Goal: Task Accomplishment & Management: Manage account settings

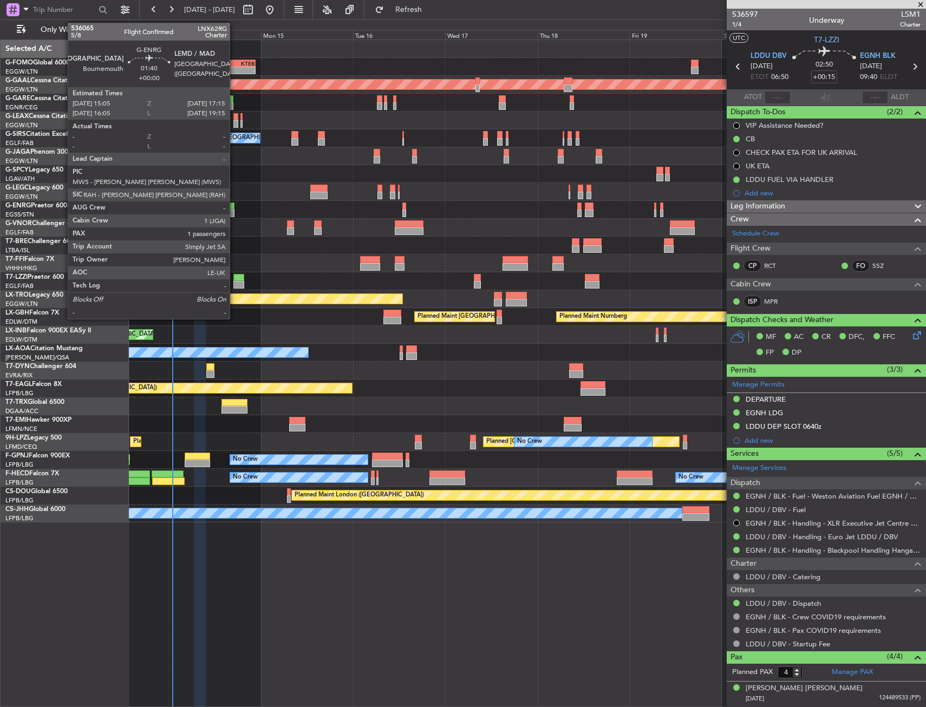
click at [234, 211] on div at bounding box center [230, 213] width 9 height 8
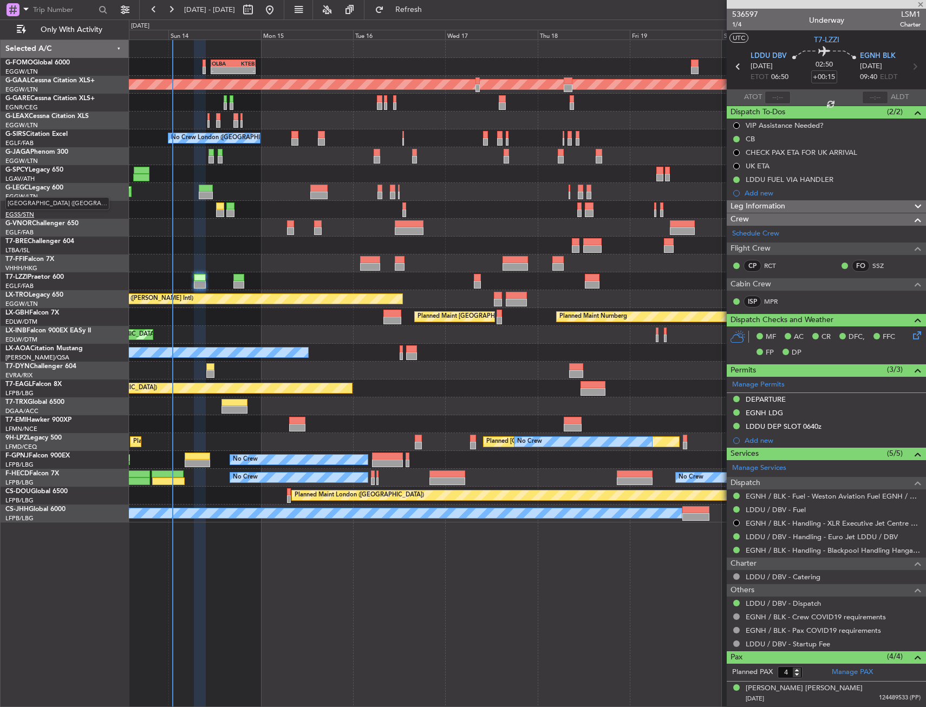
type input "1"
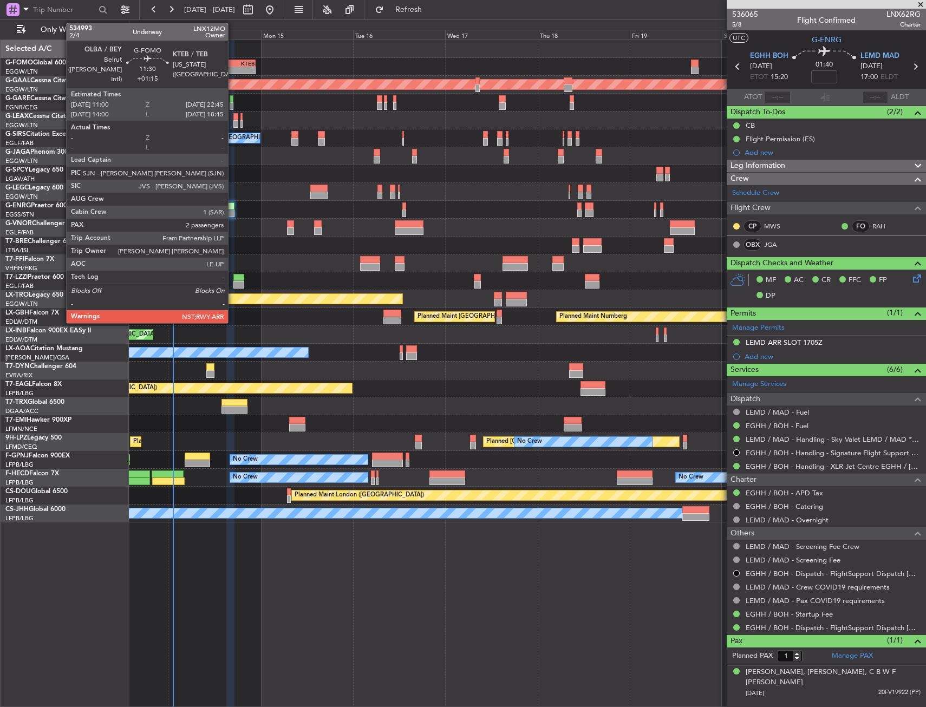
click at [231, 74] on div "- -" at bounding box center [233, 71] width 45 height 8
click at [232, 65] on div "OLBA" at bounding box center [223, 63] width 22 height 6
type input "+01:15"
type input "2"
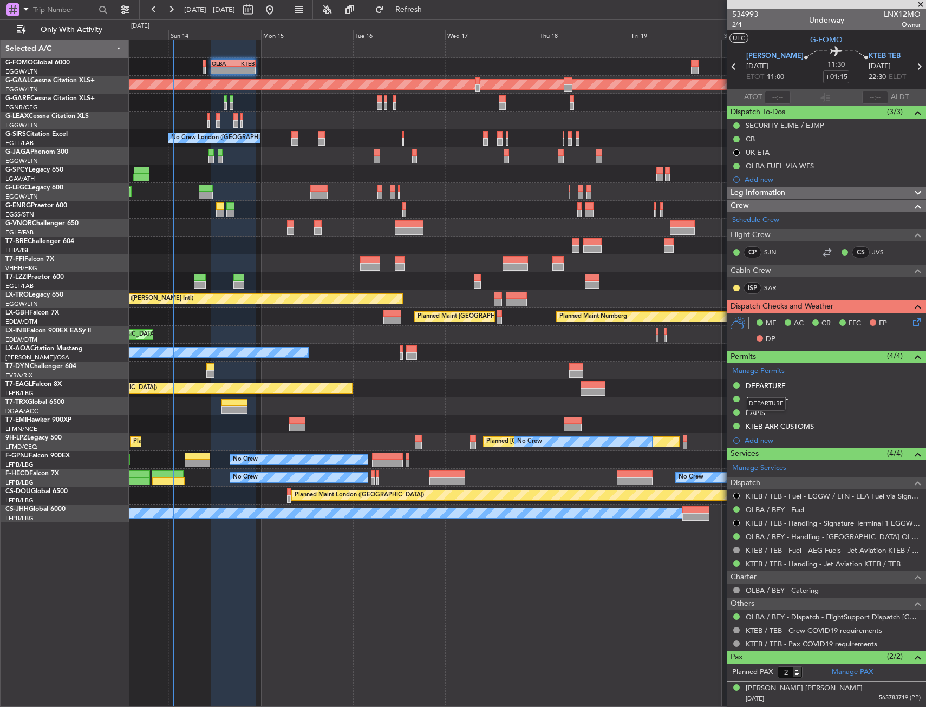
drag, startPoint x: 768, startPoint y: 389, endPoint x: 784, endPoint y: 418, distance: 32.7
click at [768, 389] on div "DEPARTURE" at bounding box center [765, 385] width 40 height 9
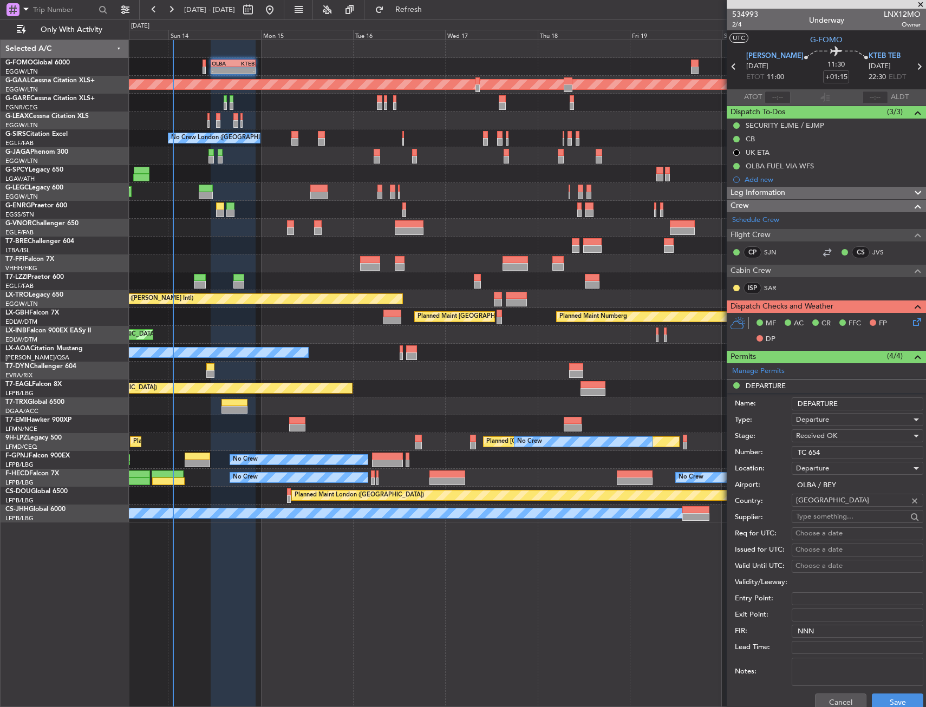
click at [810, 445] on div "Number: TC 654" at bounding box center [829, 452] width 188 height 16
click at [814, 453] on input "TC 654" at bounding box center [857, 452] width 132 height 13
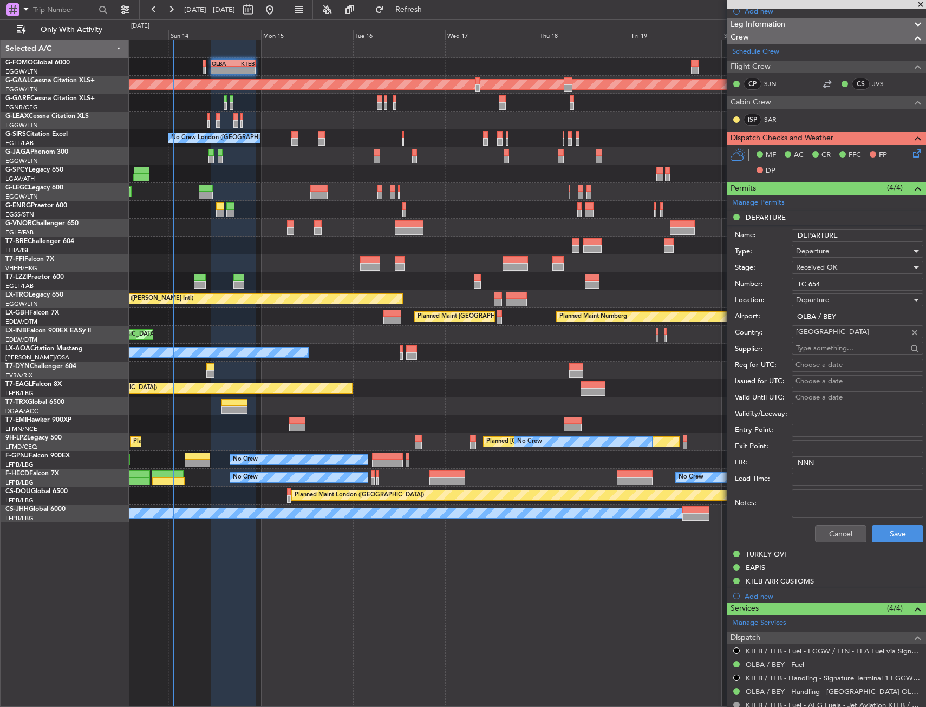
scroll to position [217, 0]
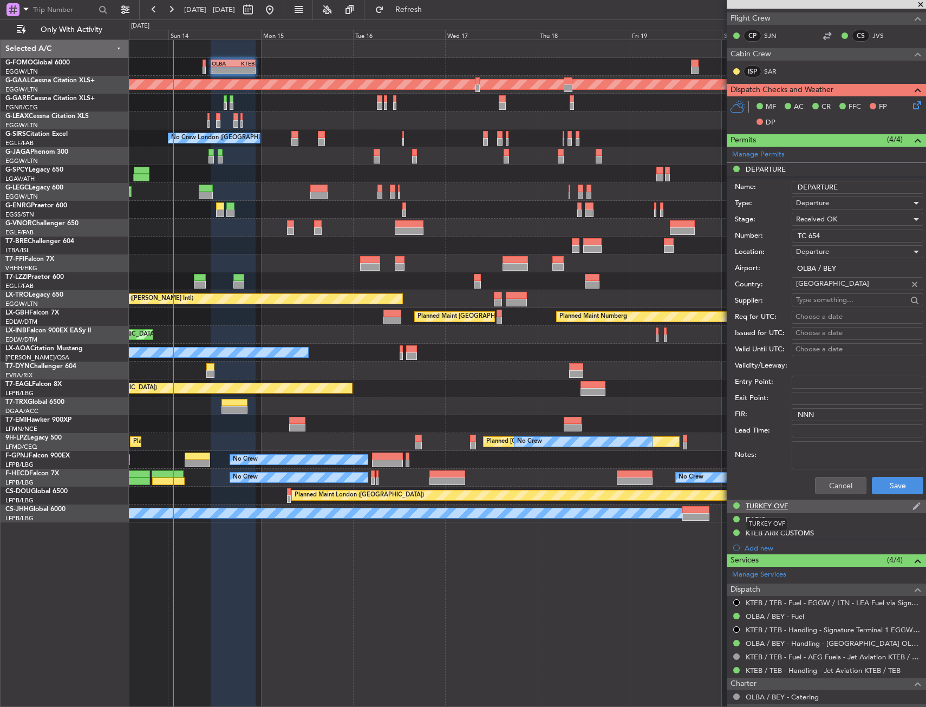
click at [776, 507] on div "TURKEY OVF" at bounding box center [766, 505] width 42 height 9
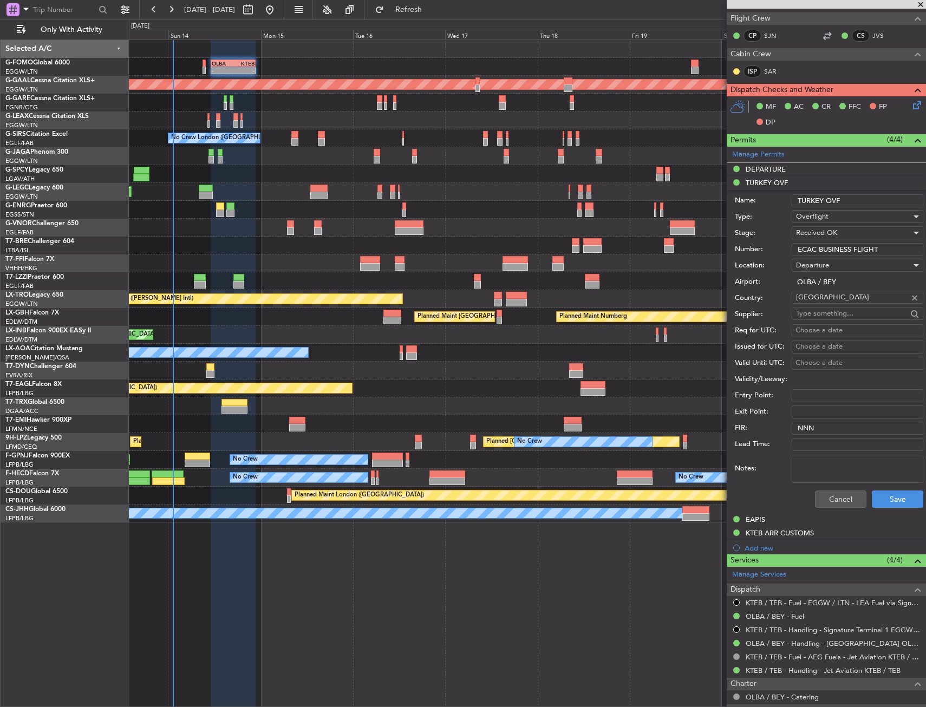
click at [835, 257] on div "Number: ECAC BUSINESS FLIGHT" at bounding box center [829, 249] width 188 height 16
click at [837, 247] on input "ECAC BUSINESS FLIGHT" at bounding box center [857, 249] width 132 height 13
click at [239, 71] on div "-" at bounding box center [244, 70] width 22 height 6
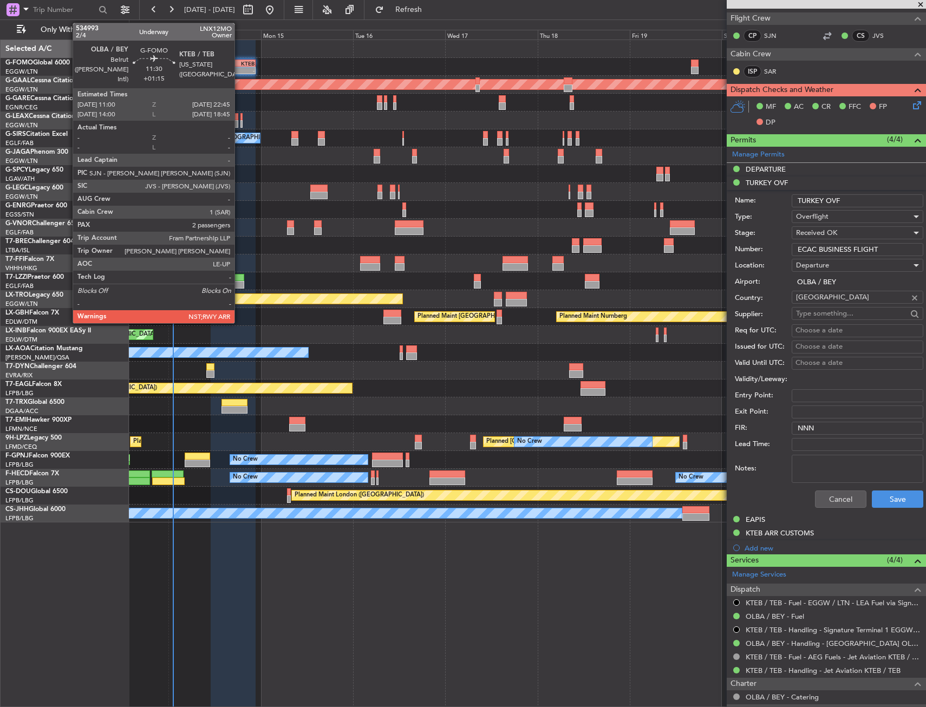
click at [239, 71] on div "-" at bounding box center [244, 70] width 22 height 6
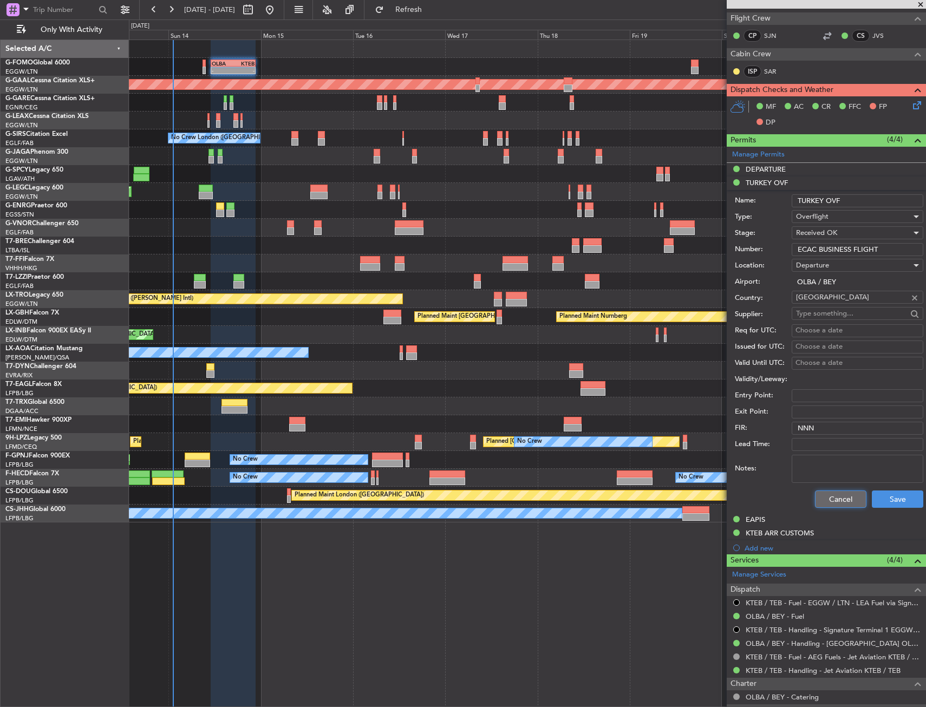
click at [848, 495] on button "Cancel" at bounding box center [840, 498] width 51 height 17
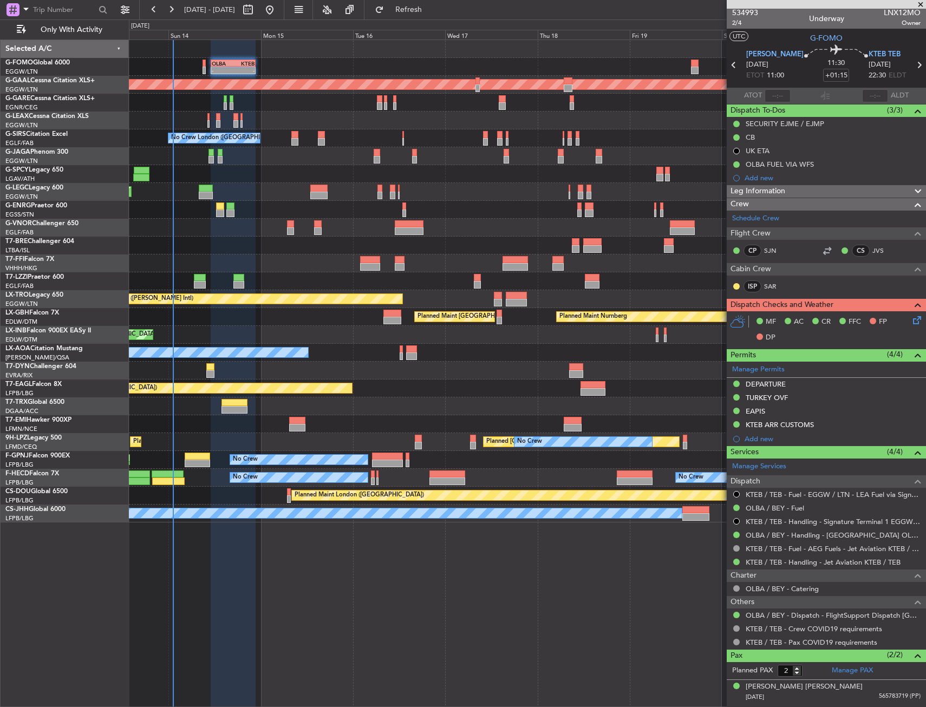
scroll to position [0, 0]
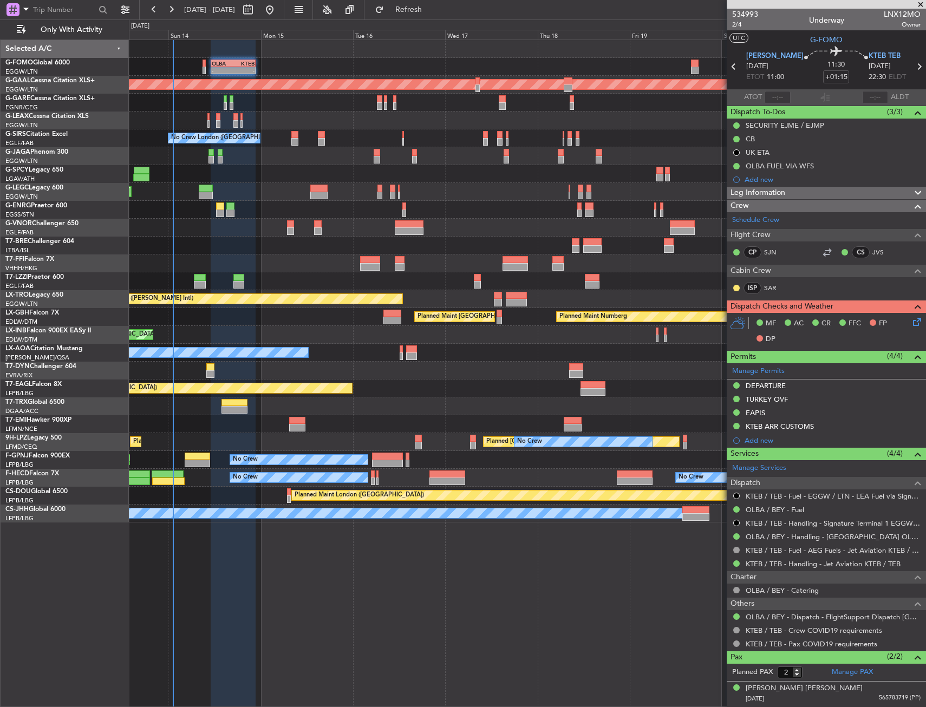
click at [910, 324] on icon at bounding box center [914, 320] width 9 height 9
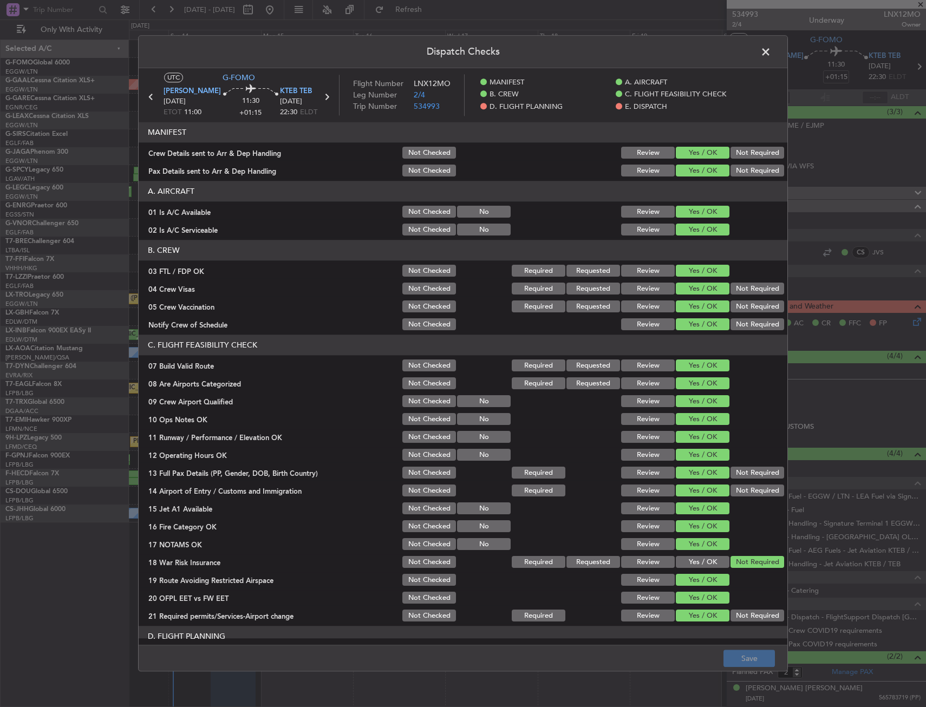
scroll to position [379, 0]
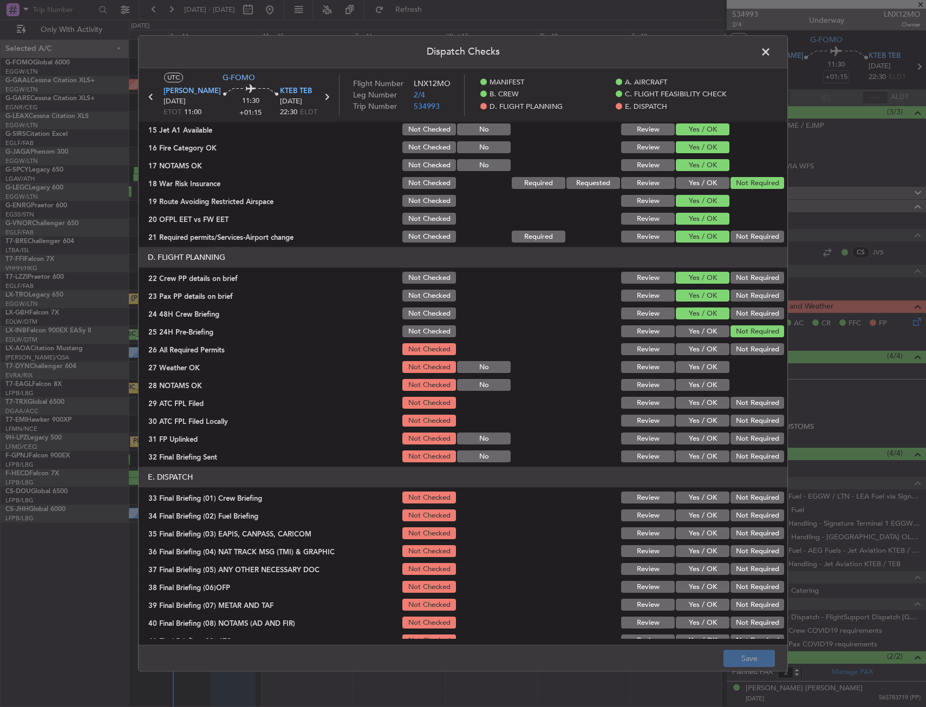
click at [694, 359] on section "D. FLIGHT PLANNING 22 Crew PP details on brief Not Checked Review Yes / OK Not …" at bounding box center [463, 355] width 648 height 217
click at [693, 355] on button "Yes / OK" at bounding box center [703, 350] width 54 height 12
click at [687, 369] on button "Yes / OK" at bounding box center [703, 368] width 54 height 12
drag, startPoint x: 686, startPoint y: 380, endPoint x: 685, endPoint y: 388, distance: 8.2
click at [686, 382] on button "Yes / OK" at bounding box center [703, 385] width 54 height 12
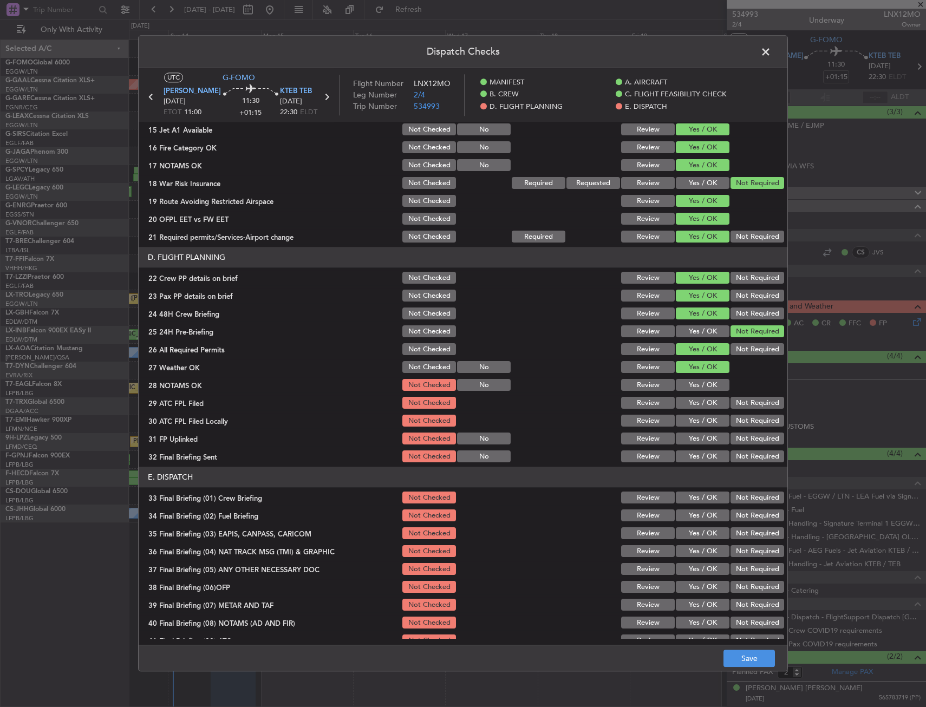
click at [685, 391] on div "Yes / OK" at bounding box center [701, 385] width 55 height 15
click at [685, 402] on button "Yes / OK" at bounding box center [703, 403] width 54 height 12
click at [738, 416] on button "Not Required" at bounding box center [757, 421] width 54 height 12
drag, startPoint x: 701, startPoint y: 434, endPoint x: 709, endPoint y: 440, distance: 9.8
click at [701, 435] on button "Yes / OK" at bounding box center [703, 439] width 54 height 12
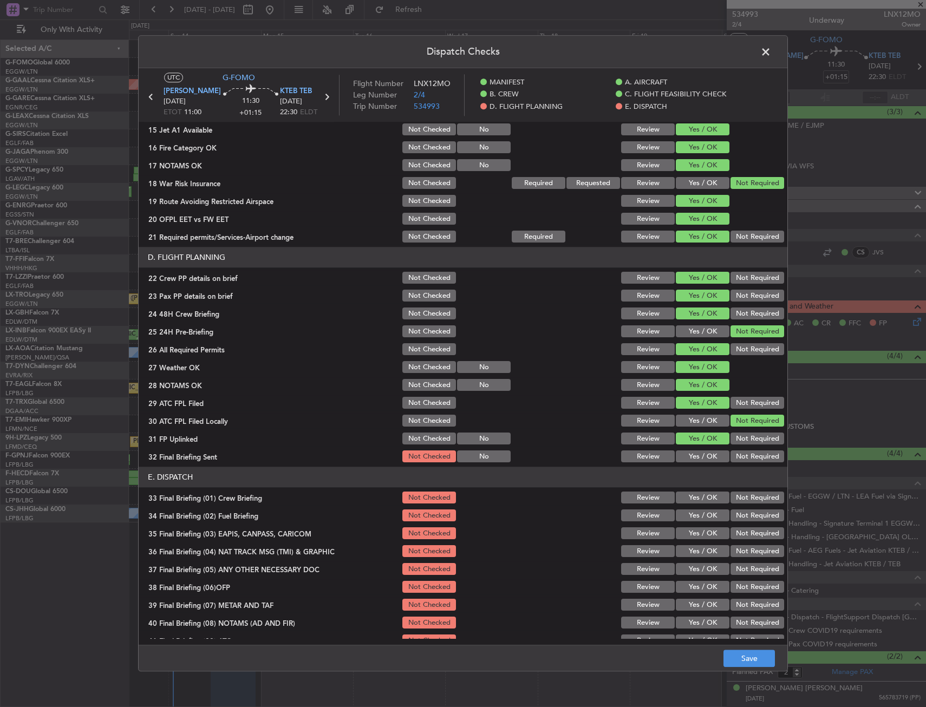
drag, startPoint x: 737, startPoint y: 454, endPoint x: 745, endPoint y: 464, distance: 12.3
click at [738, 455] on button "Not Required" at bounding box center [757, 457] width 54 height 12
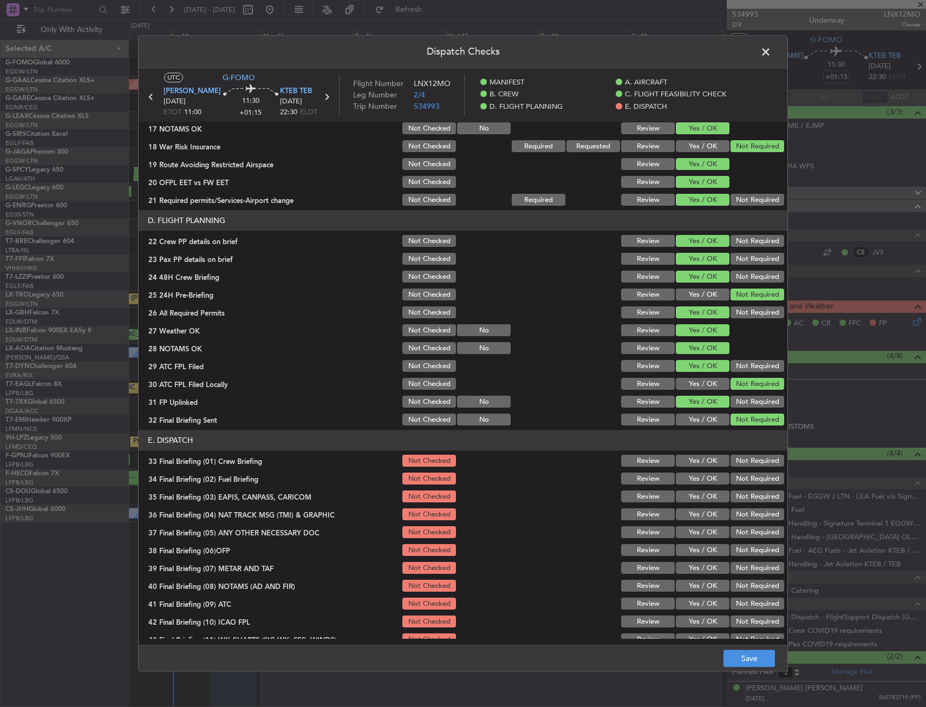
scroll to position [445, 0]
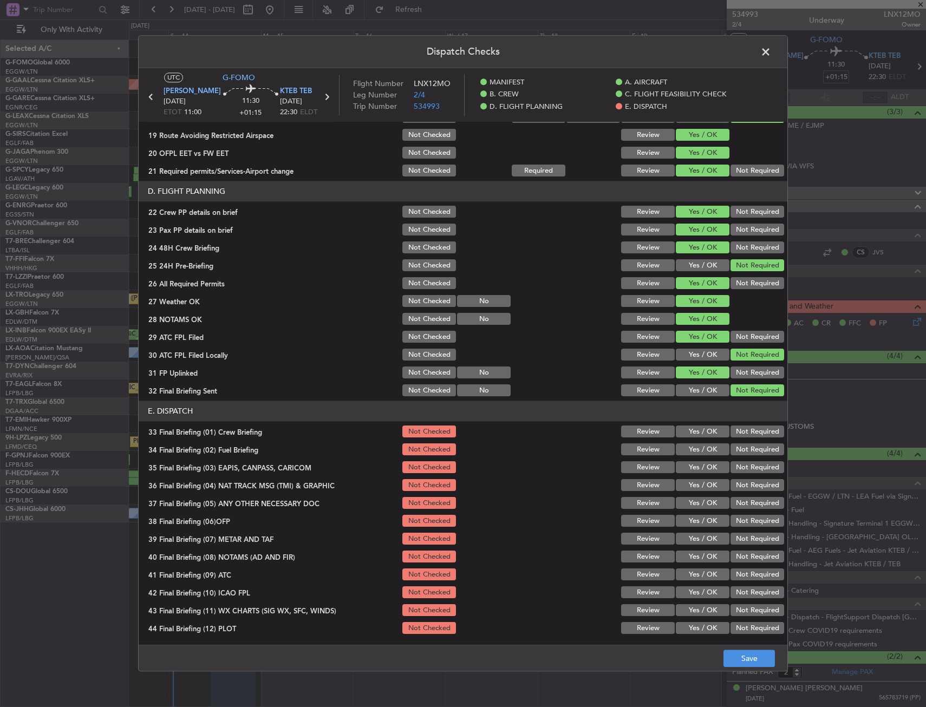
click at [693, 437] on button "Yes / OK" at bounding box center [703, 432] width 54 height 12
drag, startPoint x: 693, startPoint y: 450, endPoint x: 742, endPoint y: 468, distance: 51.7
click at [694, 452] on button "Yes / OK" at bounding box center [703, 450] width 54 height 12
click at [742, 468] on button "Not Required" at bounding box center [757, 468] width 54 height 12
click at [741, 480] on button "Not Required" at bounding box center [757, 486] width 54 height 12
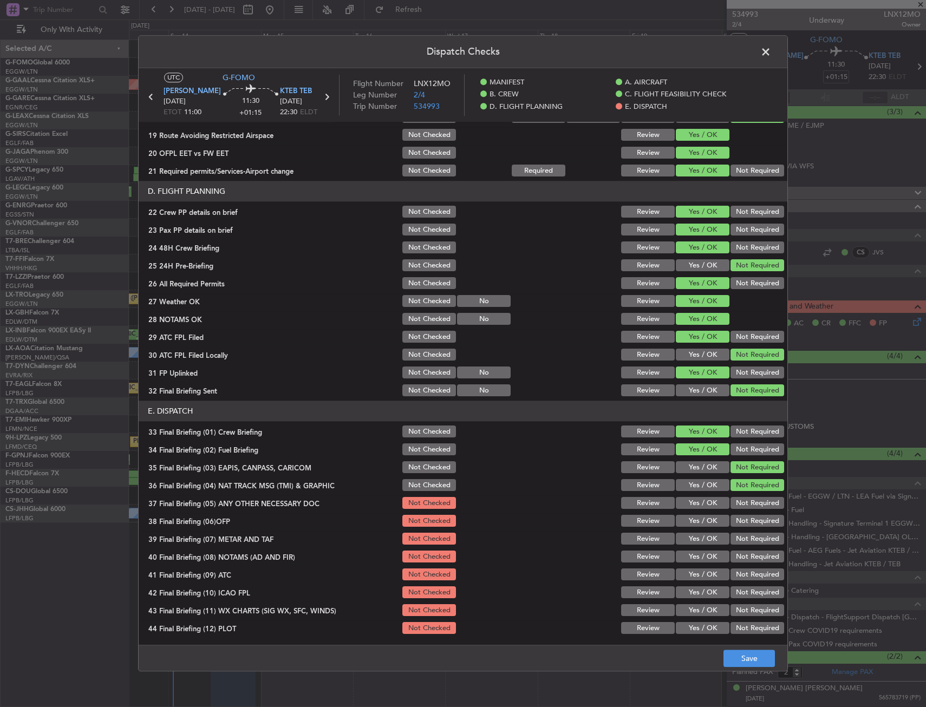
click at [685, 507] on button "Yes / OK" at bounding box center [703, 503] width 54 height 12
click at [686, 520] on button "Yes / OK" at bounding box center [703, 521] width 54 height 12
drag, startPoint x: 685, startPoint y: 546, endPoint x: 685, endPoint y: 555, distance: 9.7
click at [685, 549] on section "E. DISPATCH 33 Final Briefing (01) Crew Briefing Not Checked Review Yes / OK No…" at bounding box center [463, 518] width 648 height 235
click at [686, 558] on button "Yes / OK" at bounding box center [703, 557] width 54 height 12
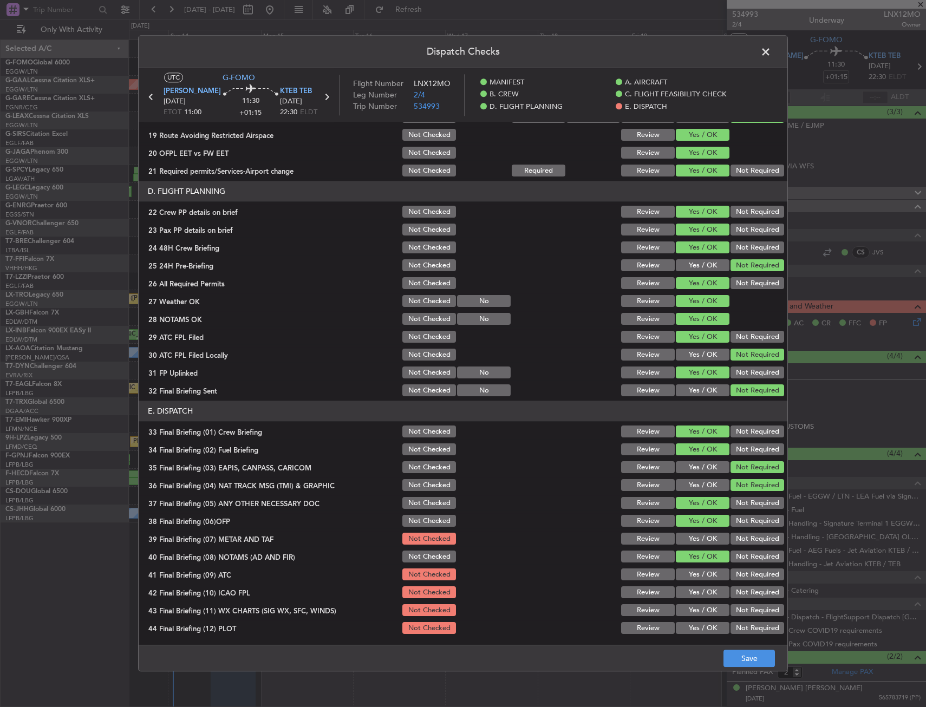
drag, startPoint x: 687, startPoint y: 538, endPoint x: 691, endPoint y: 574, distance: 36.5
click at [688, 542] on button "Yes / OK" at bounding box center [703, 539] width 54 height 12
click at [692, 581] on div "Yes / OK" at bounding box center [701, 574] width 55 height 15
click at [692, 598] on button "Yes / OK" at bounding box center [703, 593] width 54 height 12
drag, startPoint x: 691, startPoint y: 604, endPoint x: 691, endPoint y: 622, distance: 18.4
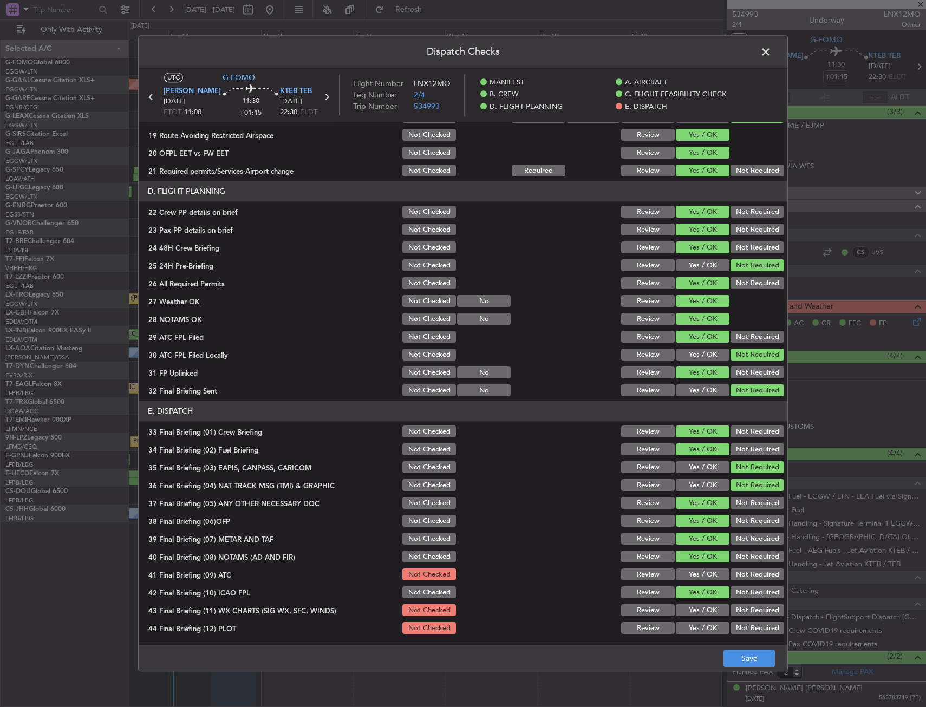
click at [690, 617] on div "Yes / OK" at bounding box center [701, 610] width 55 height 15
click at [691, 623] on button "Yes / OK" at bounding box center [703, 628] width 54 height 12
click at [691, 620] on section "E. DISPATCH 33 Final Briefing (01) Crew Briefing Not Checked Review Yes / OK No…" at bounding box center [463, 518] width 648 height 235
click at [692, 613] on button "Yes / OK" at bounding box center [703, 611] width 54 height 12
click at [691, 560] on button "Yes / OK" at bounding box center [703, 557] width 54 height 12
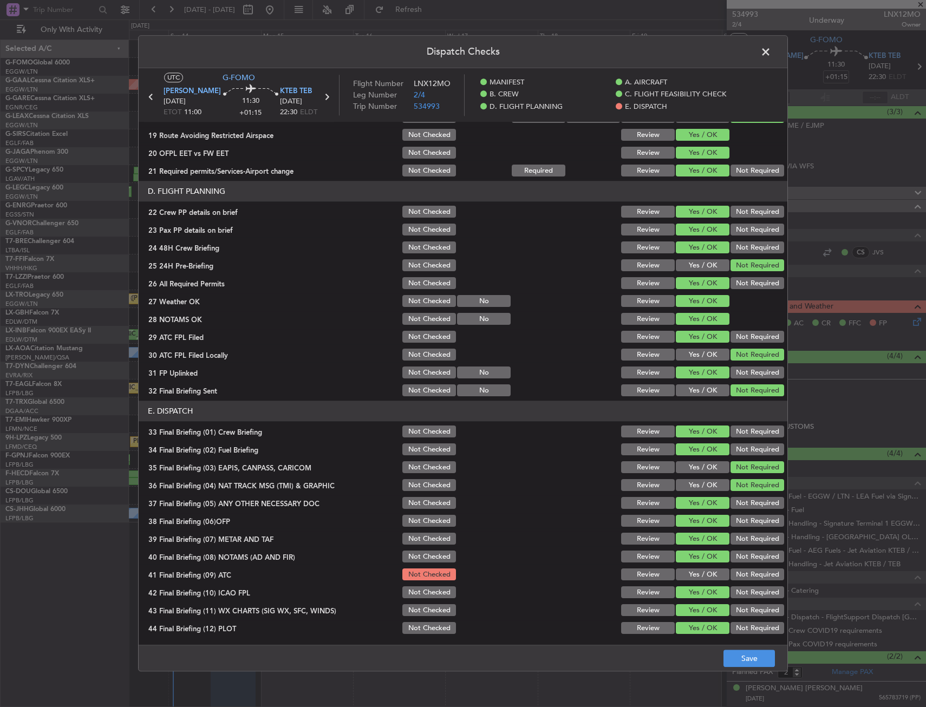
drag, startPoint x: 692, startPoint y: 570, endPoint x: 694, endPoint y: 576, distance: 6.3
click at [692, 571] on button "Yes / OK" at bounding box center [703, 575] width 54 height 12
click at [734, 658] on button "Save" at bounding box center [748, 658] width 51 height 17
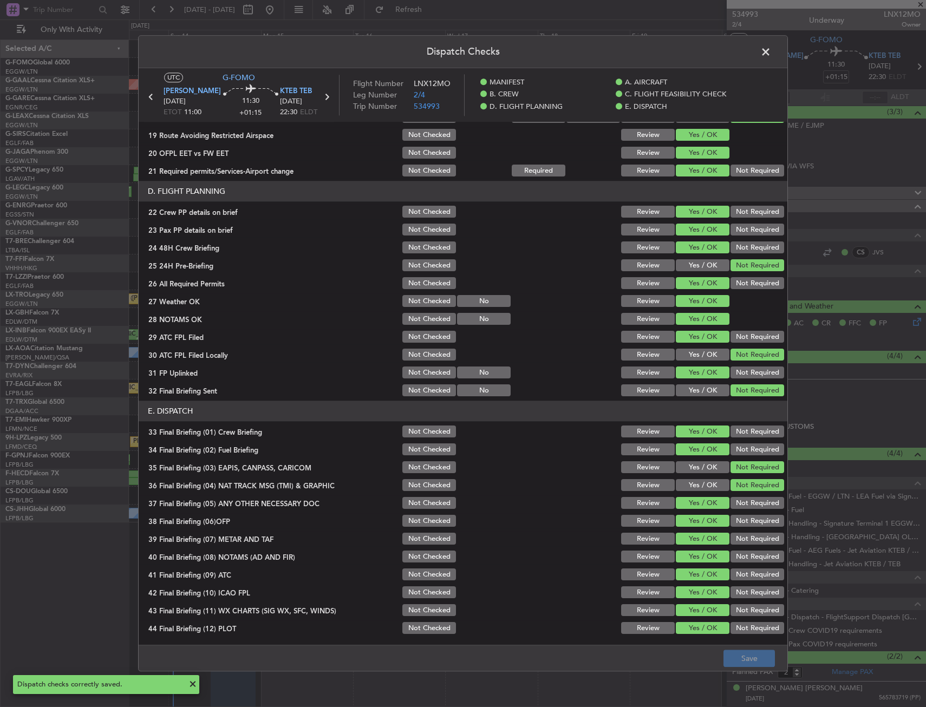
click at [771, 55] on span at bounding box center [771, 55] width 0 height 22
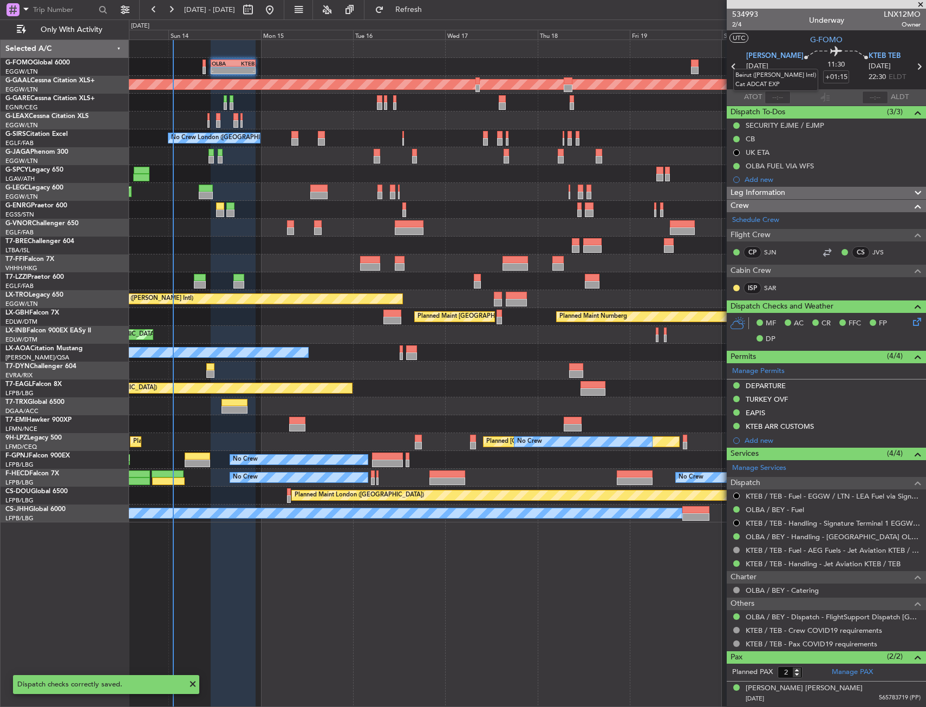
click at [732, 63] on mat-tooltip-component "Beirut (Rafic Hariri Intl) Cat ADCAT EXP" at bounding box center [775, 79] width 100 height 37
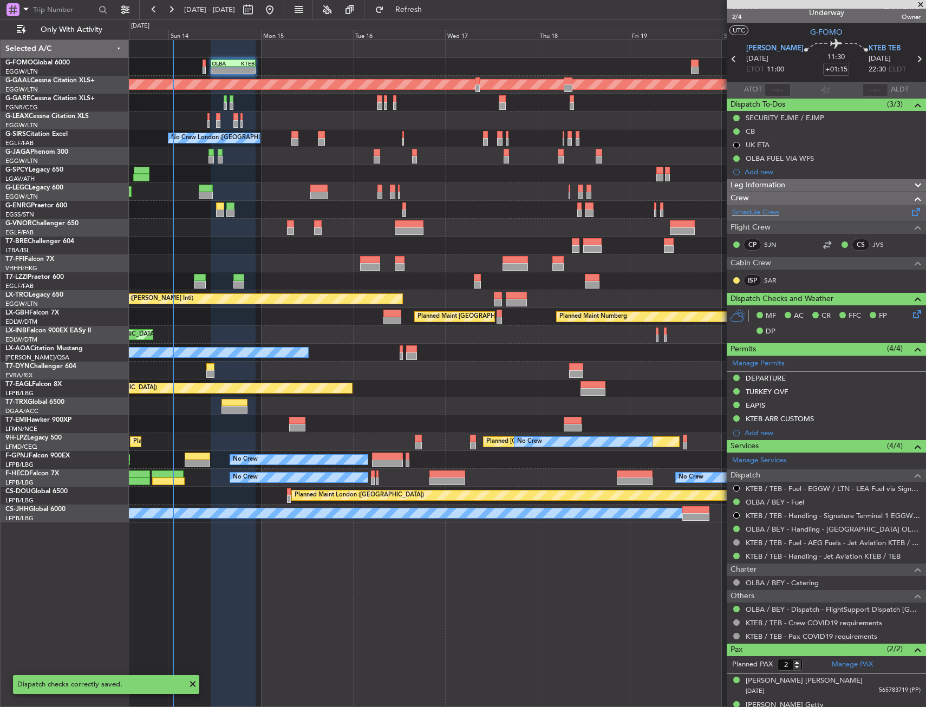
scroll to position [0, 0]
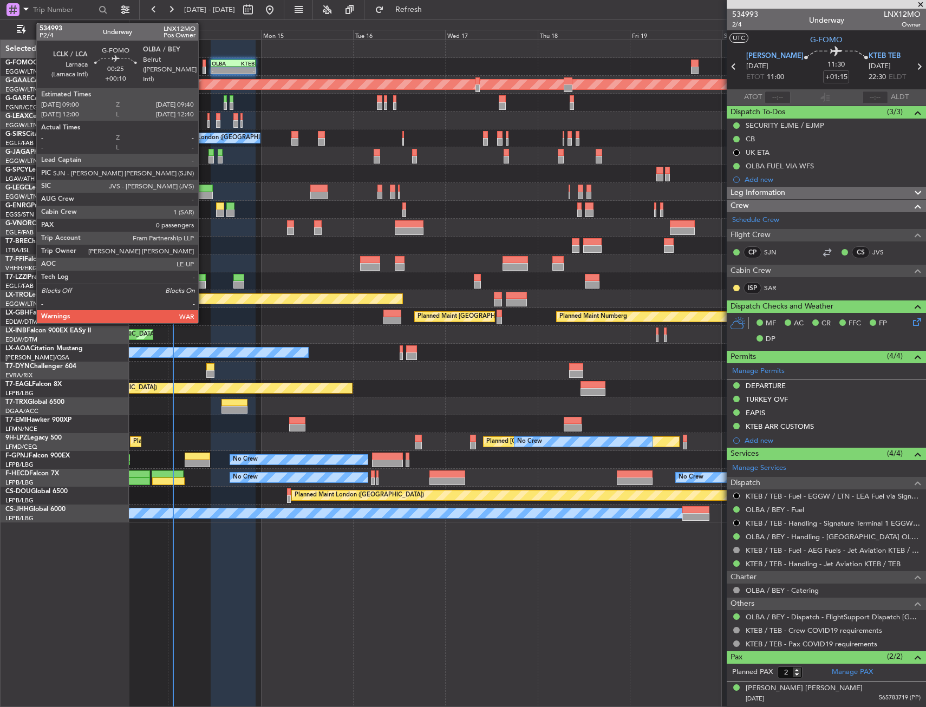
click at [201, 69] on div "- - OLBA 11:00 Z KTEB 22:45 Z Planned Maint London (Luton)" at bounding box center [527, 67] width 796 height 18
click at [204, 68] on div at bounding box center [203, 71] width 3 height 8
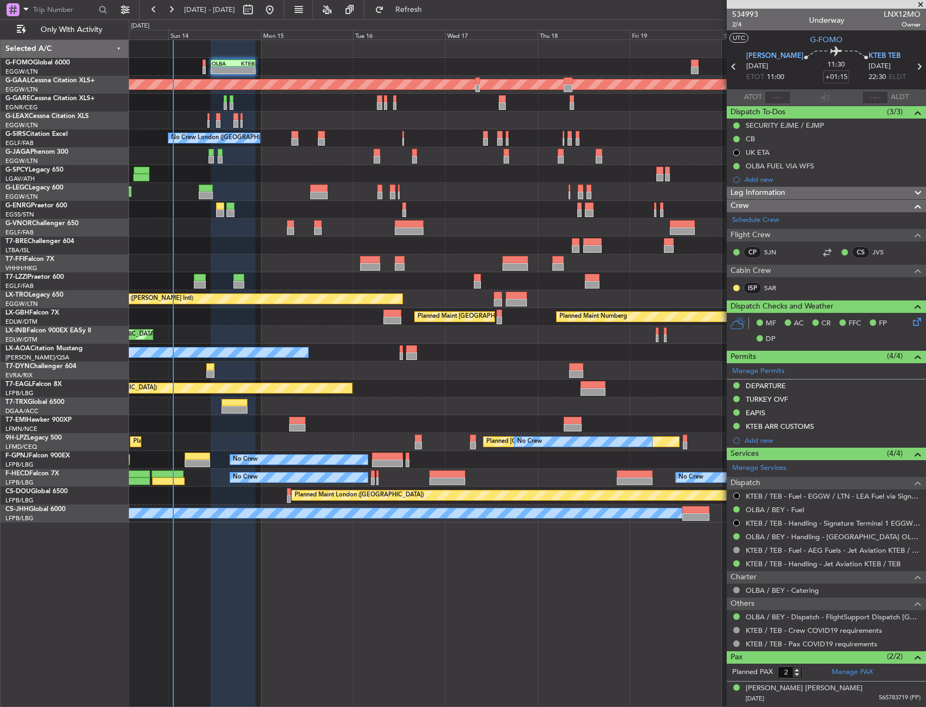
click at [453, 60] on div "- - OLBA 11:00 Z KTEB 22:45 Z Planned Maint London (Luton)" at bounding box center [527, 67] width 796 height 18
type input "+00:10"
type input "0"
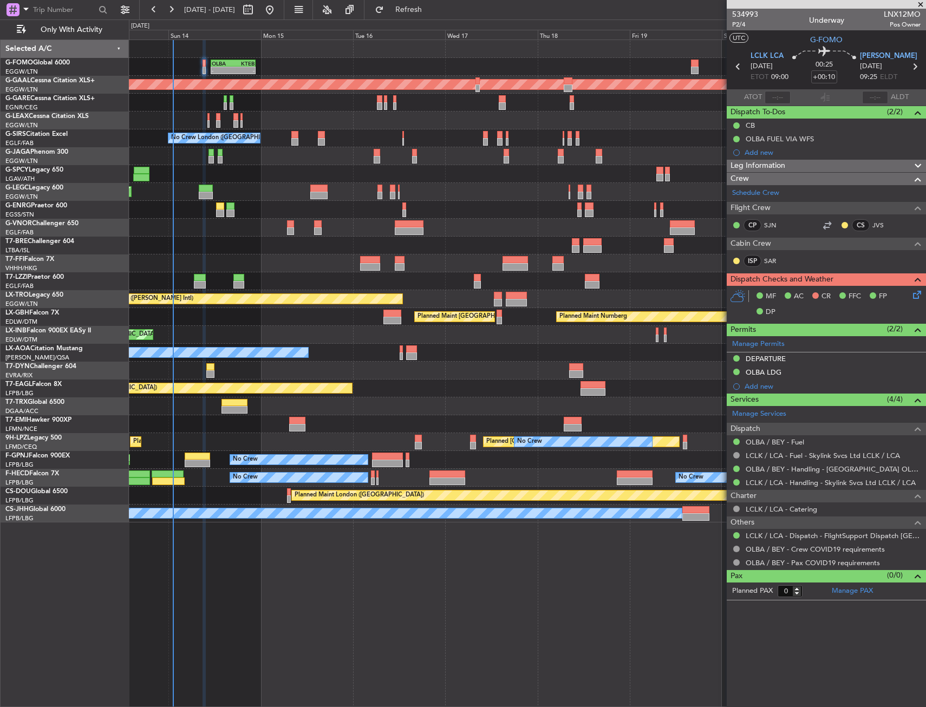
click at [298, 291] on div "Unplanned Maint [GEOGRAPHIC_DATA] ([PERSON_NAME] Intl)" at bounding box center [527, 299] width 796 height 18
click at [923, 305] on div "MF AC CR FFC FP DP" at bounding box center [825, 304] width 199 height 37
click at [919, 297] on icon at bounding box center [914, 293] width 9 height 9
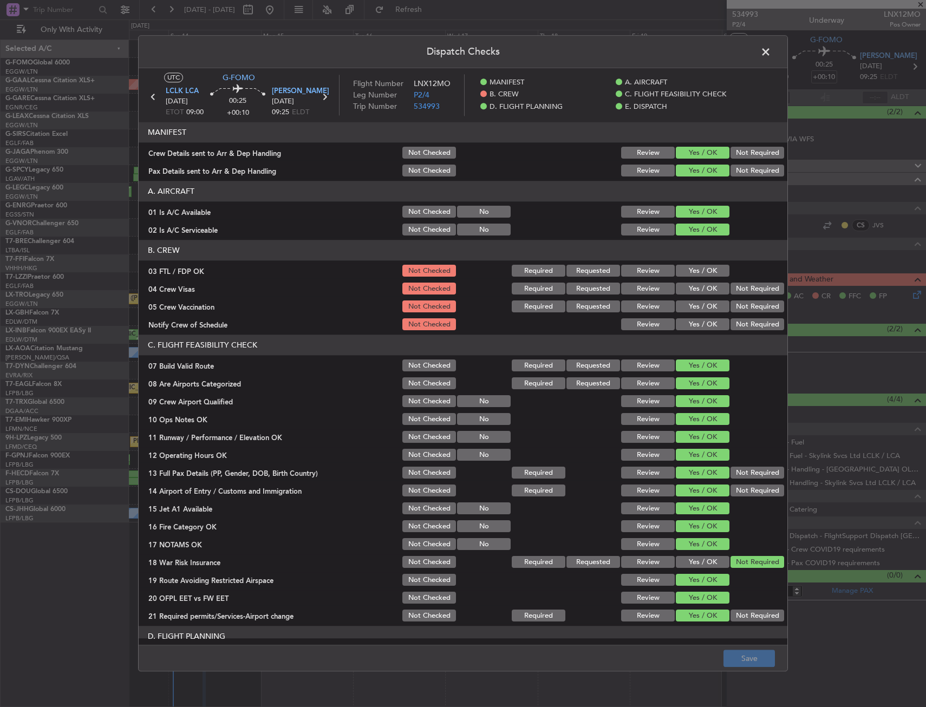
drag, startPoint x: 675, startPoint y: 271, endPoint x: 714, endPoint y: 290, distance: 43.8
click at [676, 271] on button "Yes / OK" at bounding box center [703, 271] width 54 height 12
drag, startPoint x: 769, startPoint y: 301, endPoint x: 749, endPoint y: 298, distance: 20.8
click at [769, 303] on button "Not Required" at bounding box center [757, 307] width 54 height 12
click at [748, 296] on div "Not Required" at bounding box center [756, 288] width 55 height 15
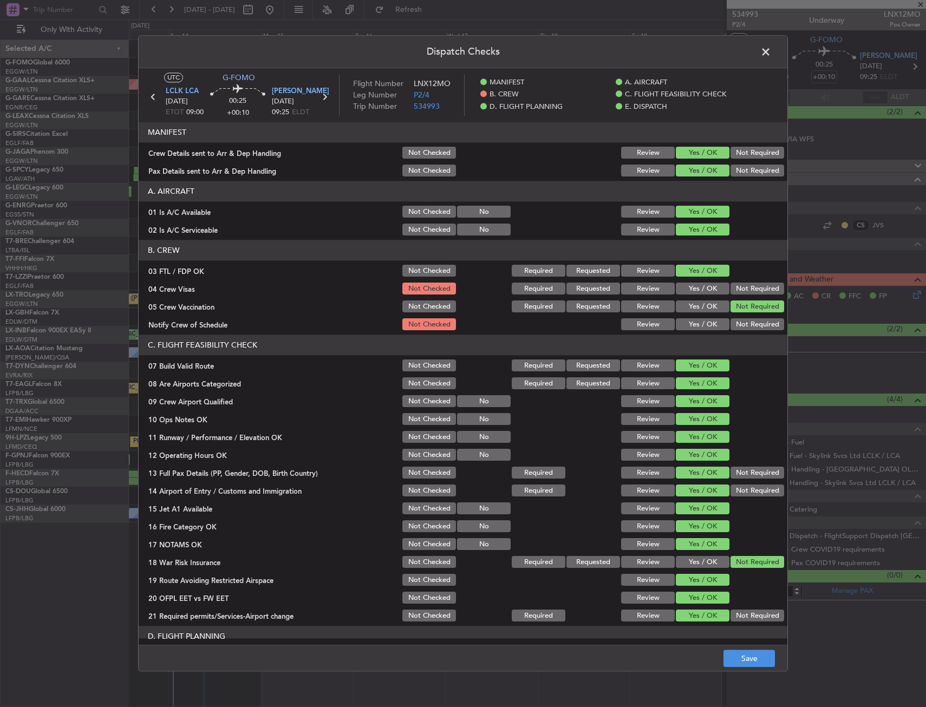
click at [730, 290] on button "Not Required" at bounding box center [757, 289] width 54 height 12
click at [702, 322] on button "Yes / OK" at bounding box center [703, 325] width 54 height 12
click at [744, 661] on button "Save" at bounding box center [748, 658] width 51 height 17
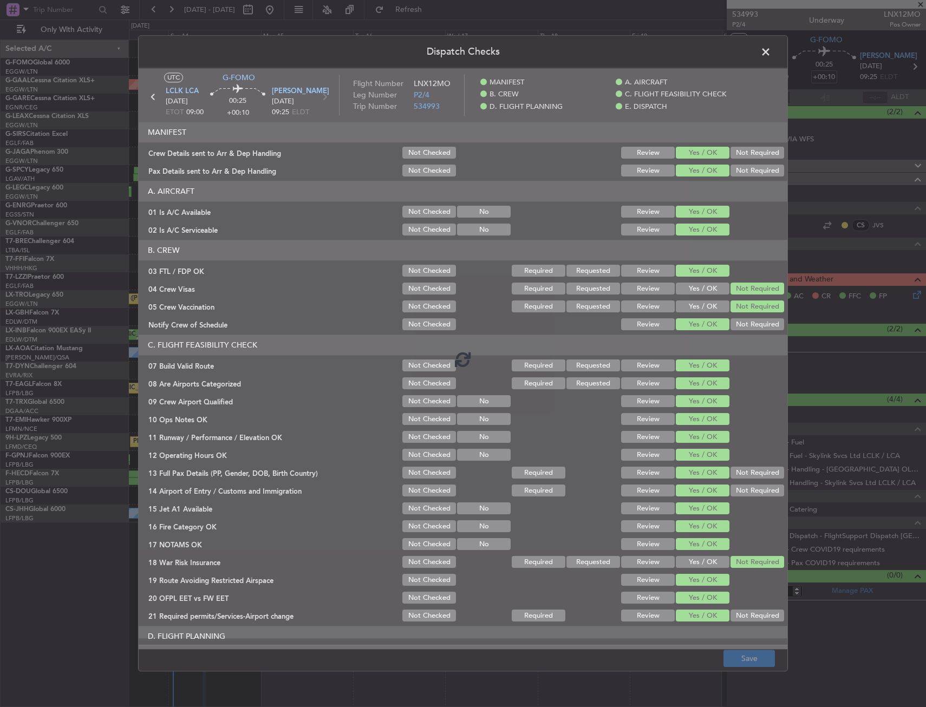
click at [555, 639] on div at bounding box center [463, 358] width 648 height 581
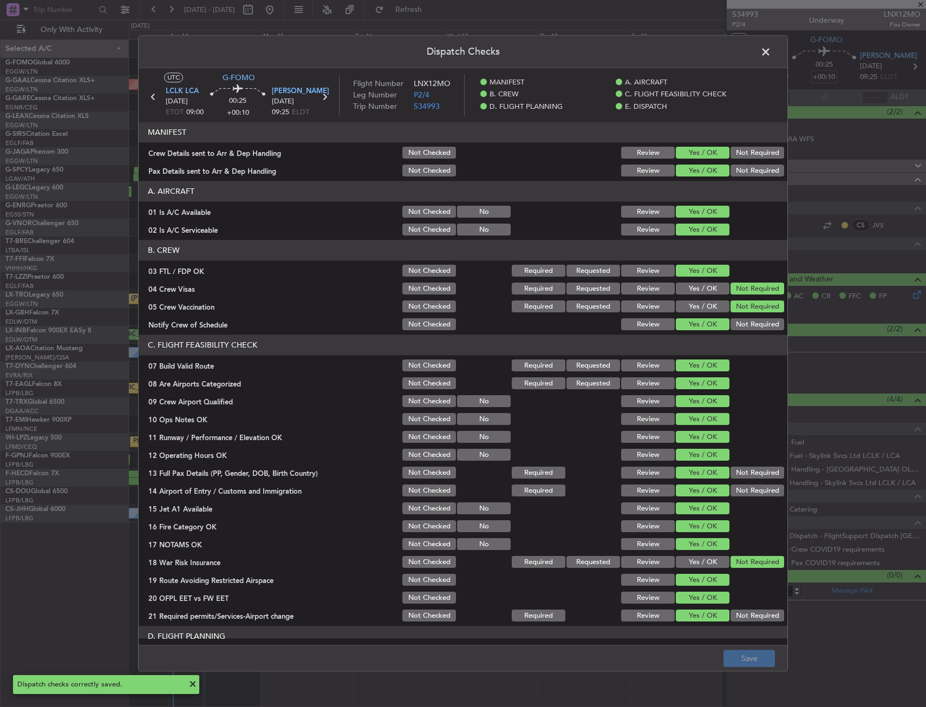
drag, startPoint x: 752, startPoint y: 59, endPoint x: 765, endPoint y: 52, distance: 14.8
click at [755, 57] on header "Dispatch Checks" at bounding box center [463, 52] width 648 height 32
click at [771, 52] on span at bounding box center [771, 55] width 0 height 22
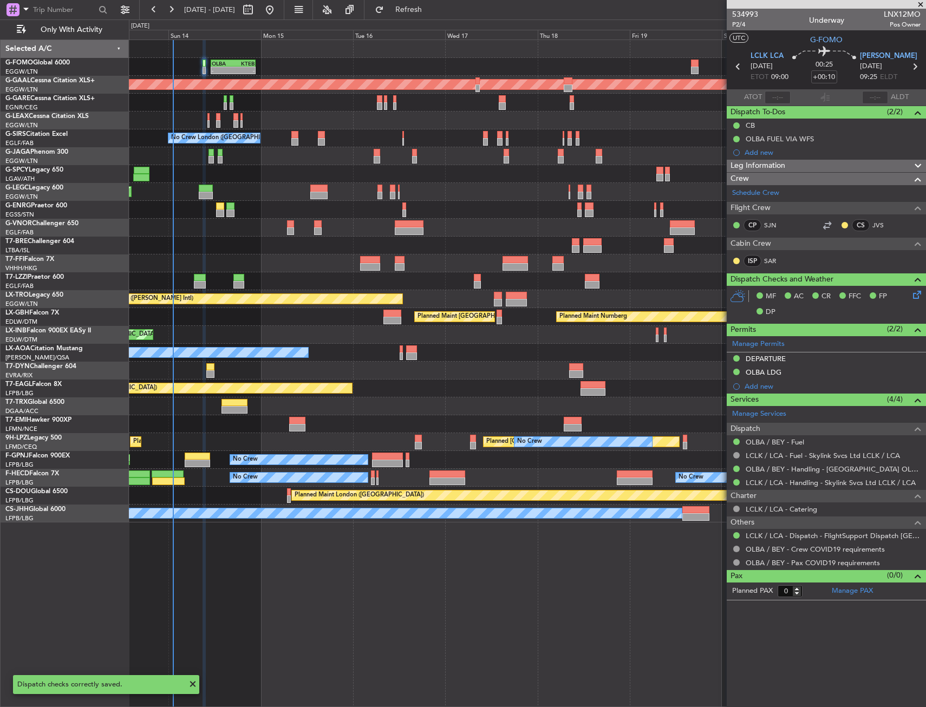
click at [513, 63] on div "- - OLBA 11:00 Z KTEB 22:45 Z Planned Maint London (Luton)" at bounding box center [527, 67] width 796 height 18
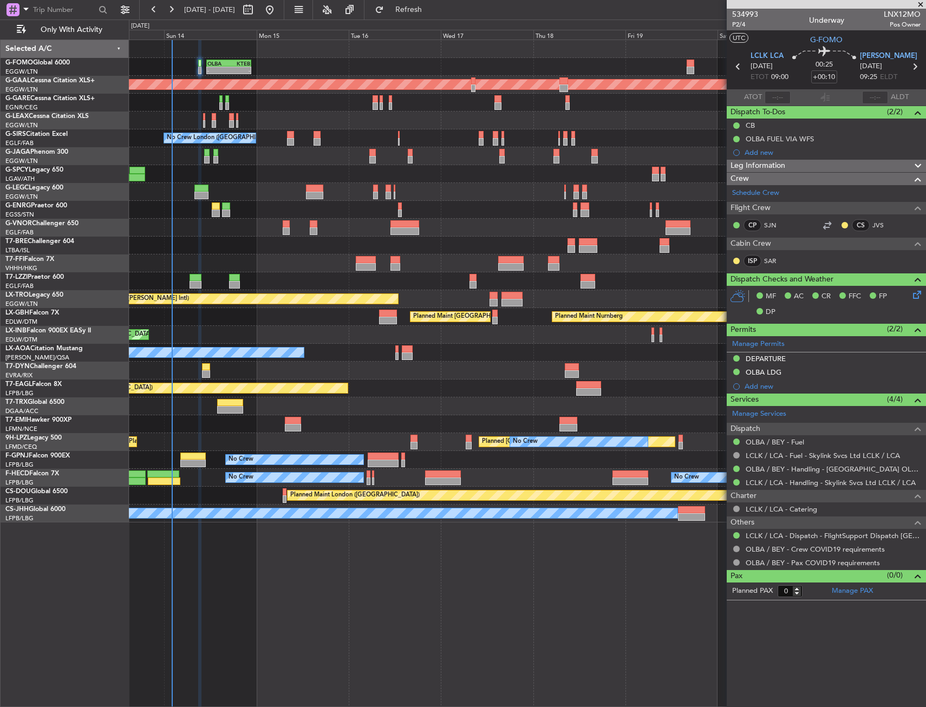
click at [345, 261] on div "Planned Maint Tianjin ([GEOGRAPHIC_DATA])" at bounding box center [527, 263] width 796 height 18
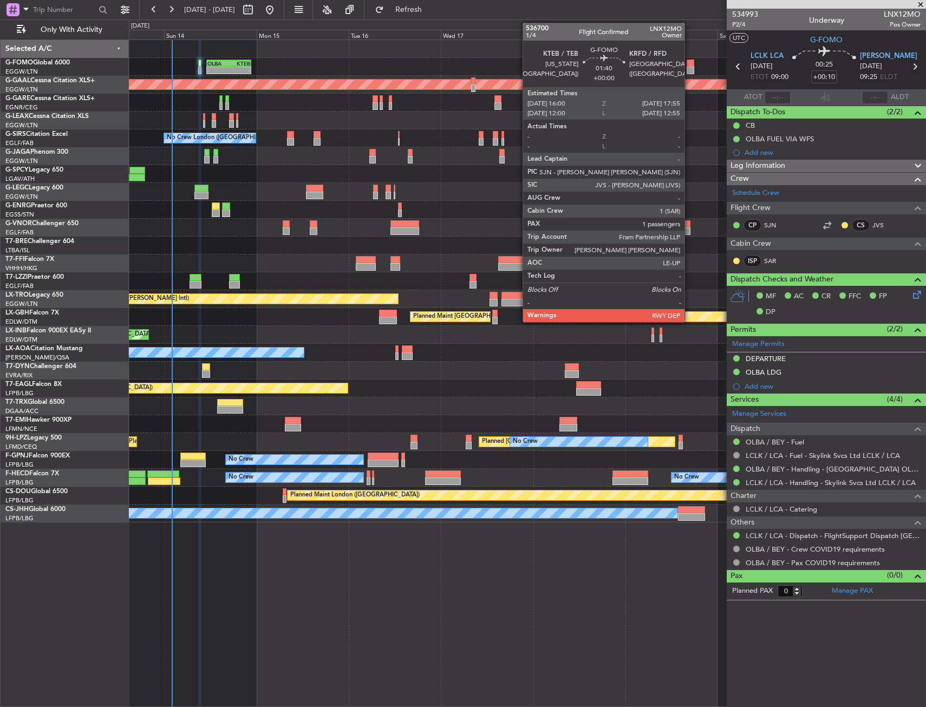
click at [689, 65] on div at bounding box center [690, 64] width 8 height 8
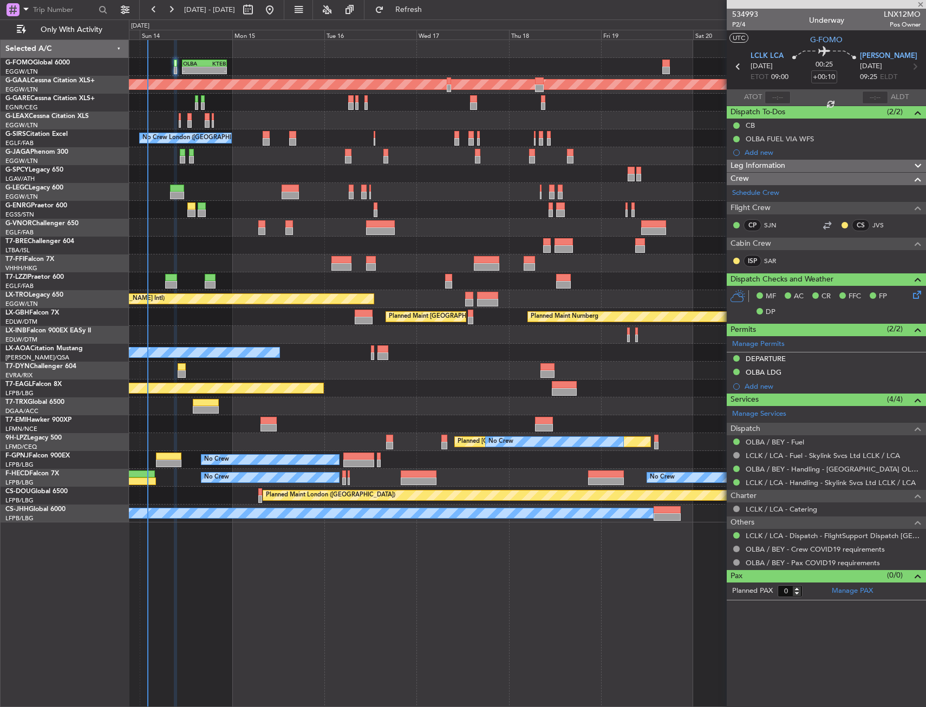
click at [612, 71] on div "- - OLBA 11:00 Z KTEB 22:45 Z" at bounding box center [527, 67] width 796 height 18
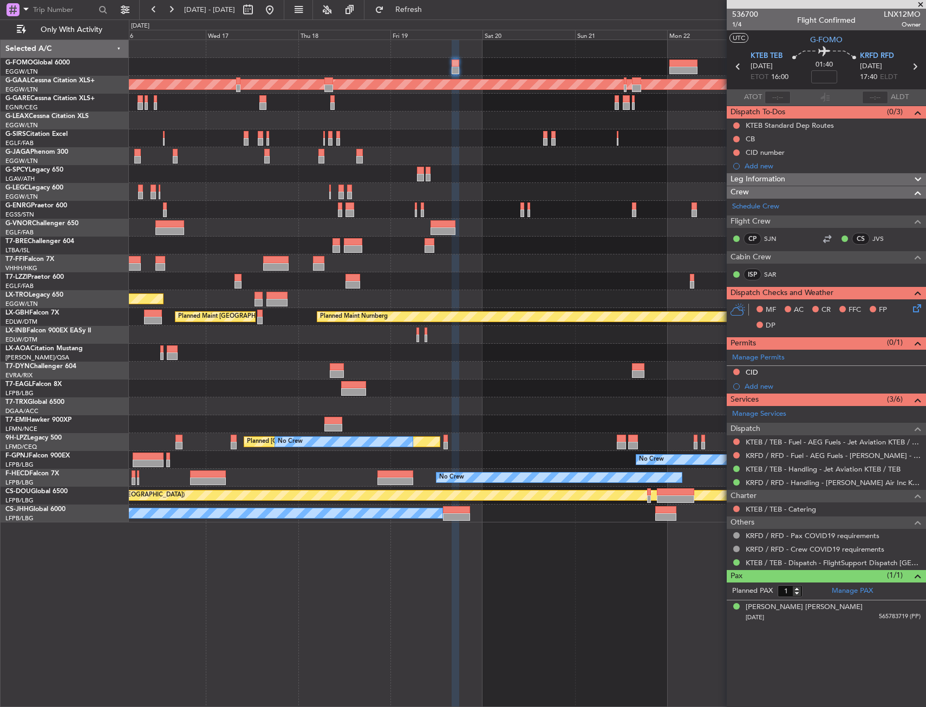
click at [374, 114] on div "- - OLBA 11:00 Z KTEB 22:45 Z Planned Maint Dusseldorf No Crew London (Farnboro…" at bounding box center [527, 281] width 796 height 482
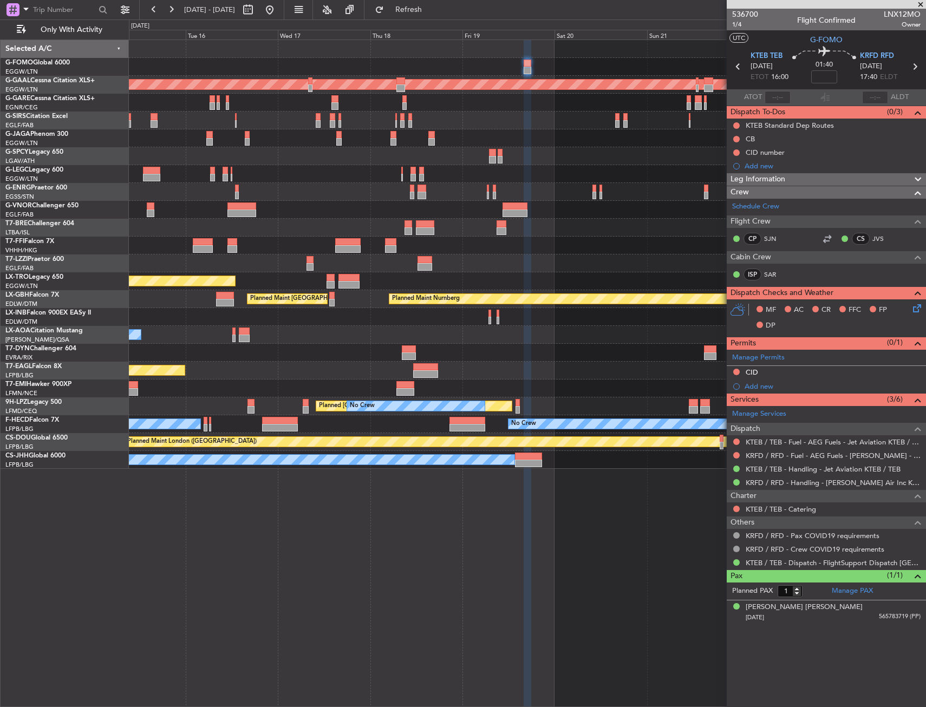
click at [656, 129] on div at bounding box center [527, 138] width 796 height 18
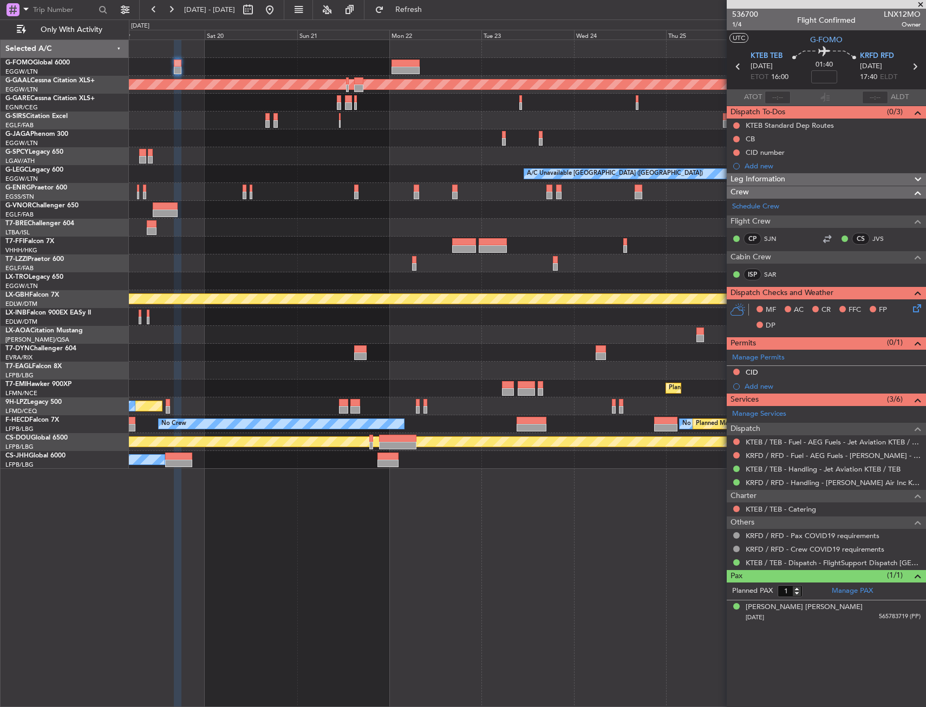
click at [222, 146] on div at bounding box center [527, 138] width 796 height 18
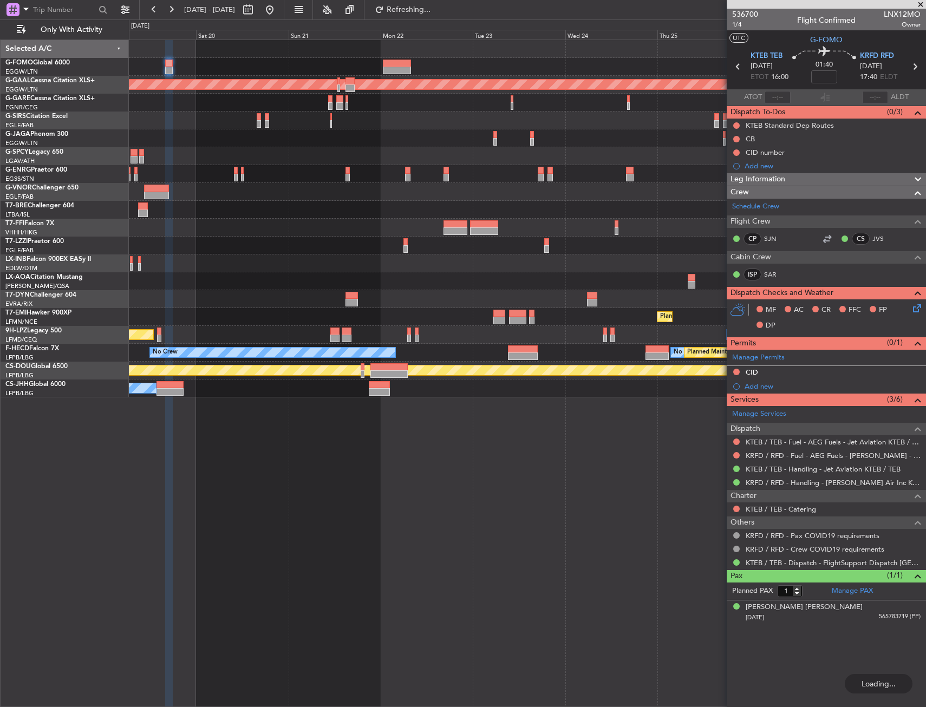
click at [919, 6] on span at bounding box center [920, 5] width 11 height 10
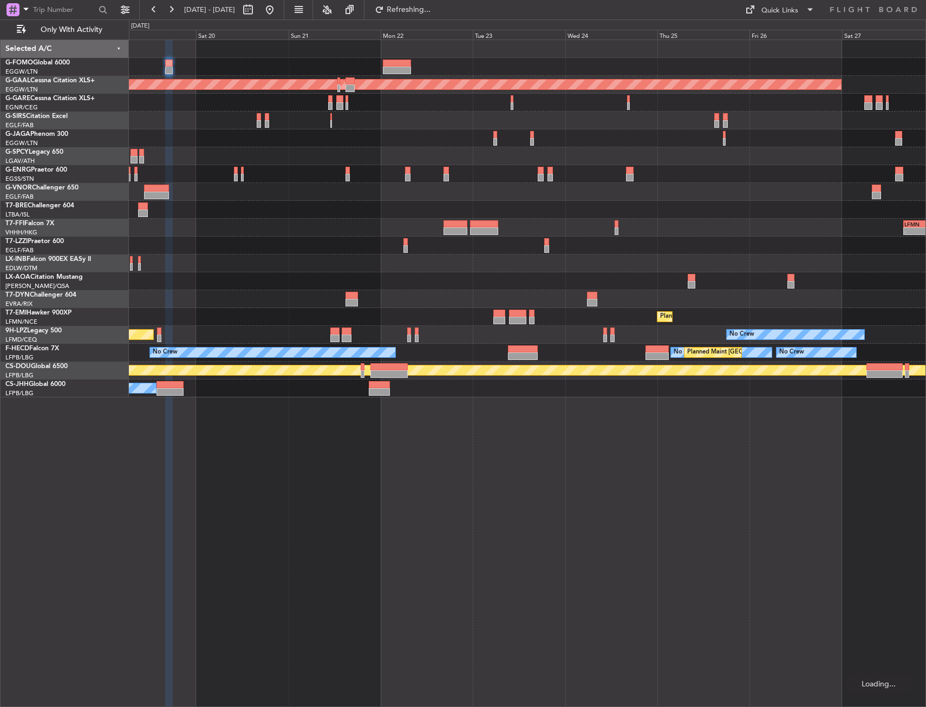
type input "0"
click at [738, 108] on div at bounding box center [527, 103] width 796 height 18
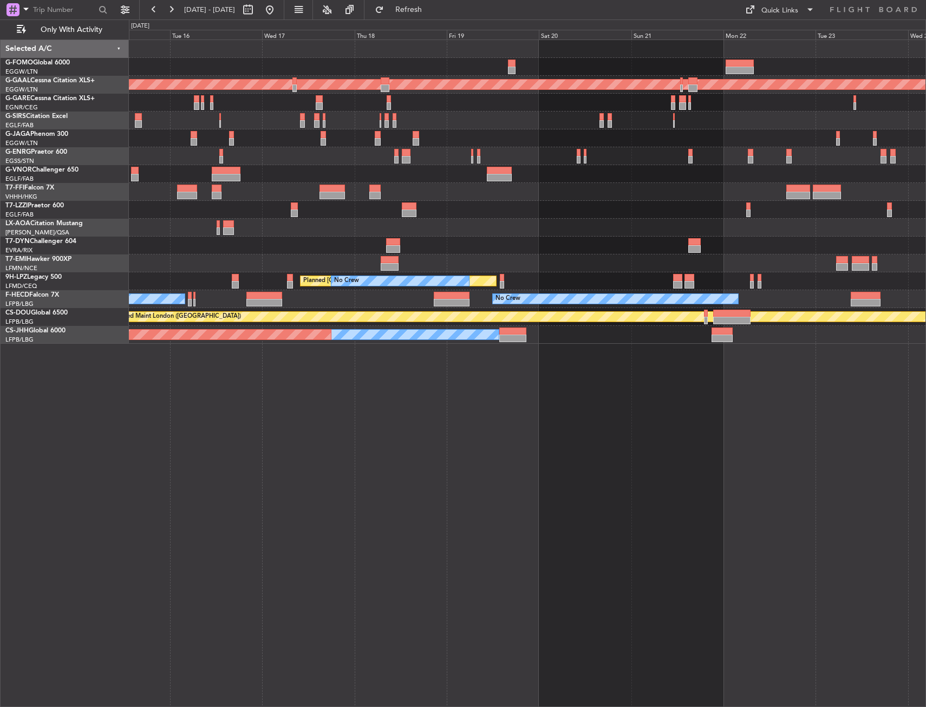
click at [858, 114] on div "OLBA 11:00 Z KTEB 22:45 Z - - Planned Maint Dusseldorf No Crew London (Farnboro…" at bounding box center [527, 192] width 796 height 304
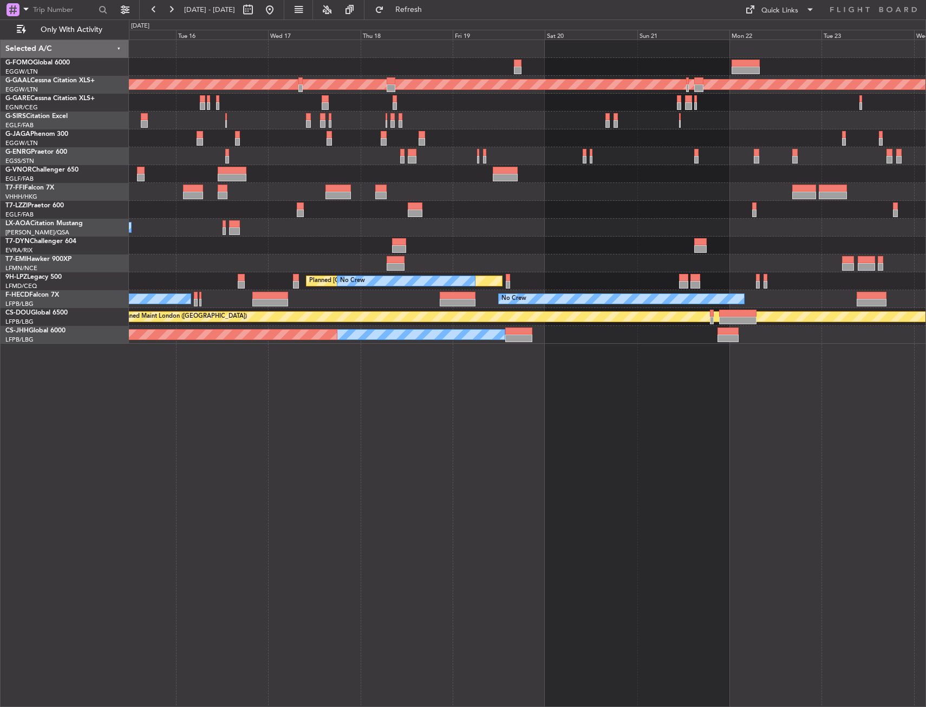
click at [780, 125] on div "OLBA 11:00 Z KTEB 22:45 Z - - Planned Maint Dusseldorf No Crew London (Farnboro…" at bounding box center [527, 192] width 796 height 304
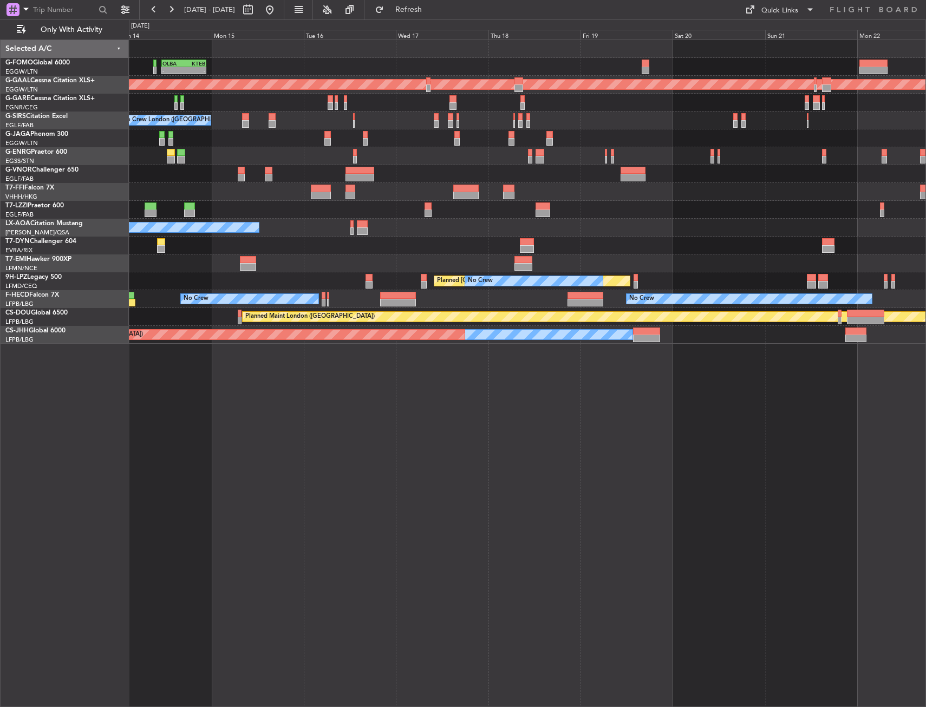
click at [556, 140] on div "Planned Maint [GEOGRAPHIC_DATA] ([GEOGRAPHIC_DATA])" at bounding box center [527, 138] width 796 height 18
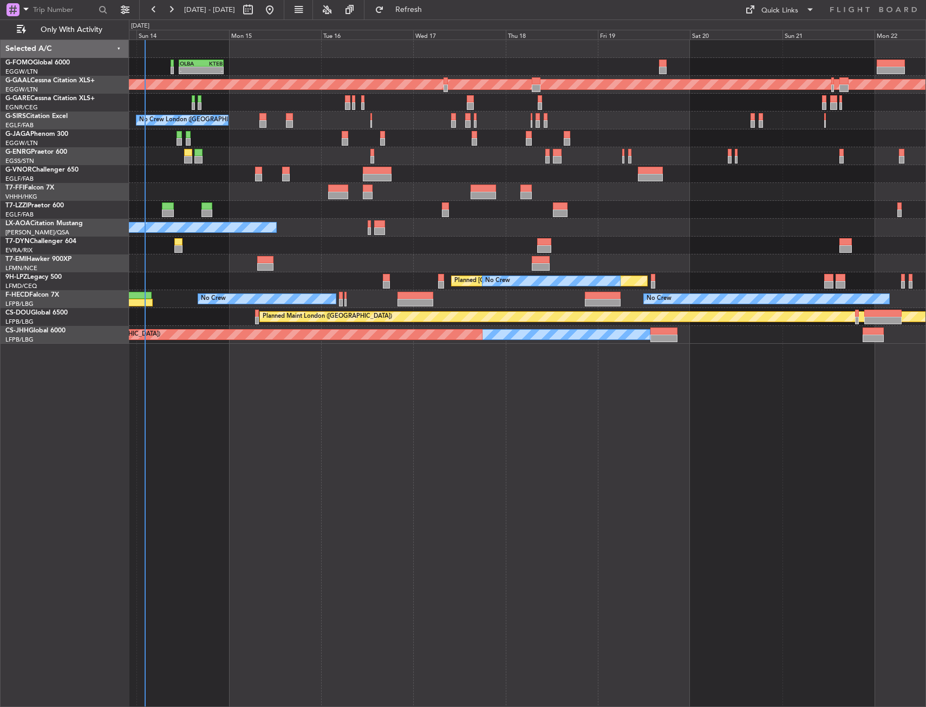
click at [605, 143] on div "Planned Maint [GEOGRAPHIC_DATA] ([GEOGRAPHIC_DATA])" at bounding box center [527, 138] width 796 height 18
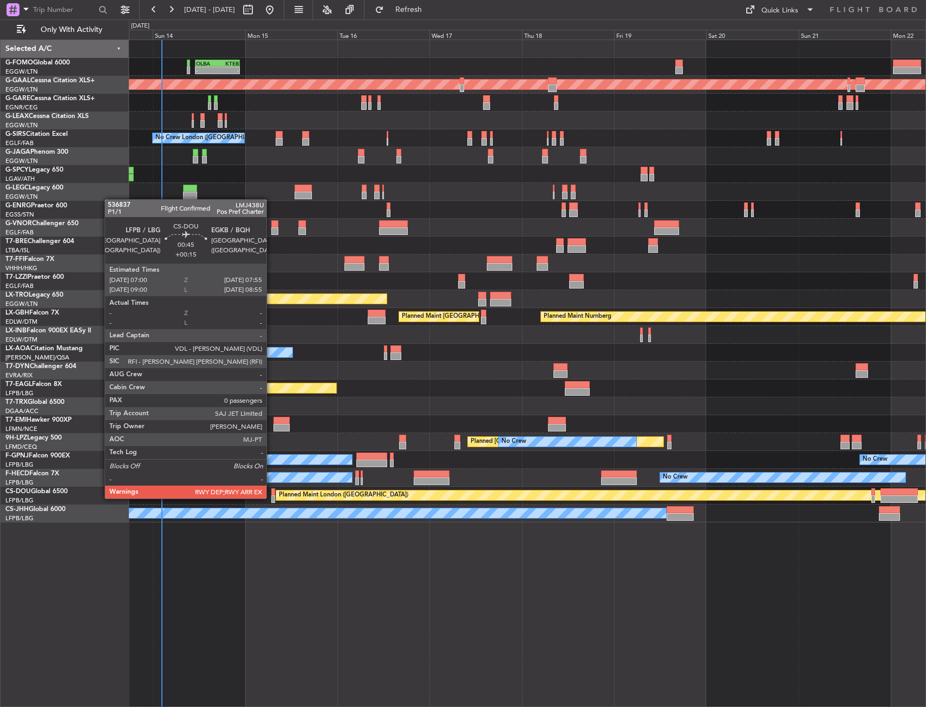
click at [272, 497] on div at bounding box center [273, 499] width 4 height 8
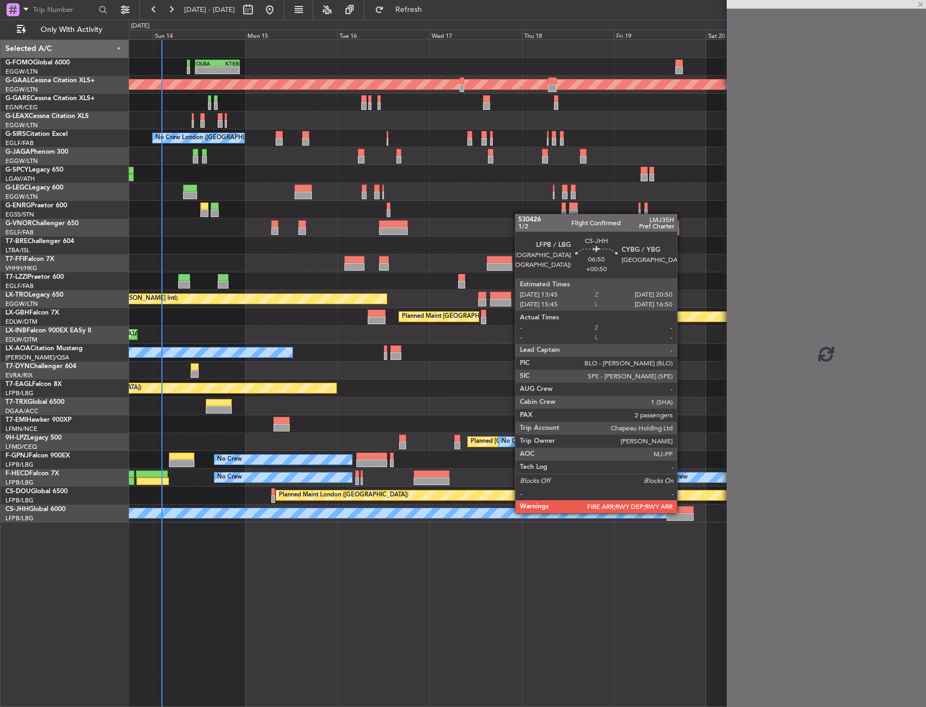
click at [681, 512] on div at bounding box center [680, 510] width 28 height 8
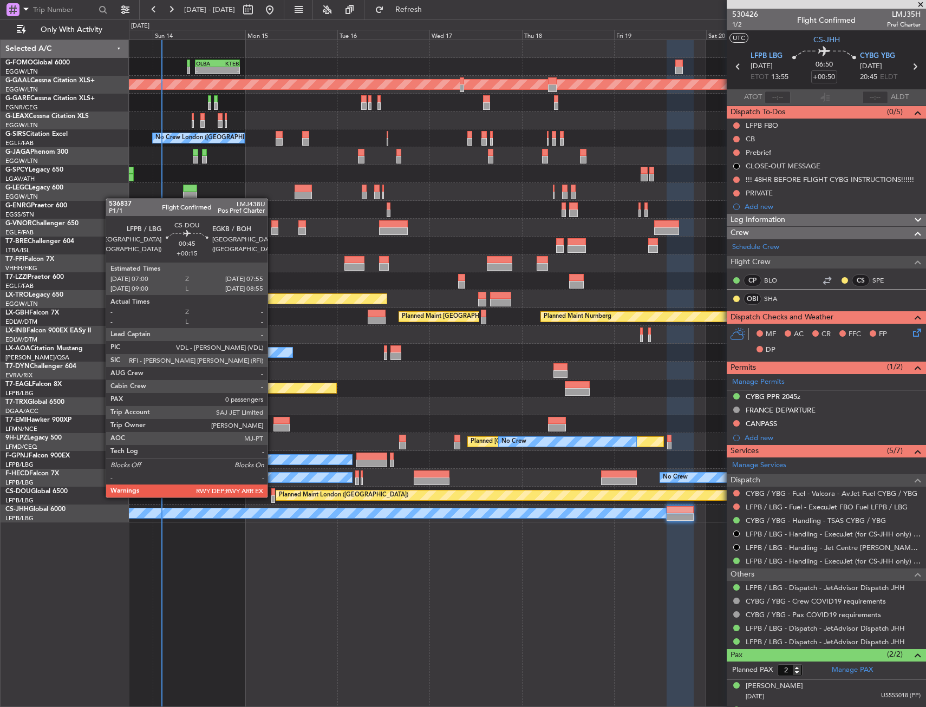
click at [272, 496] on div at bounding box center [273, 499] width 4 height 8
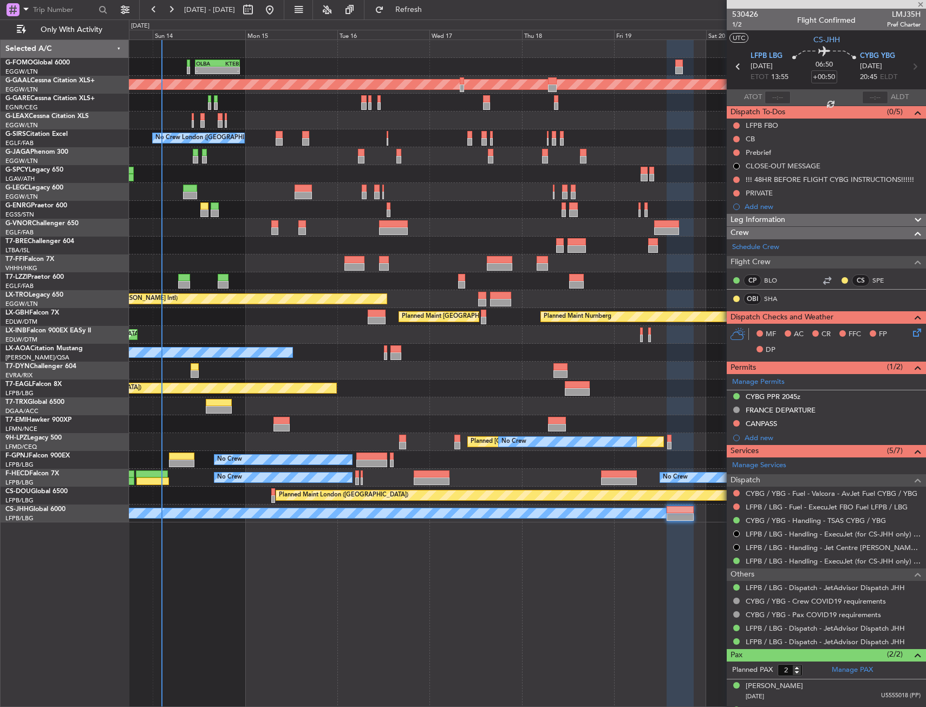
type input "+00:15"
type input "0"
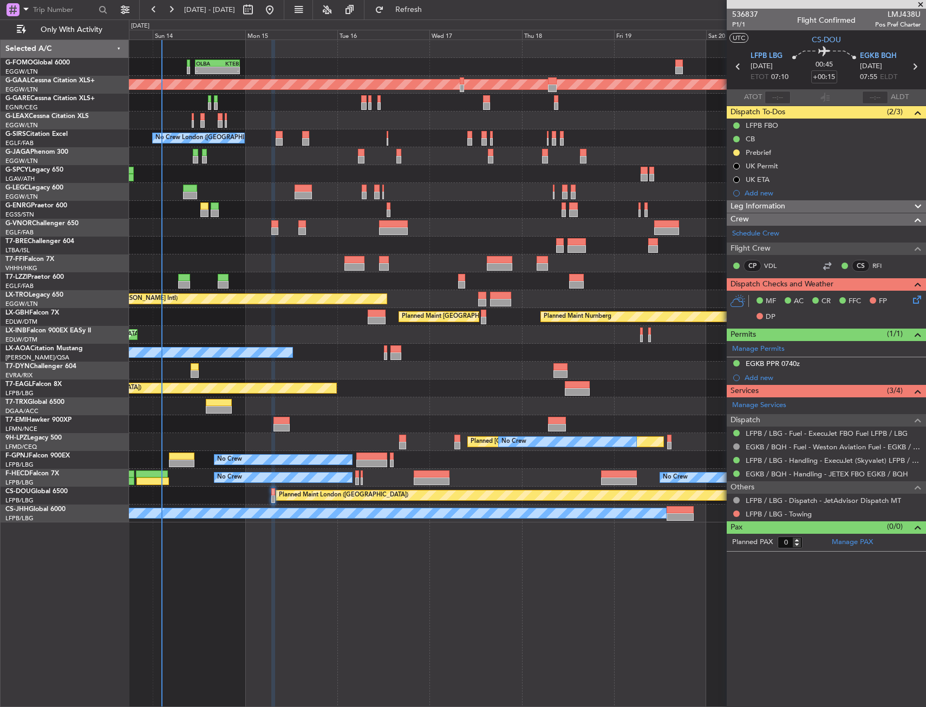
click at [732, 513] on div at bounding box center [736, 513] width 9 height 9
click at [733, 513] on button at bounding box center [736, 513] width 6 height 6
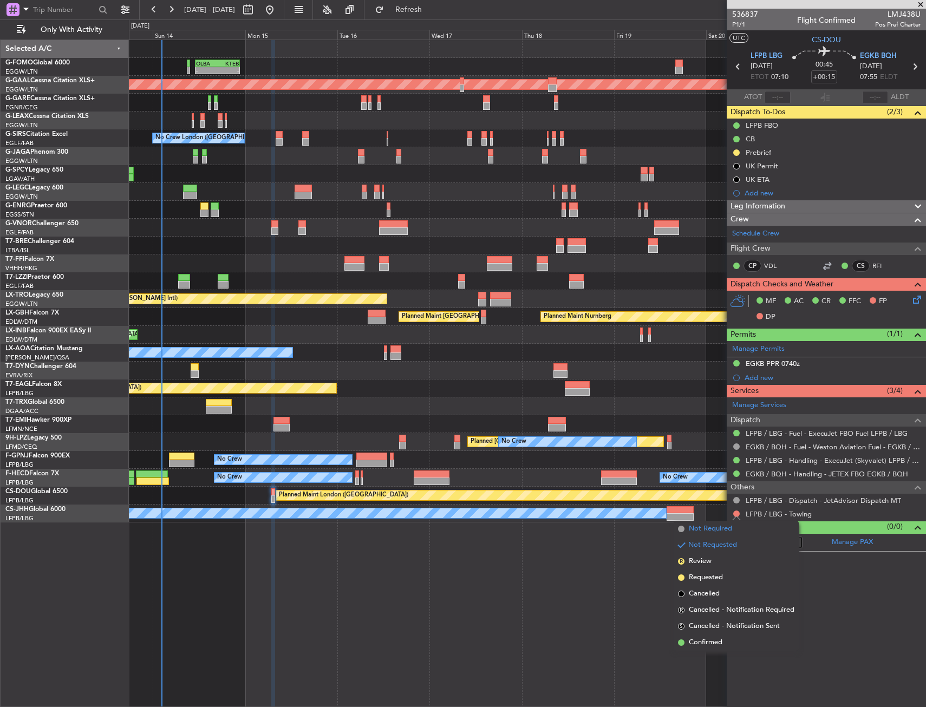
click at [703, 527] on span "Not Required" at bounding box center [710, 528] width 43 height 11
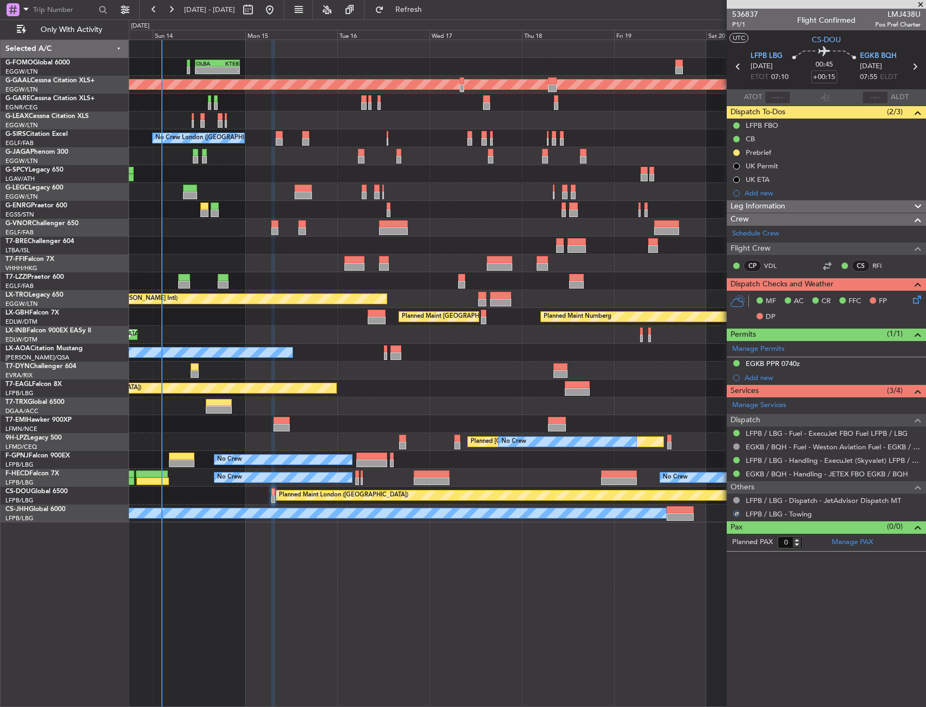
click at [474, 565] on div "- - OLBA 11:00 Z KTEB 22:45 Z Planned Maint London (Luton) Planned Maint Dussel…" at bounding box center [527, 373] width 797 height 667
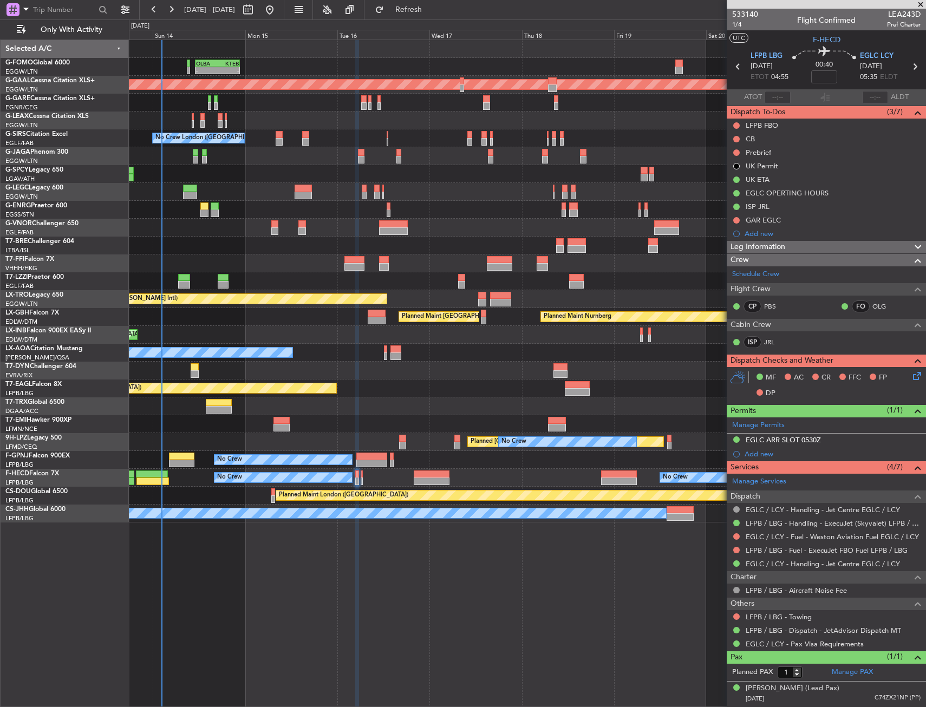
click at [840, 88] on section "LFPB LBG 16/09/2025 ETOT 04:55 00:40 EGLC LCY 16/09/2025 05:35 ELDT" at bounding box center [825, 68] width 199 height 43
click at [912, 69] on icon at bounding box center [914, 67] width 14 height 14
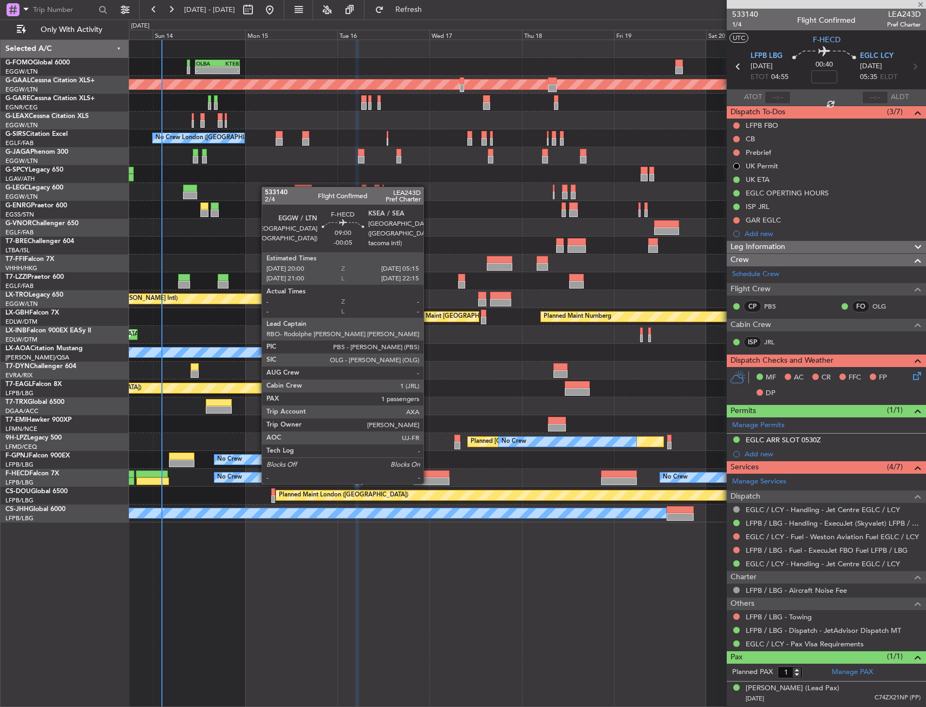
type input "0"
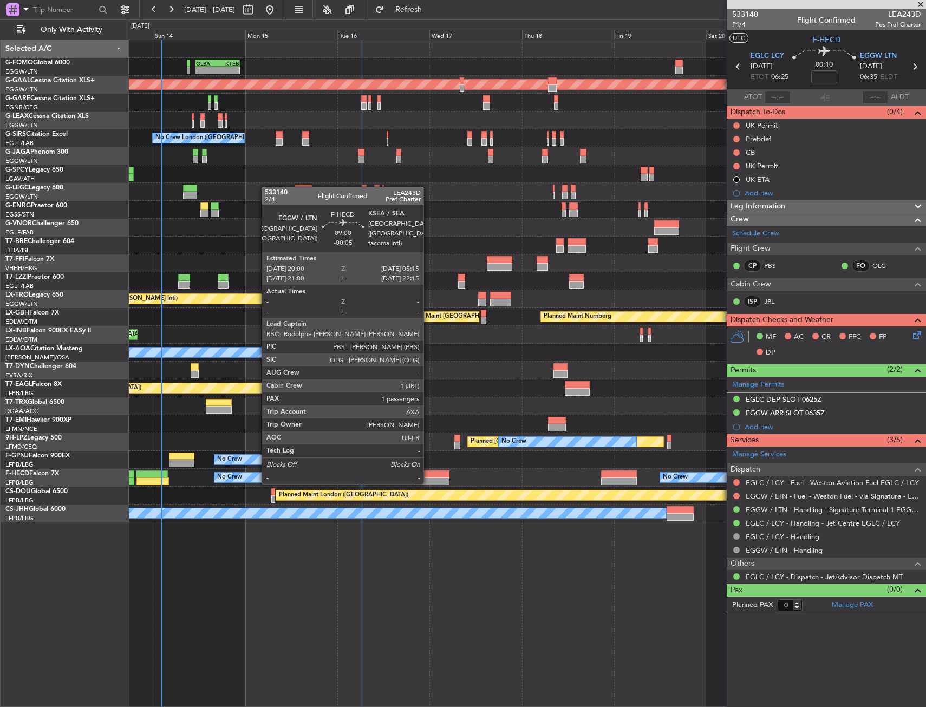
click at [428, 472] on div at bounding box center [432, 474] width 36 height 8
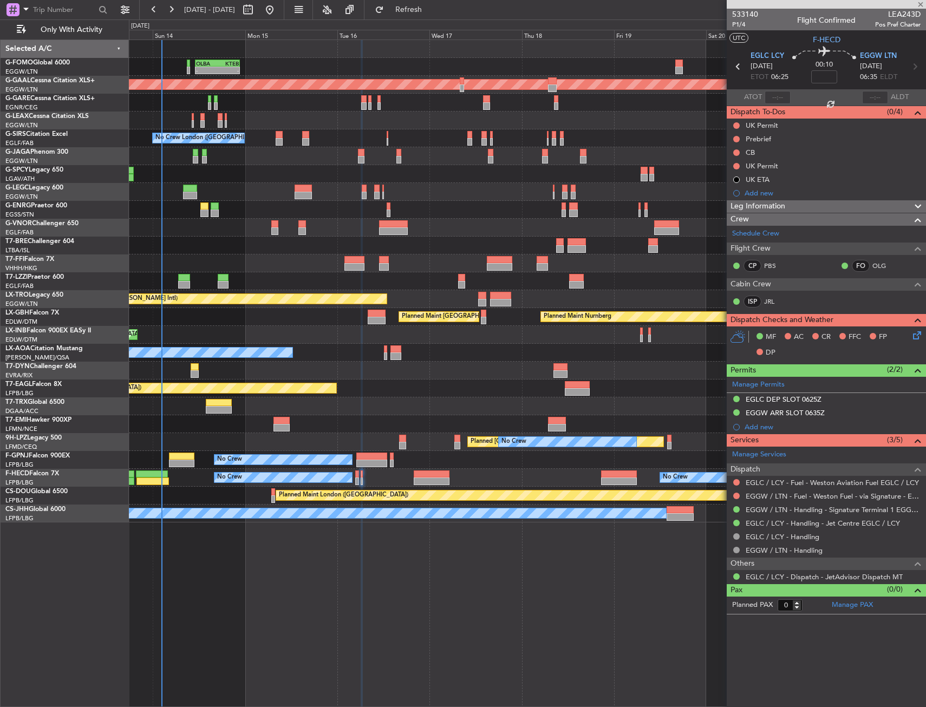
type input "-00:05"
type input "1"
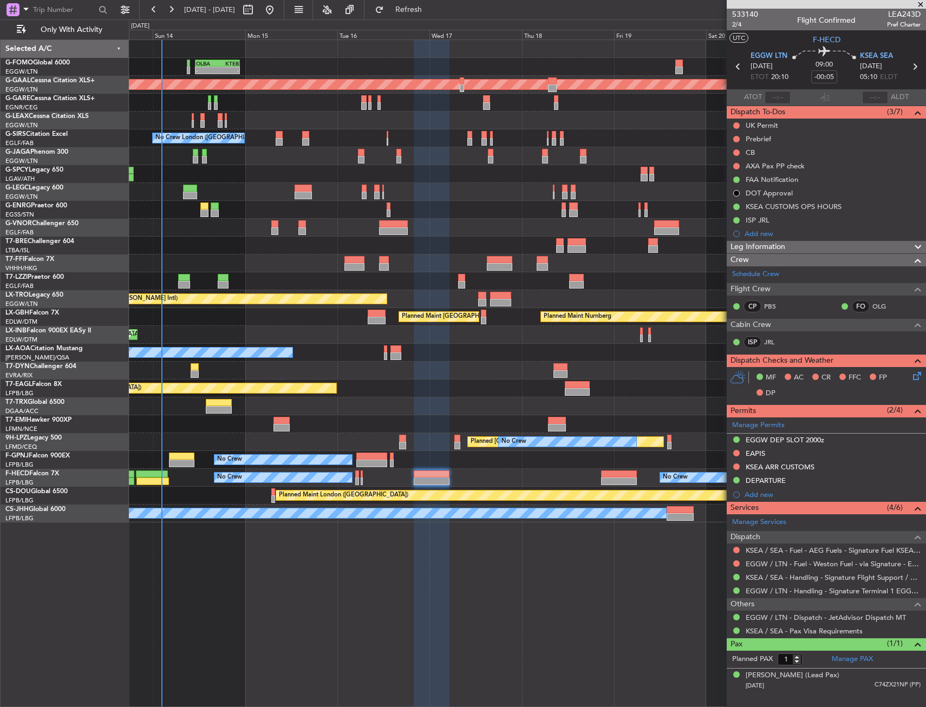
click at [612, 469] on div "No Crew No Crew" at bounding box center [527, 478] width 796 height 18
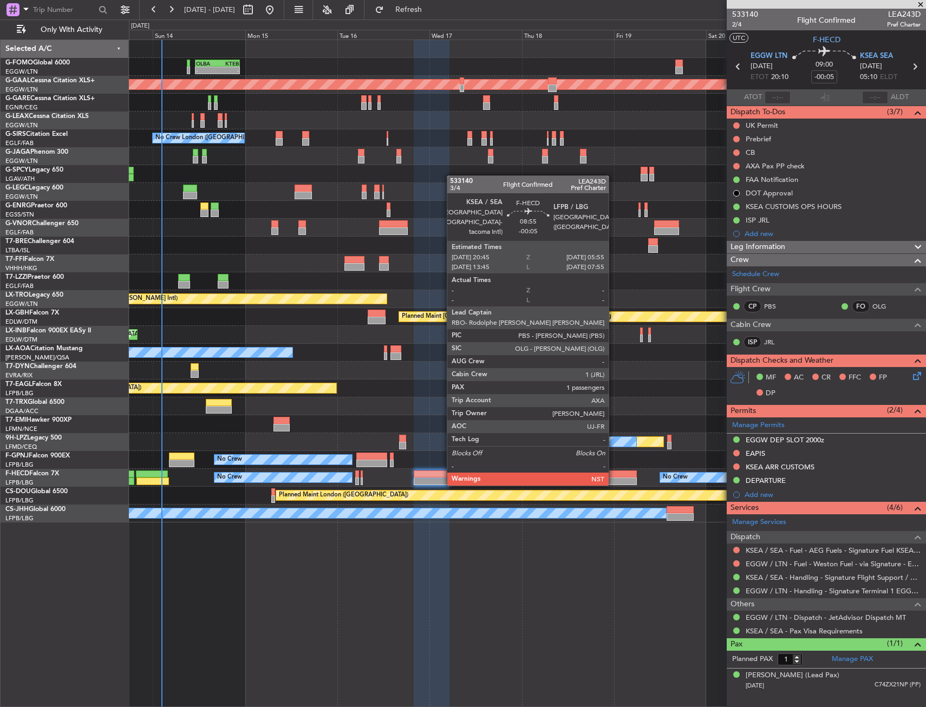
click at [613, 474] on div at bounding box center [619, 474] width 36 height 8
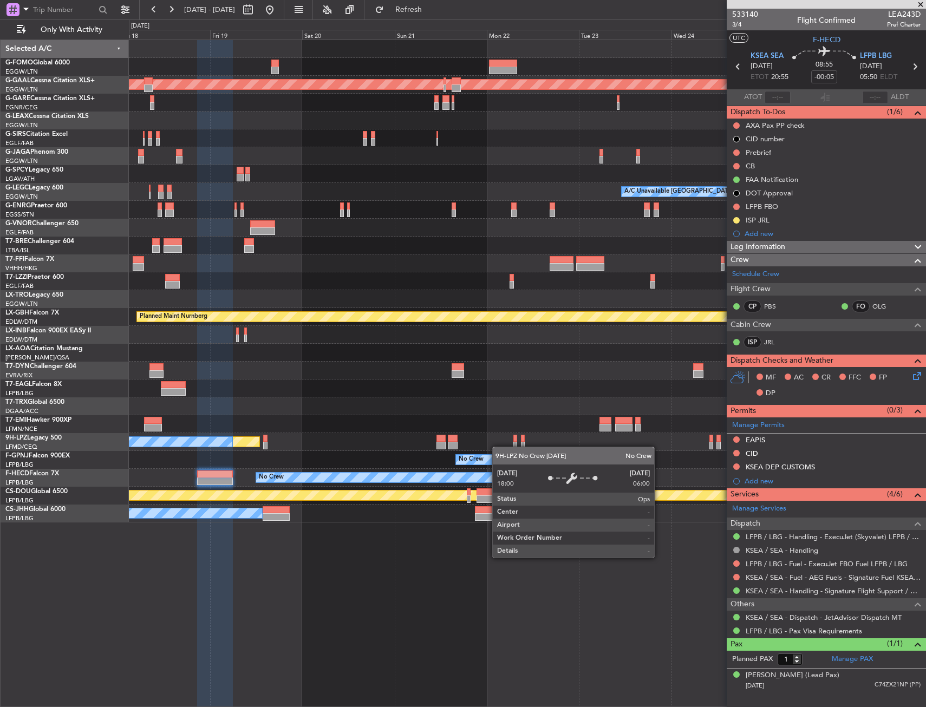
click at [179, 445] on div "Planned Maint Dusseldorf A/C Unavailable London (Luton) - - LFMN 16:05 Z ZBAA 0…" at bounding box center [527, 281] width 796 height 482
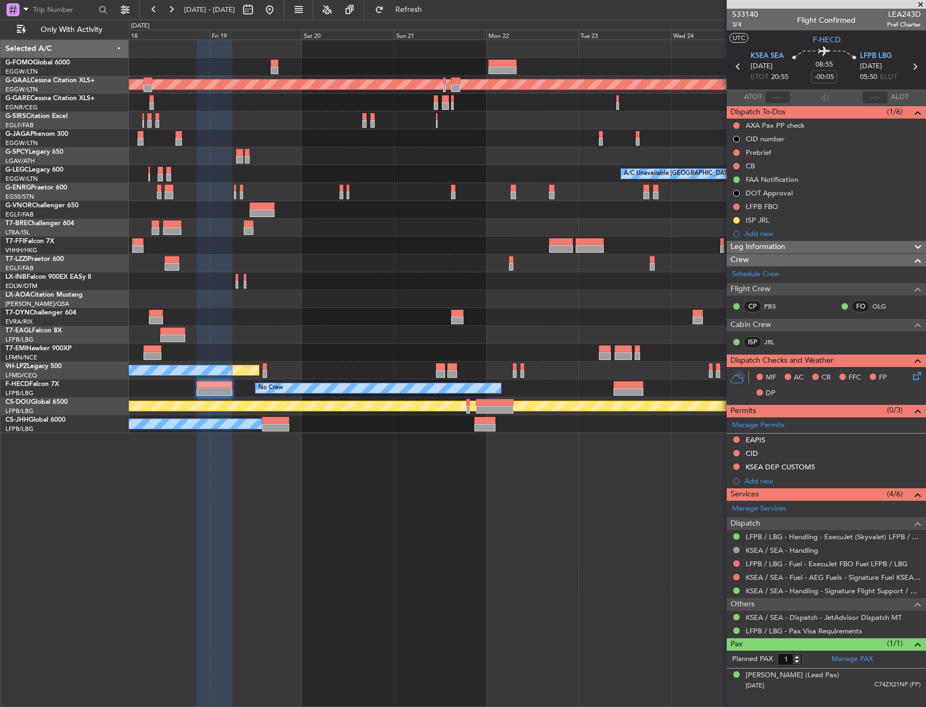
click at [673, 389] on div "No Crew No Crew Planned Maint Paris (Le Bourget) No Crew No Crew" at bounding box center [527, 388] width 796 height 18
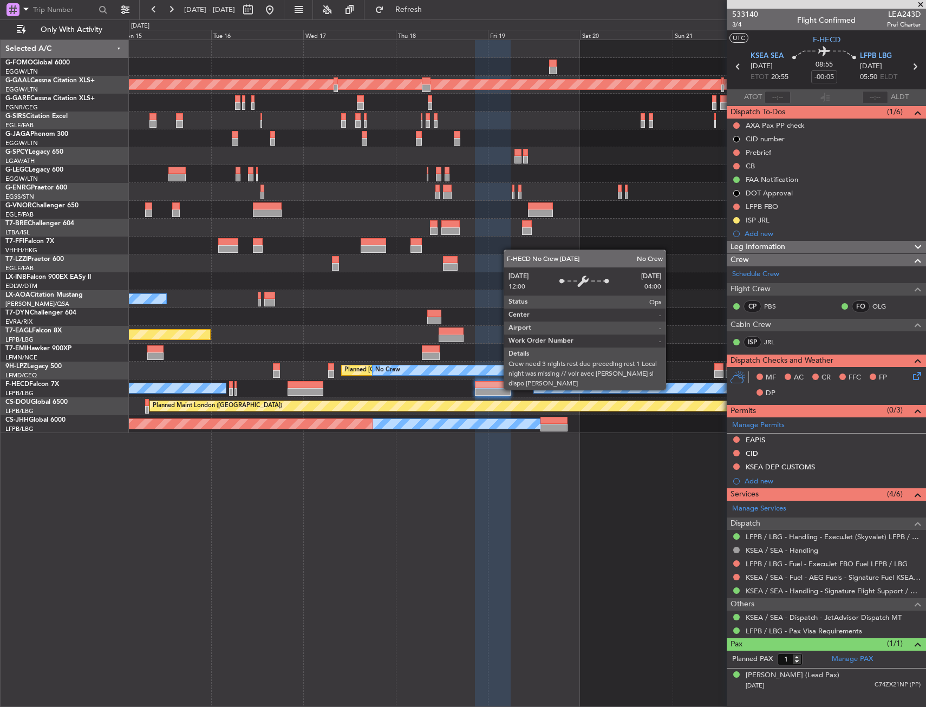
click at [608, 382] on div "OLBA 11:00 Z KTEB 22:45 Z - - Planned Maint Dusseldorf No Crew London (Farnboro…" at bounding box center [527, 236] width 796 height 393
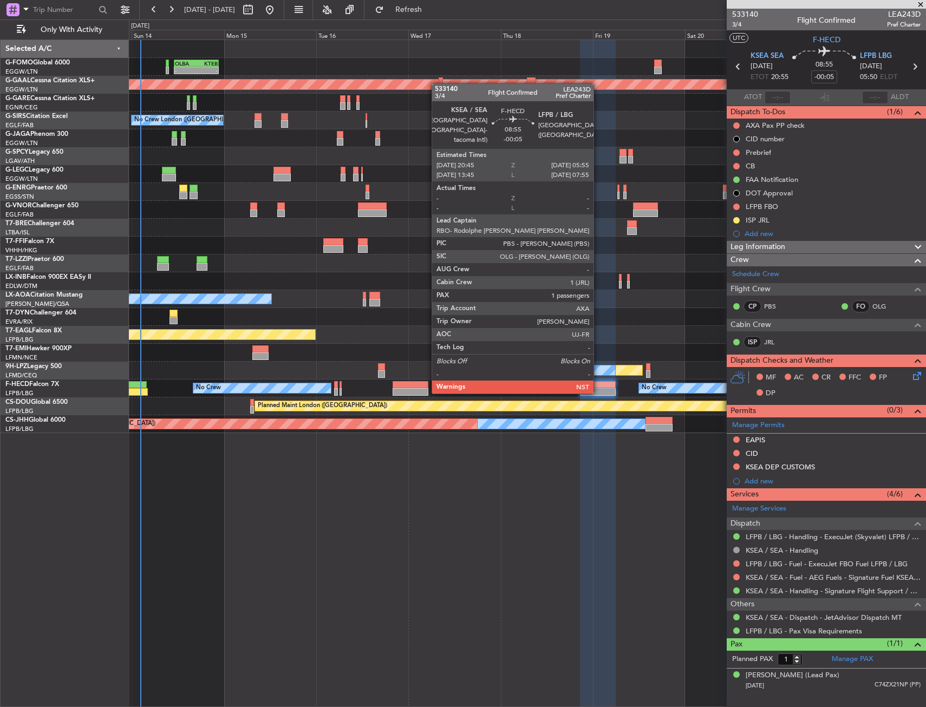
click at [537, 379] on div "Planned Maint St Gallen (Altenrhein) No Crew Planned Maint Paris (Le Bourget)" at bounding box center [527, 371] width 796 height 18
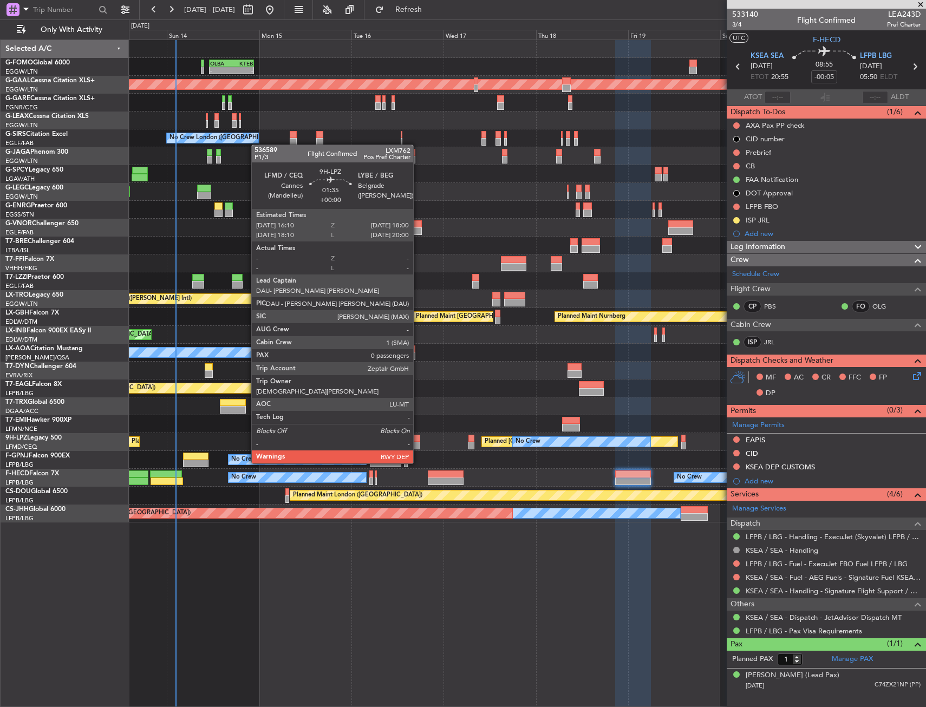
click at [418, 443] on div at bounding box center [417, 446] width 8 height 8
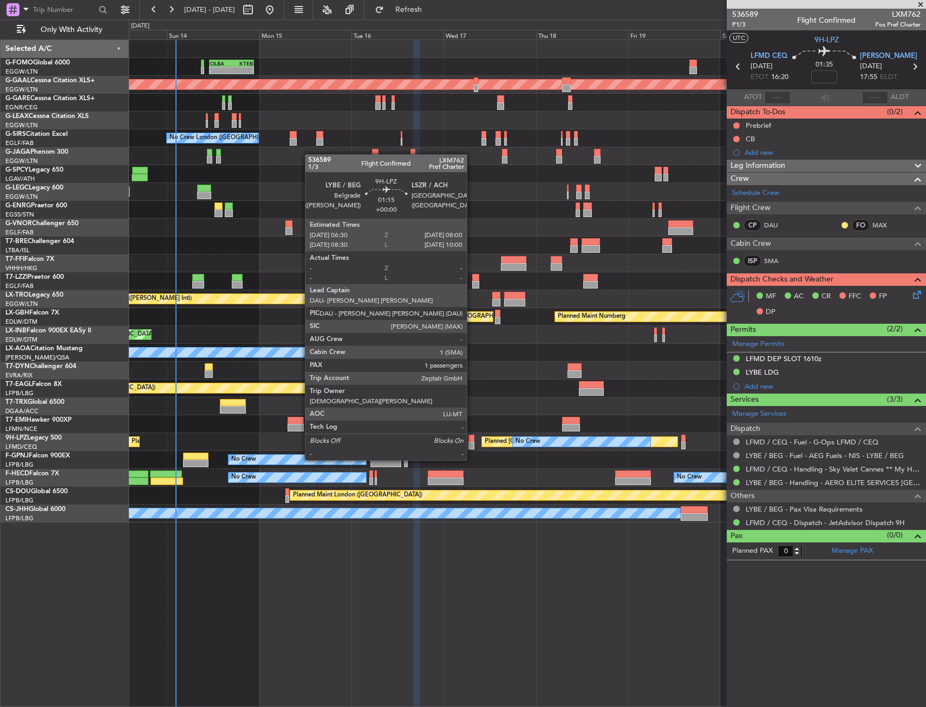
click at [471, 440] on div at bounding box center [471, 439] width 6 height 8
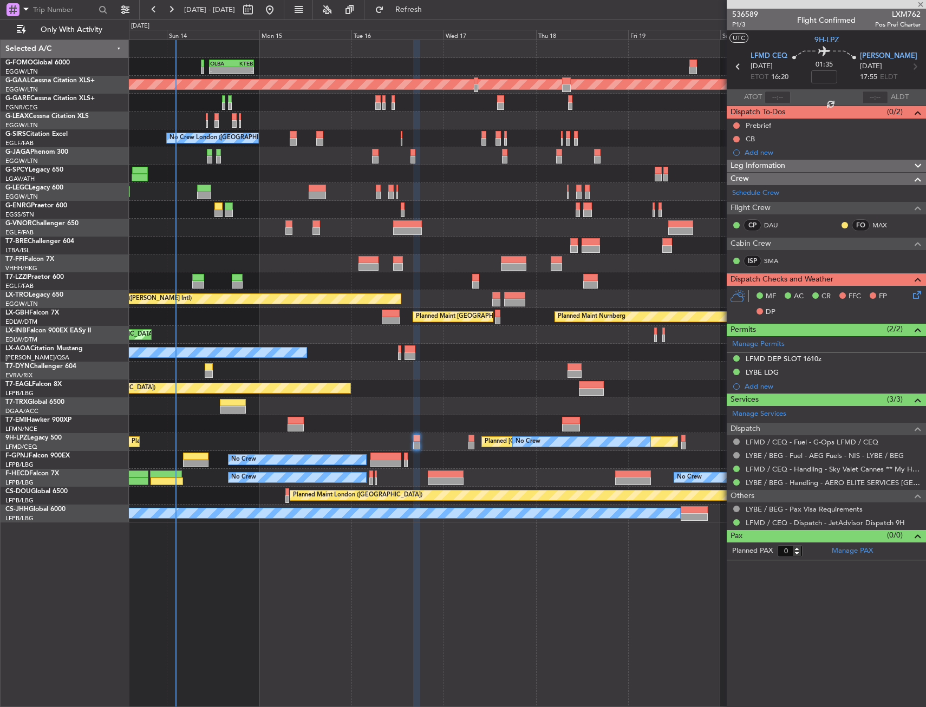
type input "1"
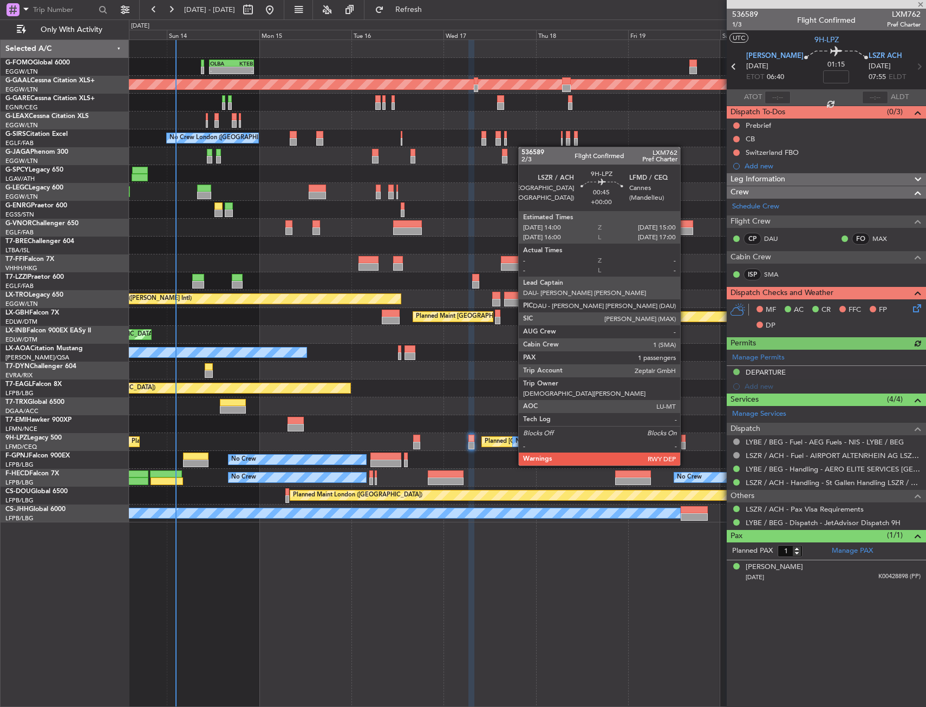
click at [685, 445] on div at bounding box center [683, 446] width 4 height 8
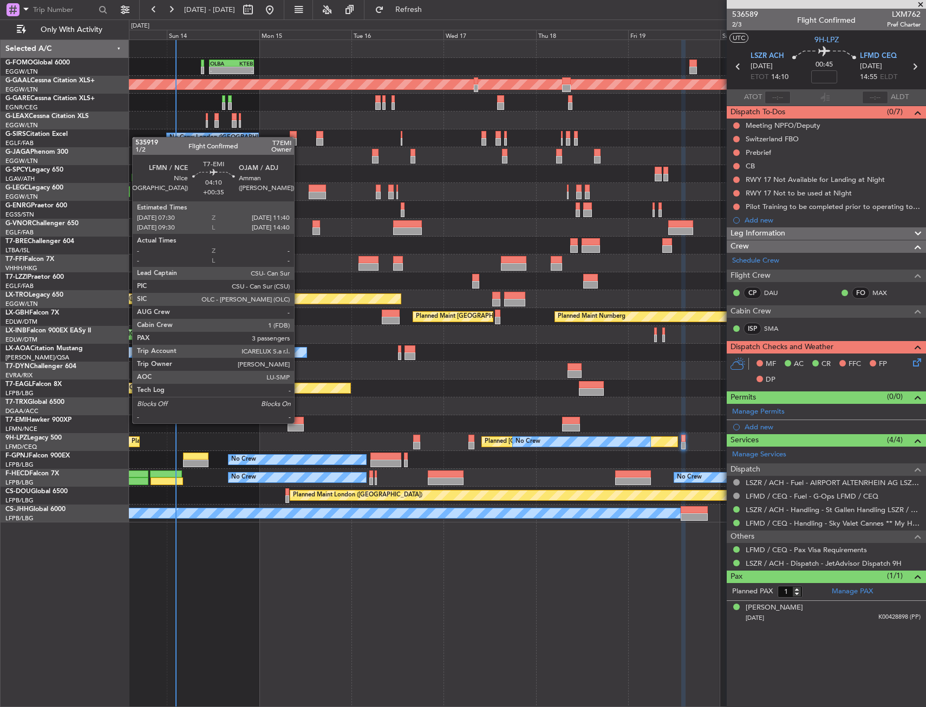
click at [299, 422] on div at bounding box center [295, 421] width 16 height 8
type input "+00:35"
type input "3"
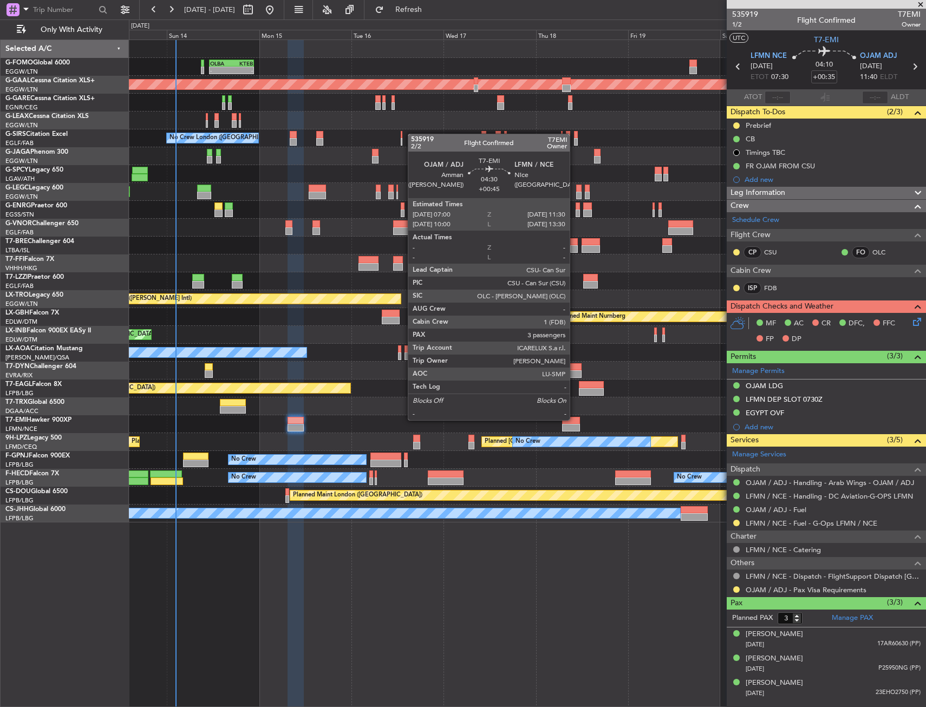
click at [574, 421] on div at bounding box center [570, 421] width 17 height 8
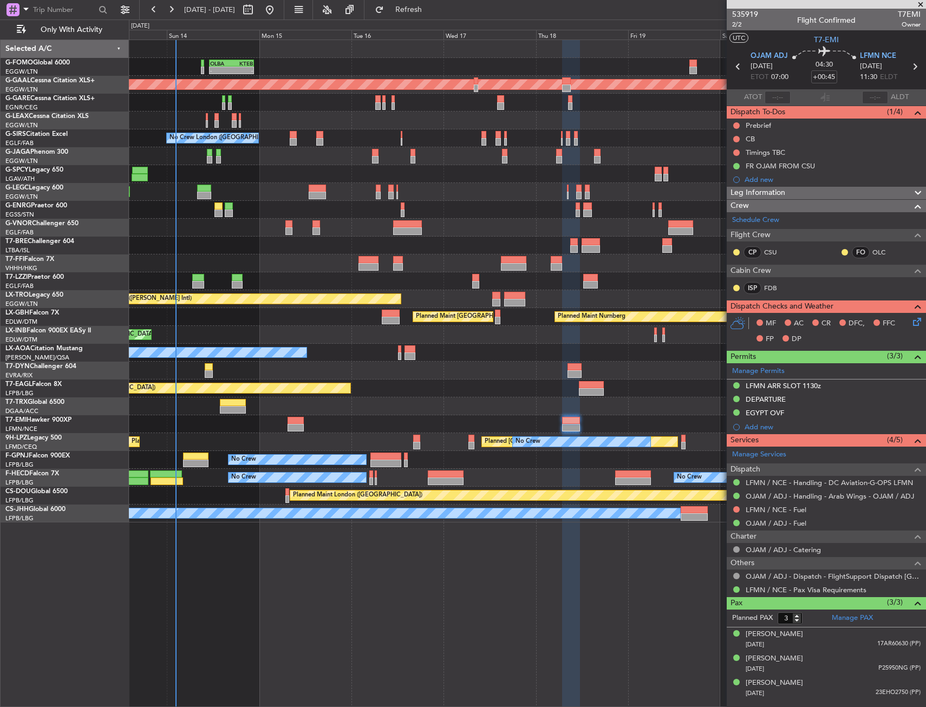
click at [583, 392] on div at bounding box center [591, 392] width 25 height 8
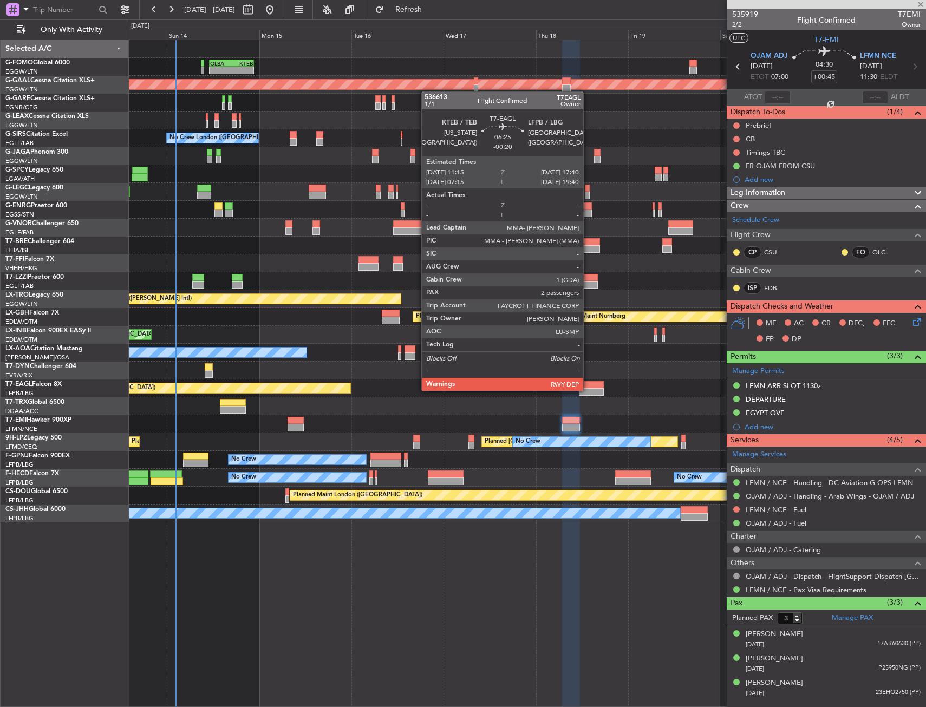
type input "-00:20"
type input "2"
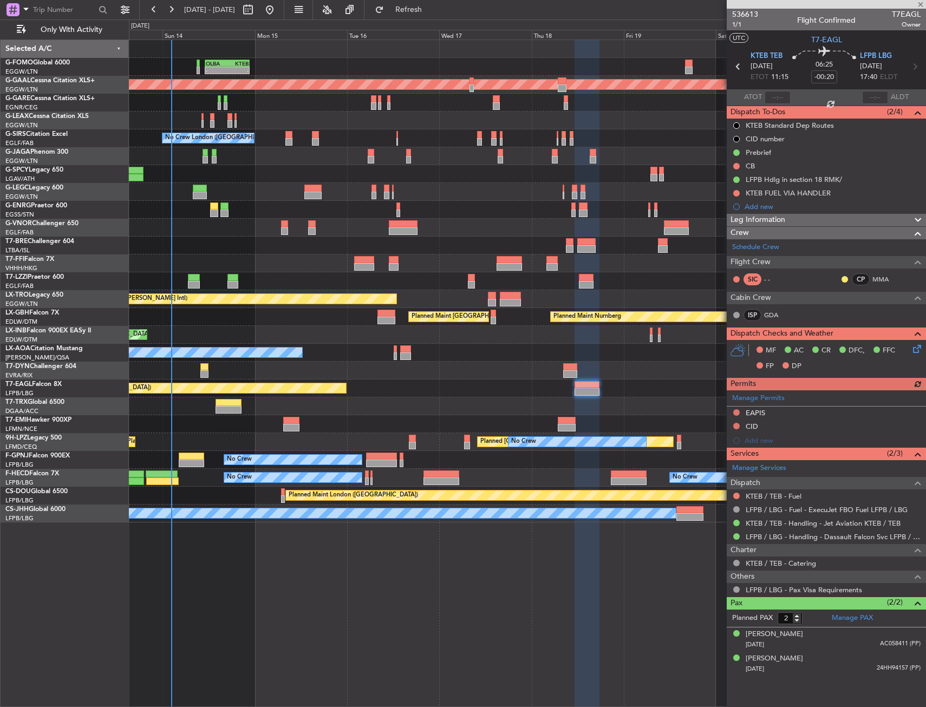
click at [529, 373] on div at bounding box center [527, 371] width 796 height 18
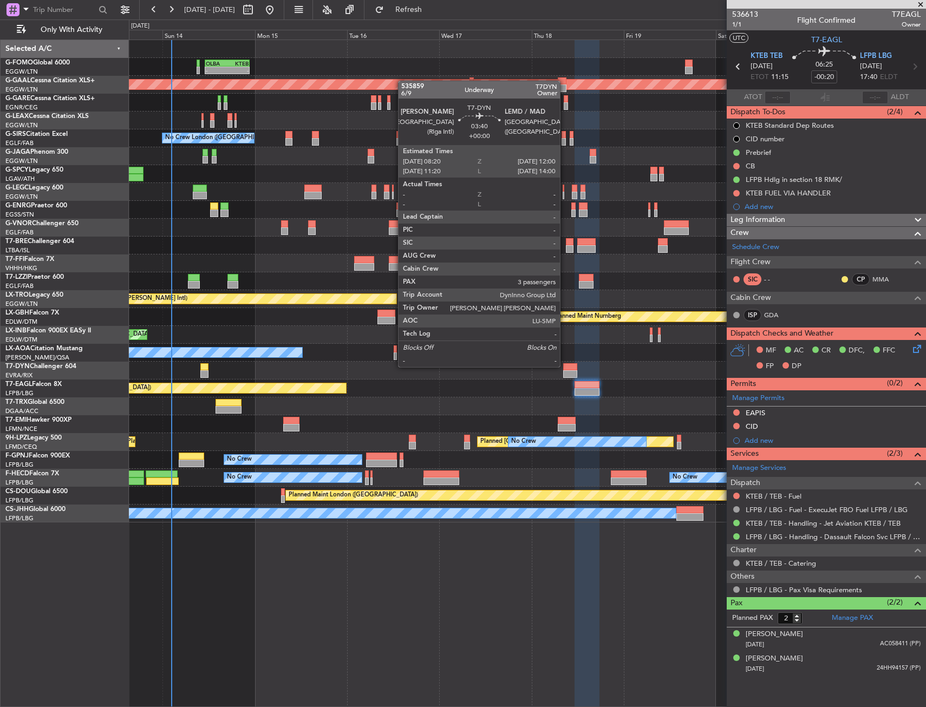
click at [565, 366] on div at bounding box center [570, 367] width 15 height 8
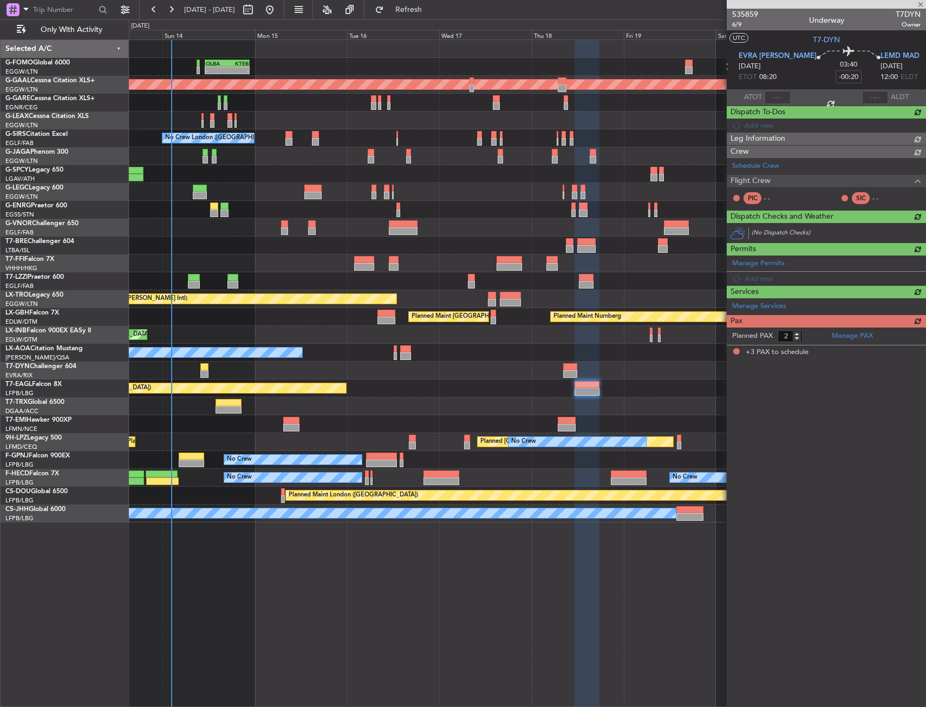
type input "3"
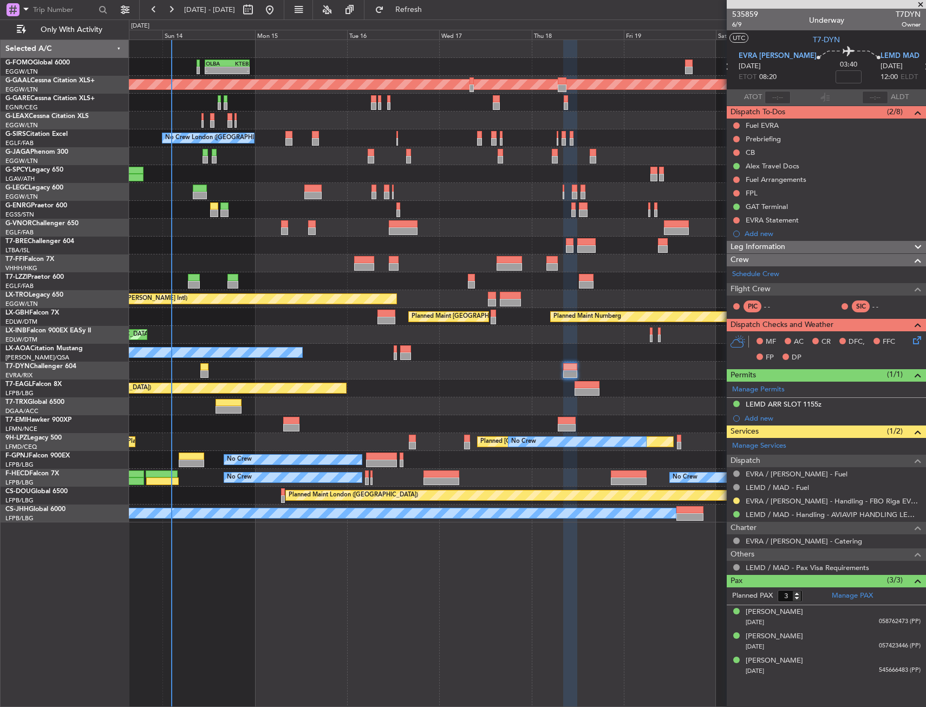
click at [392, 353] on div "No Crew Chester" at bounding box center [527, 353] width 796 height 18
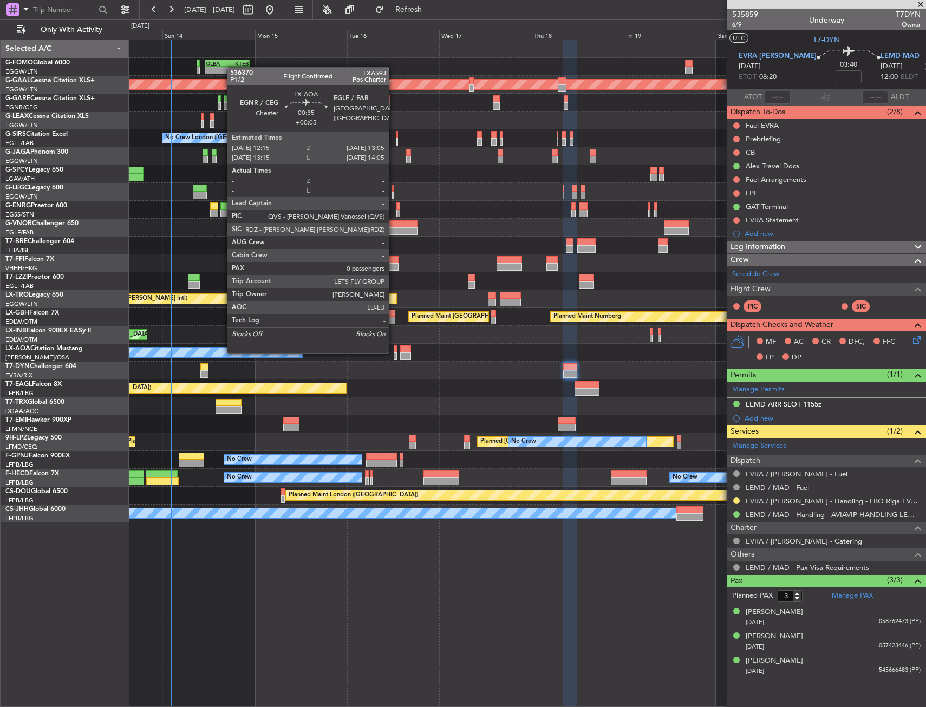
click at [394, 352] on div at bounding box center [395, 356] width 3 height 8
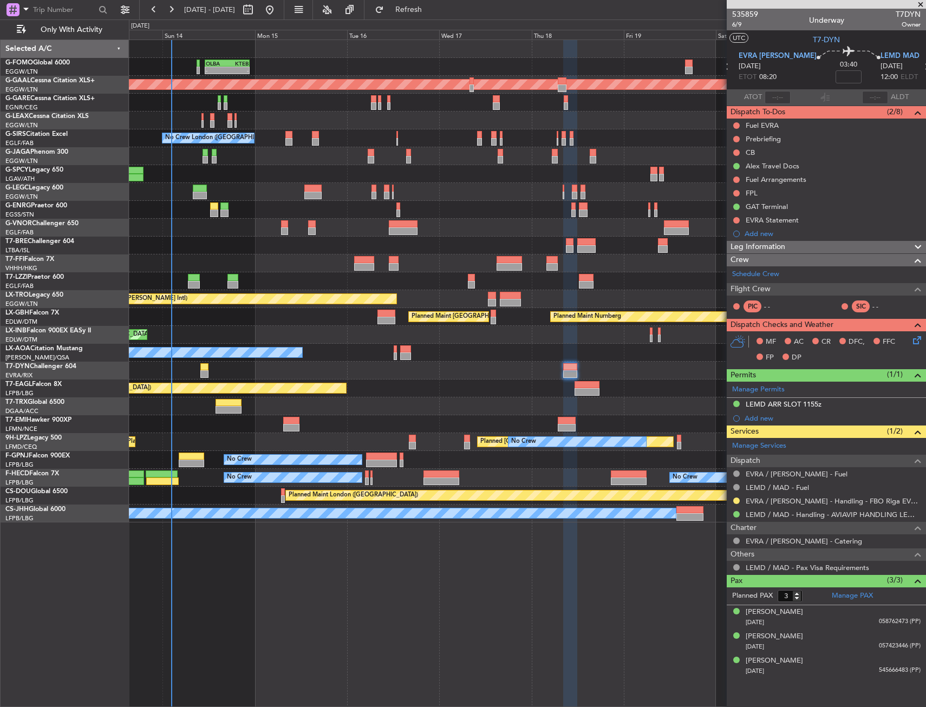
click at [394, 353] on div at bounding box center [395, 356] width 3 height 8
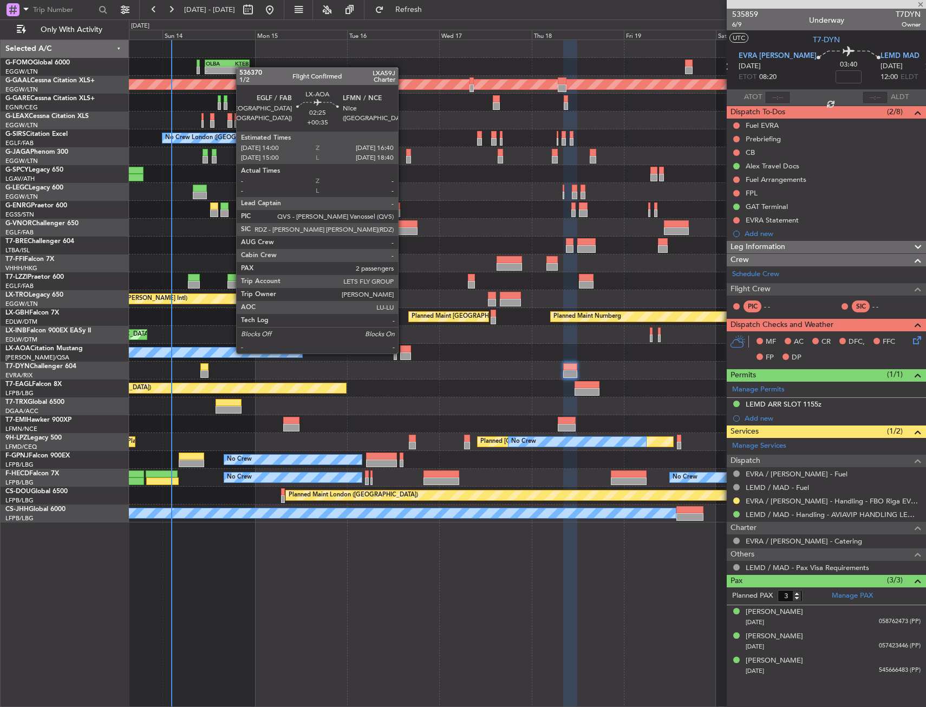
type input "+00:05"
type input "0"
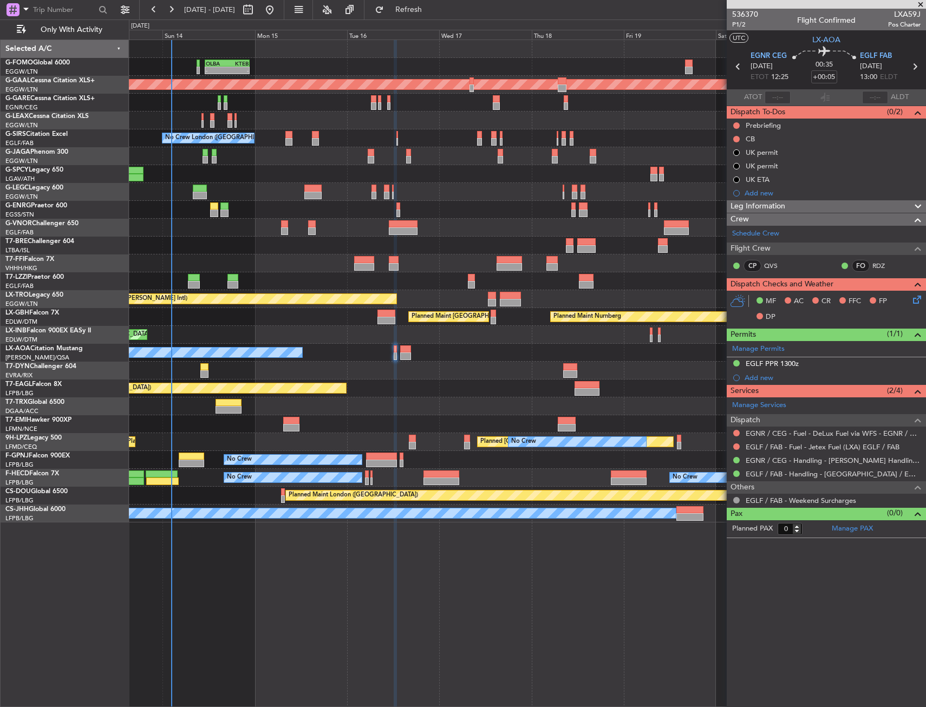
click at [909, 304] on div "MF AC CR FFC FP DP" at bounding box center [830, 309] width 159 height 32
click at [915, 302] on icon at bounding box center [914, 297] width 9 height 9
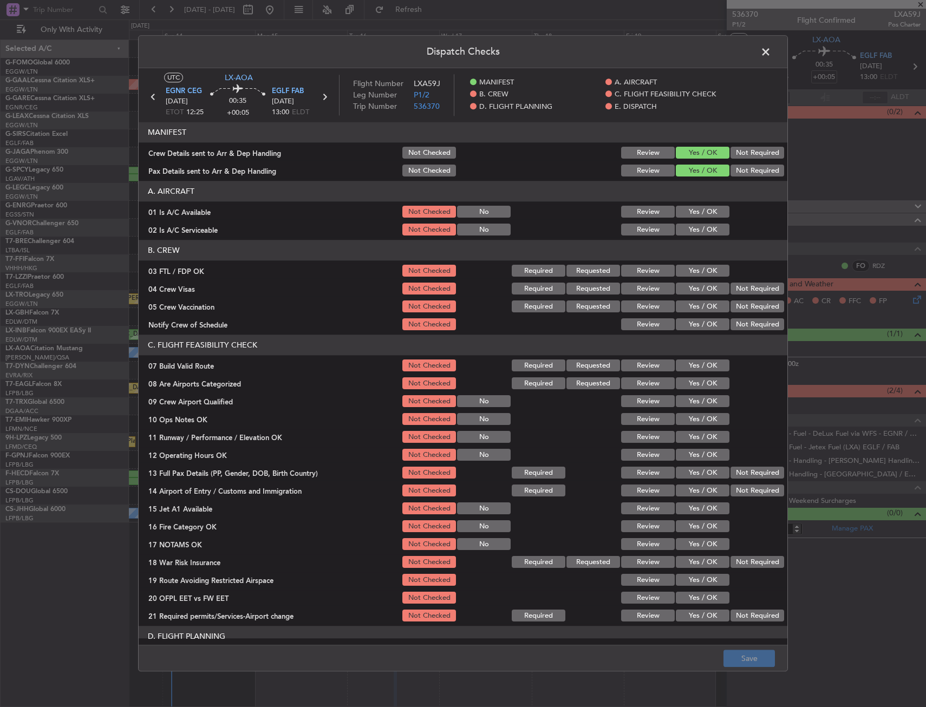
click at [681, 221] on section "A. AIRCRAFT 01 Is A/C Available Not Checked No Review Yes / OK 02 Is A/C Servic…" at bounding box center [463, 209] width 648 height 56
click at [694, 215] on button "Yes / OK" at bounding box center [703, 212] width 54 height 12
click at [693, 232] on button "Yes / OK" at bounding box center [703, 230] width 54 height 12
click at [698, 278] on div "Yes / OK" at bounding box center [701, 271] width 55 height 15
click at [707, 272] on button "Yes / OK" at bounding box center [703, 271] width 54 height 12
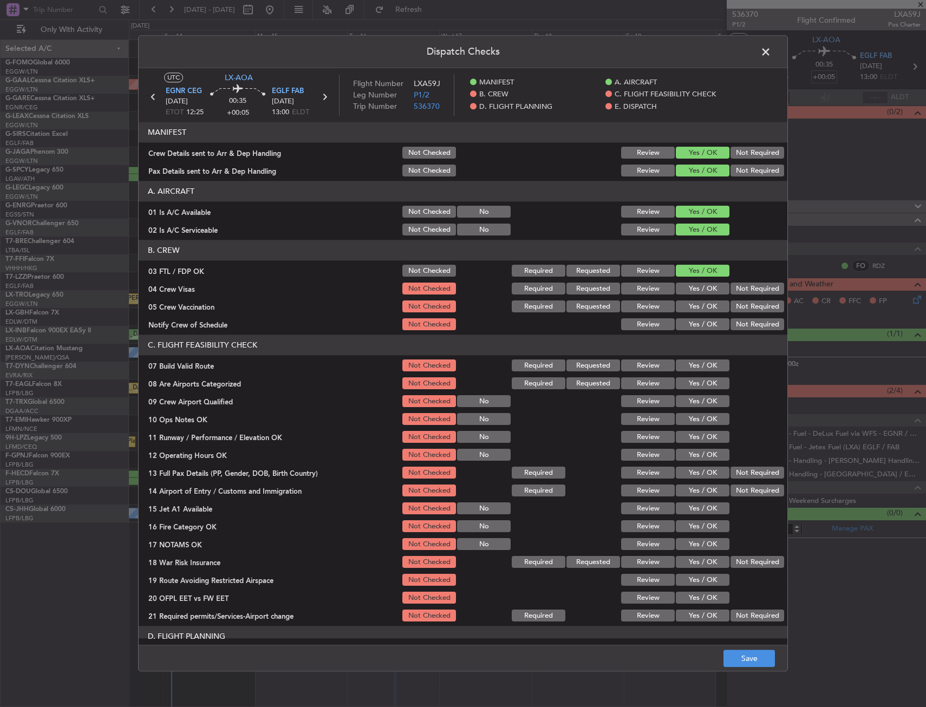
drag, startPoint x: 740, startPoint y: 287, endPoint x: 741, endPoint y: 293, distance: 6.1
click at [740, 288] on button "Not Required" at bounding box center [757, 289] width 54 height 12
click at [737, 303] on button "Not Required" at bounding box center [757, 307] width 54 height 12
click at [694, 326] on button "Yes / OK" at bounding box center [703, 325] width 54 height 12
click at [692, 385] on button "Yes / OK" at bounding box center [703, 384] width 54 height 12
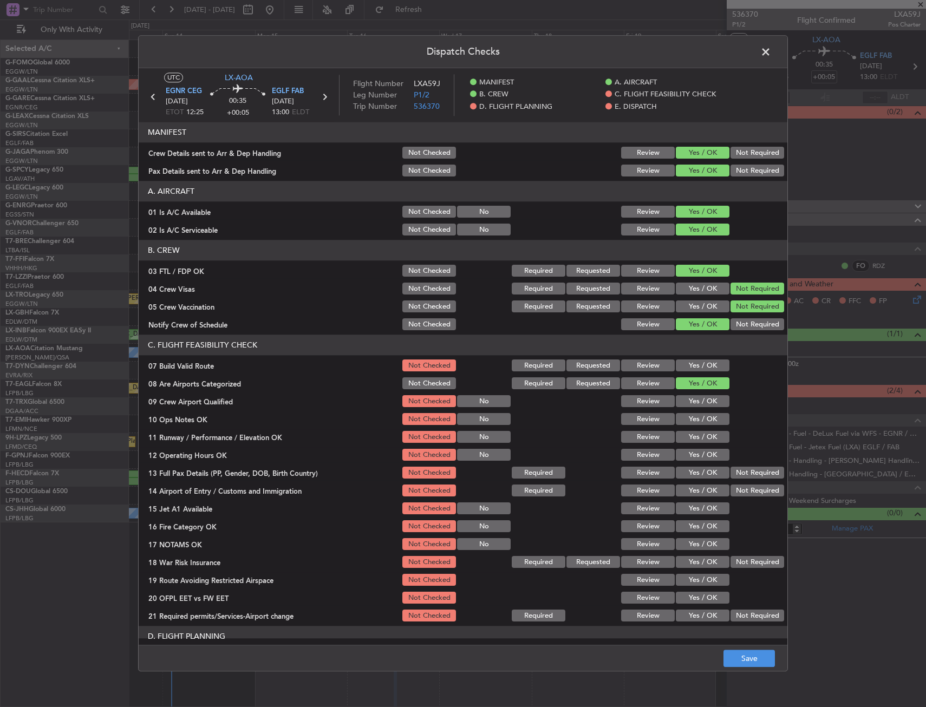
click at [692, 405] on button "Yes / OK" at bounding box center [703, 402] width 54 height 12
click at [740, 661] on button "Save" at bounding box center [748, 658] width 51 height 17
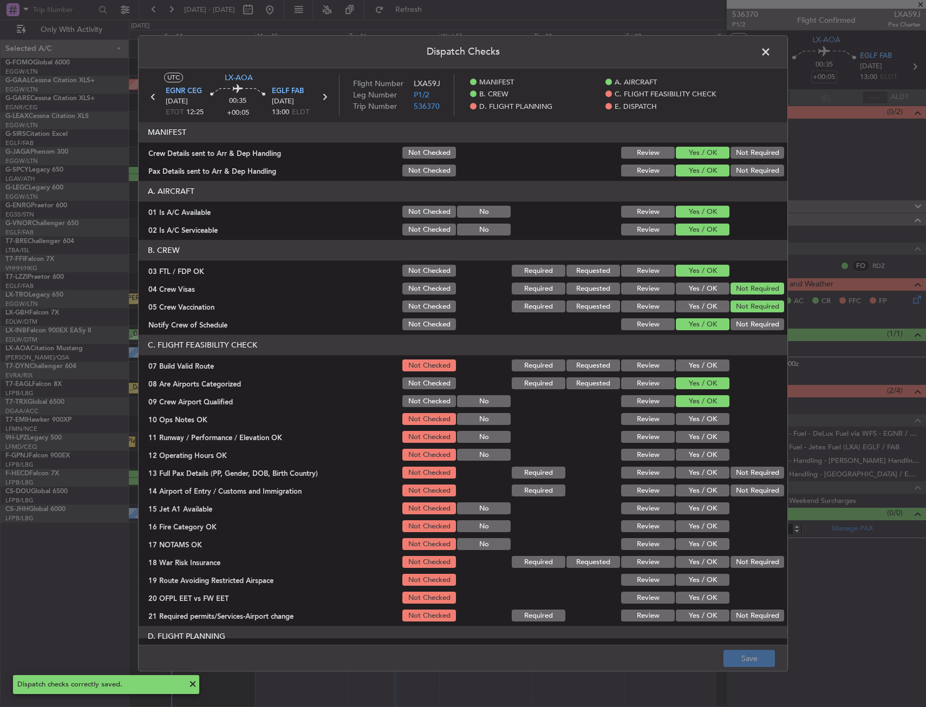
click at [771, 50] on span at bounding box center [771, 55] width 0 height 22
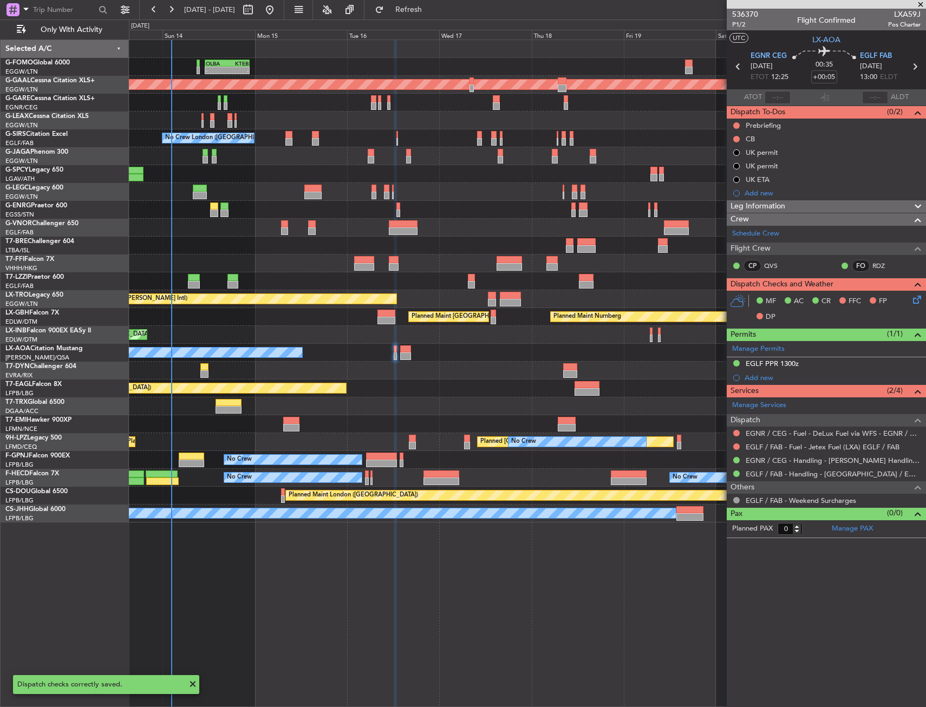
click at [916, 68] on icon at bounding box center [914, 67] width 14 height 14
type input "+00:35"
type input "2"
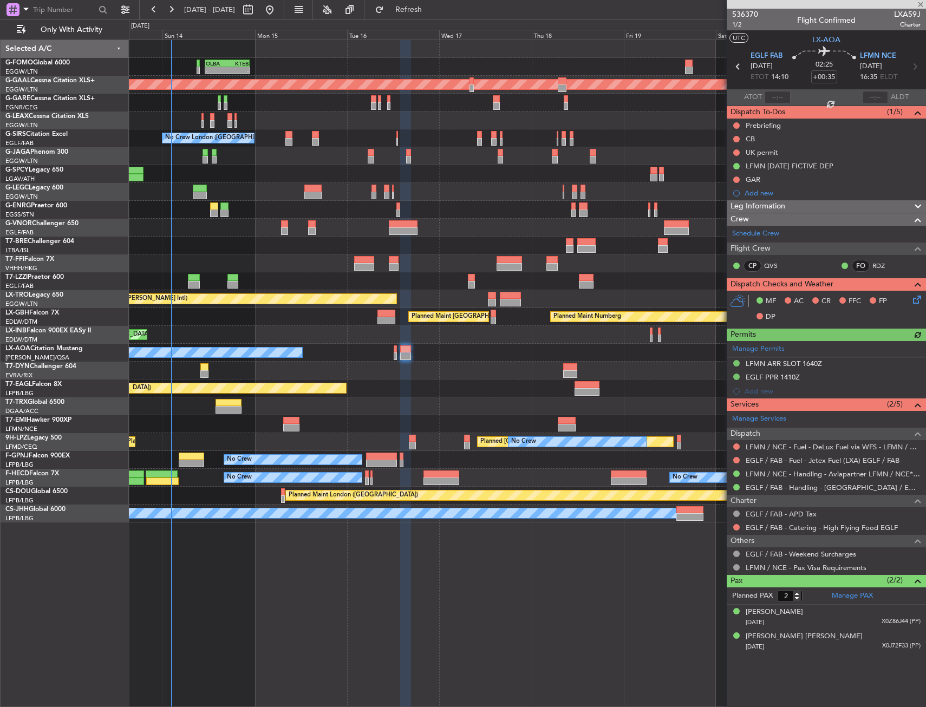
click at [914, 298] on icon at bounding box center [914, 297] width 9 height 9
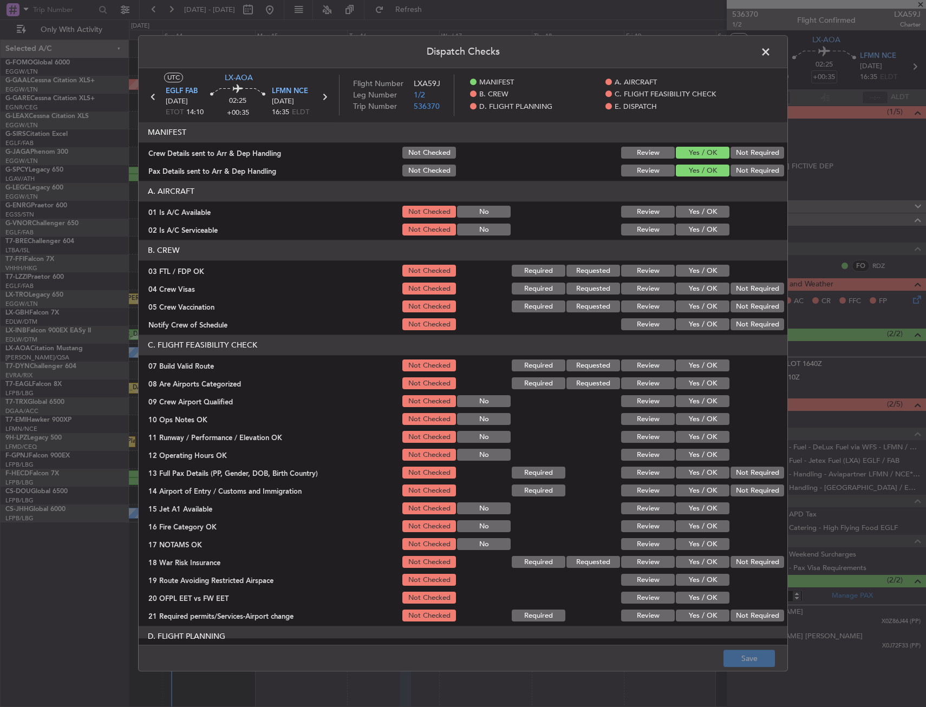
click at [711, 219] on div "Yes / OK" at bounding box center [701, 212] width 55 height 15
drag, startPoint x: 702, startPoint y: 232, endPoint x: 699, endPoint y: 211, distance: 21.2
click at [700, 231] on button "Yes / OK" at bounding box center [703, 230] width 54 height 12
click at [699, 211] on button "Yes / OK" at bounding box center [703, 212] width 54 height 12
click at [701, 268] on button "Yes / OK" at bounding box center [703, 271] width 54 height 12
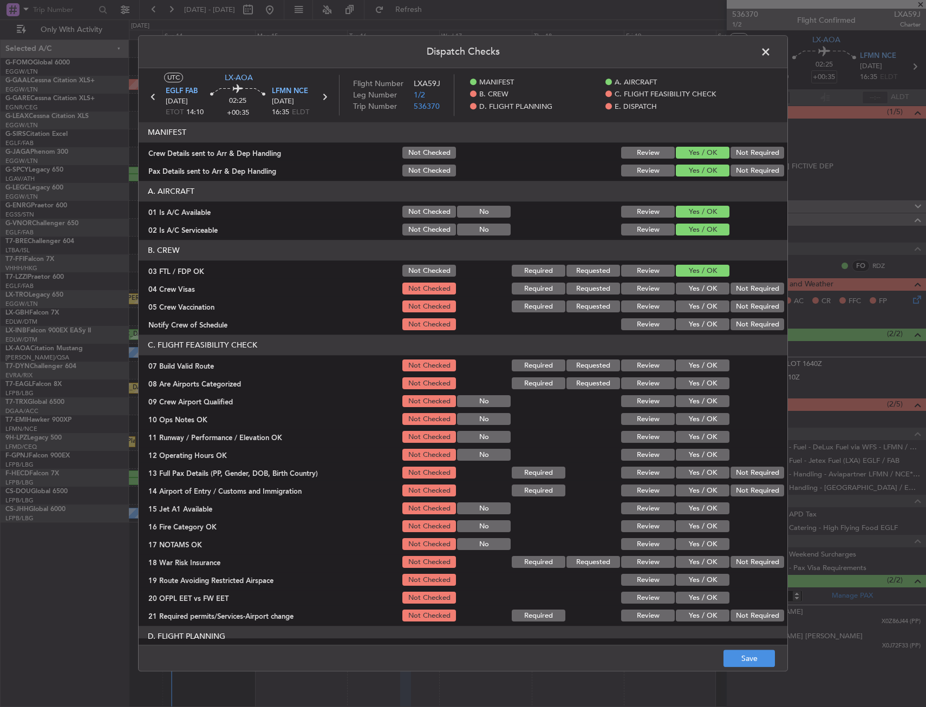
click at [768, 288] on button "Not Required" at bounding box center [757, 289] width 54 height 12
drag, startPoint x: 755, startPoint y: 300, endPoint x: 749, endPoint y: 305, distance: 6.9
click at [754, 301] on button "Not Required" at bounding box center [757, 307] width 54 height 12
click at [749, 305] on button "Not Required" at bounding box center [757, 307] width 54 height 12
drag, startPoint x: 687, startPoint y: 333, endPoint x: 690, endPoint y: 342, distance: 9.6
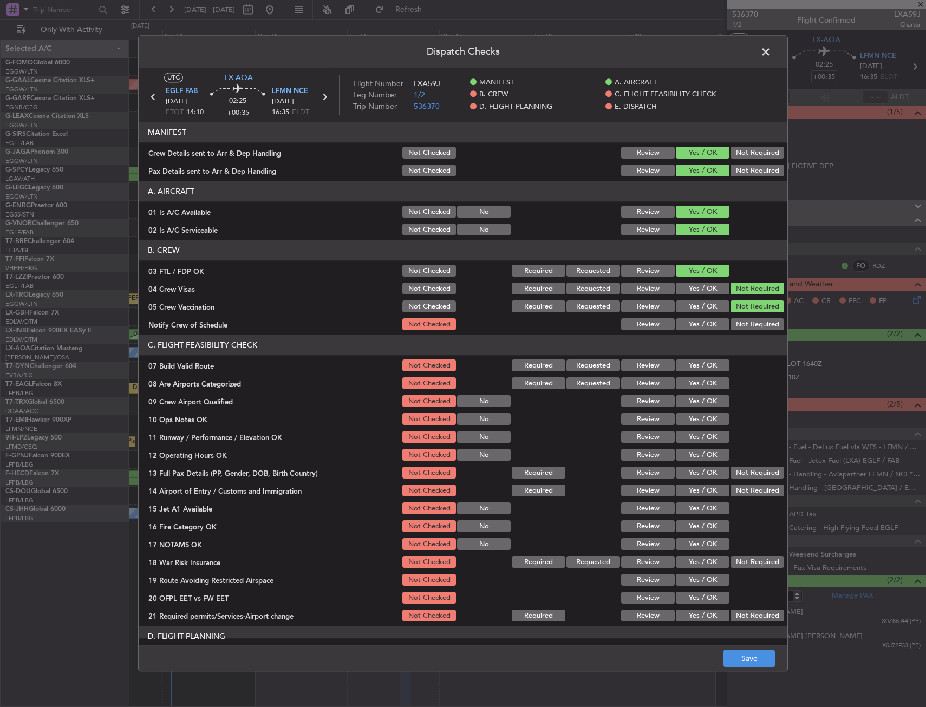
click at [687, 333] on article "MANIFEST Crew Details sent to Arr & Dep Handling Not Checked Review Yes / OK No…" at bounding box center [463, 380] width 648 height 516
click at [694, 324] on button "Yes / OK" at bounding box center [703, 325] width 54 height 12
click at [695, 391] on div "Yes / OK" at bounding box center [701, 383] width 55 height 15
drag, startPoint x: 692, startPoint y: 407, endPoint x: 691, endPoint y: 383, distance: 23.3
click at [691, 399] on button "Yes / OK" at bounding box center [703, 402] width 54 height 12
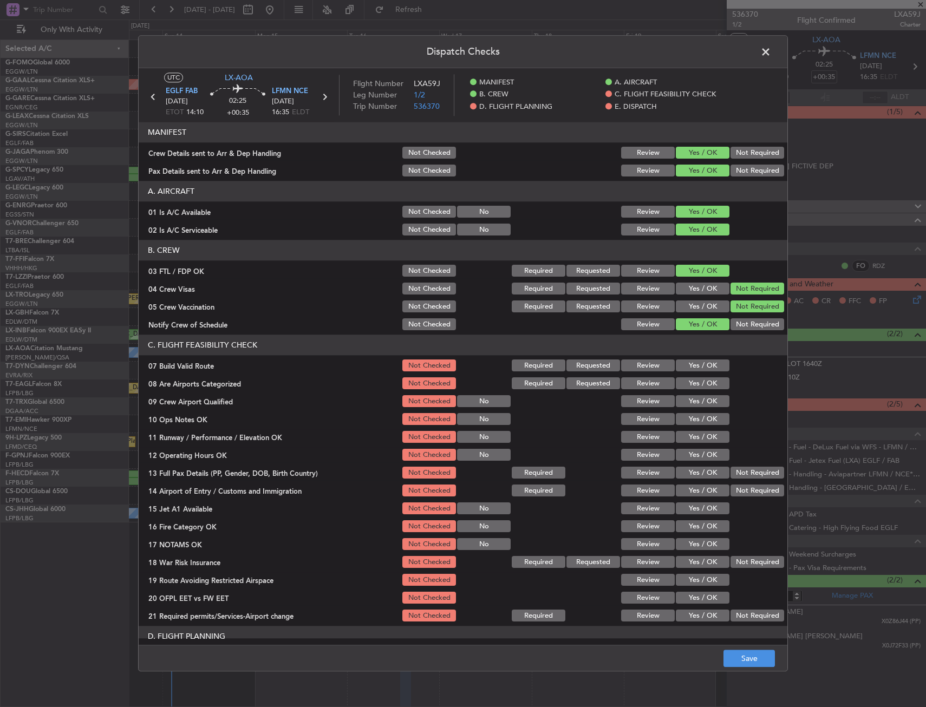
drag, startPoint x: 691, startPoint y: 383, endPoint x: 693, endPoint y: 398, distance: 14.9
click at [692, 385] on button "Yes / OK" at bounding box center [703, 384] width 54 height 12
click at [750, 653] on button "Save" at bounding box center [748, 658] width 51 height 17
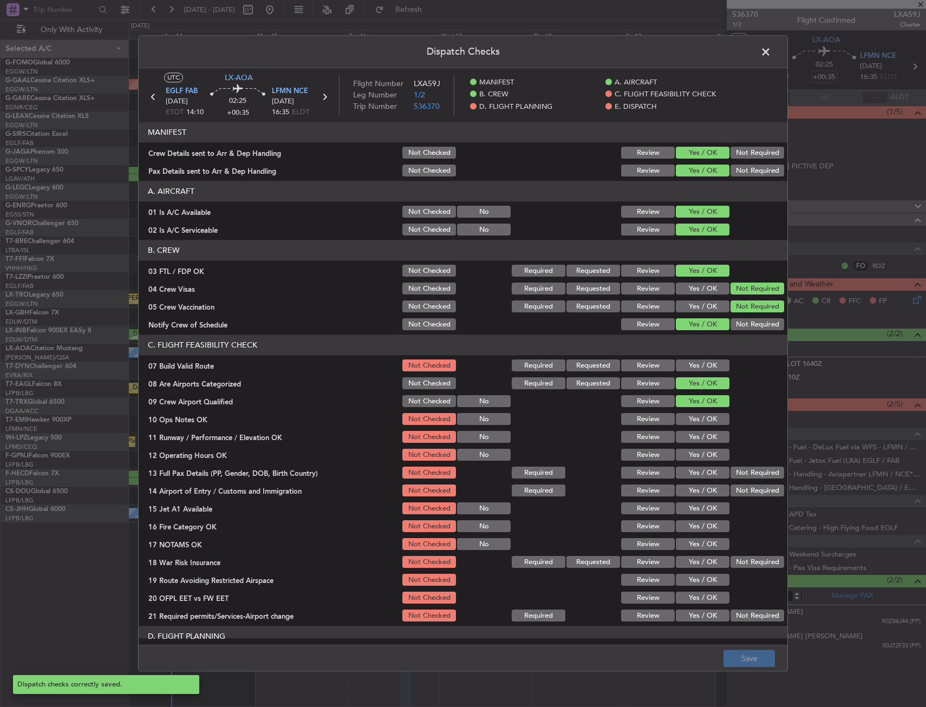
click at [771, 53] on span at bounding box center [771, 55] width 0 height 22
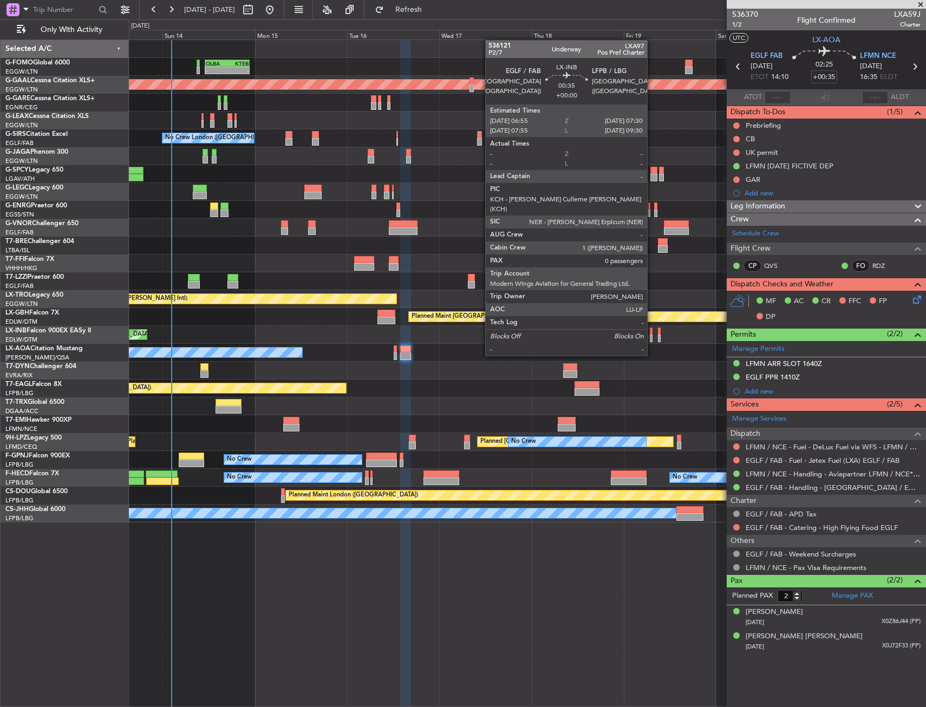
click at [652, 335] on div at bounding box center [651, 339] width 3 height 8
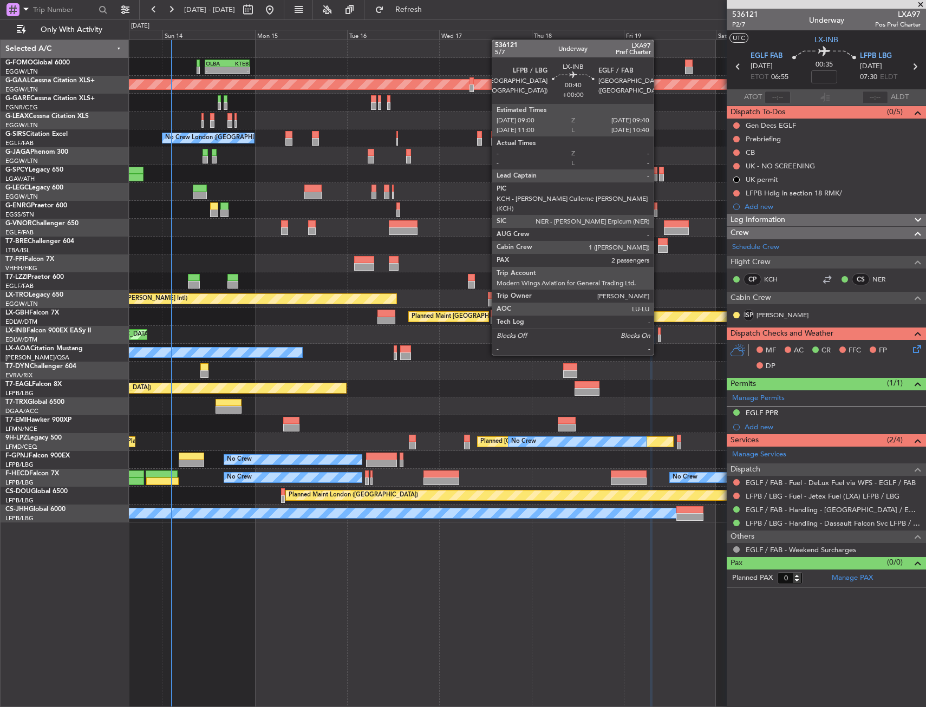
click at [658, 335] on div at bounding box center [659, 339] width 3 height 8
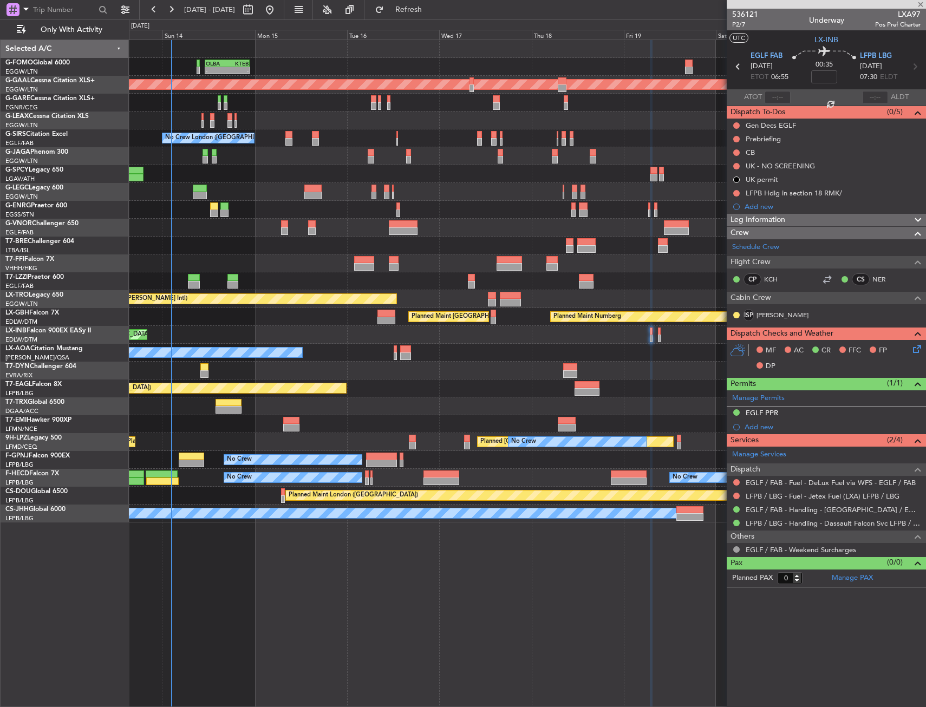
type input "2"
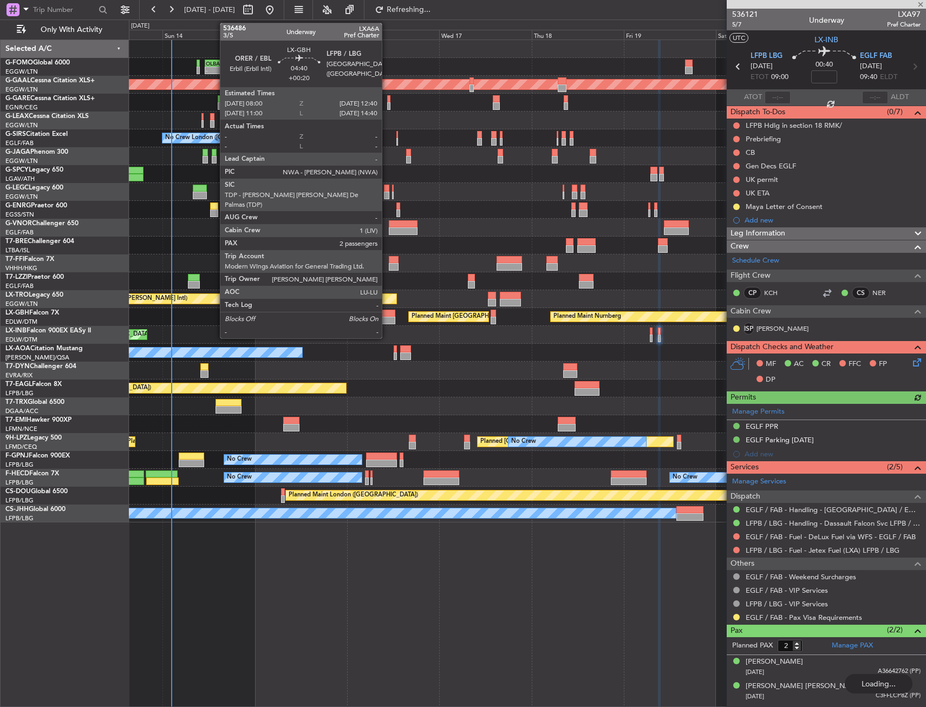
click at [386, 316] on div at bounding box center [386, 314] width 18 height 8
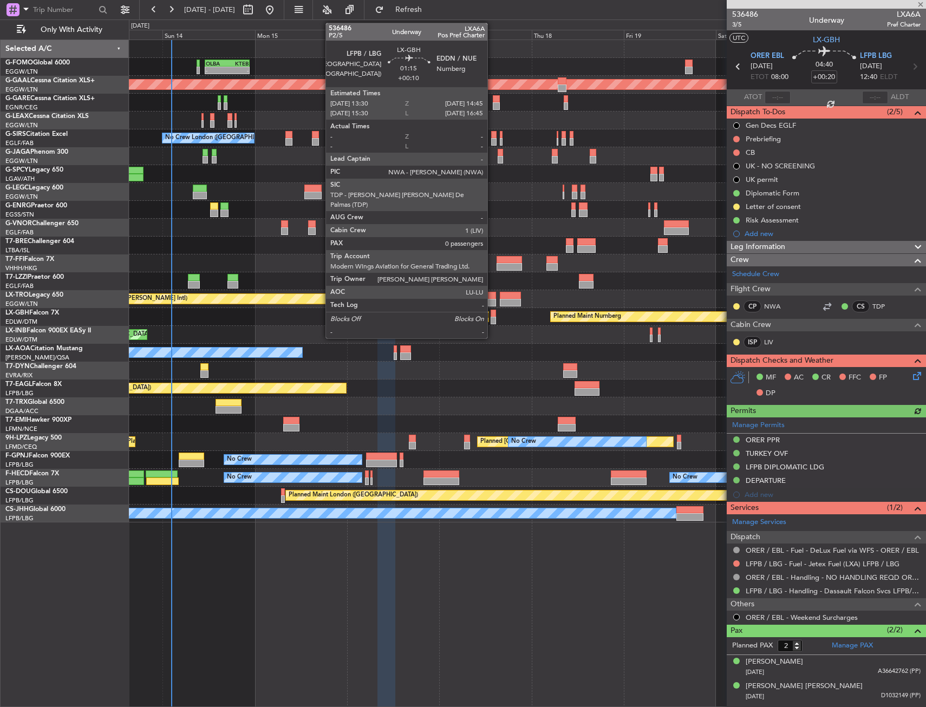
click at [492, 314] on div at bounding box center [492, 314] width 5 height 8
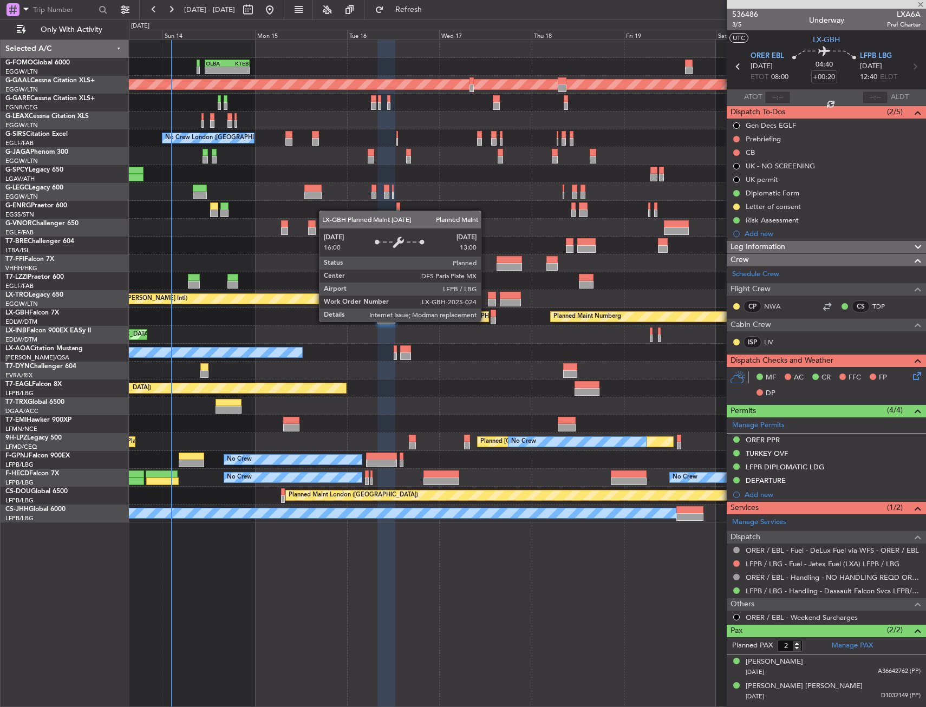
type input "+00:10"
type input "0"
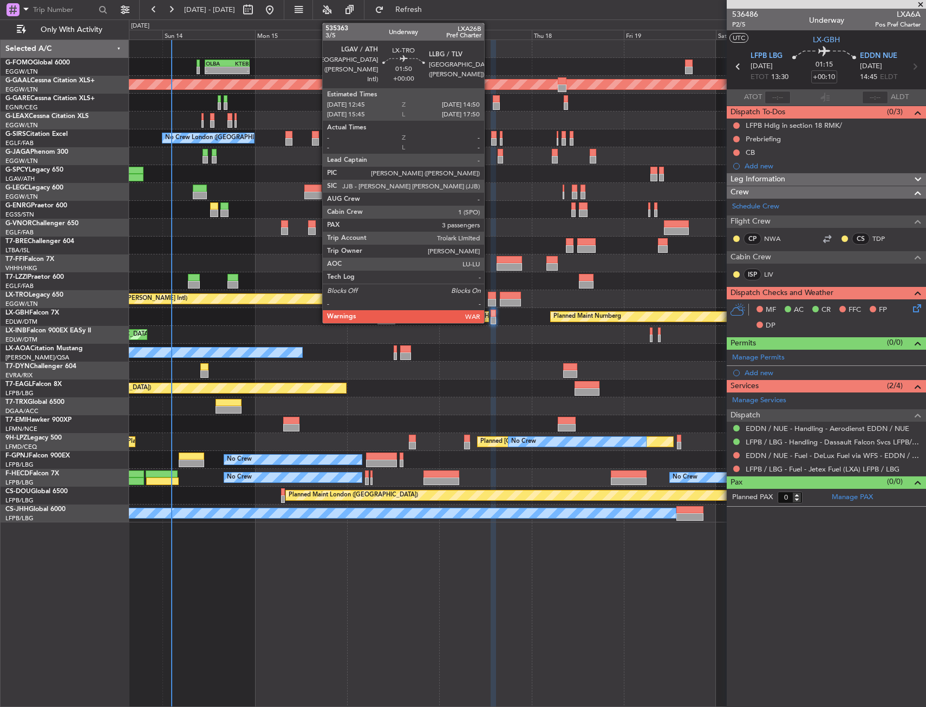
click at [489, 300] on div at bounding box center [492, 303] width 8 height 8
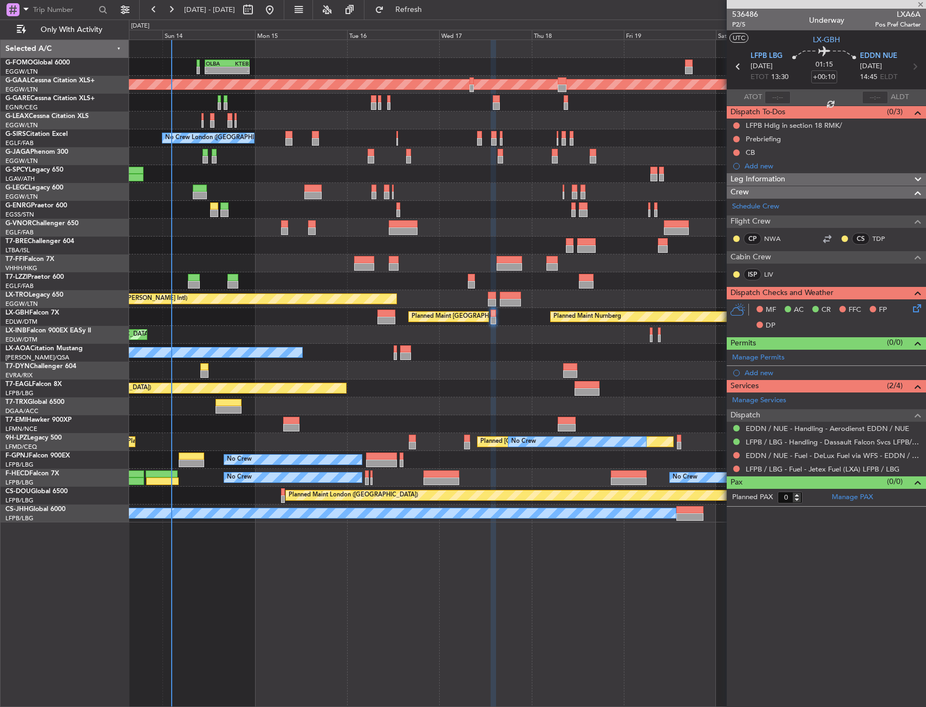
type input "3"
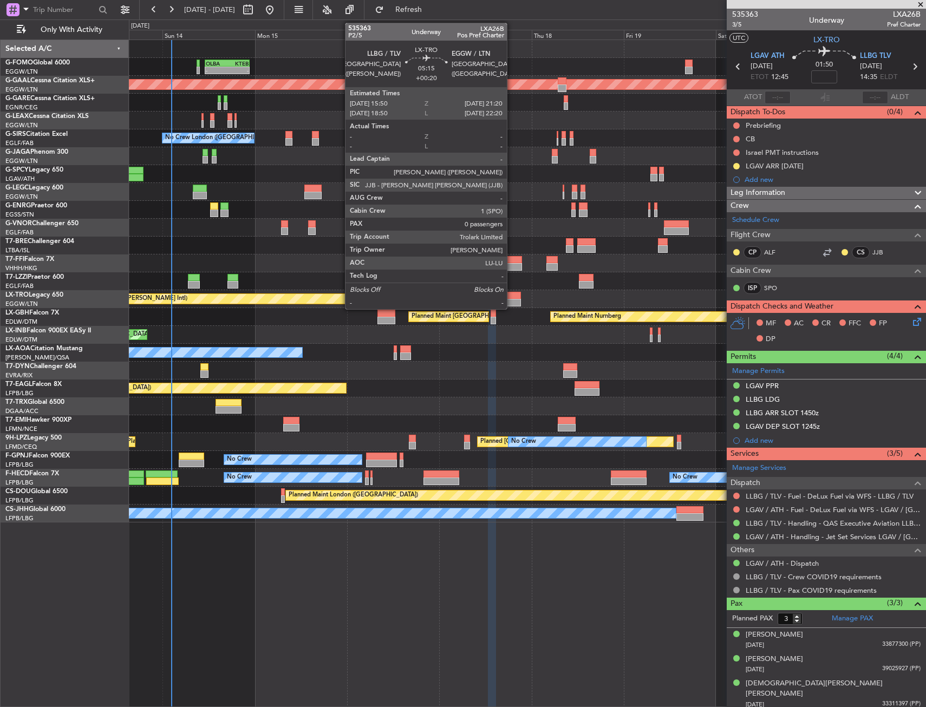
click at [512, 296] on div at bounding box center [511, 296] width 22 height 8
type input "+00:20"
type input "0"
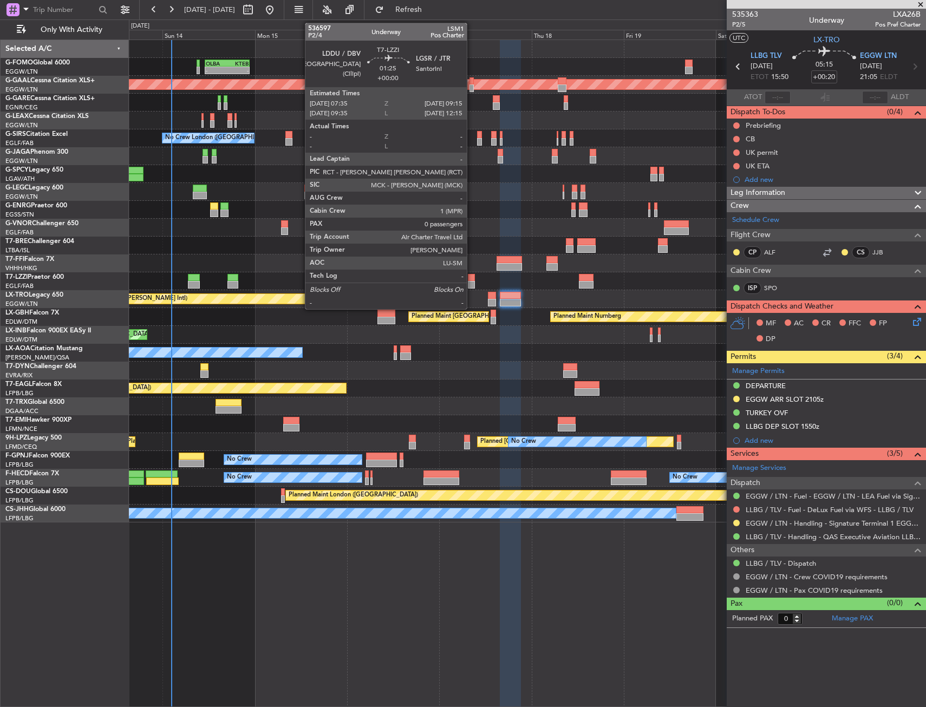
click at [471, 279] on div at bounding box center [471, 278] width 6 height 8
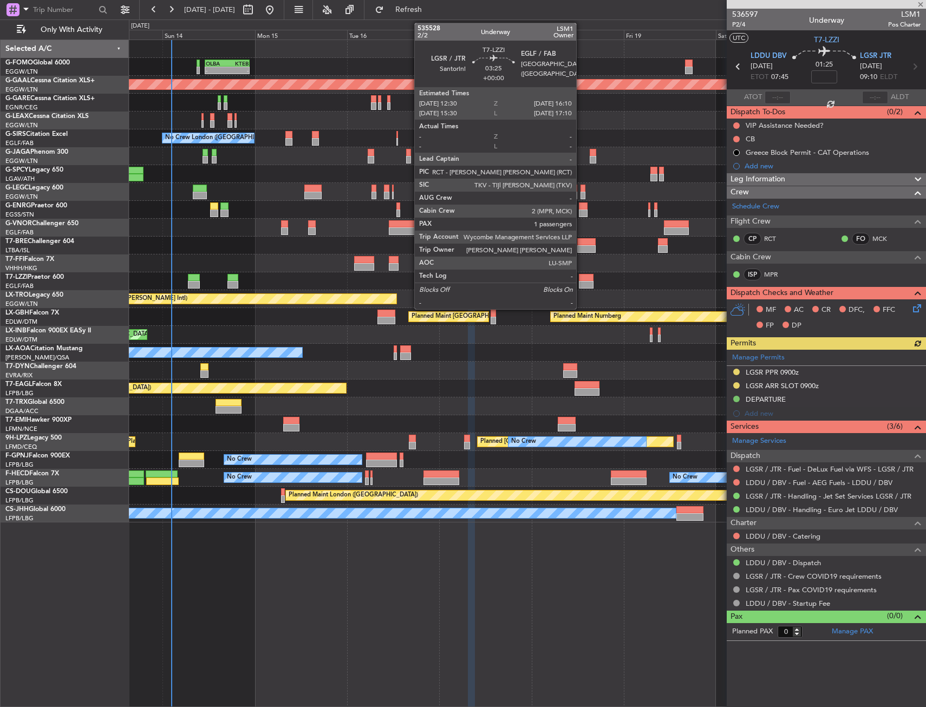
click at [581, 282] on div at bounding box center [586, 285] width 15 height 8
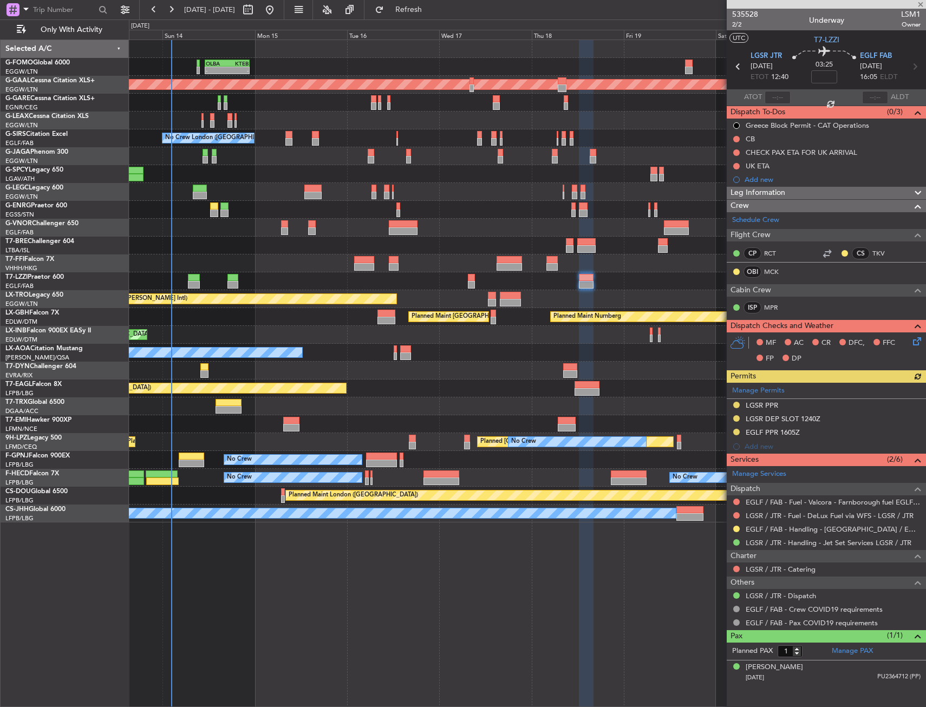
click at [470, 281] on div at bounding box center [471, 285] width 6 height 8
type input "0"
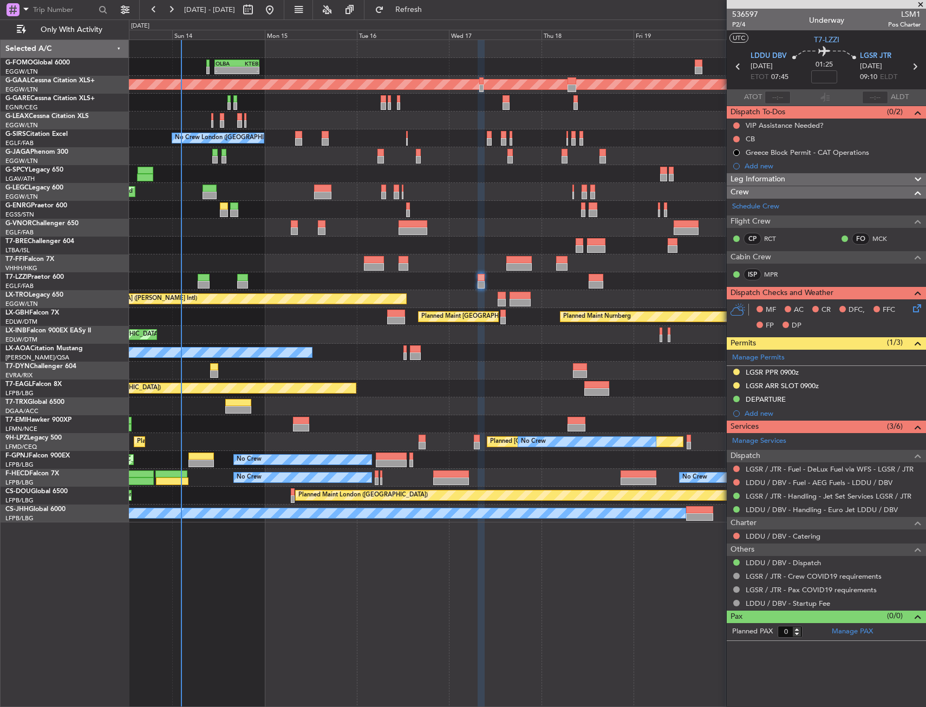
click at [218, 373] on div at bounding box center [527, 371] width 796 height 18
click at [201, 457] on div at bounding box center [200, 457] width 25 height 8
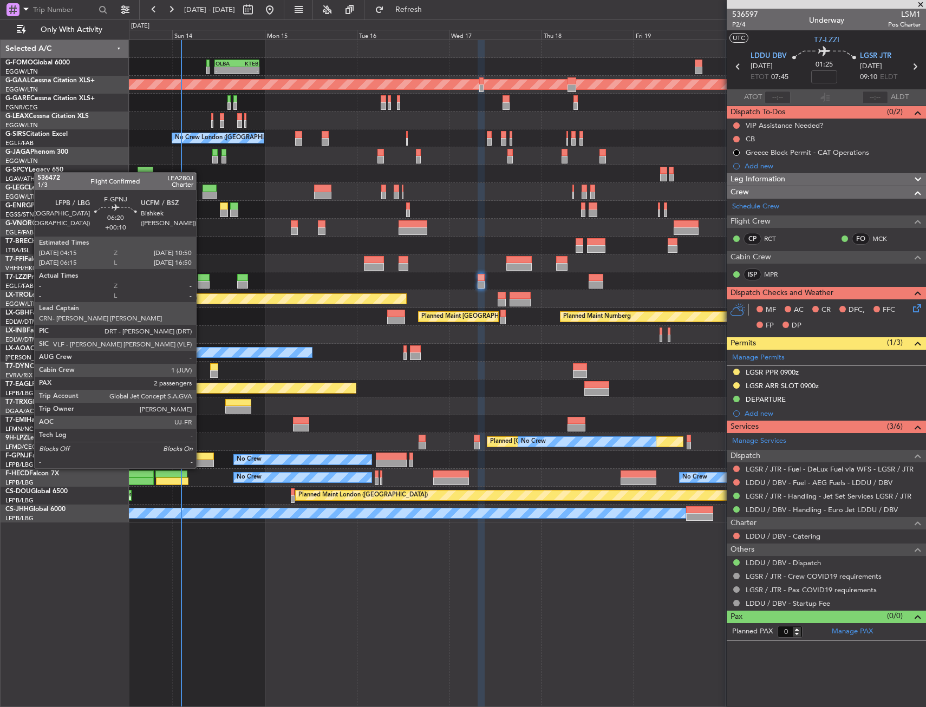
click at [201, 457] on div at bounding box center [200, 457] width 25 height 8
click at [200, 457] on div at bounding box center [200, 457] width 25 height 8
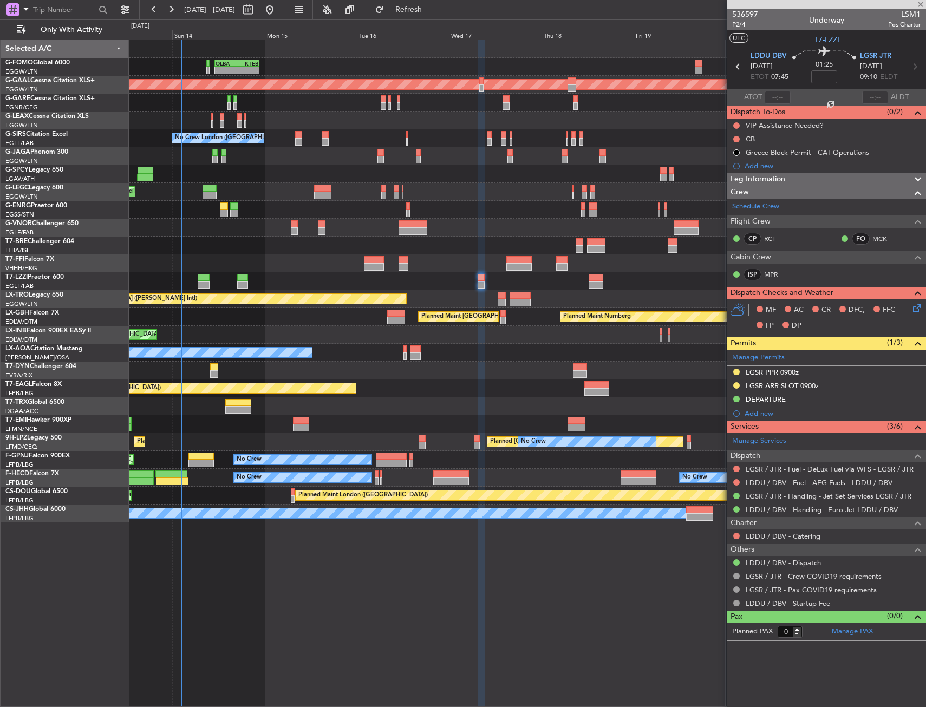
type input "+00:10"
type input "2"
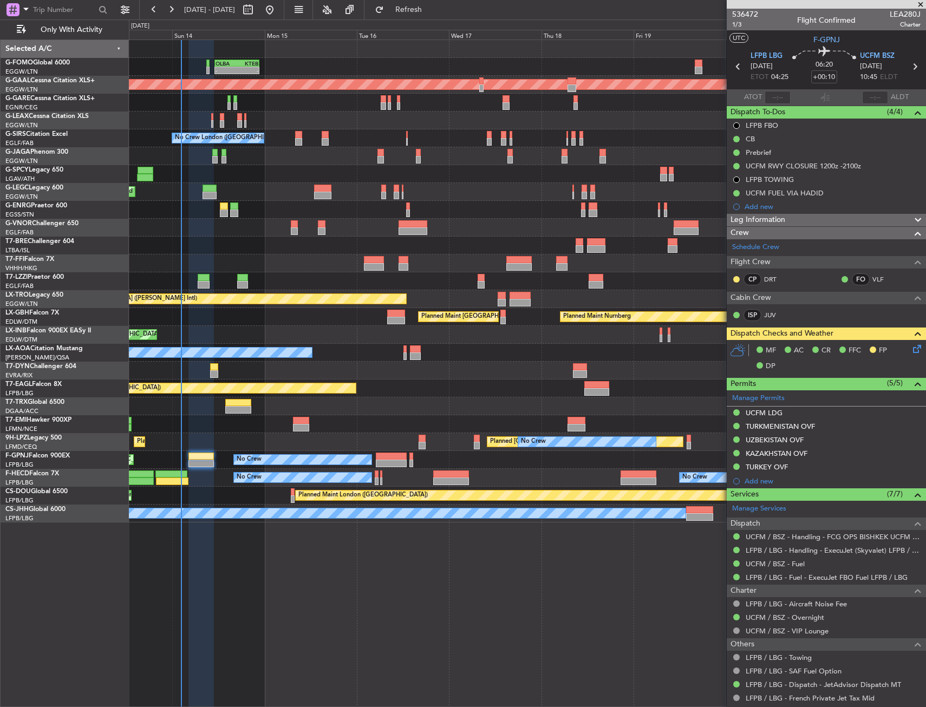
click at [299, 265] on div "Planned Maint Tianjin ([GEOGRAPHIC_DATA])" at bounding box center [527, 263] width 796 height 18
click at [903, 356] on div "MF AC CR FFC FP DP" at bounding box center [830, 359] width 159 height 32
click at [910, 351] on icon at bounding box center [914, 347] width 9 height 9
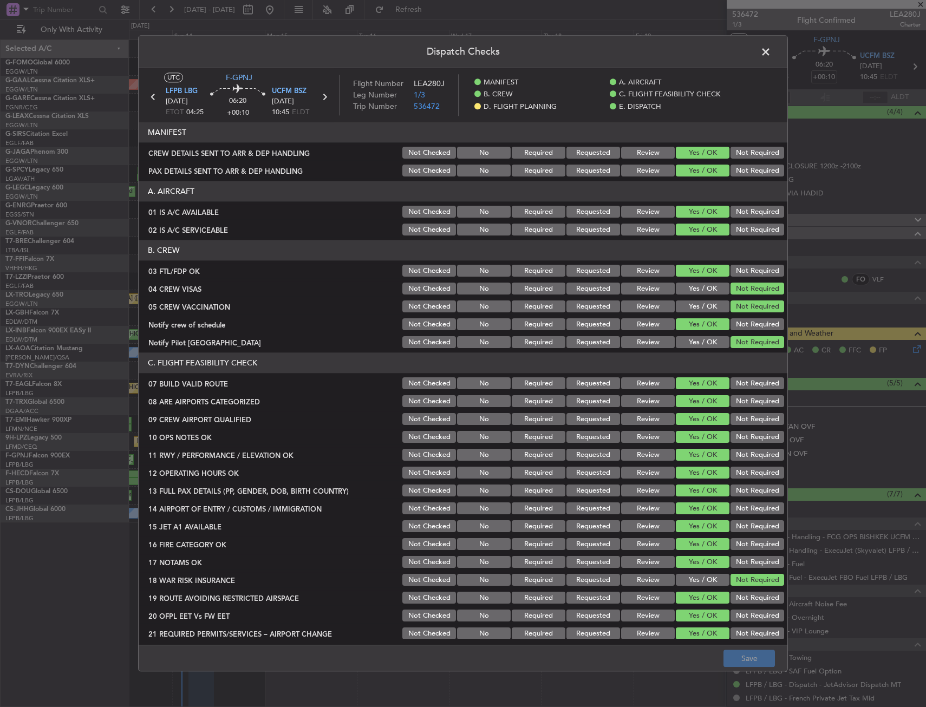
scroll to position [463, 0]
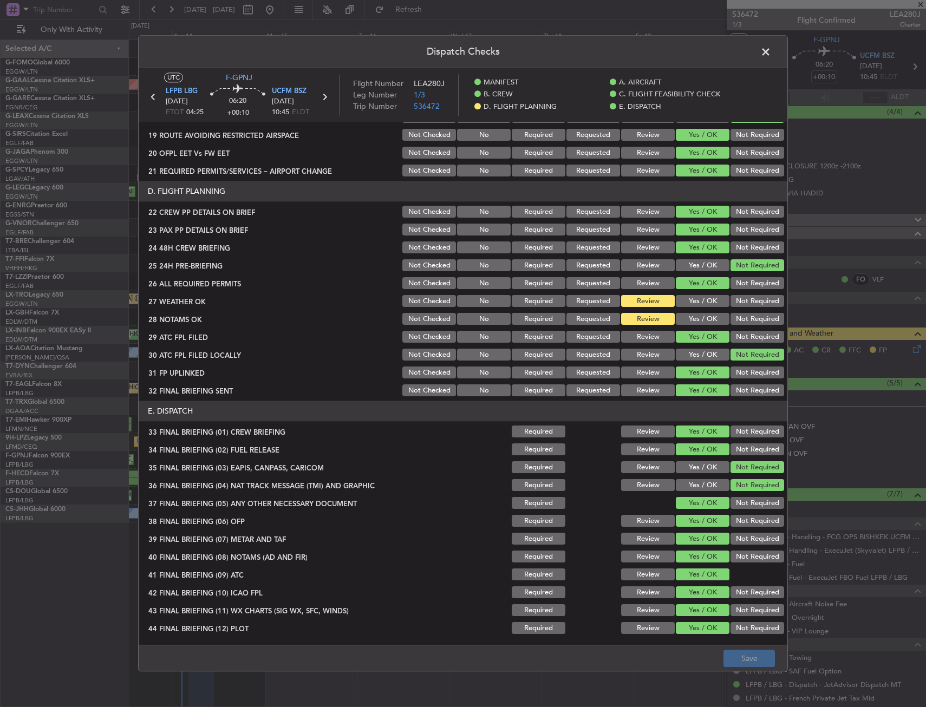
click at [700, 332] on button "Yes / OK" at bounding box center [703, 337] width 54 height 12
drag, startPoint x: 700, startPoint y: 320, endPoint x: 697, endPoint y: 311, distance: 10.5
click at [699, 317] on button "Yes / OK" at bounding box center [703, 319] width 54 height 12
click at [696, 309] on div "Yes / OK" at bounding box center [701, 301] width 55 height 15
click at [694, 306] on button "Yes / OK" at bounding box center [703, 302] width 54 height 12
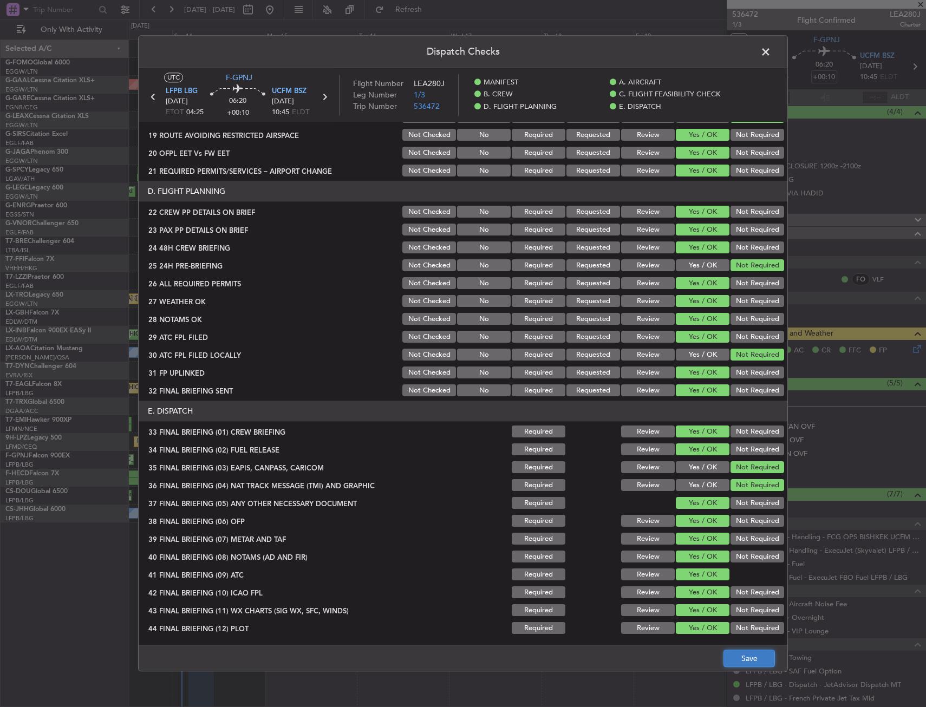
click at [746, 657] on button "Save" at bounding box center [748, 658] width 51 height 17
click at [771, 54] on span at bounding box center [771, 55] width 0 height 22
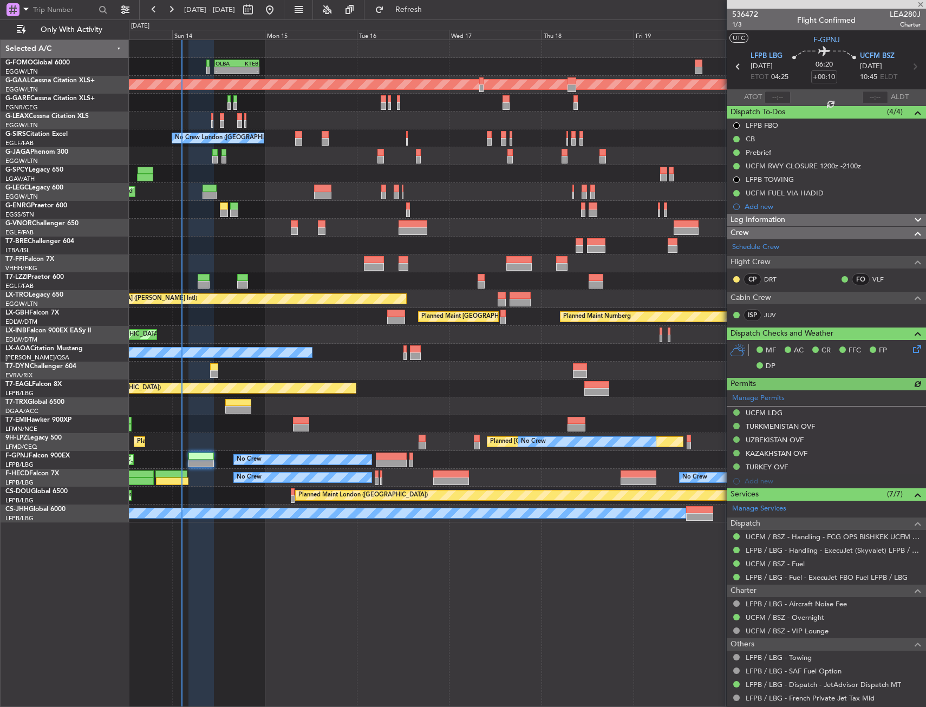
click at [382, 197] on div "- - OLBA 11:00 Z KTEB 22:45 Z Planned Maint London (Luton) Planned Maint Dussel…" at bounding box center [527, 281] width 796 height 482
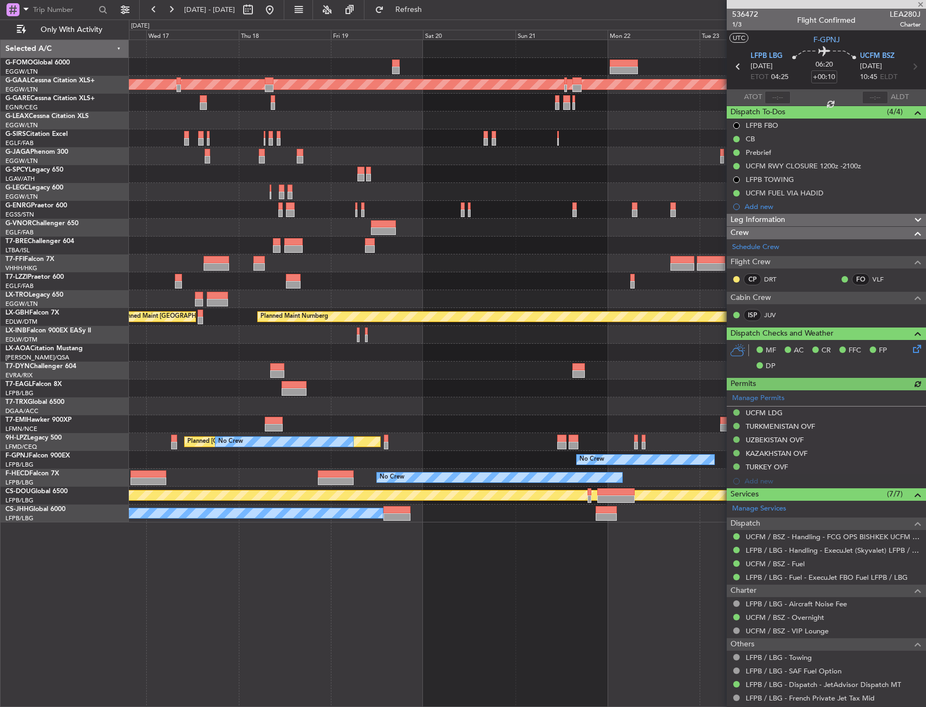
click at [490, 202] on div at bounding box center [527, 210] width 796 height 18
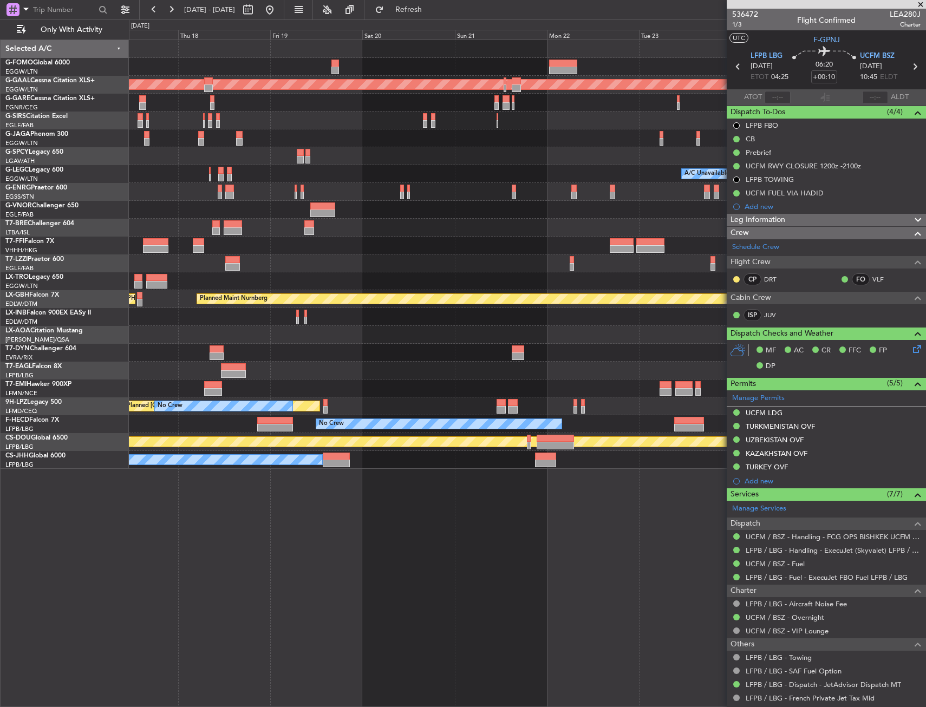
click at [661, 198] on div "Planned Maint Dusseldorf A/C Unavailable London (Luton) - - LFMN 16:05 Z ZBAA 0…" at bounding box center [527, 254] width 796 height 429
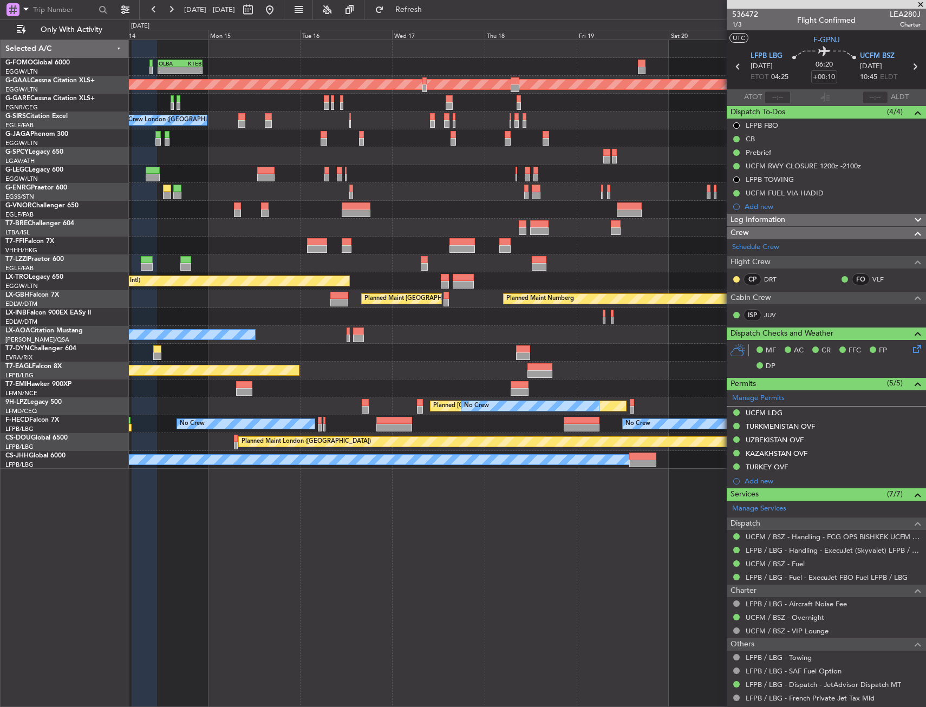
click at [657, 213] on div "OLBA 11:00 Z KTEB 22:45 Z - - Planned Maint Dusseldorf No Crew London (Farnboro…" at bounding box center [527, 254] width 796 height 429
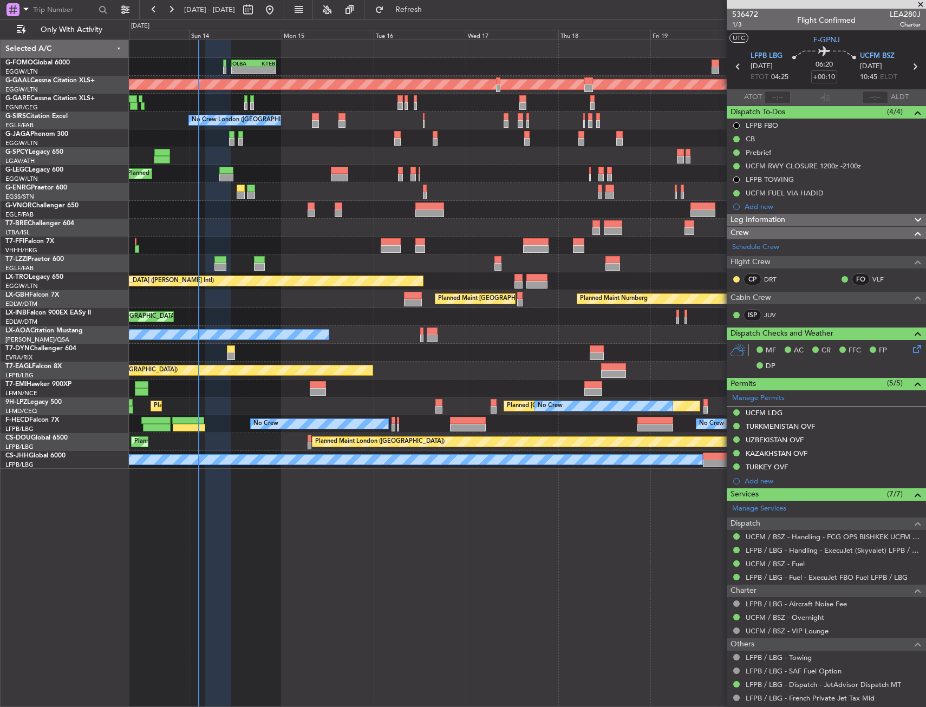
click at [598, 215] on div at bounding box center [527, 210] width 796 height 18
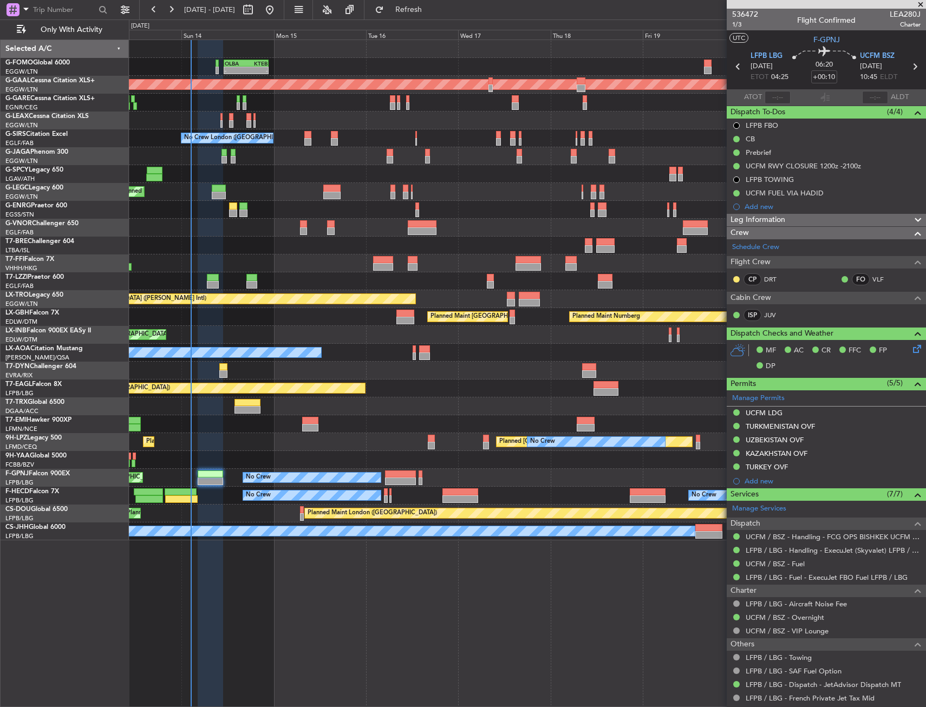
click at [589, 289] on div at bounding box center [527, 281] width 796 height 18
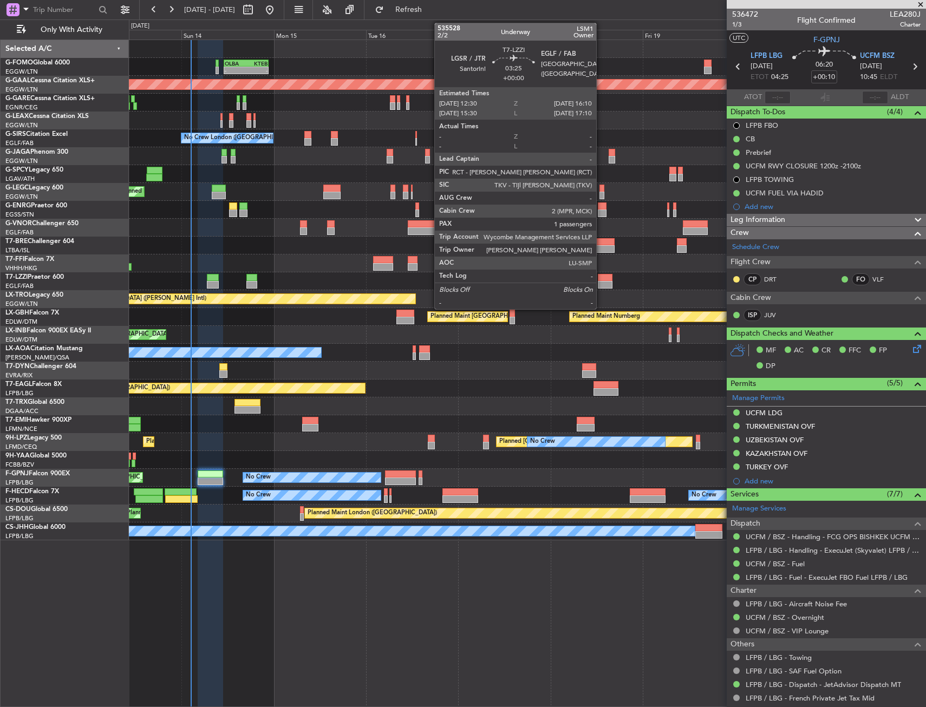
click at [601, 285] on div at bounding box center [605, 285] width 15 height 8
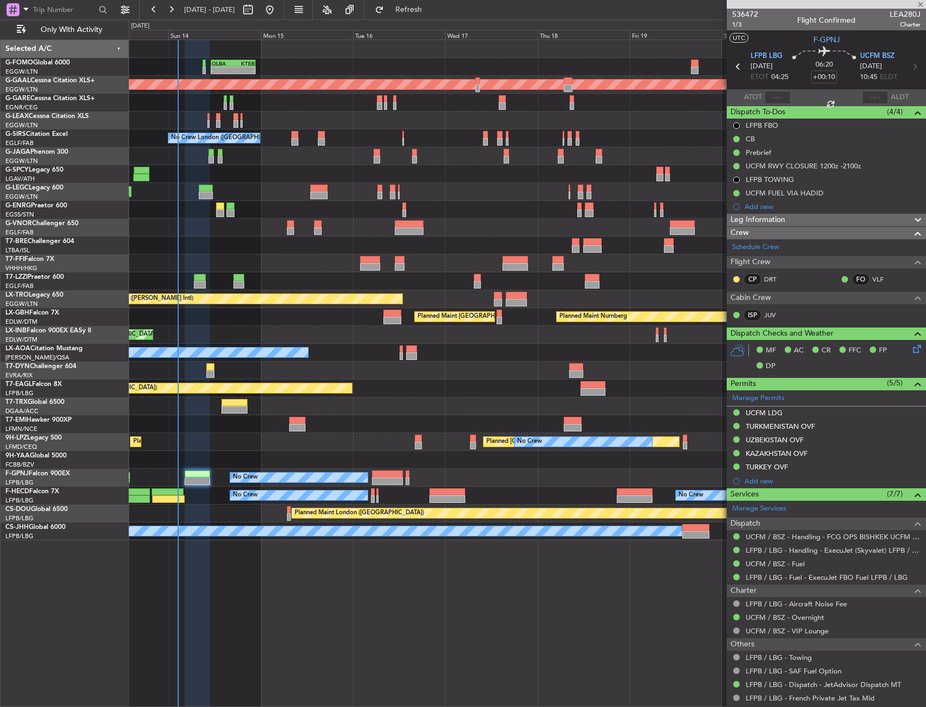
click at [628, 280] on div at bounding box center [527, 281] width 796 height 18
type input "1"
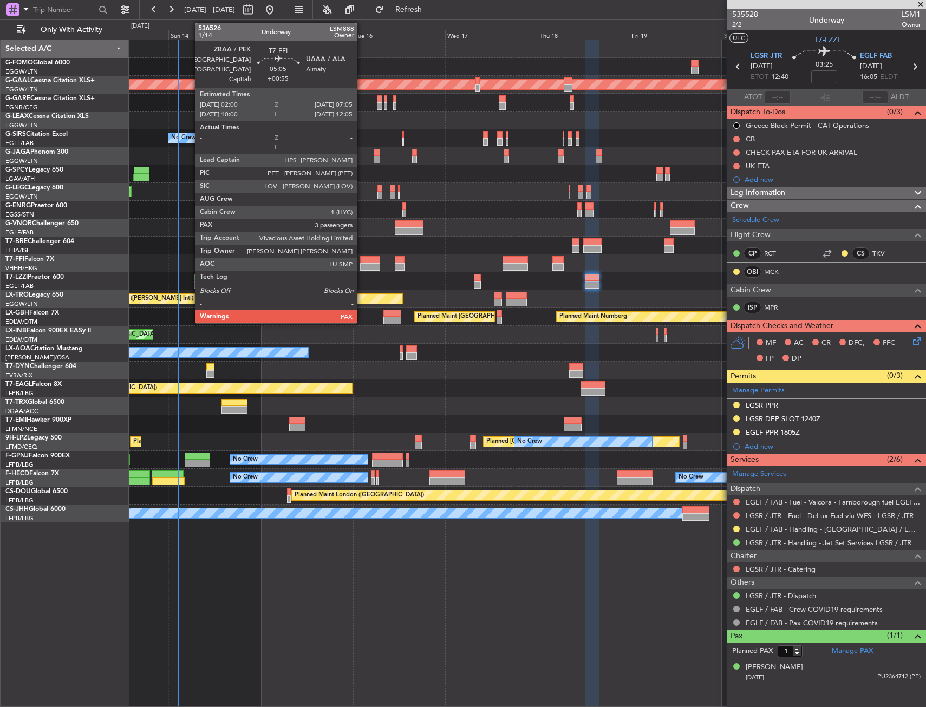
click at [362, 261] on div at bounding box center [370, 260] width 20 height 8
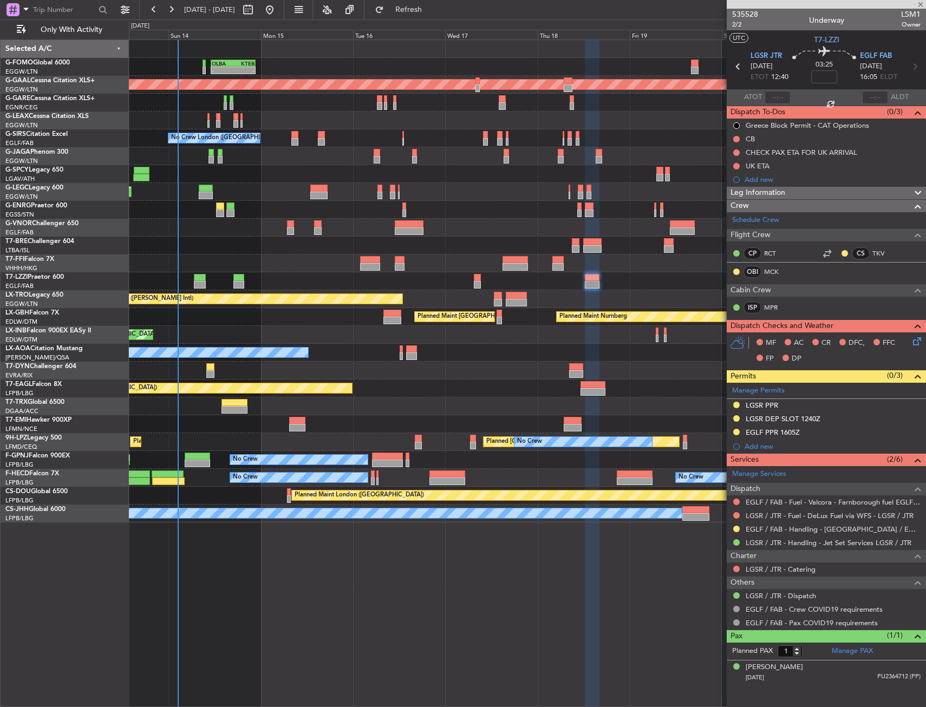
type input "+00:55"
type input "3"
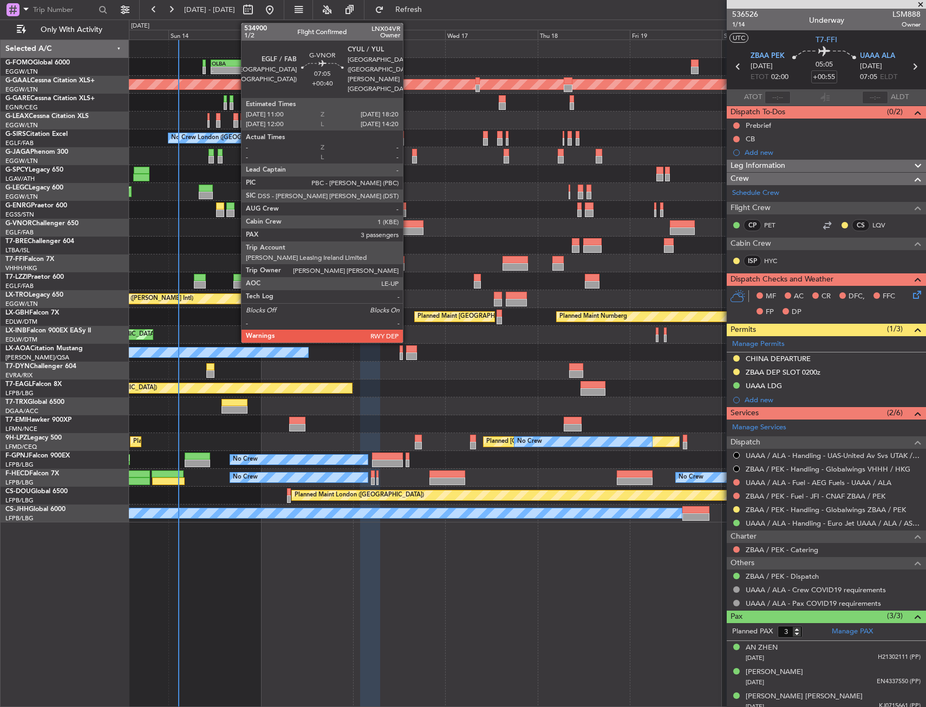
click at [408, 232] on div at bounding box center [409, 231] width 29 height 8
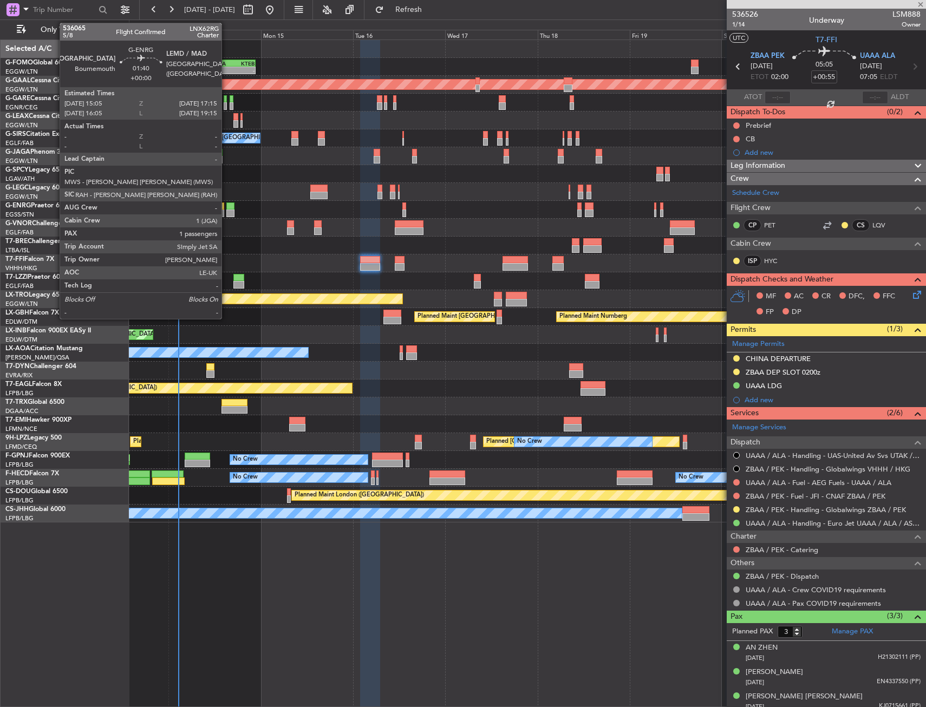
type input "+00:40"
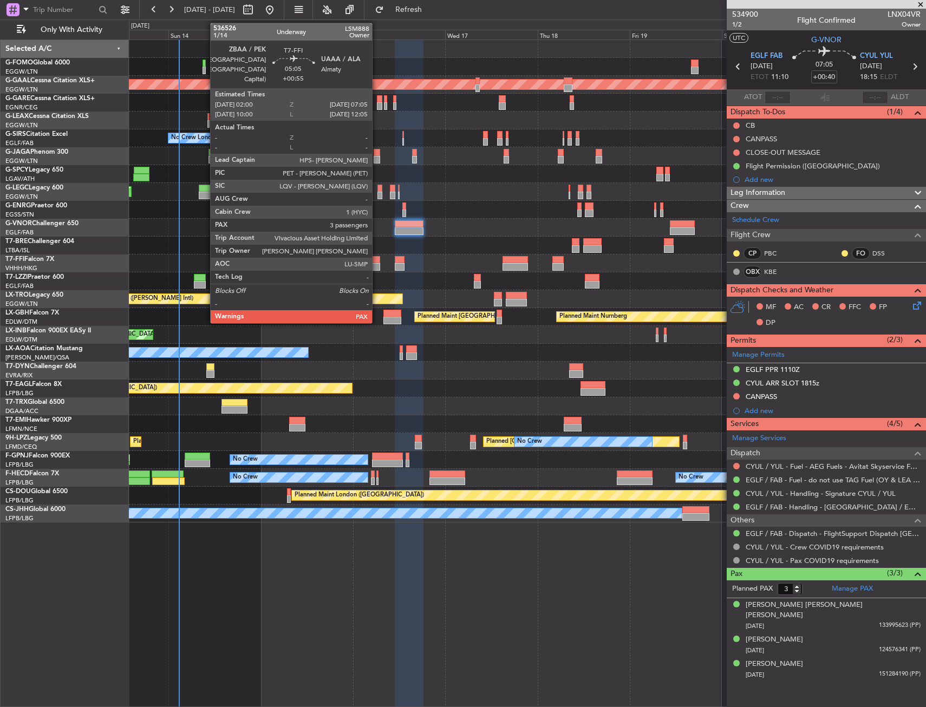
click at [377, 260] on div at bounding box center [370, 260] width 20 height 8
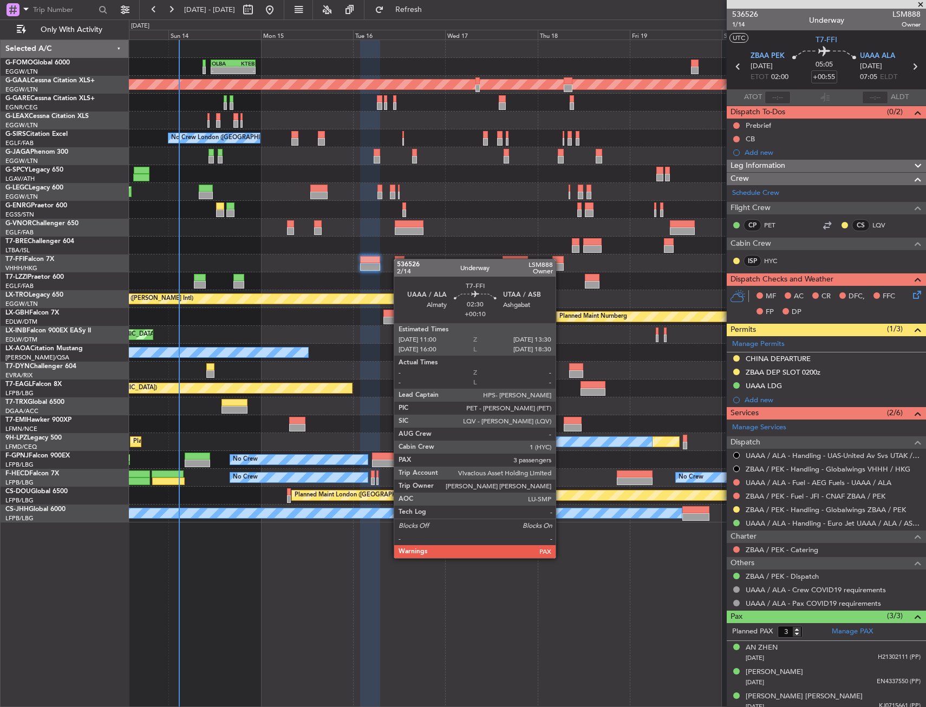
click at [399, 259] on div at bounding box center [400, 260] width 10 height 8
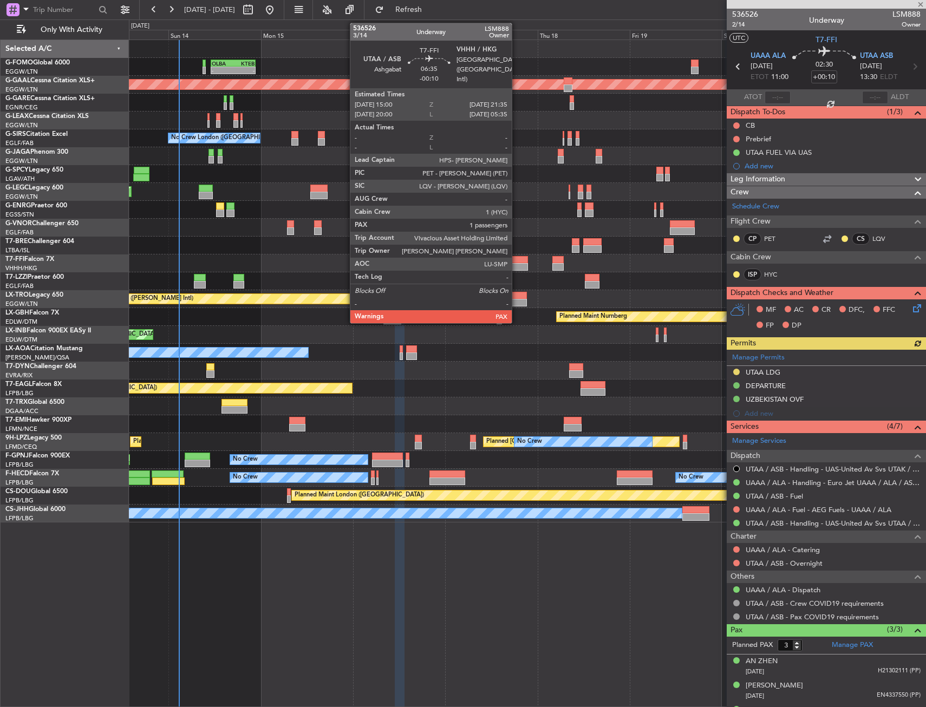
click at [516, 261] on div at bounding box center [514, 260] width 25 height 8
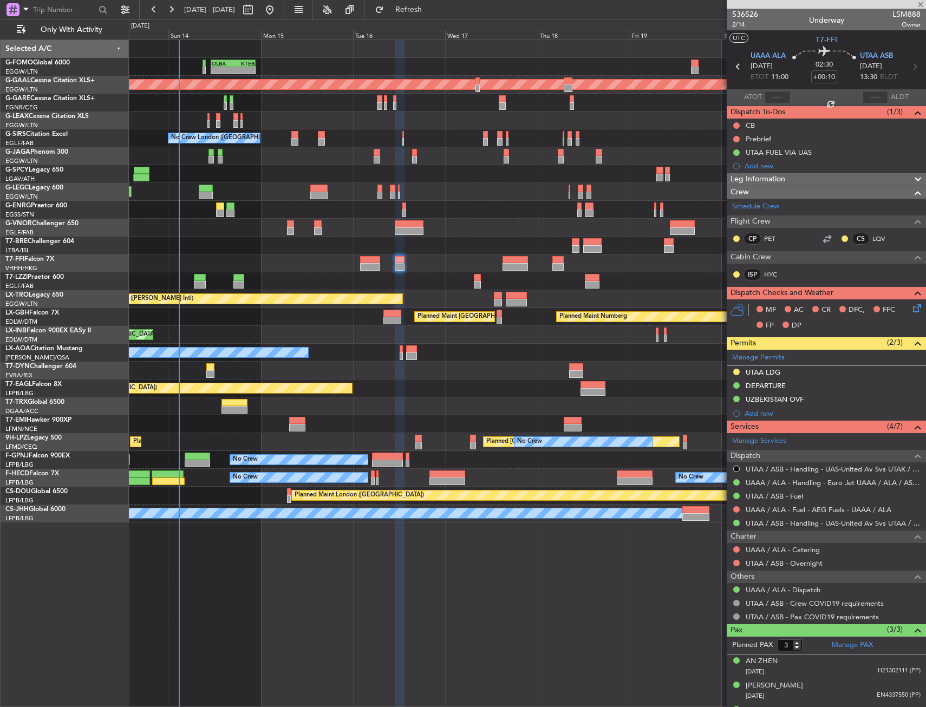
type input "-00:10"
type input "1"
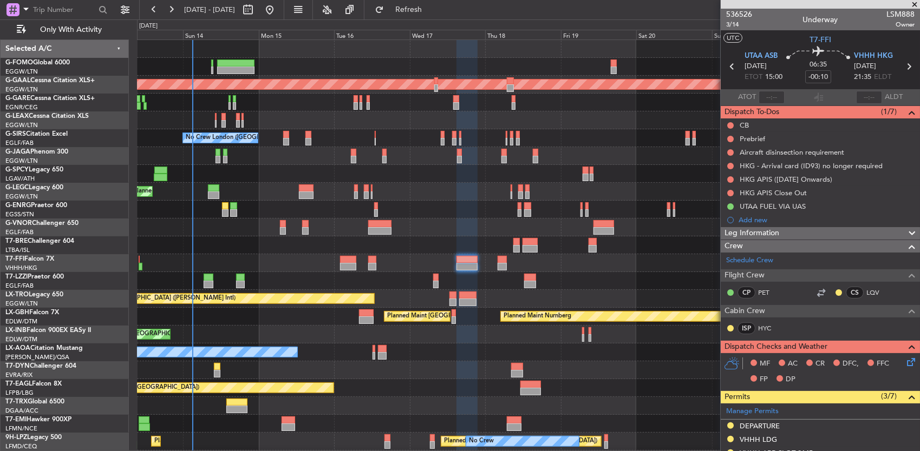
scroll to position [2, 0]
click at [246, 201] on div at bounding box center [528, 210] width 783 height 18
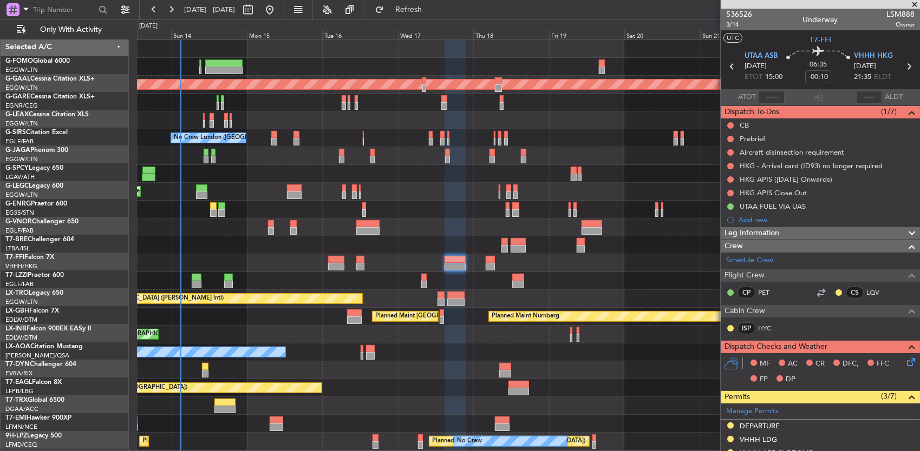
click at [381, 271] on div "Planned Maint London (Luton) Planned Maint Dusseldorf No Crew London (Farnborou…" at bounding box center [528, 290] width 783 height 500
click at [296, 101] on div at bounding box center [528, 103] width 783 height 18
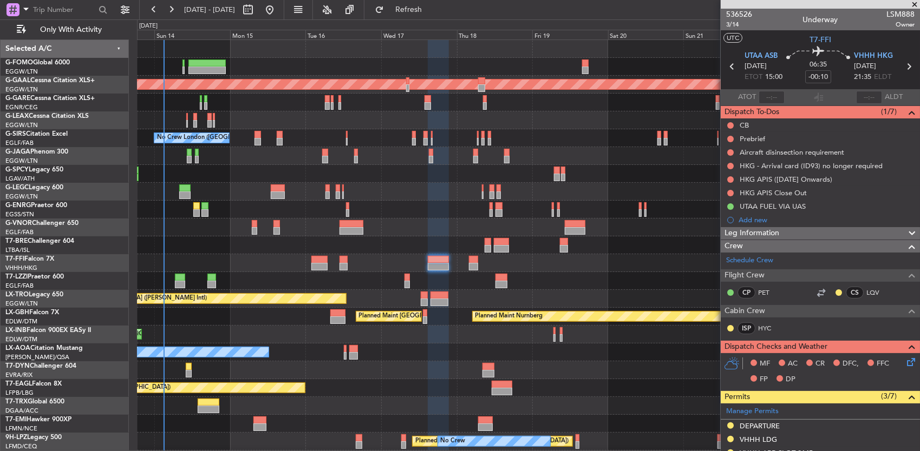
click at [254, 122] on div "Planned Maint London (Luton) Planned Maint Dusseldorf No Crew London (Farnborou…" at bounding box center [528, 281] width 783 height 482
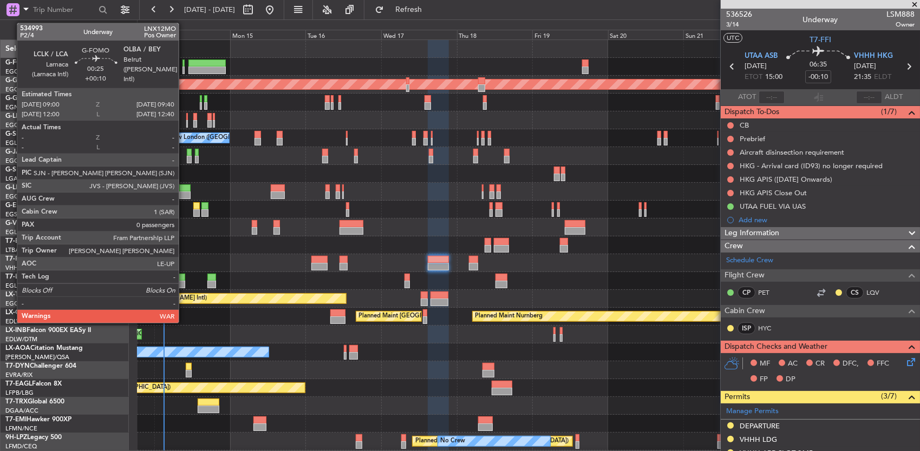
click at [184, 61] on div at bounding box center [183, 64] width 2 height 8
type input "+00:10"
type input "0"
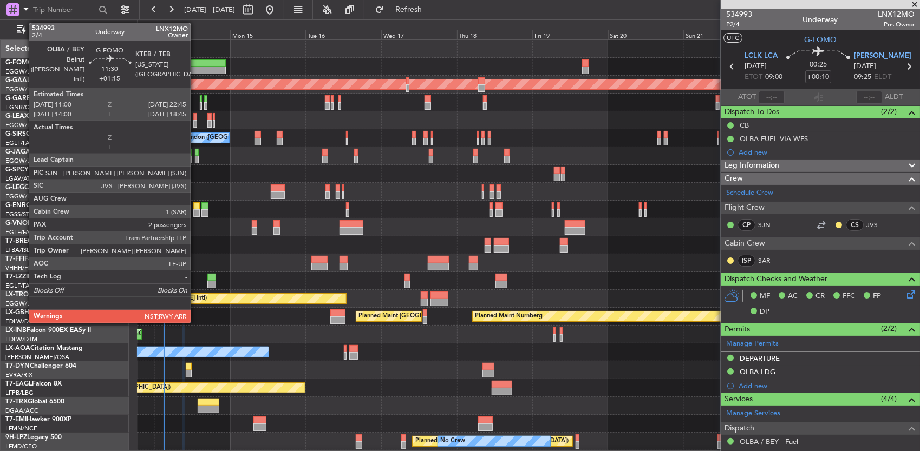
click at [196, 63] on div at bounding box center [206, 64] width 37 height 8
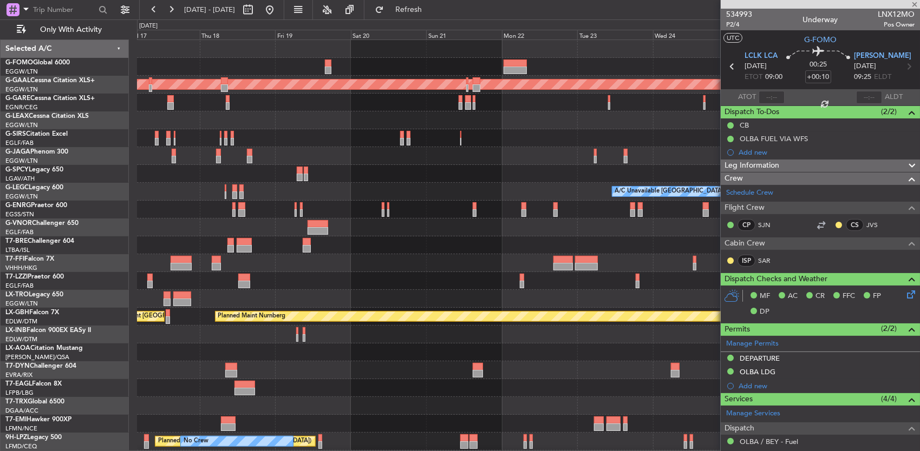
type input "+01:15"
type input "2"
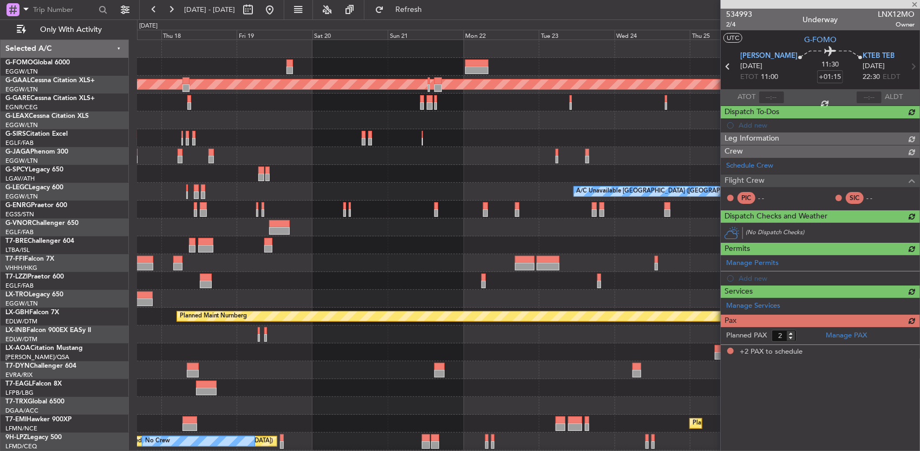
click at [329, 128] on div "Planned Maint Dusseldorf A/C Unavailable London (Luton) Unplanned Maint Athens …" at bounding box center [528, 281] width 783 height 482
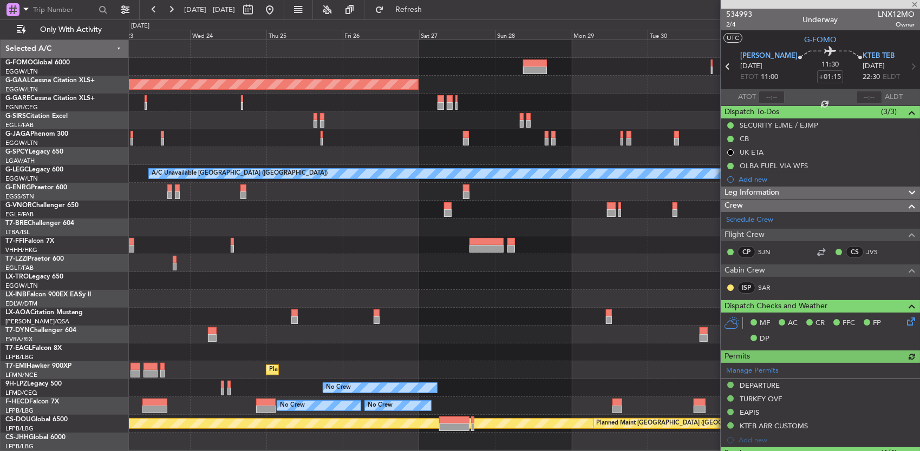
click at [157, 93] on div "Planned Maint Dusseldorf A/C Unavailable London (Luton) No Crew Antwerp (Deurne…" at bounding box center [524, 245] width 791 height 411
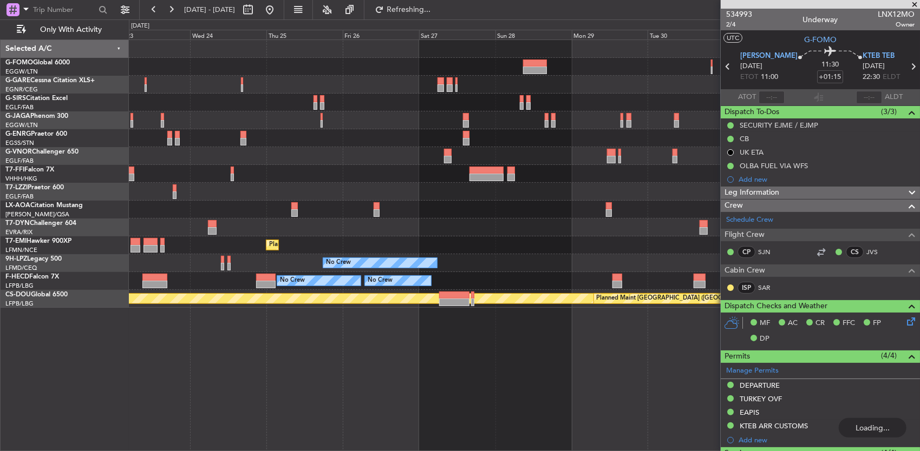
click at [405, 73] on div at bounding box center [524, 67] width 791 height 18
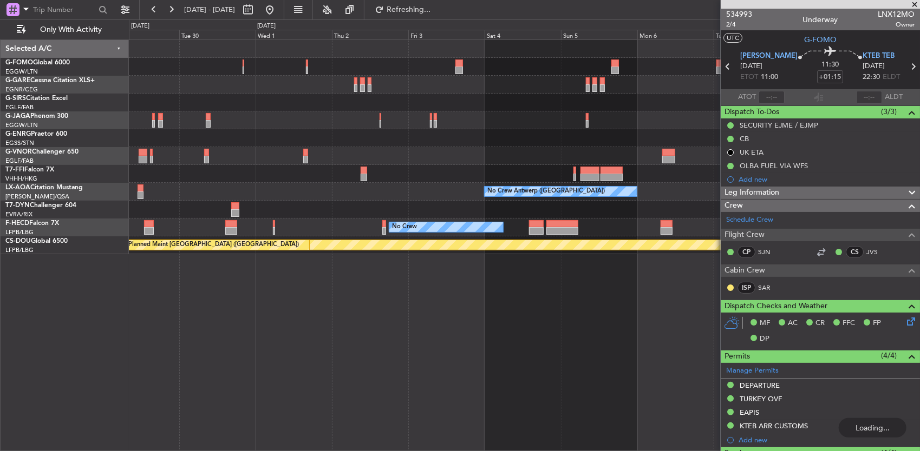
click at [246, 96] on div "Planned Maint Geneva (Cointrin) No Crew Antwerp (Deurne) No Crew Antwerp (Deurn…" at bounding box center [524, 147] width 791 height 214
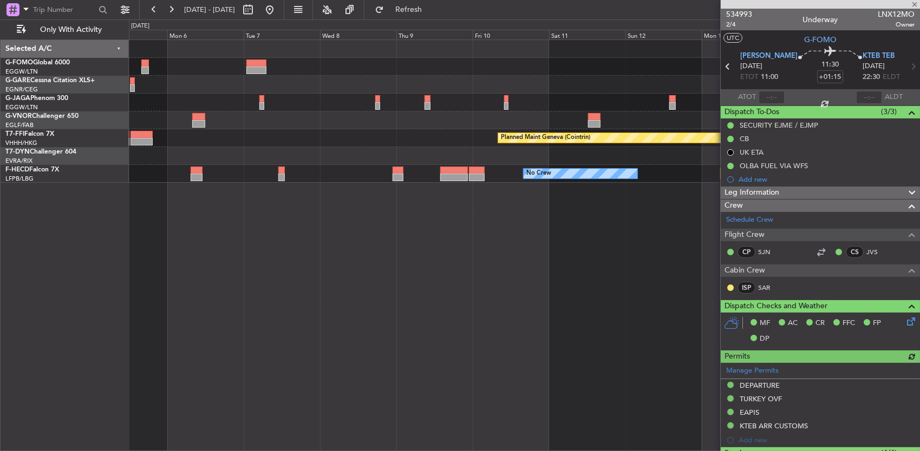
click at [291, 78] on div "Planned Maint Geneva (Cointrin) No Crew Planned Maint Paris (Le Bourget) No Crew" at bounding box center [524, 111] width 791 height 143
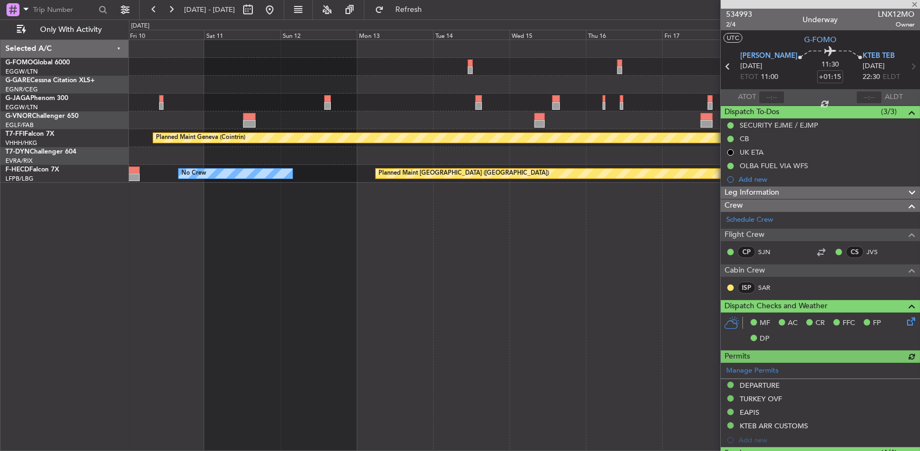
click at [238, 77] on div "Planned Maint Geneva (Cointrin) No Crew Planned Maint Paris (Le Bourget)" at bounding box center [524, 111] width 791 height 143
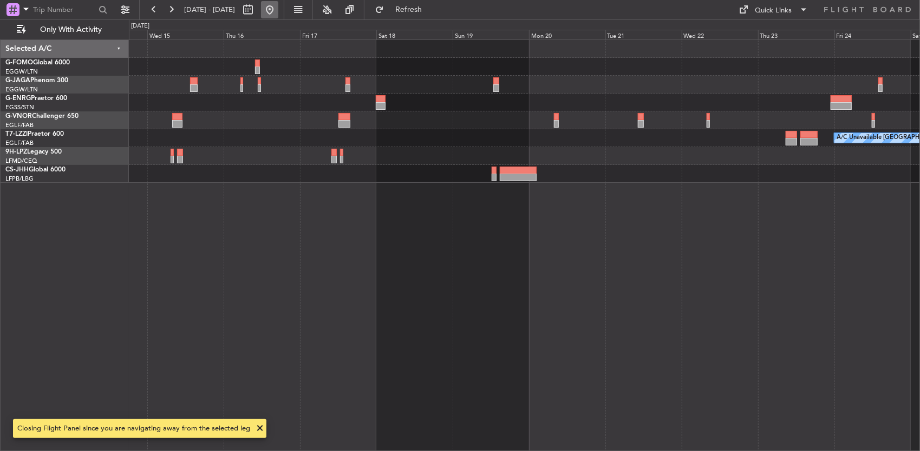
click at [278, 15] on button at bounding box center [269, 9] width 17 height 17
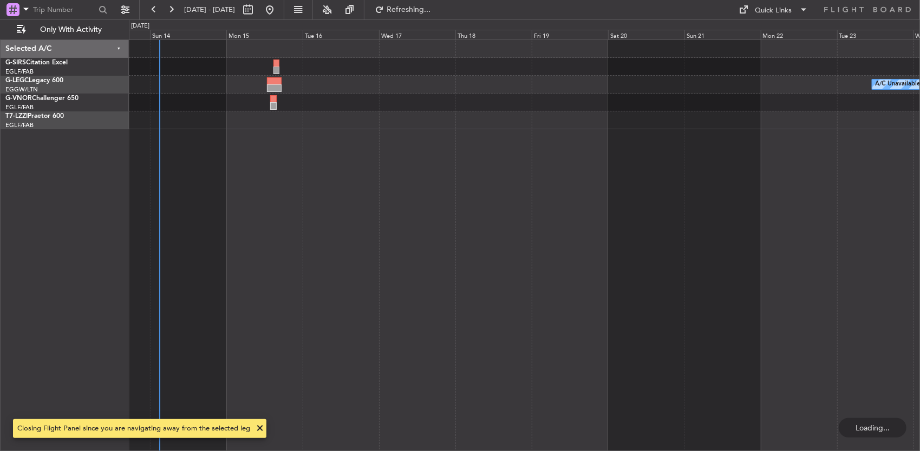
click at [255, 92] on div "A/C Unavailable [GEOGRAPHIC_DATA] ([GEOGRAPHIC_DATA])" at bounding box center [524, 85] width 791 height 18
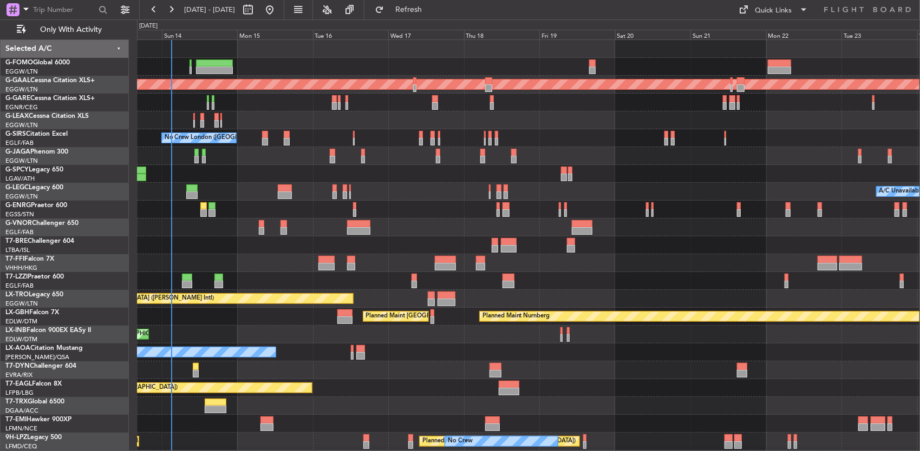
click at [272, 109] on div at bounding box center [528, 103] width 783 height 18
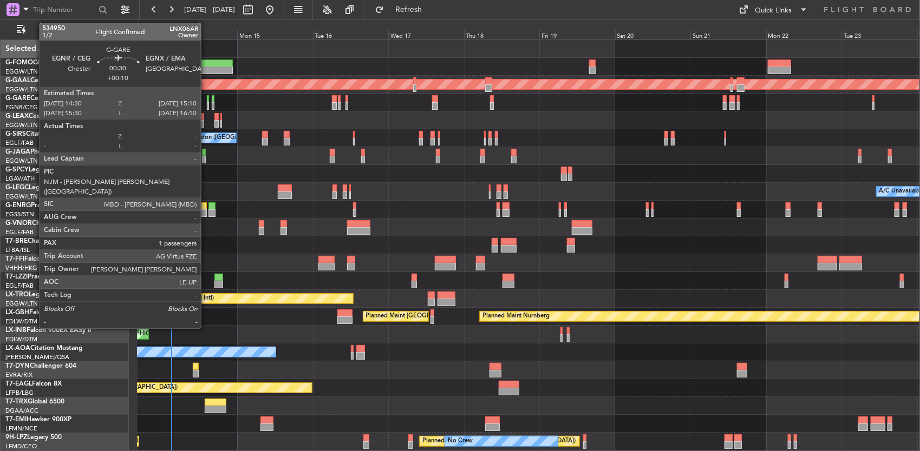
click at [207, 100] on div at bounding box center [208, 99] width 2 height 8
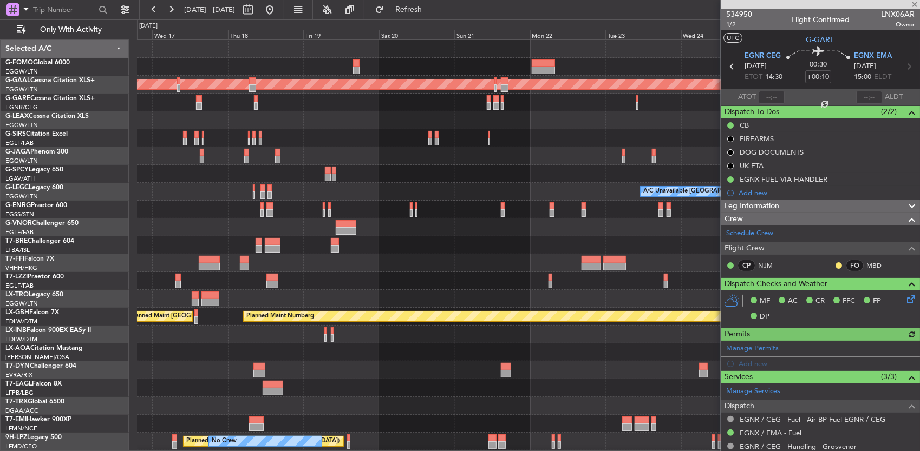
click at [339, 159] on div "Planned Maint Dusseldorf No Crew London (Farnborough) A/C Unavailable London (L…" at bounding box center [528, 281] width 783 height 482
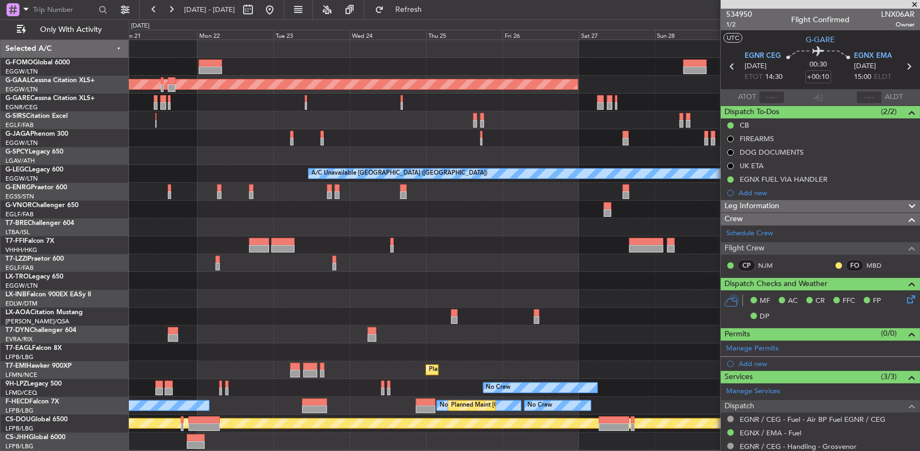
click at [312, 127] on div at bounding box center [524, 121] width 791 height 18
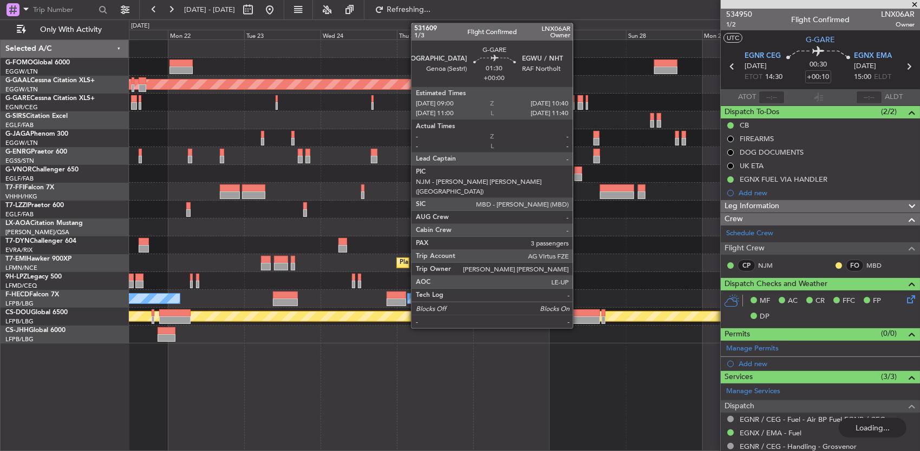
click at [578, 103] on div at bounding box center [580, 106] width 5 height 8
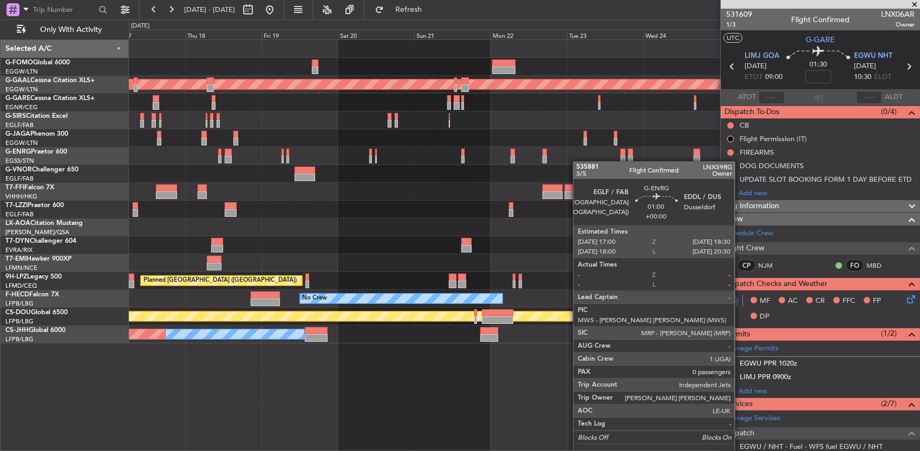
click at [608, 161] on div "Planned Maint Dusseldorf No Crew London (Farnborough) No Crew Chester Planned M…" at bounding box center [524, 192] width 791 height 304
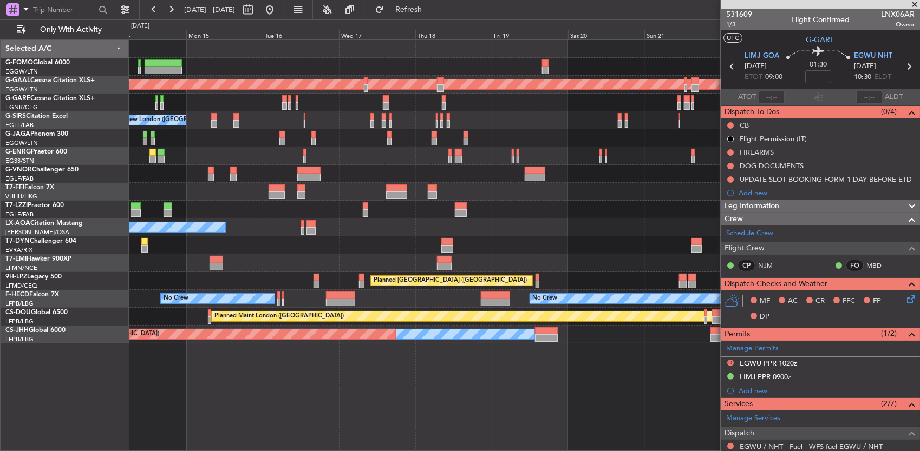
click at [510, 162] on div at bounding box center [524, 156] width 791 height 18
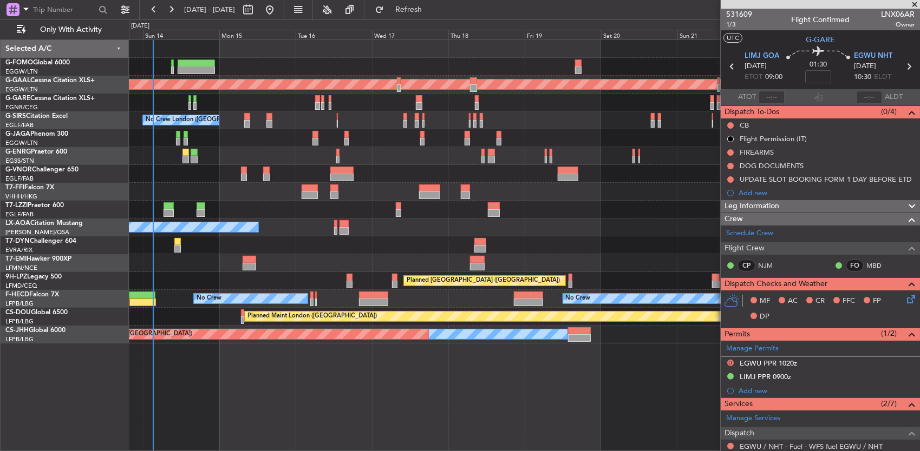
click at [404, 143] on div "Planned Maint [GEOGRAPHIC_DATA] ([GEOGRAPHIC_DATA])" at bounding box center [524, 138] width 791 height 18
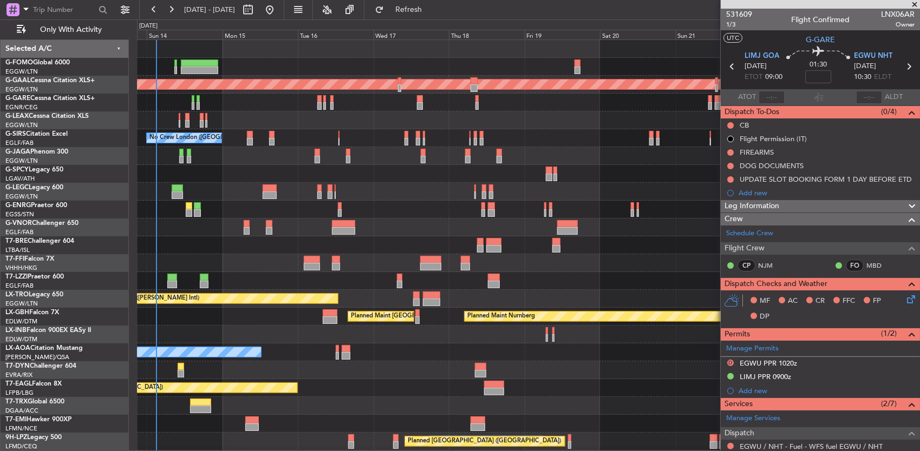
click at [237, 171] on div "Planned Maint London (Luton) Planned Maint Dusseldorf No Crew London (Farnborou…" at bounding box center [528, 281] width 783 height 482
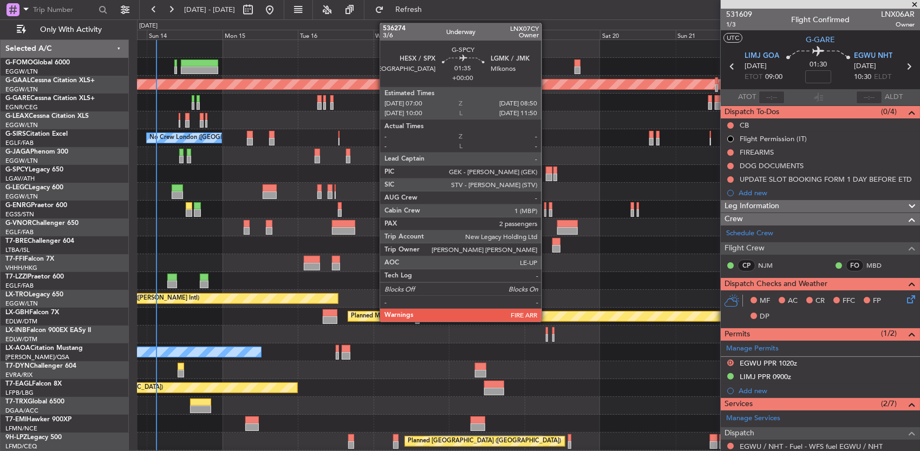
click at [547, 175] on div at bounding box center [549, 178] width 6 height 8
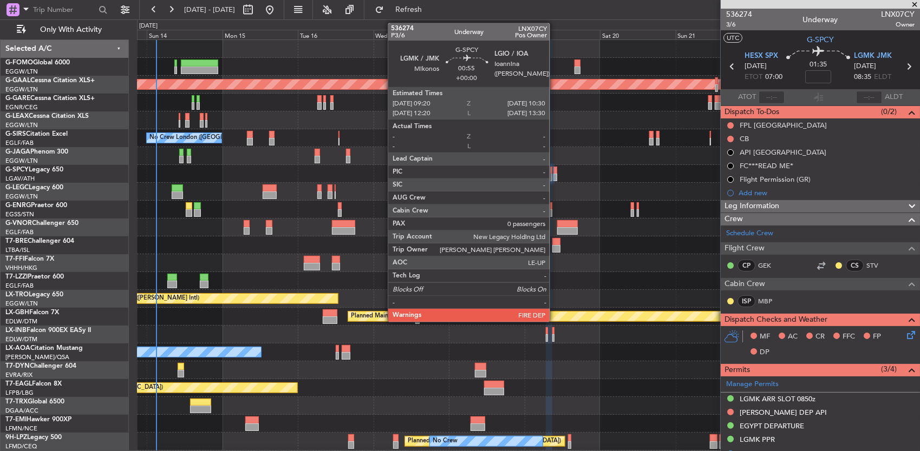
click at [555, 174] on div at bounding box center [555, 178] width 4 height 8
type input "0"
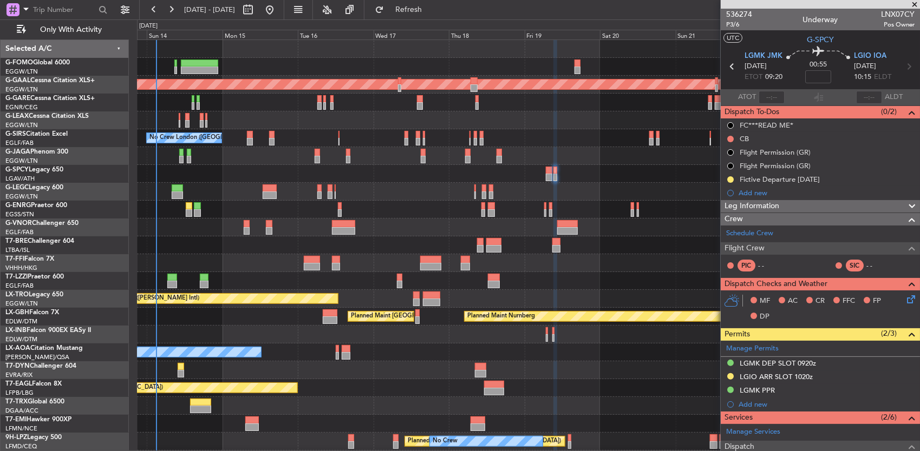
click at [316, 172] on div at bounding box center [528, 174] width 783 height 18
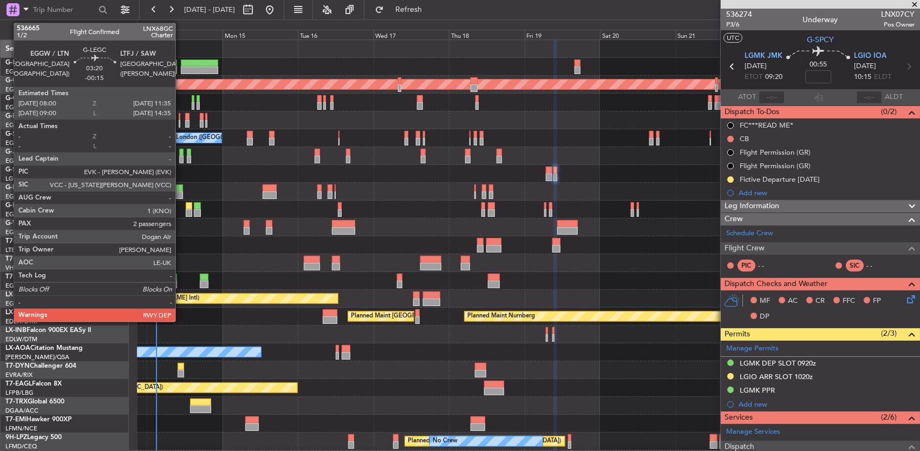
click at [181, 188] on div at bounding box center [177, 189] width 11 height 8
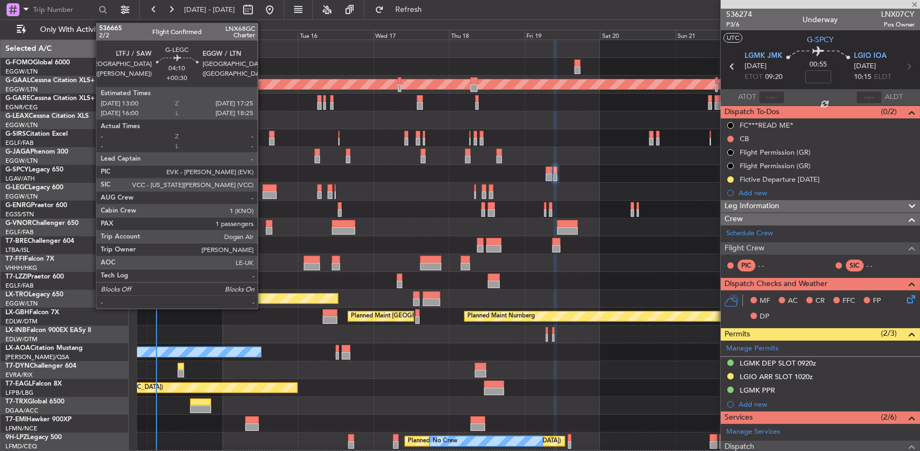
type input "-00:15"
type input "2"
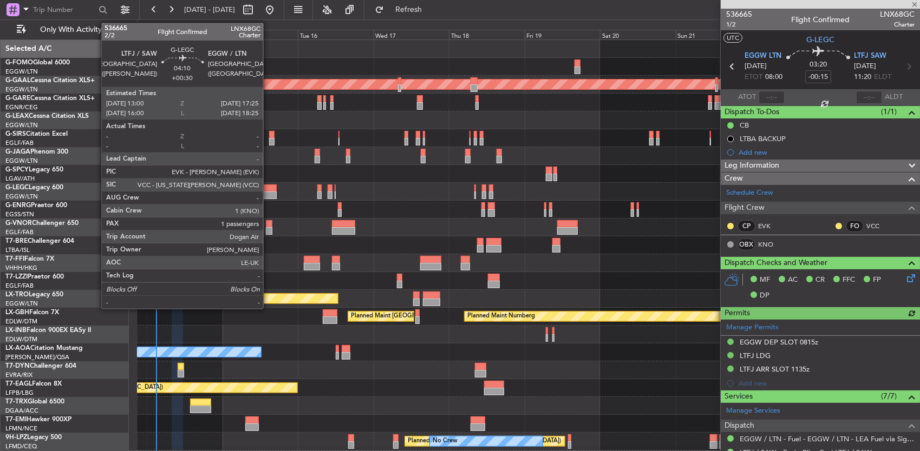
click at [268, 189] on div at bounding box center [270, 189] width 14 height 8
type input "+00:30"
type input "1"
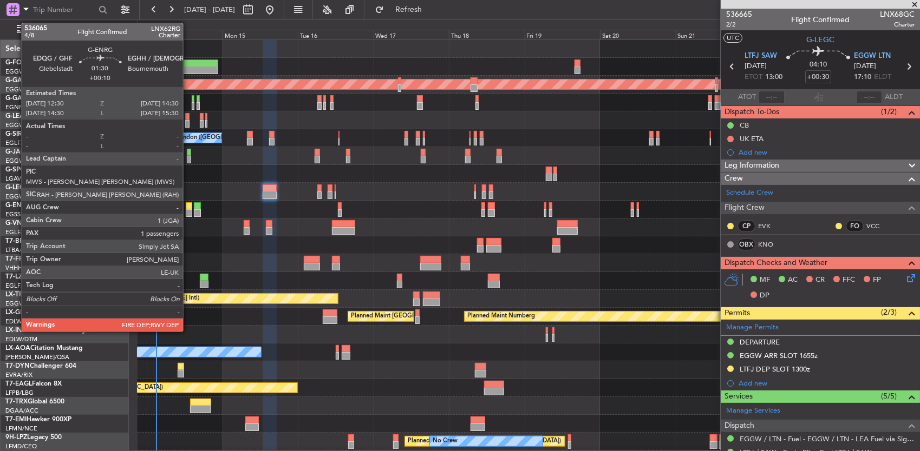
click at [189, 208] on div at bounding box center [189, 206] width 6 height 8
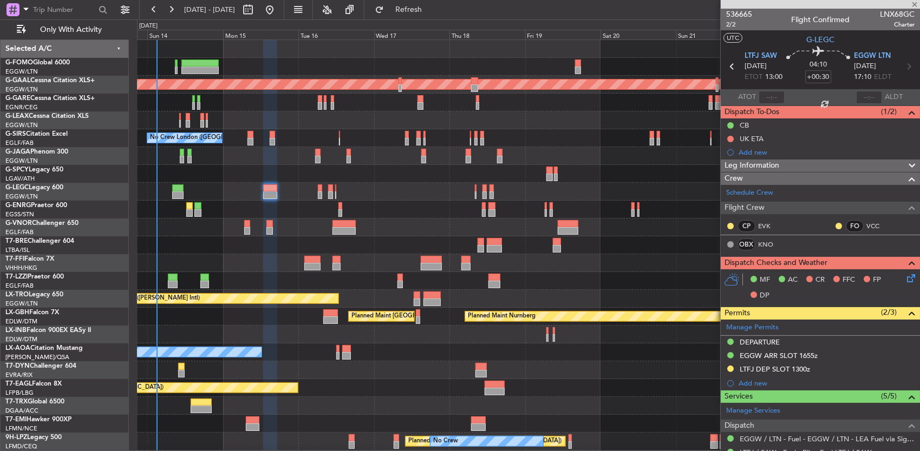
click at [200, 194] on div "A/C Unavailable London (Luton) Planned Maint London (Luton) Owner" at bounding box center [528, 192] width 783 height 18
type input "+00:10"
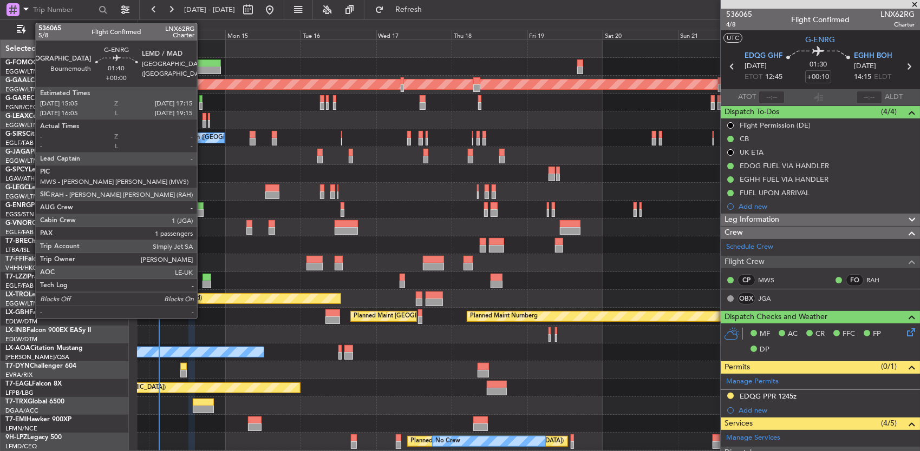
click at [202, 210] on div at bounding box center [199, 213] width 7 height 8
click at [200, 204] on div at bounding box center [199, 206] width 7 height 8
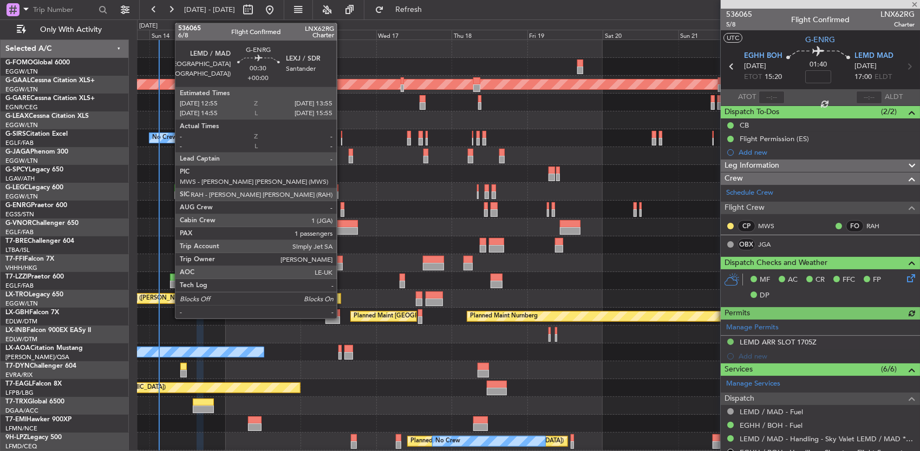
click at [342, 210] on div at bounding box center [341, 213] width 3 height 8
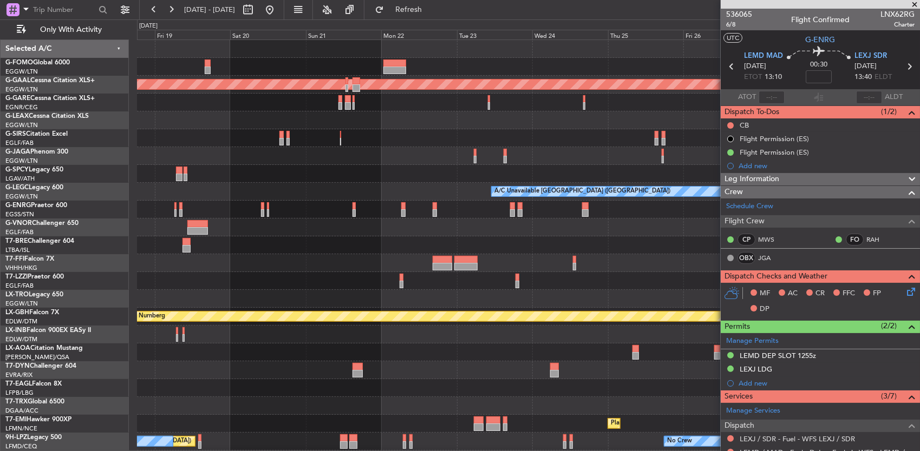
click at [249, 238] on div "Planned Maint Dusseldorf A/C Unavailable London (Luton) Unplanned Maint Athens …" at bounding box center [528, 281] width 783 height 482
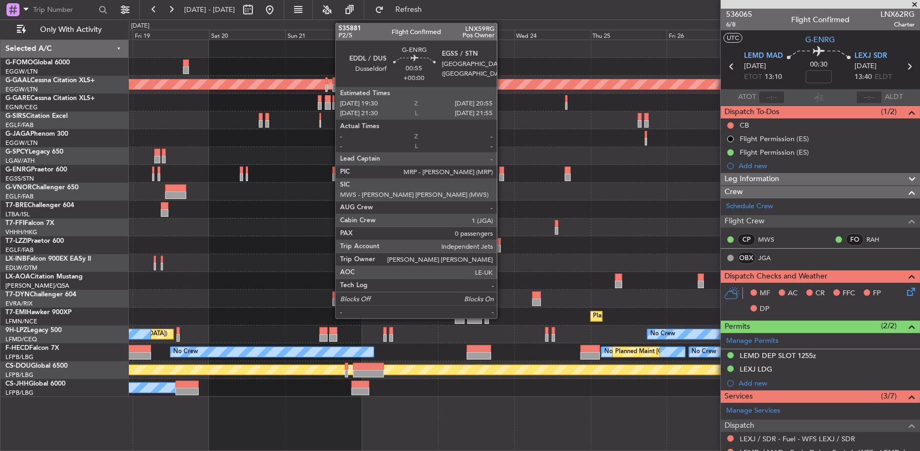
click at [502, 172] on div at bounding box center [501, 171] width 5 height 8
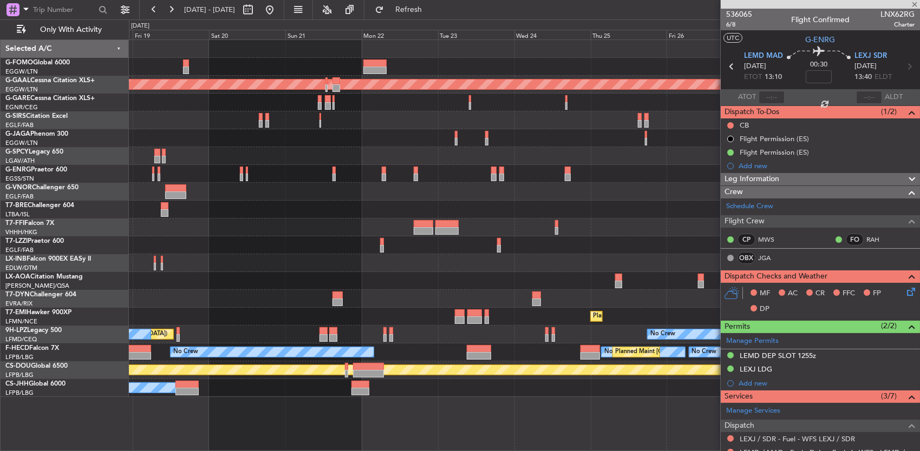
type input "0"
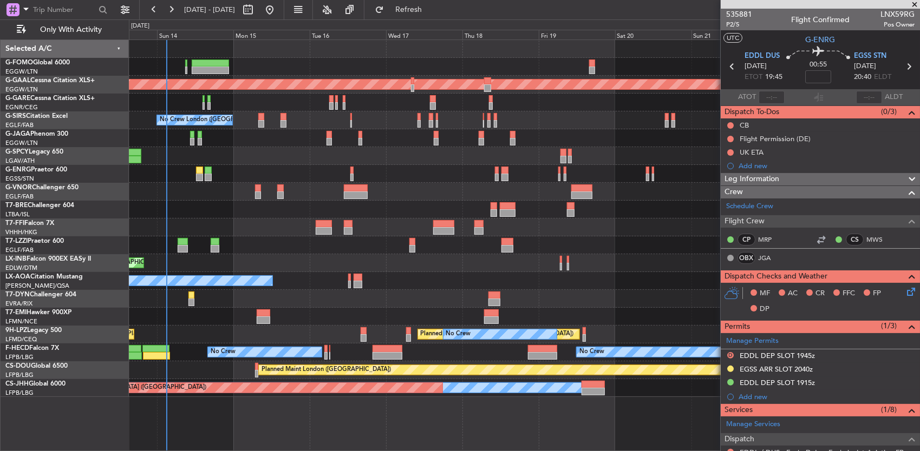
click at [689, 263] on div "Planned Maint London (Luton) Planned Maint Dusseldorf No Crew London (Farnborou…" at bounding box center [524, 218] width 791 height 357
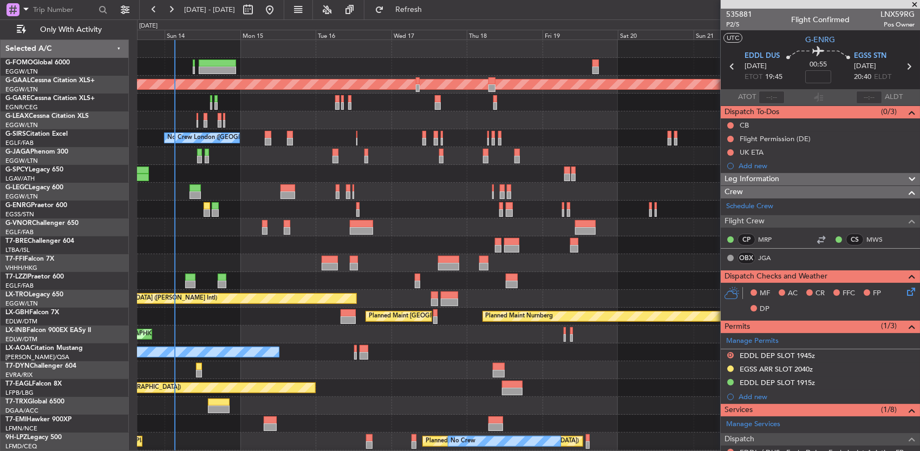
click at [194, 250] on div at bounding box center [528, 246] width 783 height 18
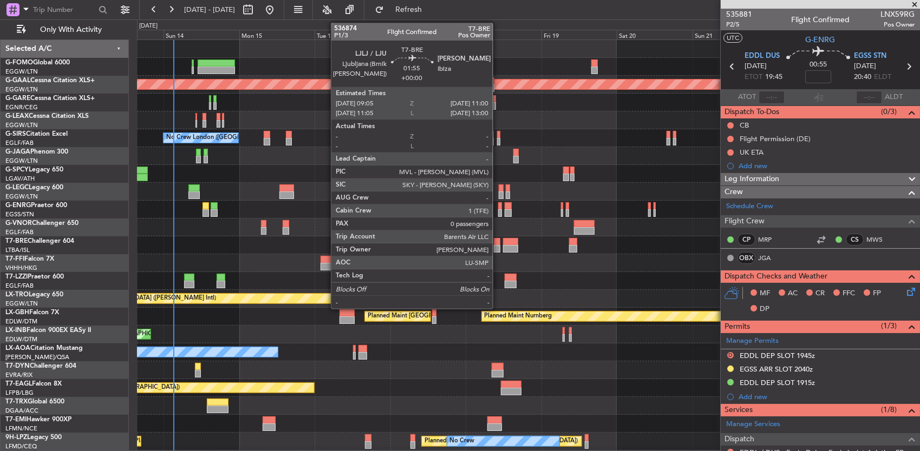
click at [498, 243] on div at bounding box center [497, 242] width 6 height 8
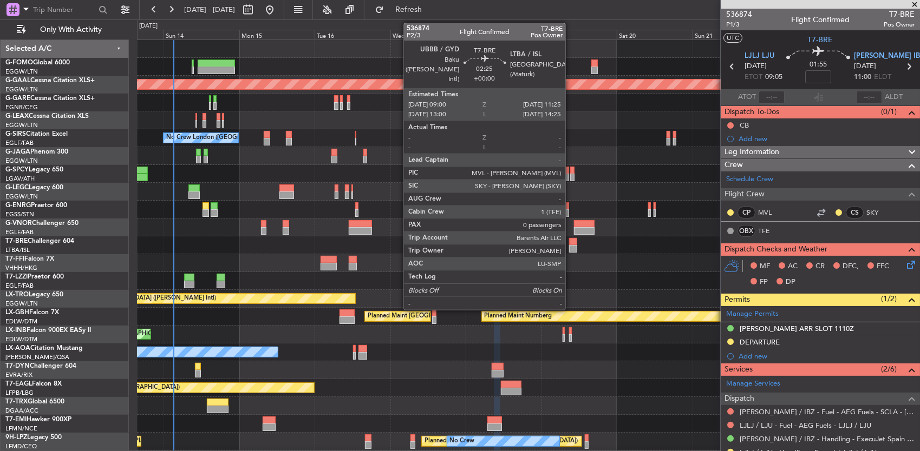
click at [571, 246] on div at bounding box center [573, 249] width 8 height 8
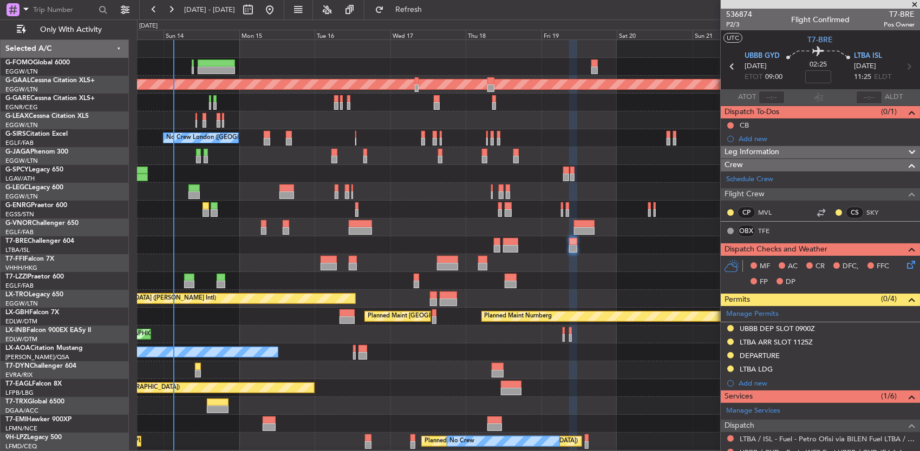
click at [622, 253] on div at bounding box center [528, 246] width 783 height 18
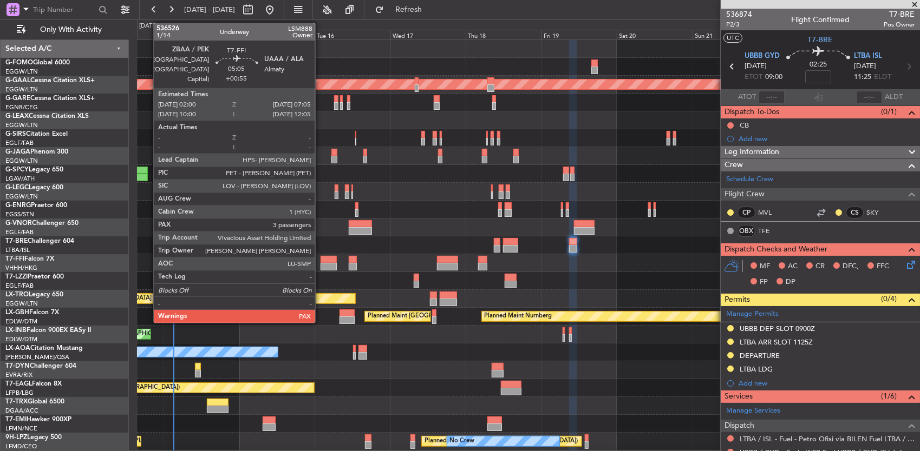
click at [320, 260] on div at bounding box center [328, 260] width 16 height 8
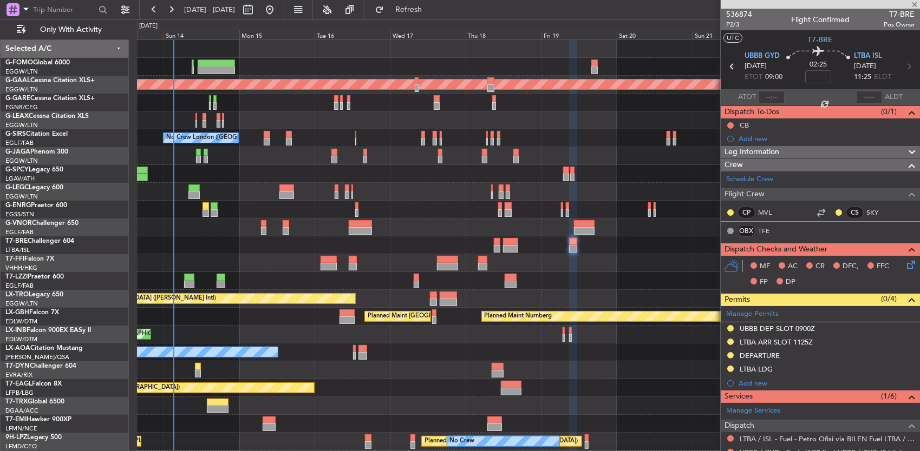
type input "+00:55"
type input "3"
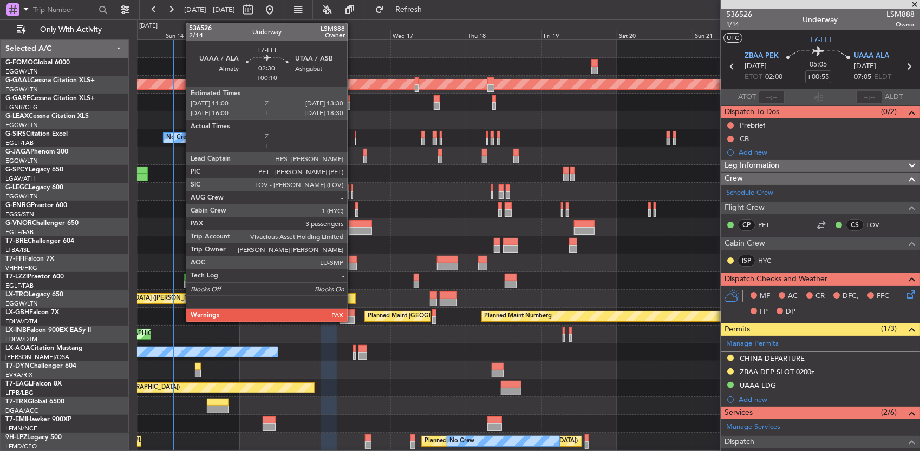
click at [353, 265] on div at bounding box center [353, 267] width 8 height 8
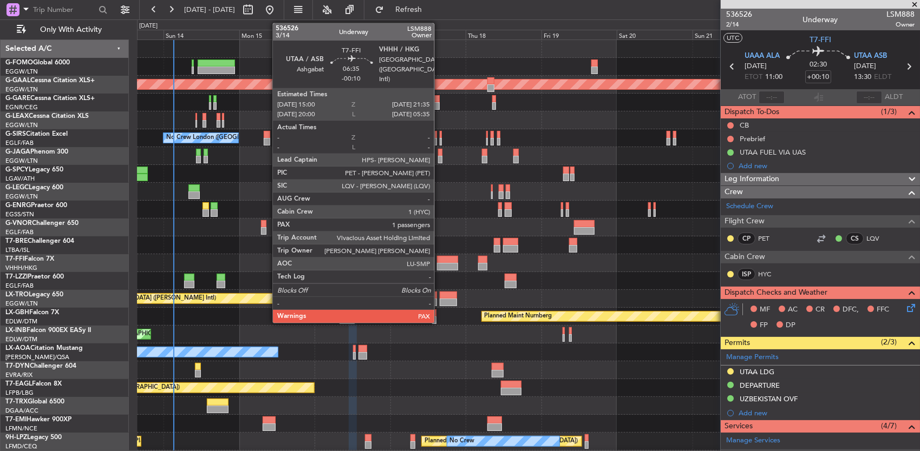
click at [440, 262] on div at bounding box center [447, 260] width 21 height 8
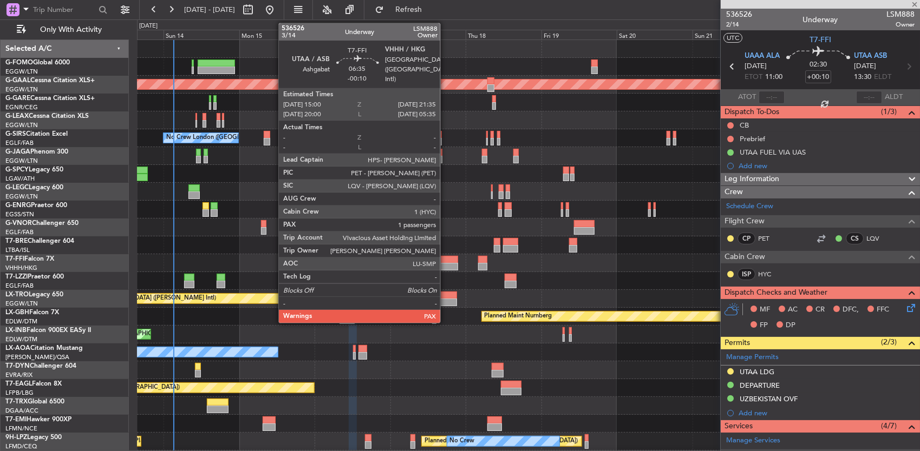
type input "-00:10"
type input "1"
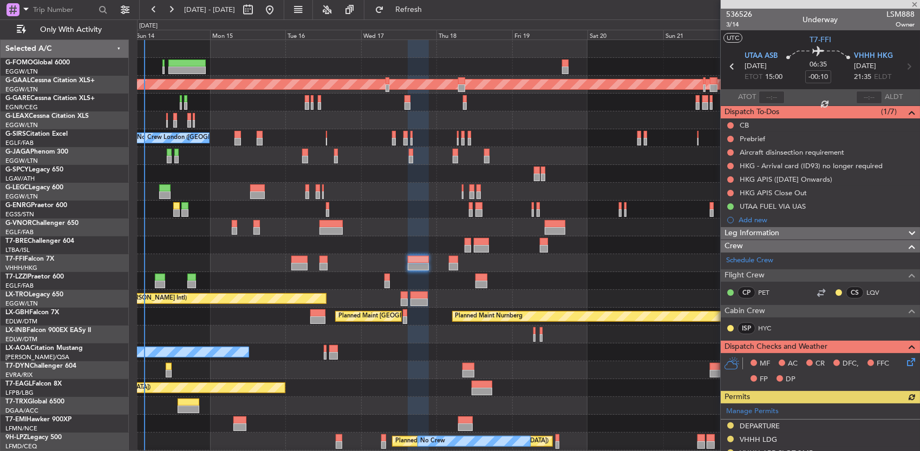
click at [488, 263] on div "Planned Maint Tianjin ([GEOGRAPHIC_DATA])" at bounding box center [528, 263] width 783 height 18
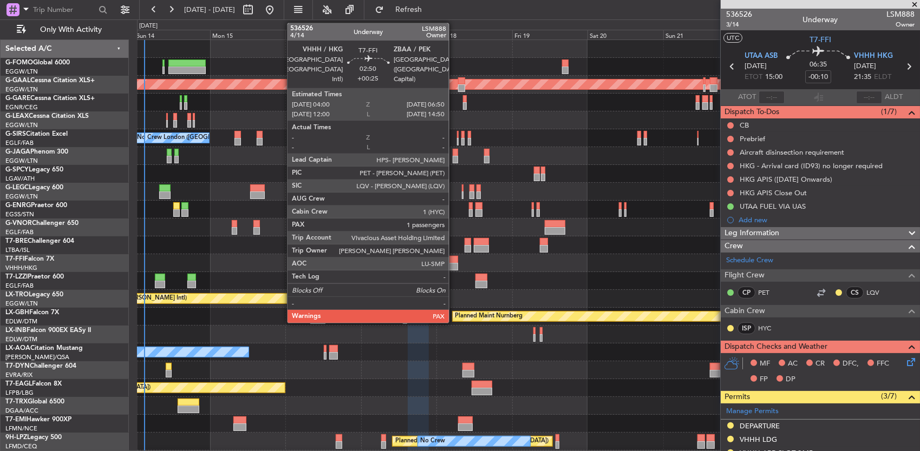
click at [454, 264] on div at bounding box center [453, 267] width 9 height 8
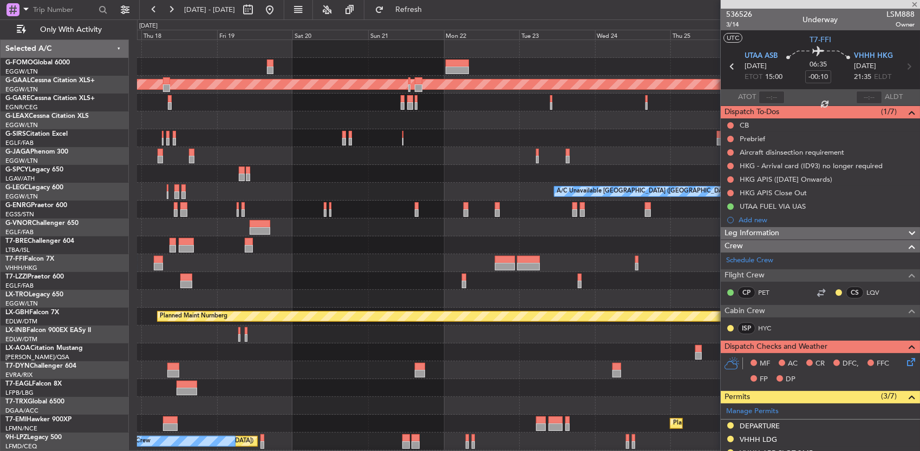
click at [245, 281] on div "Planned Maint Dusseldorf A/C Unavailable London (Luton) Unplanned Maint Athens …" at bounding box center [528, 281] width 783 height 482
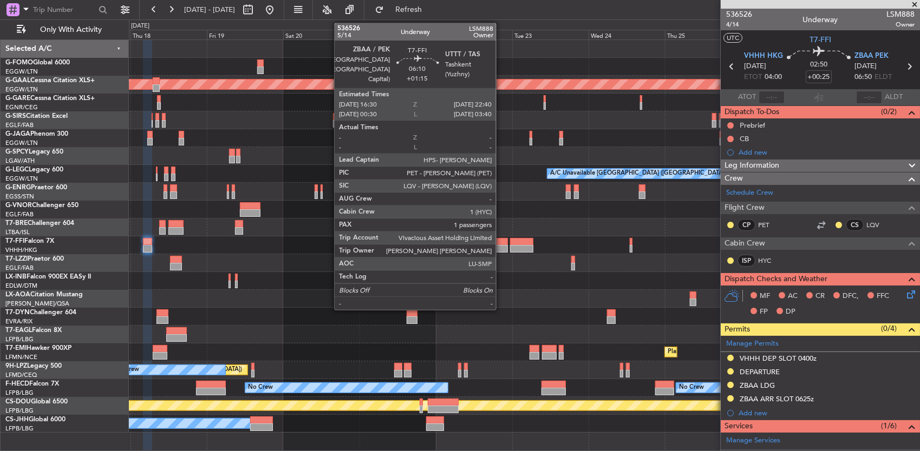
click at [501, 245] on div at bounding box center [498, 249] width 20 height 8
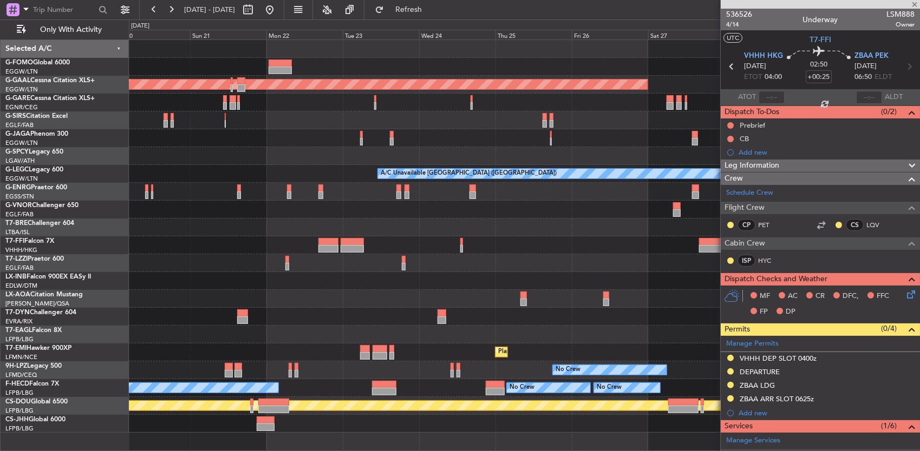
click at [345, 235] on div at bounding box center [524, 228] width 791 height 18
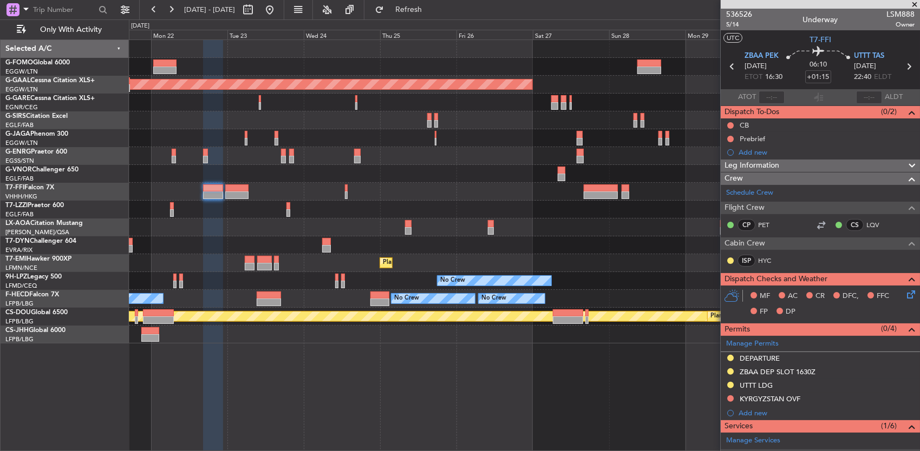
click at [335, 189] on div at bounding box center [524, 192] width 791 height 18
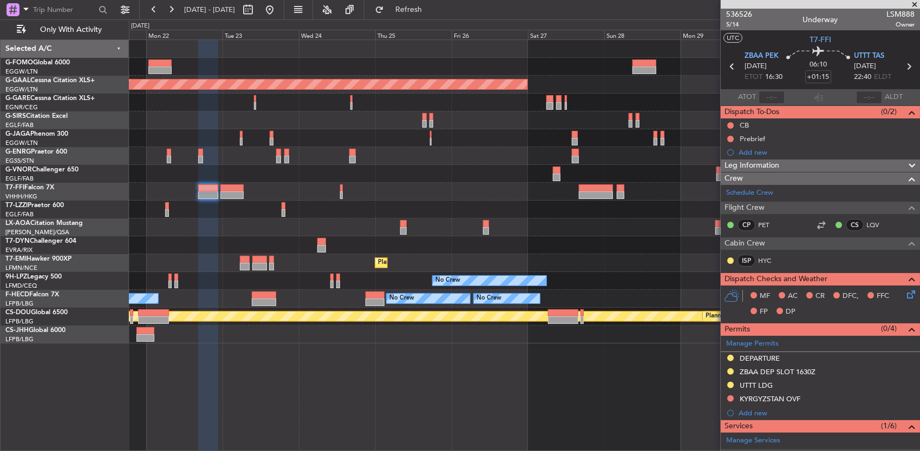
click at [467, 198] on div at bounding box center [524, 192] width 791 height 18
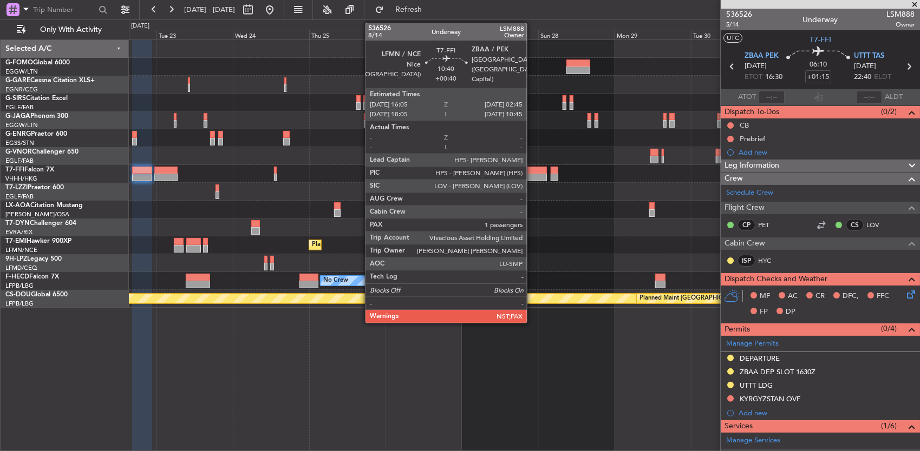
click at [532, 171] on div at bounding box center [530, 171] width 34 height 8
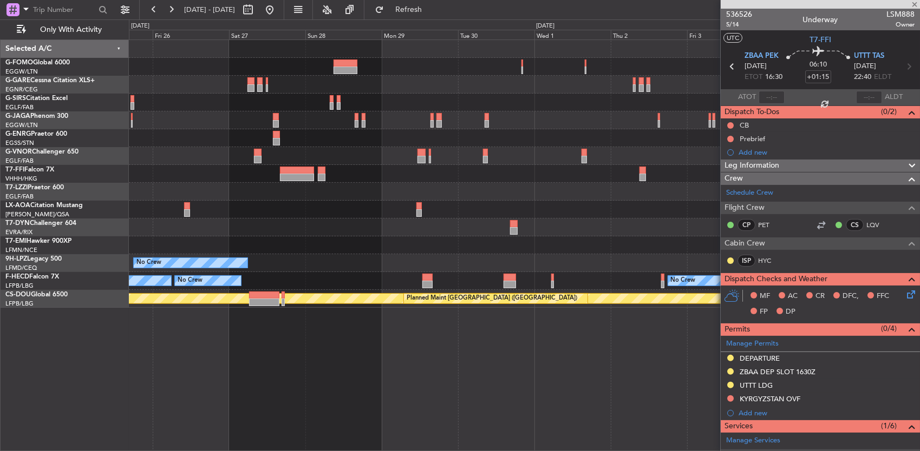
click at [327, 166] on div "No Crew Antwerp (Deurne) Planned Maint Zurich No Crew Planned Maint Paris (Le B…" at bounding box center [524, 174] width 791 height 268
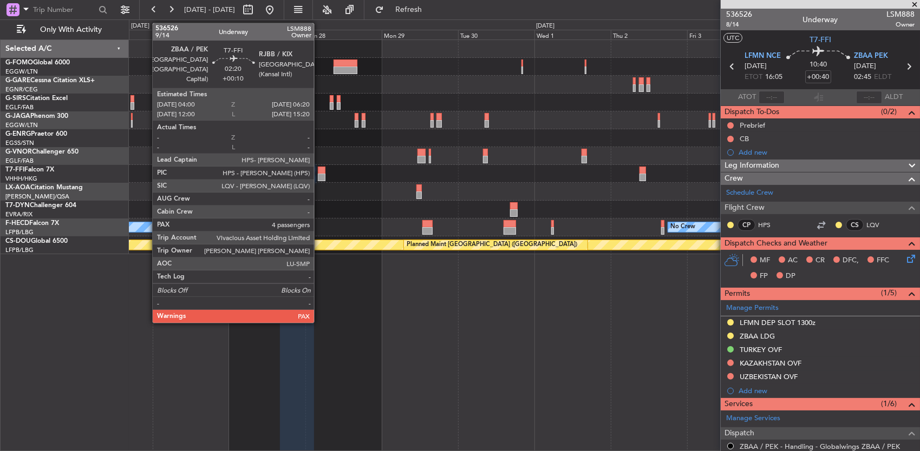
click at [319, 167] on div at bounding box center [322, 171] width 8 height 8
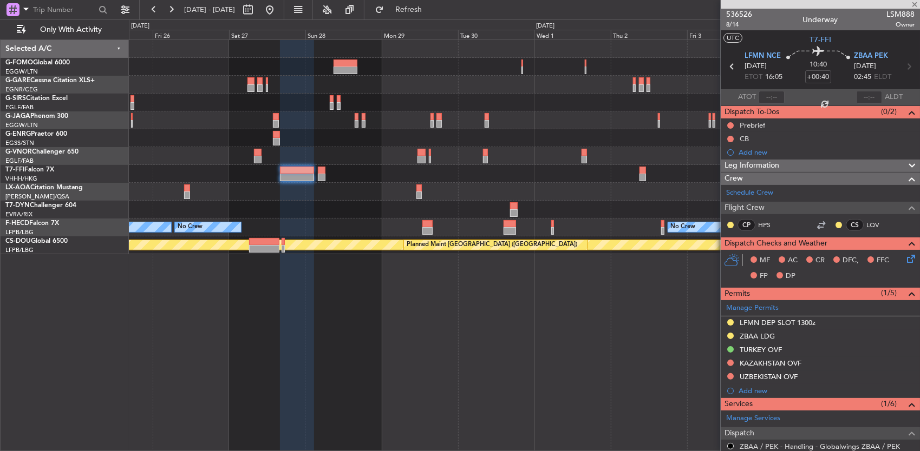
type input "+00:10"
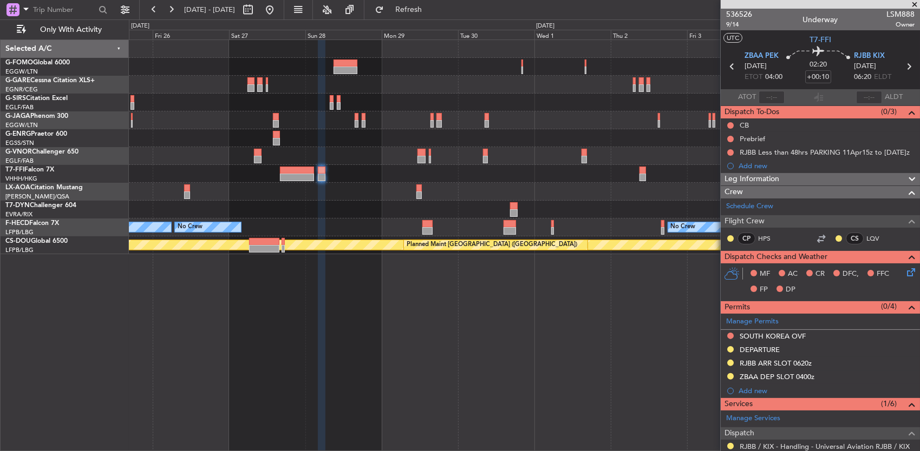
click at [483, 172] on div at bounding box center [524, 174] width 791 height 18
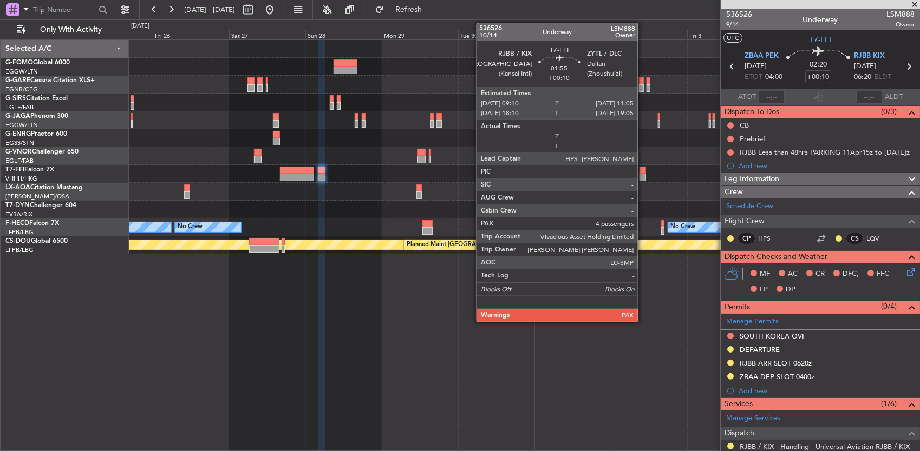
click at [643, 168] on div at bounding box center [642, 171] width 6 height 8
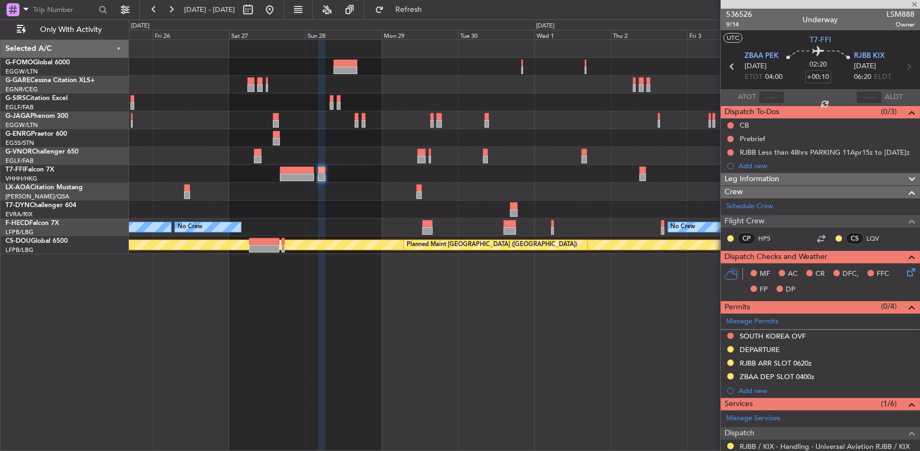
type input "4"
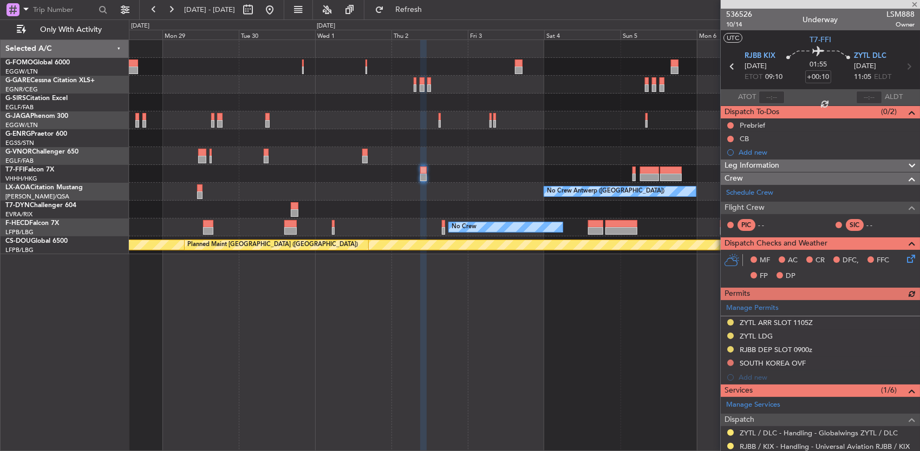
click at [394, 193] on div "Planned Maint Geneva (Cointrin) No Crew Antwerp (Deurne) No Crew Antwerp (Deurn…" at bounding box center [524, 147] width 791 height 214
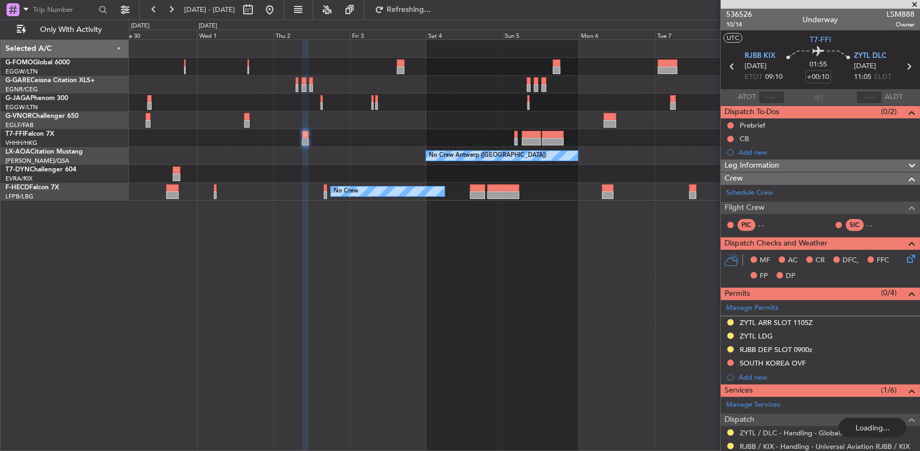
click at [508, 147] on div "Planned Maint Geneva (Cointrin) No Crew Antwerp (Deurne) No Crew Antwerp (Deurn…" at bounding box center [524, 120] width 791 height 161
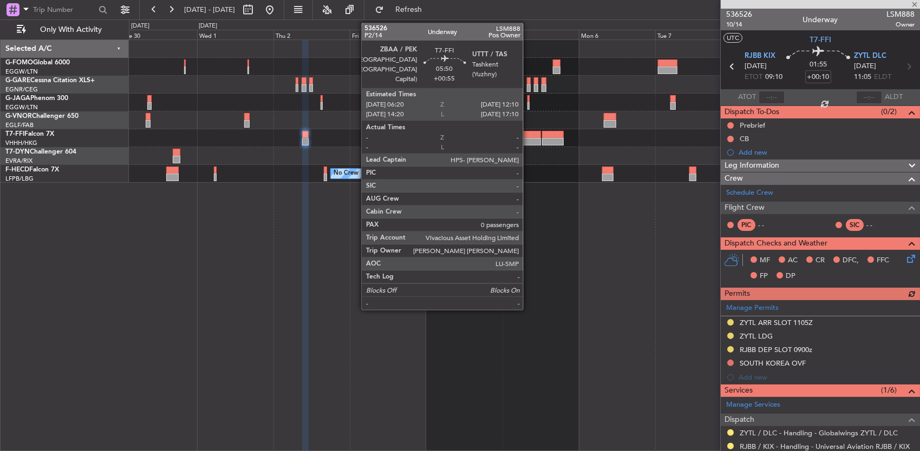
click at [528, 136] on div at bounding box center [531, 135] width 19 height 8
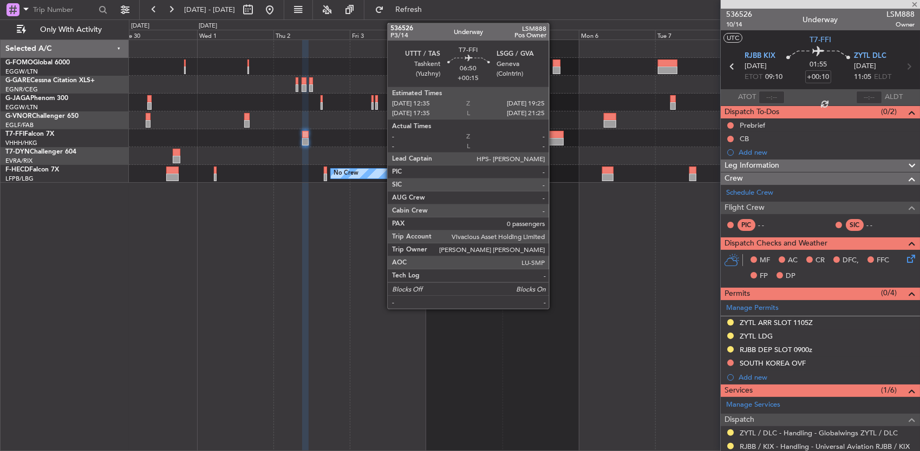
type input "+00:55"
type input "0"
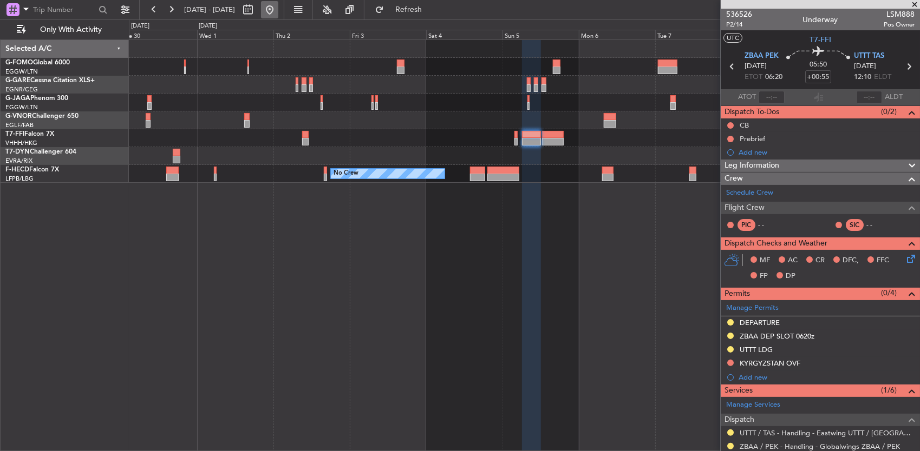
click at [278, 15] on button at bounding box center [269, 9] width 17 height 17
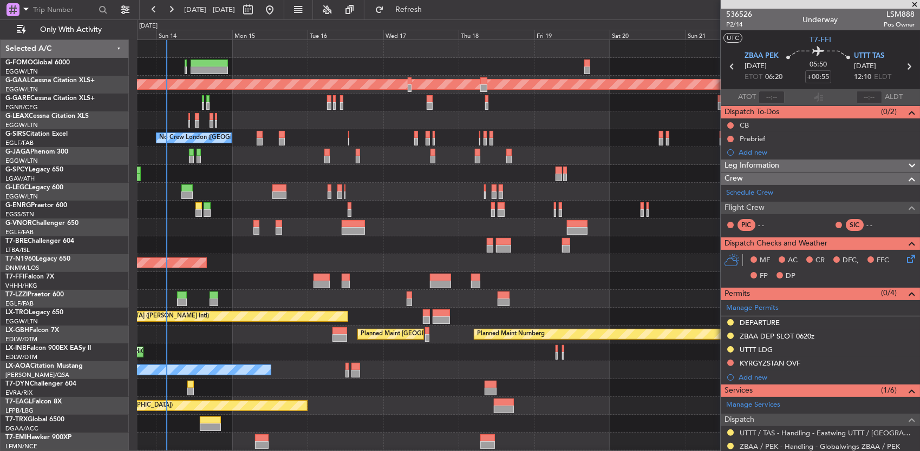
click at [178, 231] on div "Planned Maint [GEOGRAPHIC_DATA] ([GEOGRAPHIC_DATA]) Planned [GEOGRAPHIC_DATA] N…" at bounding box center [528, 308] width 783 height 536
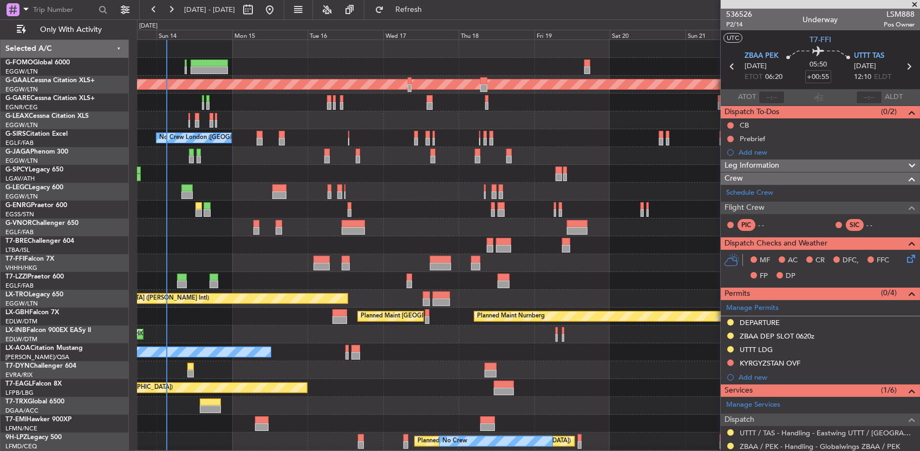
click at [348, 232] on div at bounding box center [353, 231] width 23 height 8
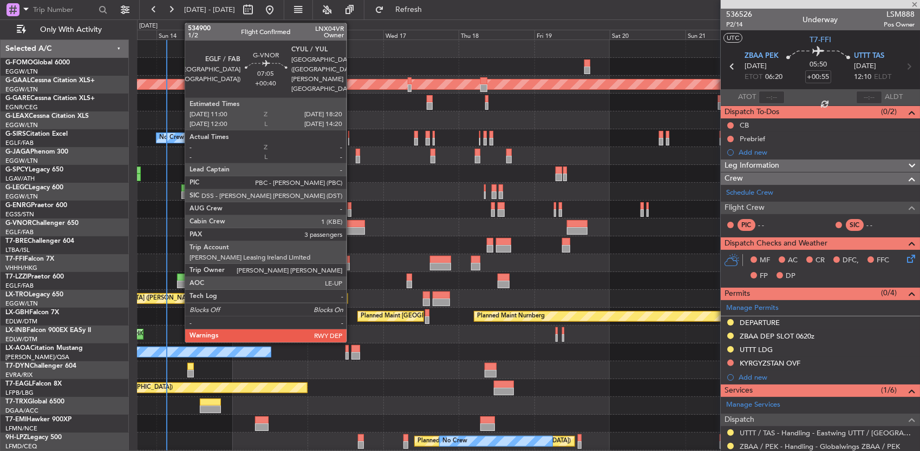
type input "+00:40"
type input "3"
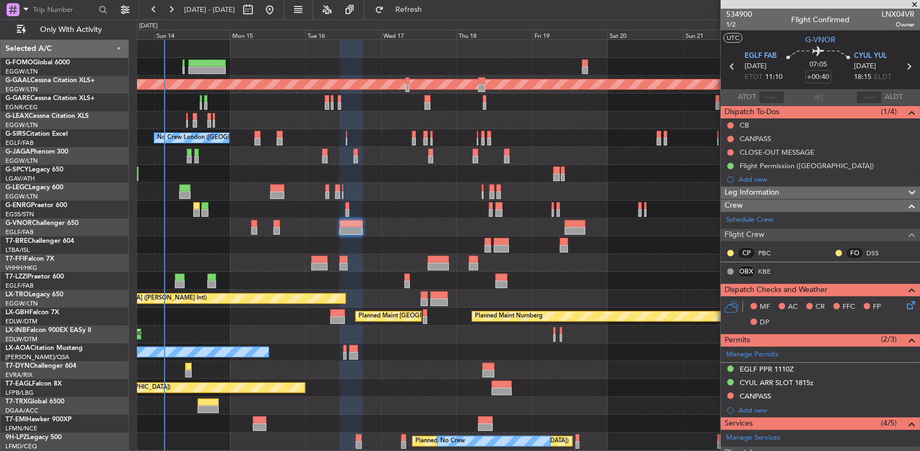
click at [265, 270] on div "Planned Maint [GEOGRAPHIC_DATA] ([GEOGRAPHIC_DATA]) Planned [GEOGRAPHIC_DATA] N…" at bounding box center [528, 281] width 783 height 482
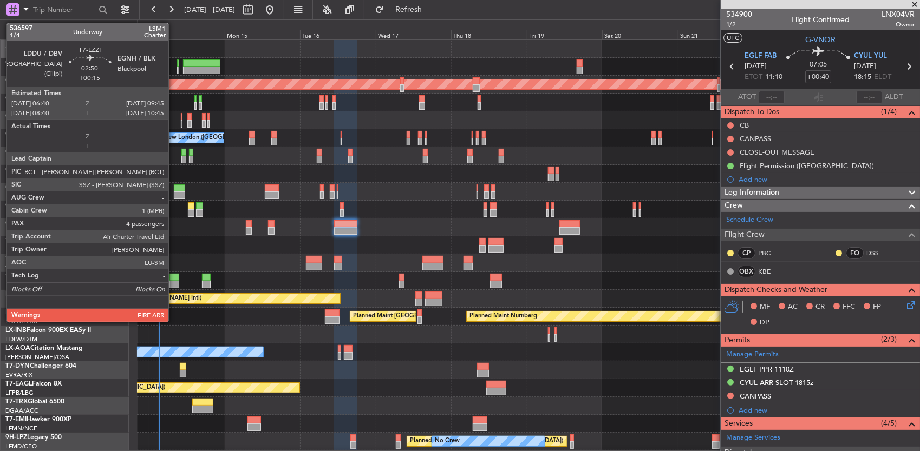
click at [174, 276] on div at bounding box center [174, 278] width 10 height 8
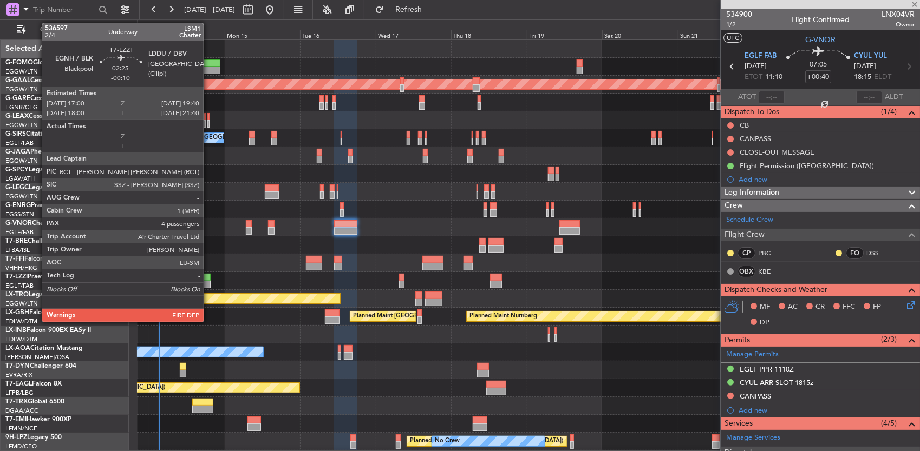
type input "+00:15"
type input "4"
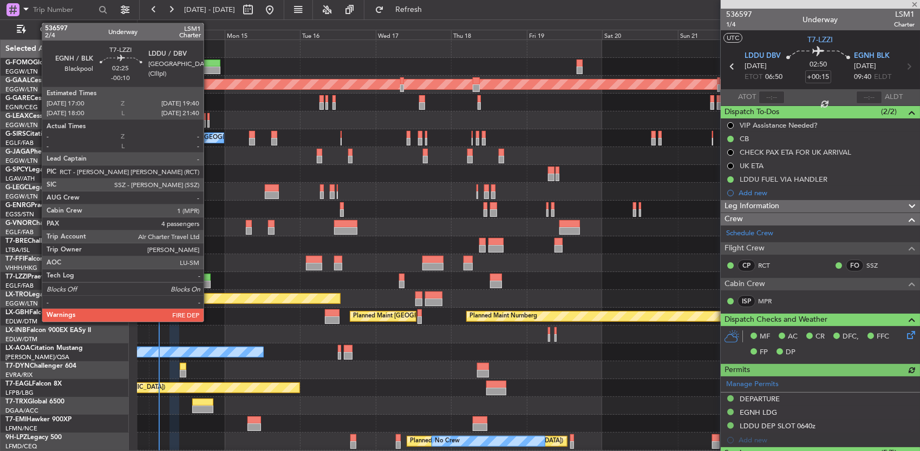
click at [209, 277] on div at bounding box center [206, 278] width 9 height 8
type input "-00:10"
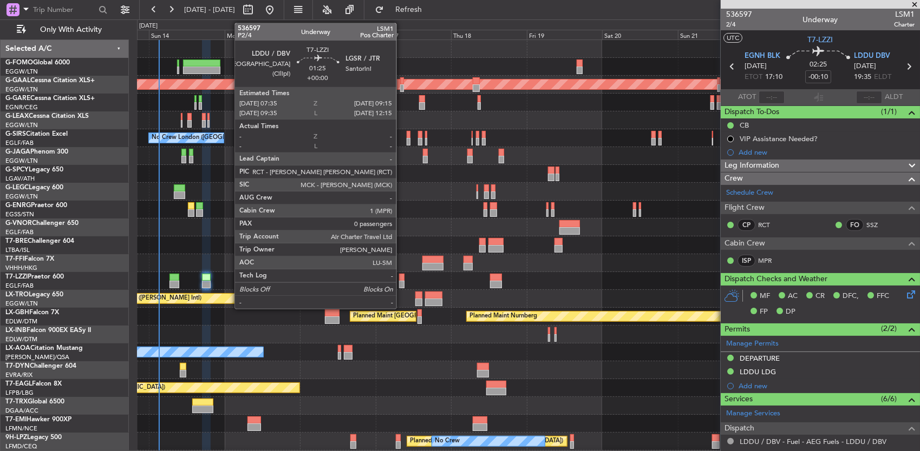
click at [402, 278] on div at bounding box center [401, 278] width 5 height 8
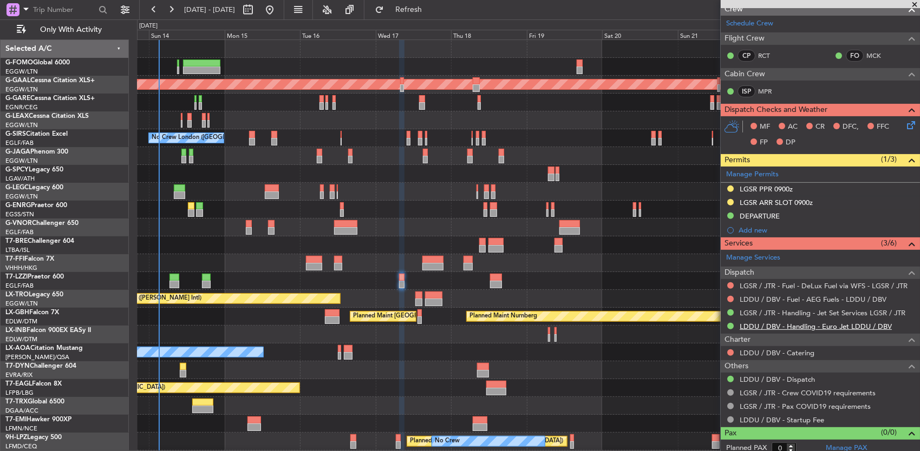
scroll to position [186, 0]
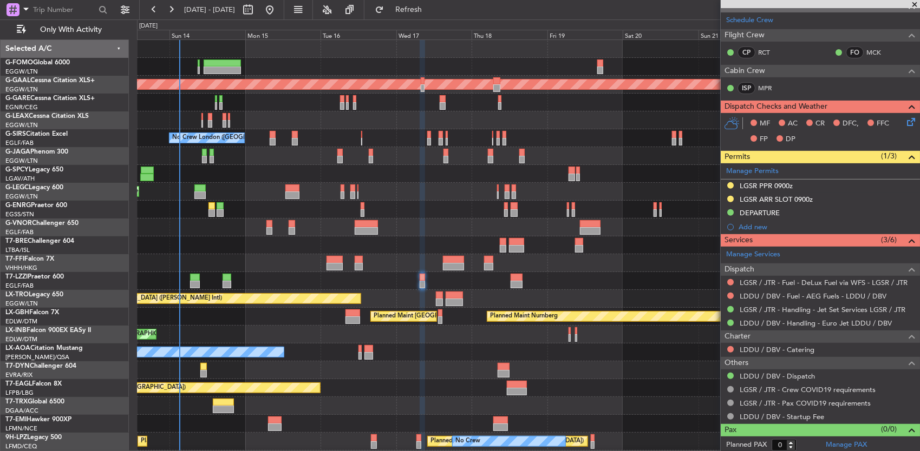
click at [608, 268] on div "Planned Maint Tianjin ([GEOGRAPHIC_DATA])" at bounding box center [528, 263] width 783 height 18
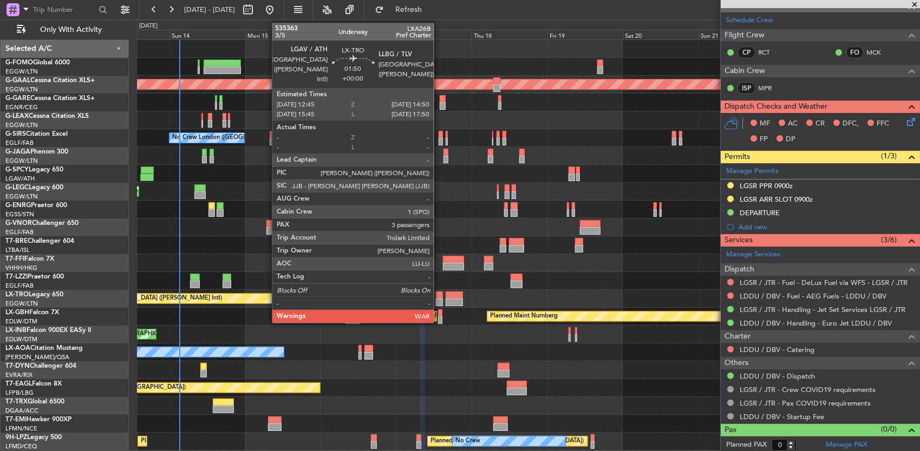
click at [439, 304] on div at bounding box center [439, 303] width 7 height 8
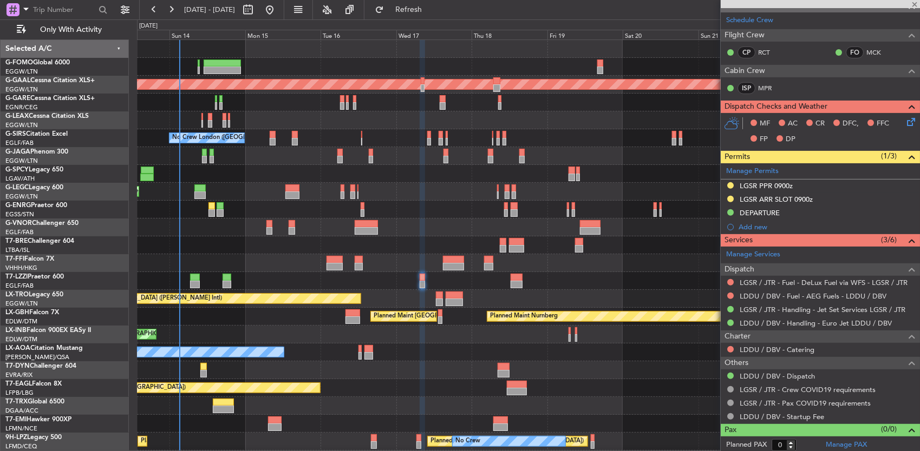
type input "3"
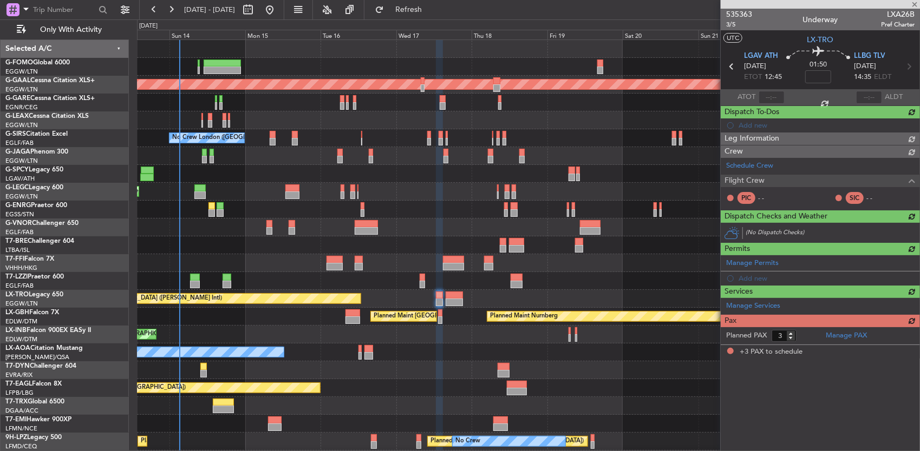
scroll to position [0, 0]
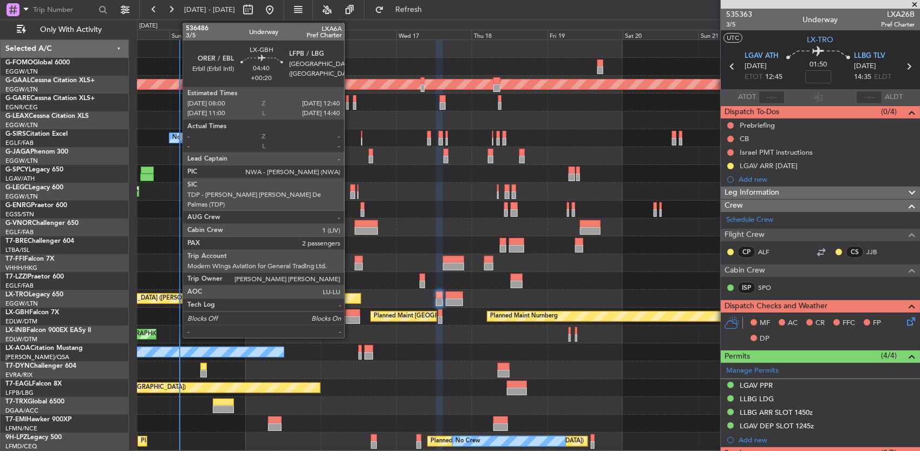
click at [350, 317] on div at bounding box center [352, 321] width 15 height 8
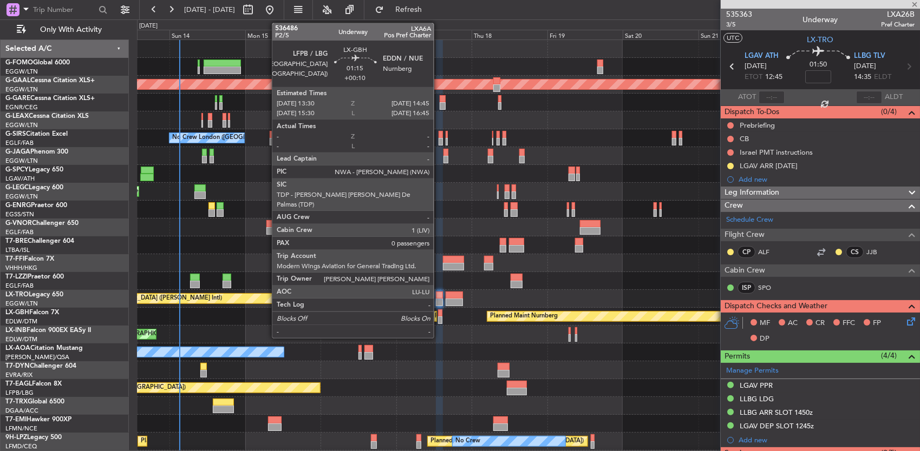
type input "+00:20"
type input "2"
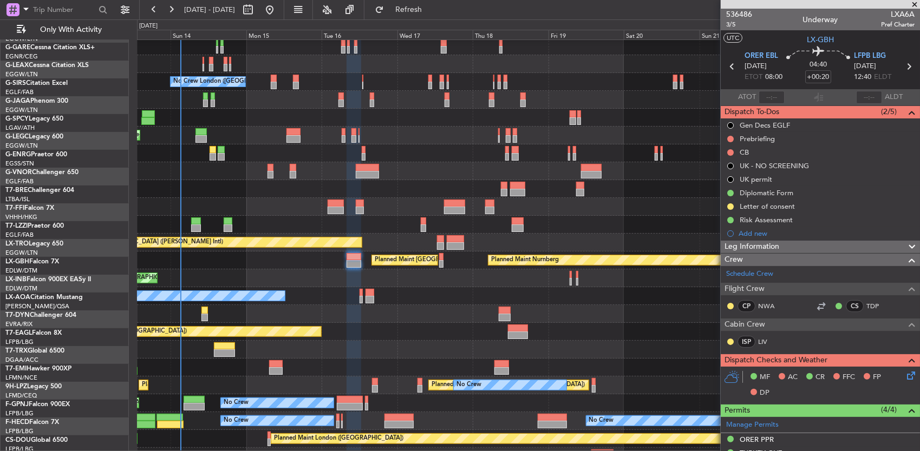
scroll to position [57, 0]
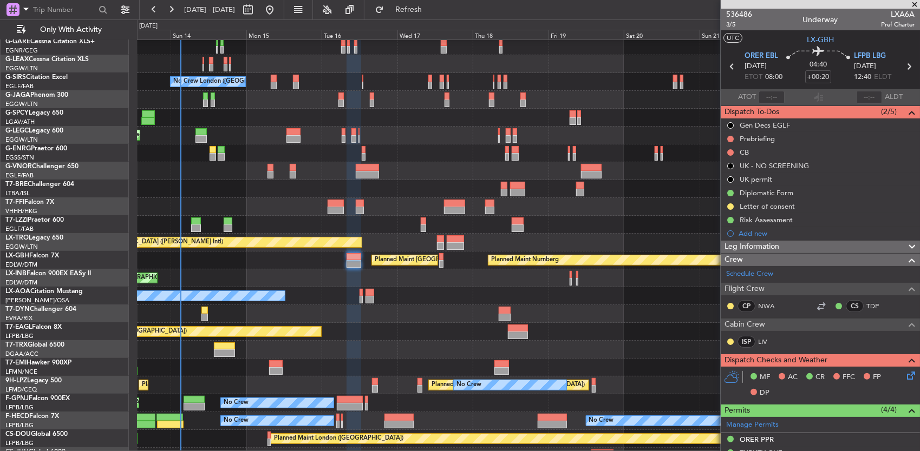
click at [418, 296] on div "No Crew Chester" at bounding box center [528, 296] width 783 height 18
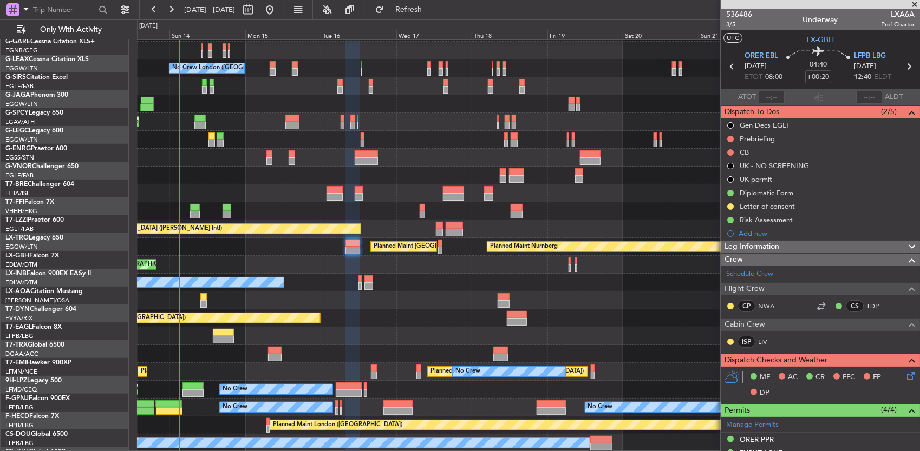
scroll to position [70, 0]
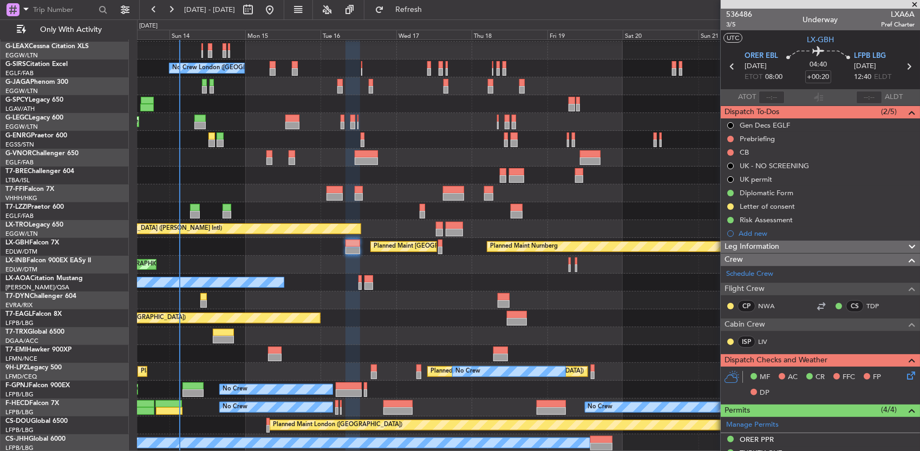
click at [432, 271] on div "No Crew London ([GEOGRAPHIC_DATA]) Planned Maint [GEOGRAPHIC_DATA] ([GEOGRAPHIC…" at bounding box center [528, 211] width 783 height 482
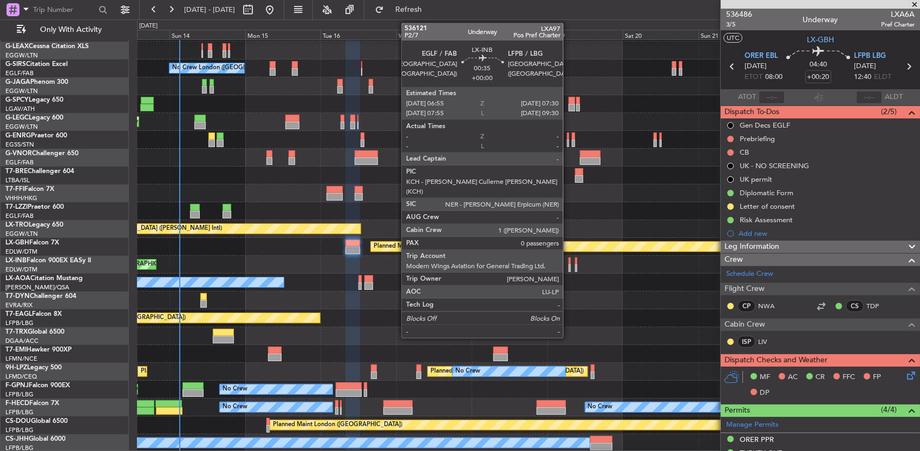
click at [568, 267] on div at bounding box center [569, 269] width 2 height 8
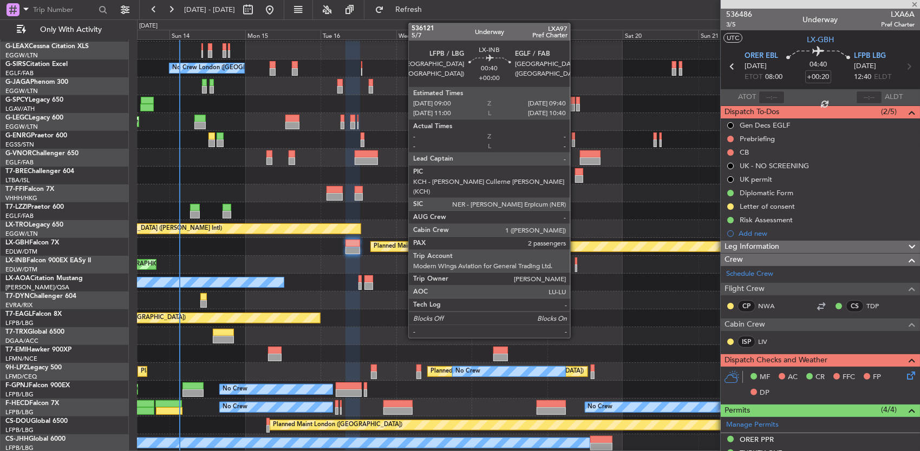
type input "0"
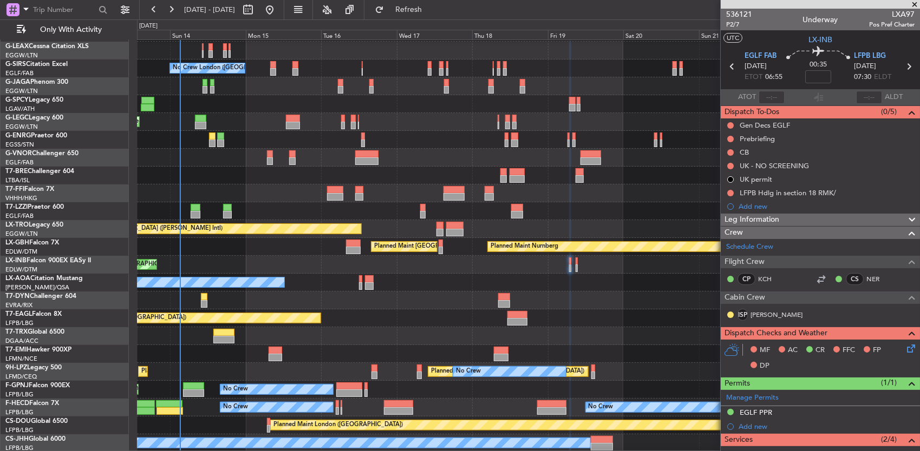
click at [338, 253] on div "No Crew London ([GEOGRAPHIC_DATA]) Planned Maint [GEOGRAPHIC_DATA] ([GEOGRAPHIC…" at bounding box center [528, 211] width 783 height 482
click at [300, 211] on div "No Crew London ([GEOGRAPHIC_DATA]) Planned Maint [GEOGRAPHIC_DATA] ([GEOGRAPHIC…" at bounding box center [528, 211] width 783 height 482
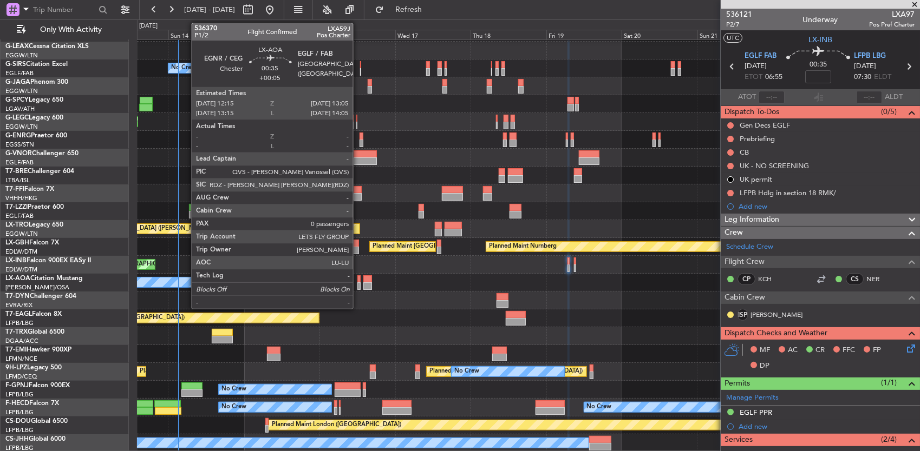
click at [358, 280] on div at bounding box center [358, 280] width 3 height 8
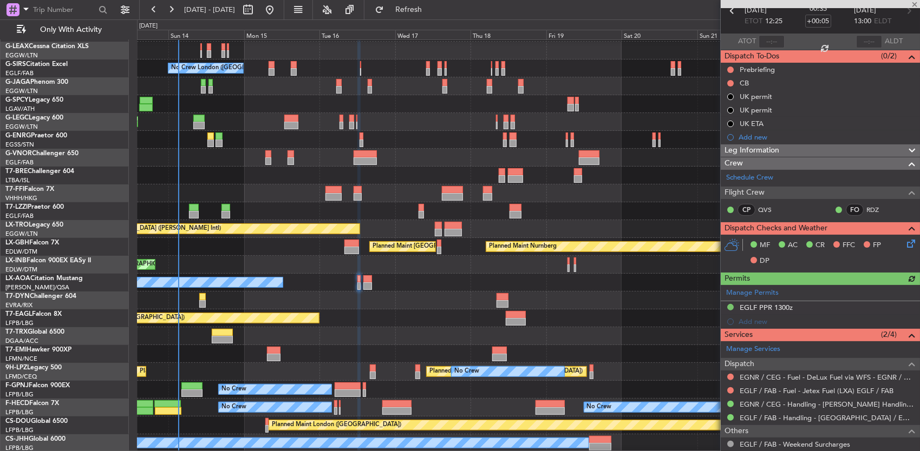
scroll to position [83, 0]
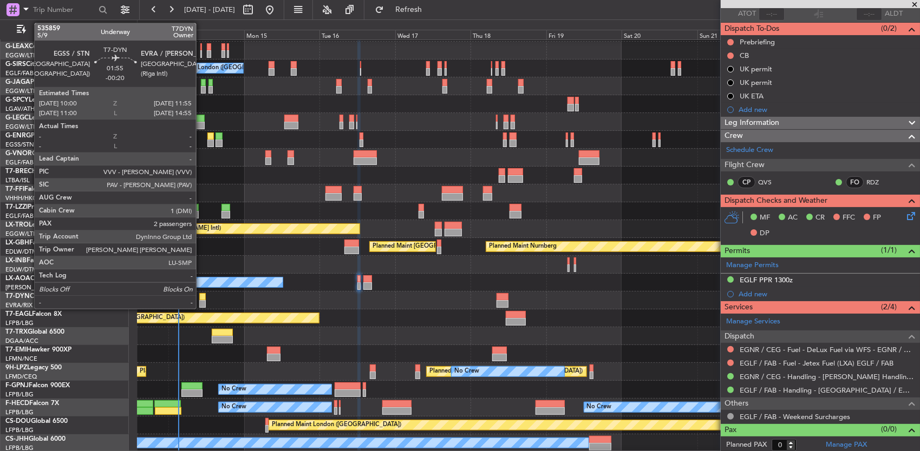
click at [201, 303] on div at bounding box center [202, 304] width 6 height 8
type input "-00:20"
type input "2"
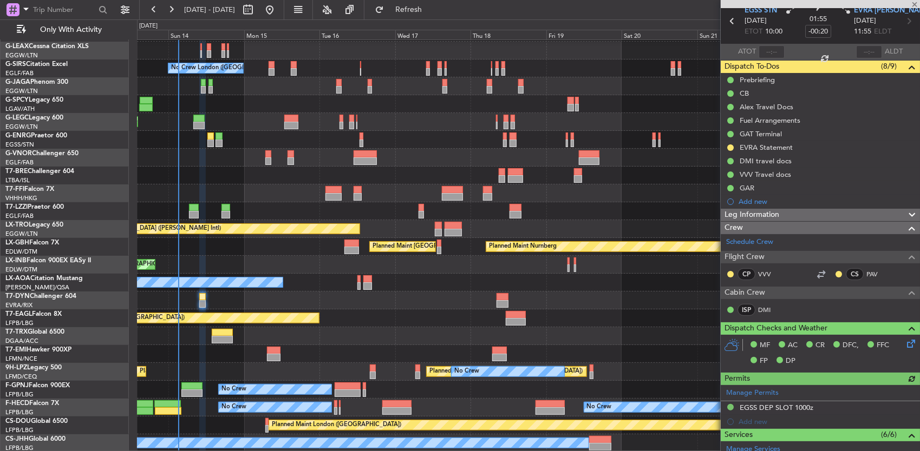
scroll to position [0, 0]
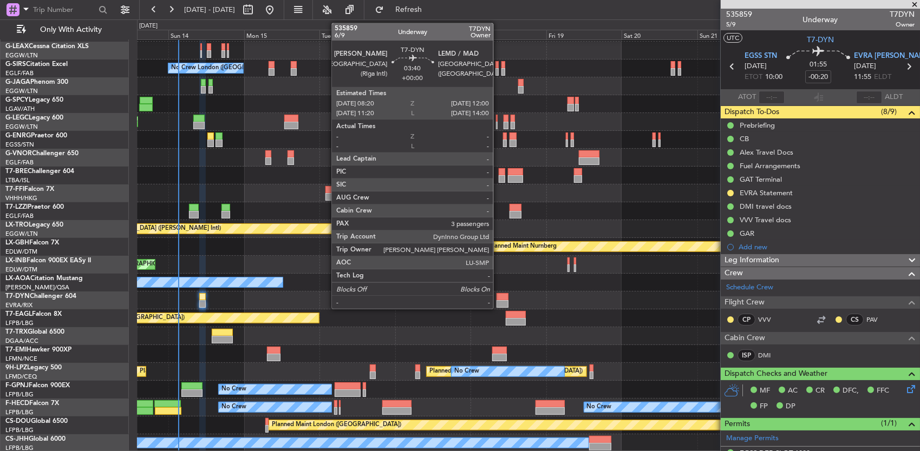
click at [499, 294] on div at bounding box center [502, 297] width 12 height 8
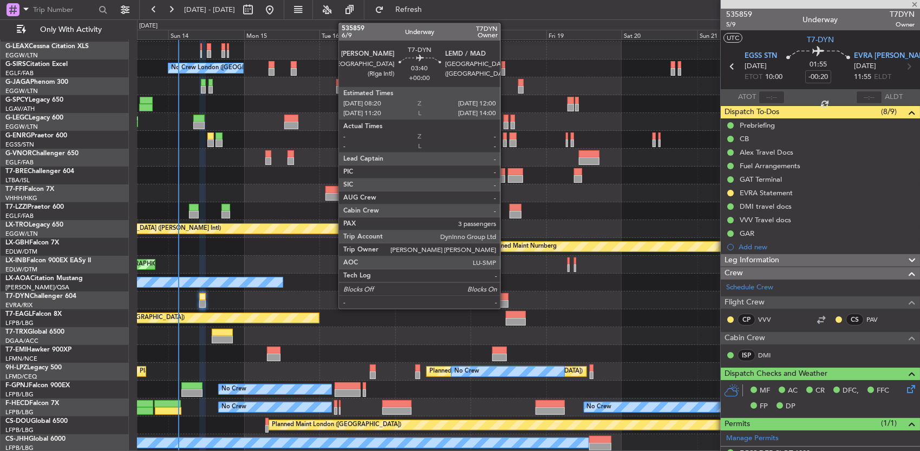
type input "3"
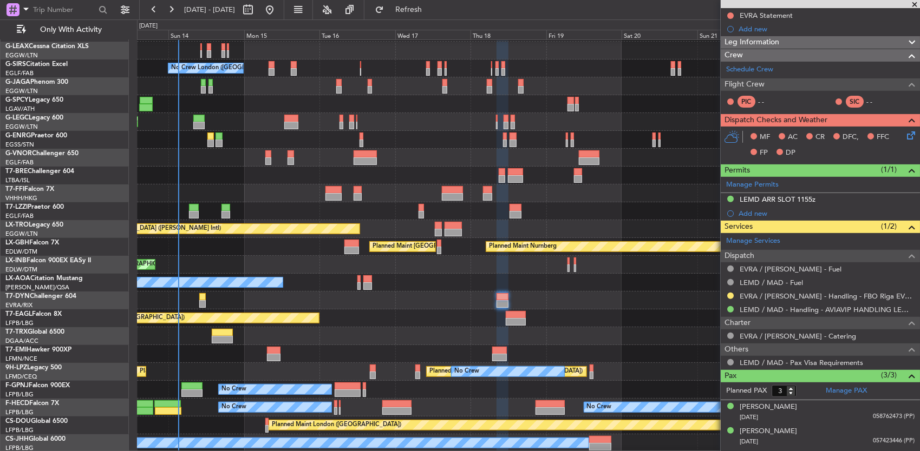
scroll to position [224, 0]
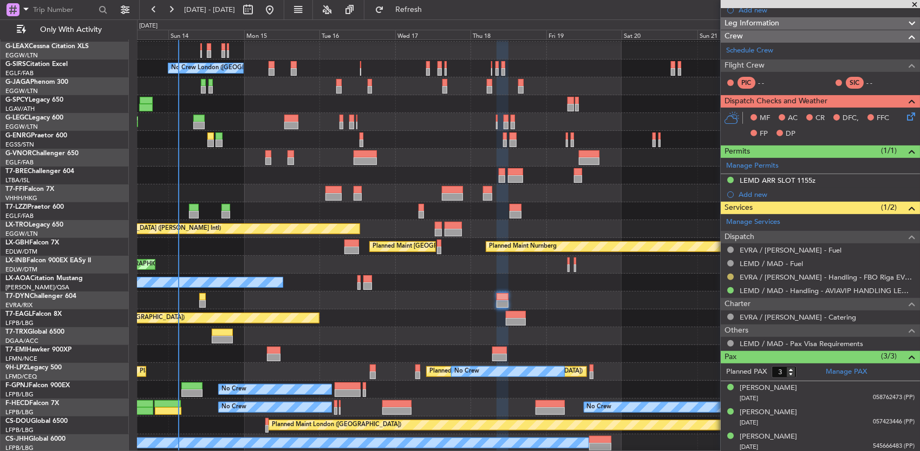
click at [729, 274] on button at bounding box center [730, 277] width 6 height 6
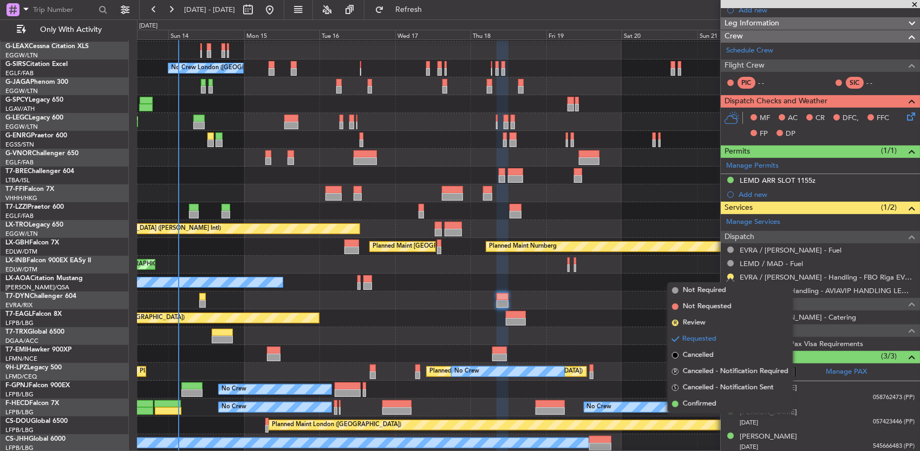
click at [713, 400] on span "Confirmed" at bounding box center [700, 404] width 34 height 11
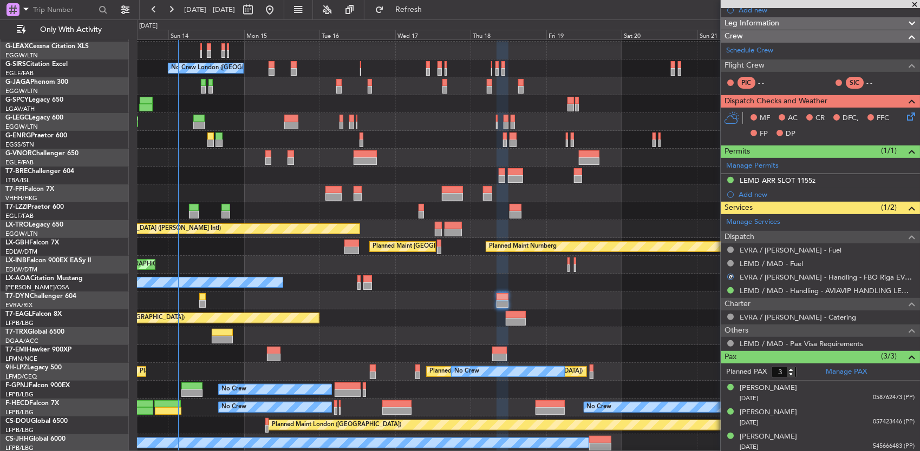
click at [436, 264] on div "Planned Maint [GEOGRAPHIC_DATA] ([GEOGRAPHIC_DATA])" at bounding box center [528, 265] width 783 height 18
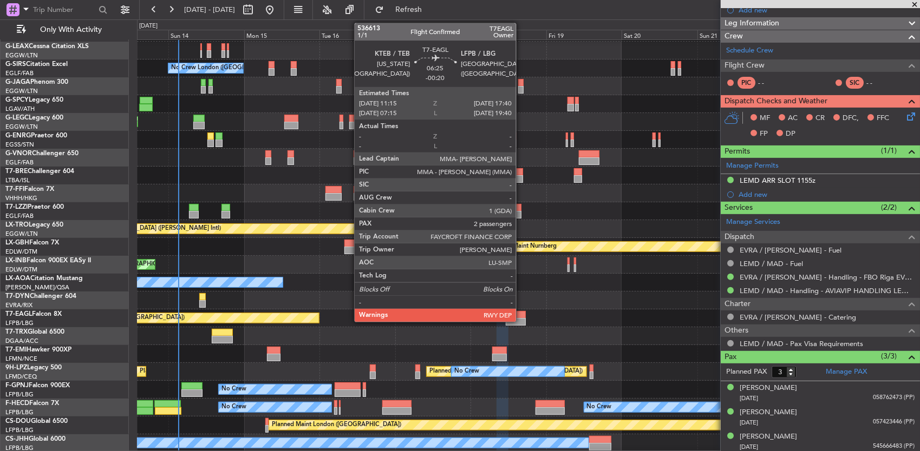
click at [521, 316] on div at bounding box center [516, 315] width 21 height 8
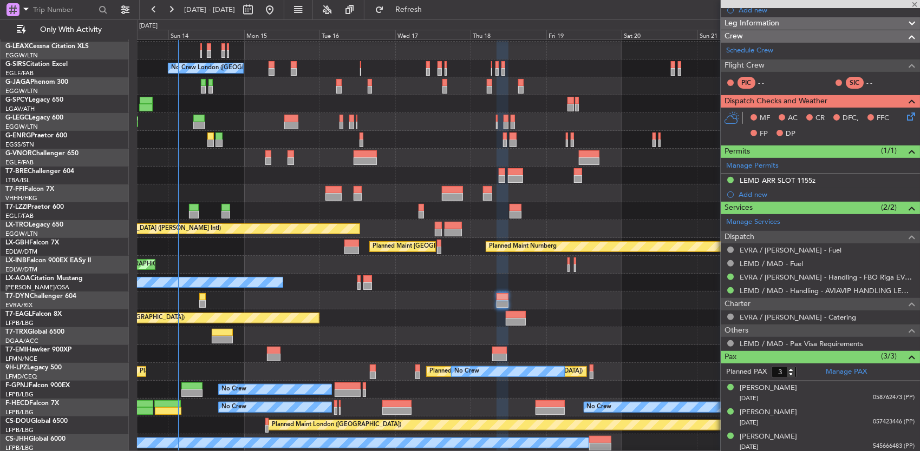
type input "-00:20"
type input "2"
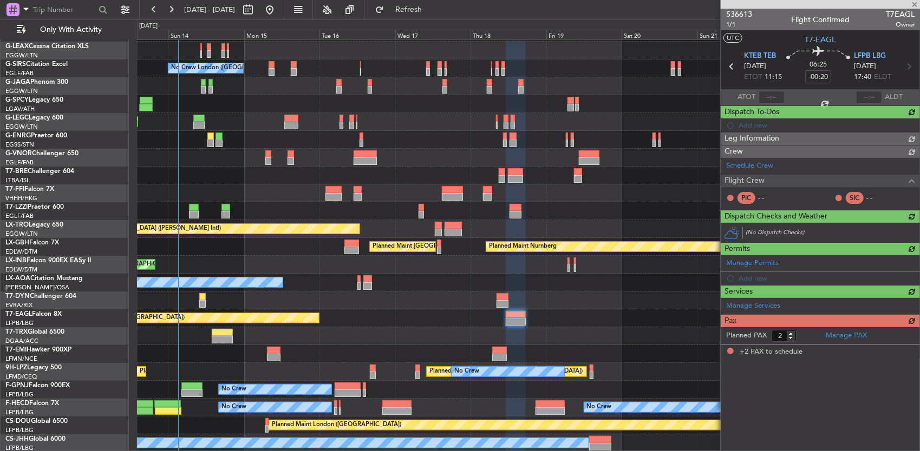
scroll to position [0, 0]
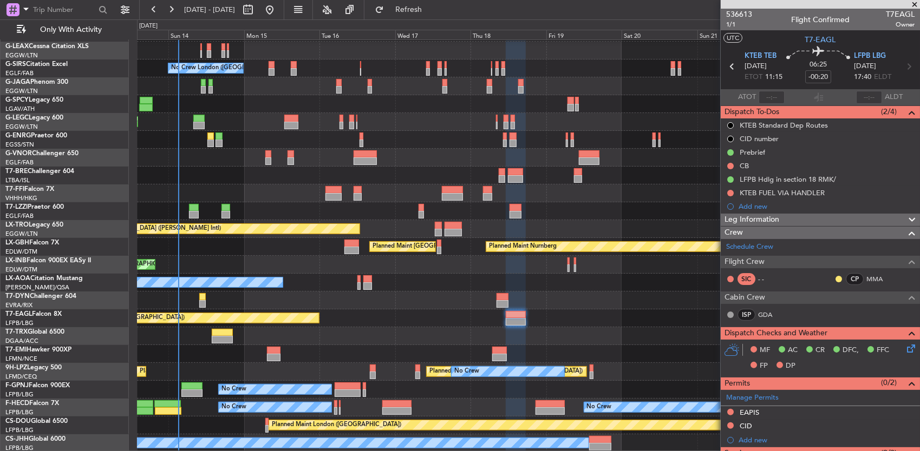
click at [440, 299] on div at bounding box center [528, 301] width 783 height 18
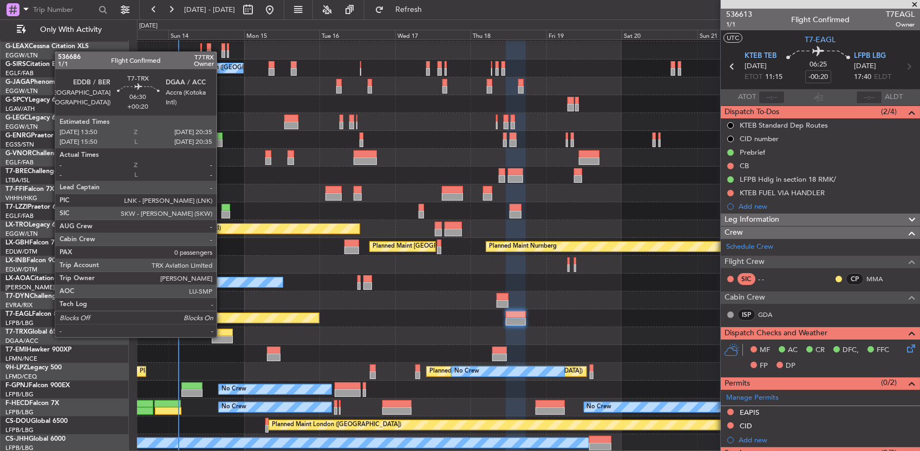
click at [222, 338] on div at bounding box center [223, 340] width 22 height 8
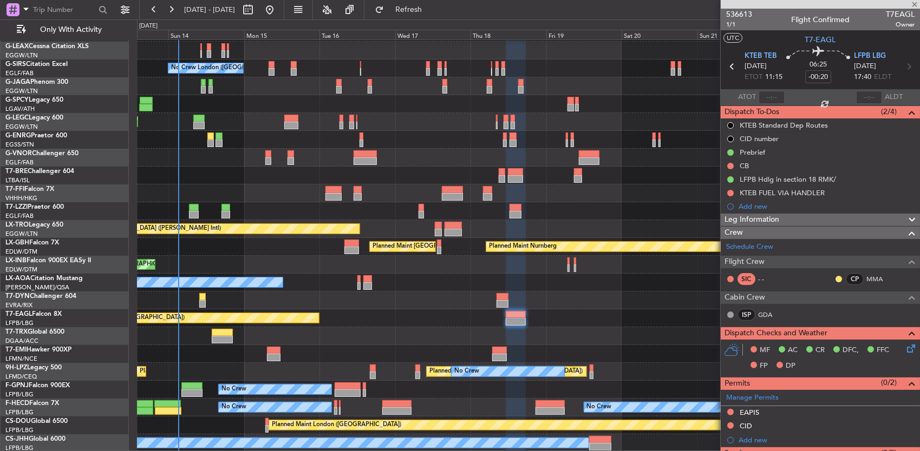
type input "+00:20"
type input "0"
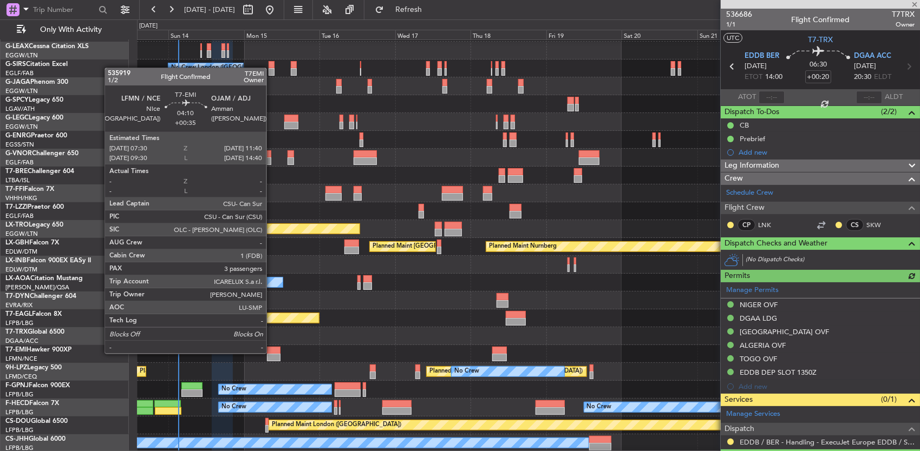
click at [272, 353] on div at bounding box center [274, 351] width 14 height 8
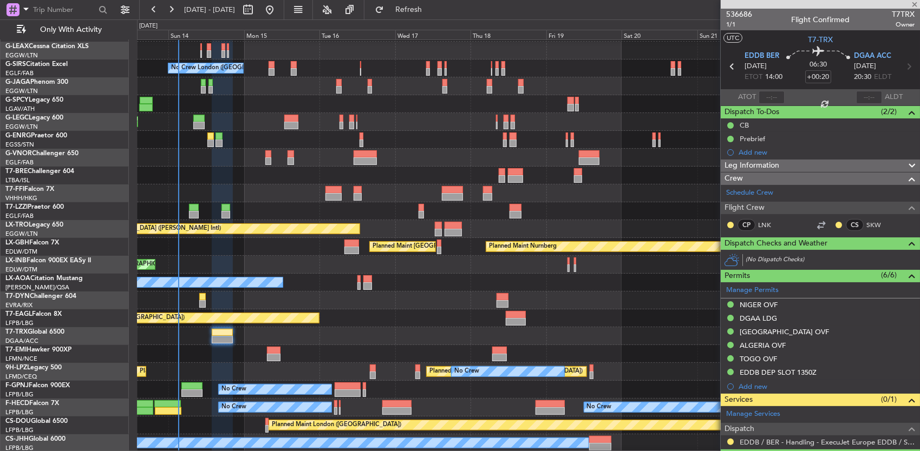
type input "+00:35"
type input "3"
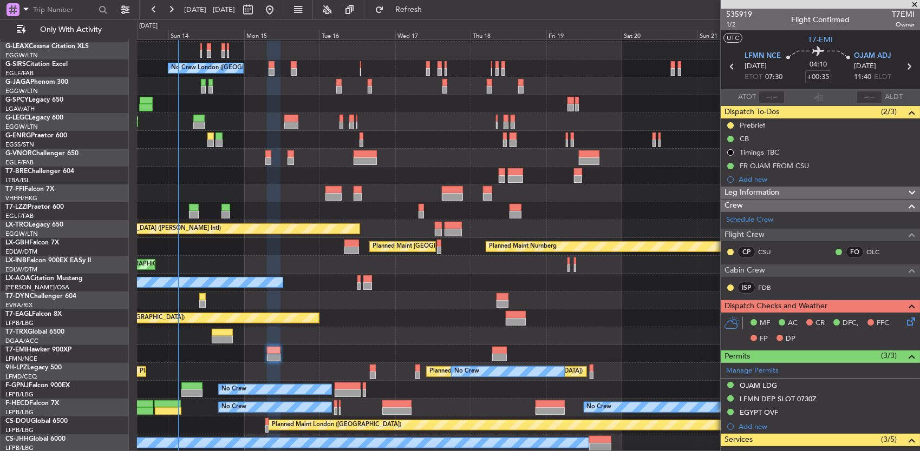
click at [403, 319] on div "Planned Maint [US_STATE] ([GEOGRAPHIC_DATA])" at bounding box center [528, 319] width 783 height 18
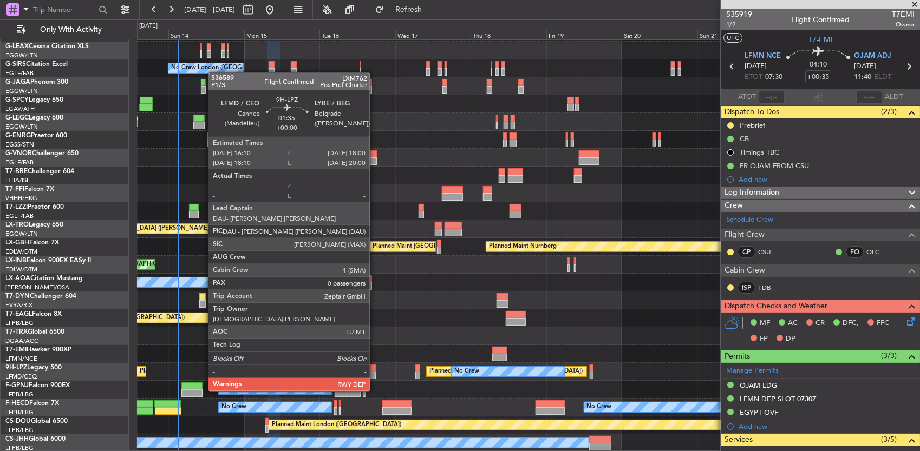
click at [373, 372] on div at bounding box center [373, 376] width 6 height 8
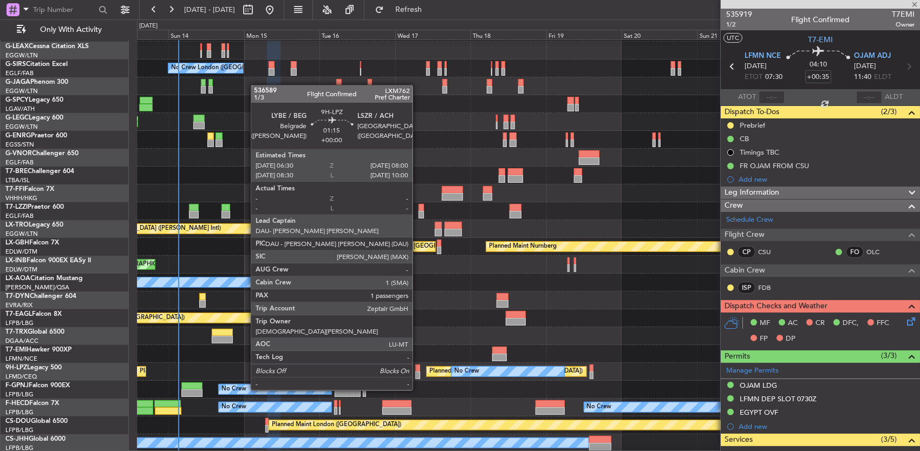
type input "0"
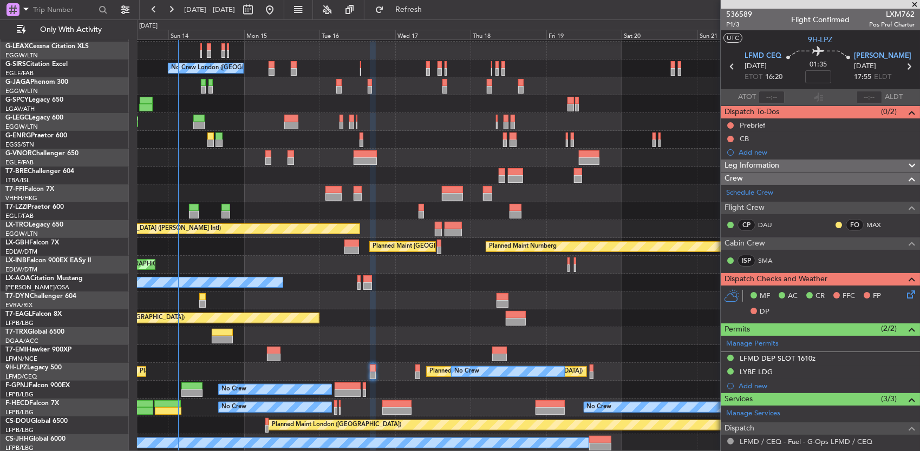
click at [179, 389] on div "No Crew No Crew AOG Maint [GEOGRAPHIC_DATA] ([GEOGRAPHIC_DATA])" at bounding box center [528, 390] width 783 height 18
click at [186, 384] on div at bounding box center [191, 387] width 21 height 8
type input "+00:10"
type input "2"
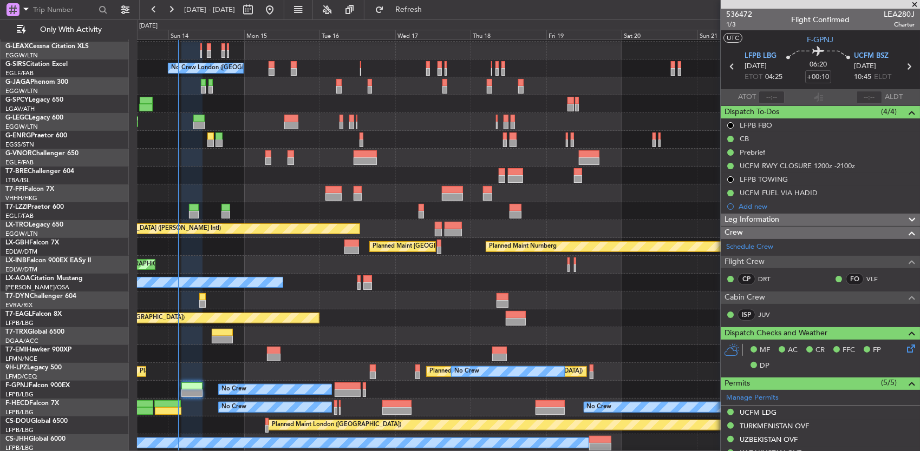
click at [680, 175] on div at bounding box center [528, 176] width 783 height 18
click at [759, 39] on section "UTC F-GPNJ" at bounding box center [819, 38] width 199 height 16
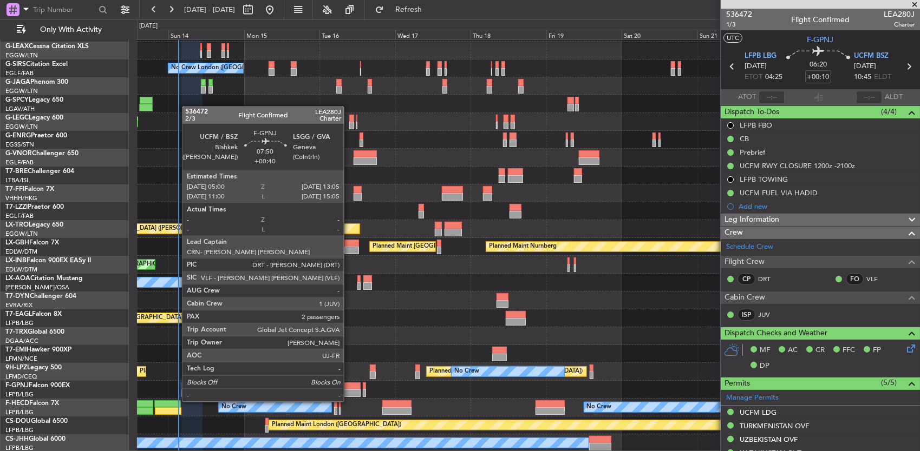
click at [349, 391] on div at bounding box center [347, 394] width 25 height 8
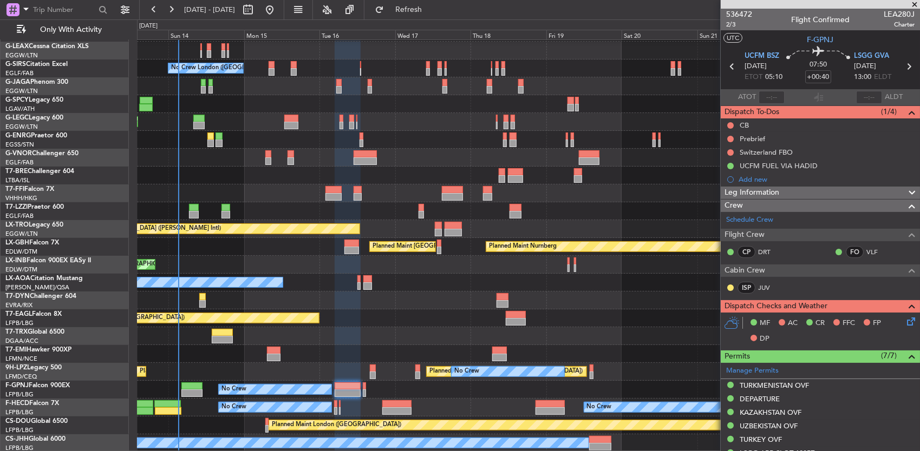
click at [191, 395] on div "No Crew London ([GEOGRAPHIC_DATA]) Planned Maint [GEOGRAPHIC_DATA] ([GEOGRAPHIC…" at bounding box center [528, 211] width 783 height 482
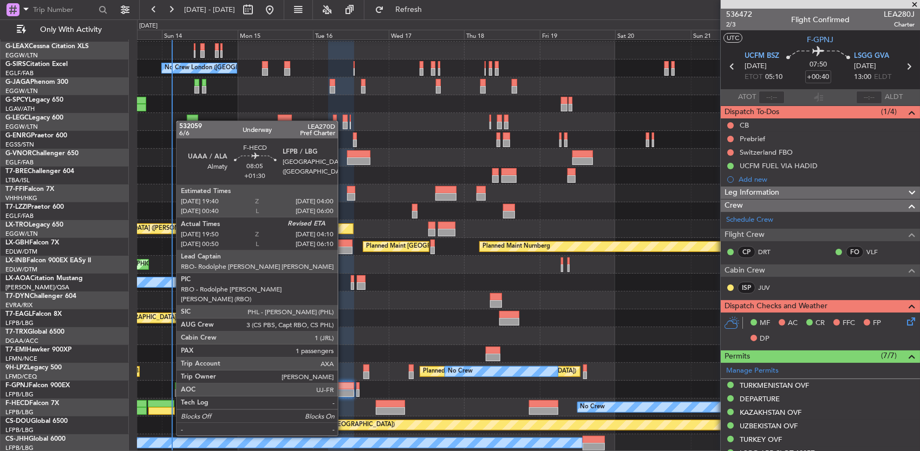
click at [171, 407] on div at bounding box center [161, 405] width 27 height 8
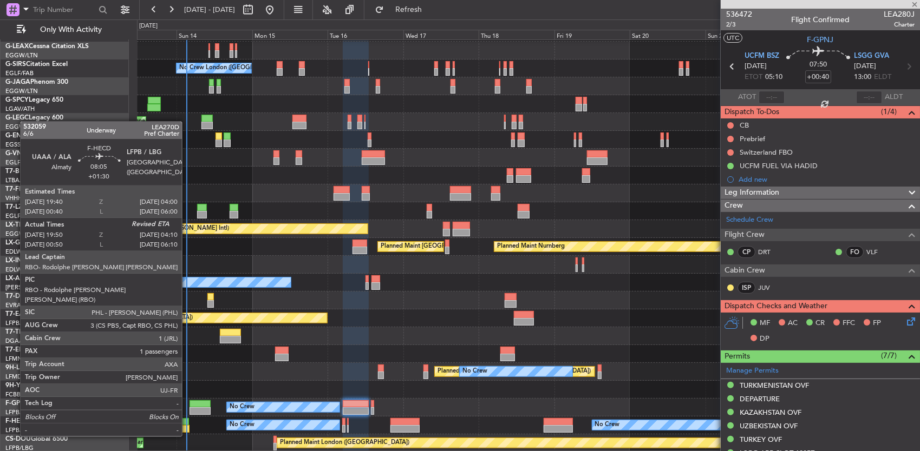
type input "+01:30"
type input "20:00"
type input "1"
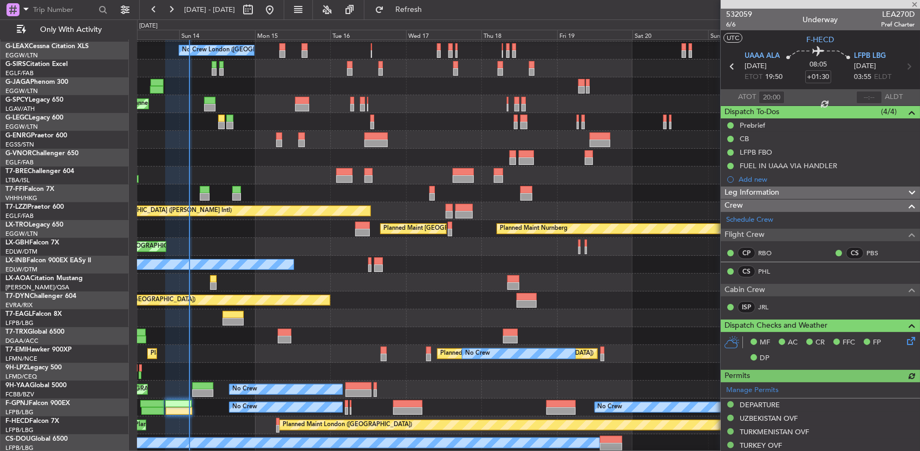
scroll to position [88, 0]
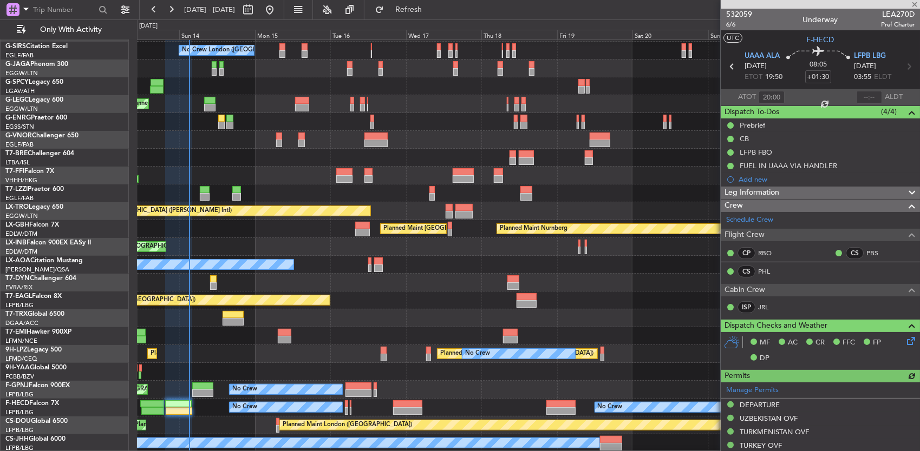
click at [212, 401] on div "No Crew London ([GEOGRAPHIC_DATA]) Planned Maint [GEOGRAPHIC_DATA] ([GEOGRAPHIC…" at bounding box center [528, 202] width 783 height 500
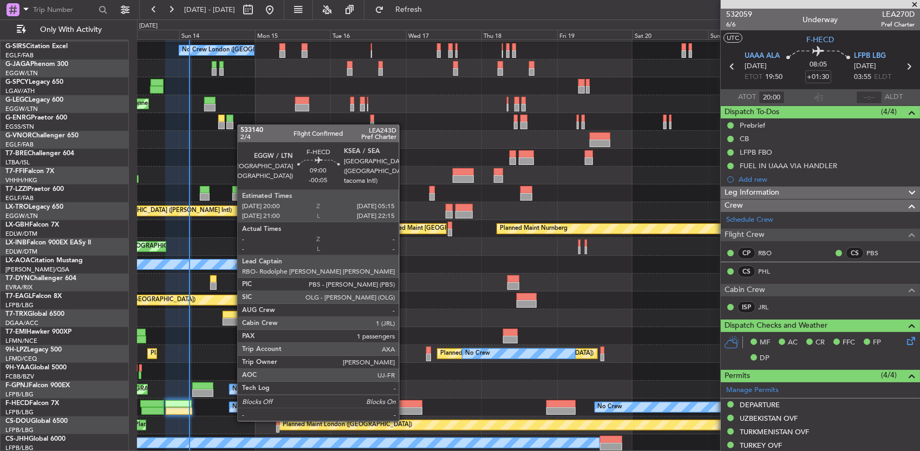
click at [404, 410] on div at bounding box center [407, 412] width 29 height 8
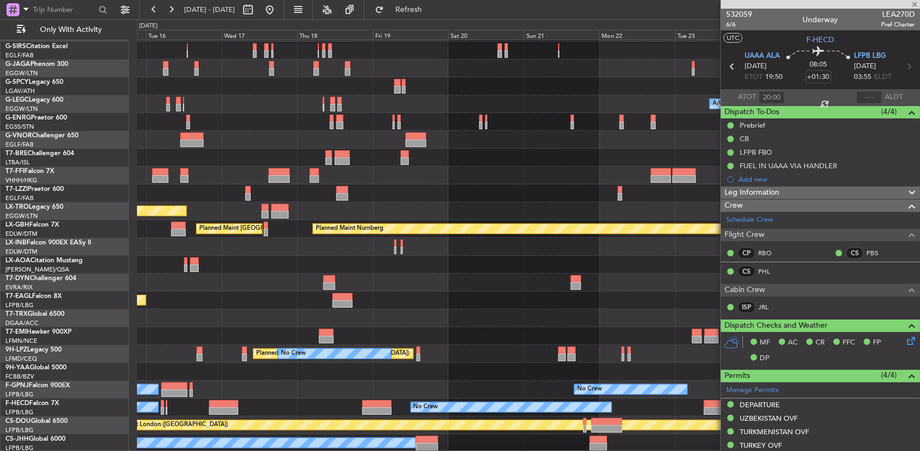
click at [241, 403] on div "No Crew No Crew No Crew Planned Maint [GEOGRAPHIC_DATA] ([GEOGRAPHIC_DATA]) No …" at bounding box center [528, 408] width 783 height 18
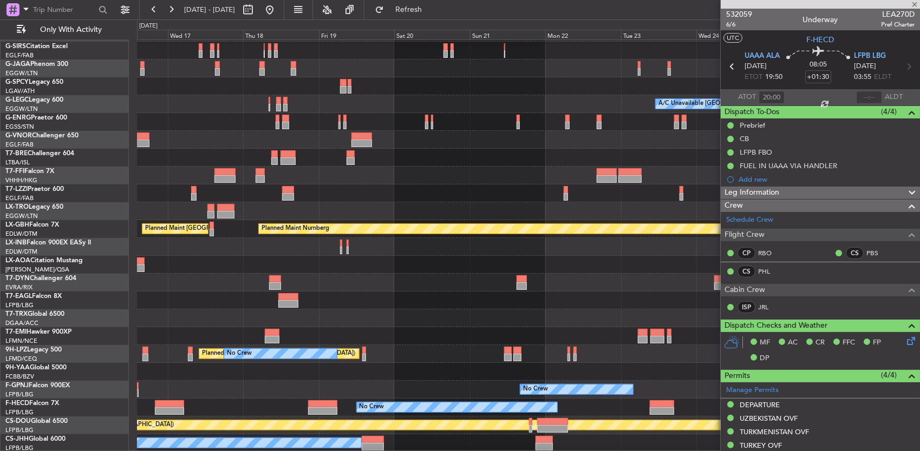
type input "-00:05"
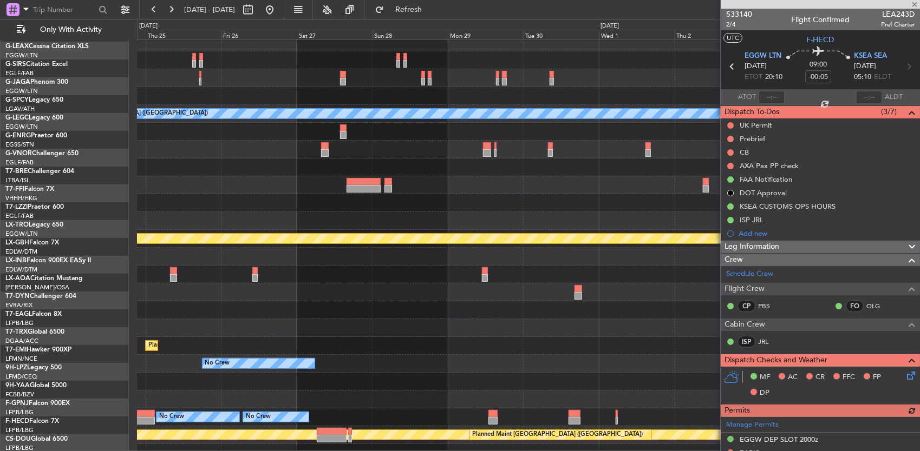
click at [127, 412] on div "A/C Unavailable [GEOGRAPHIC_DATA] ([GEOGRAPHIC_DATA]) Planned Maint Nurnberg No…" at bounding box center [460, 235] width 920 height 432
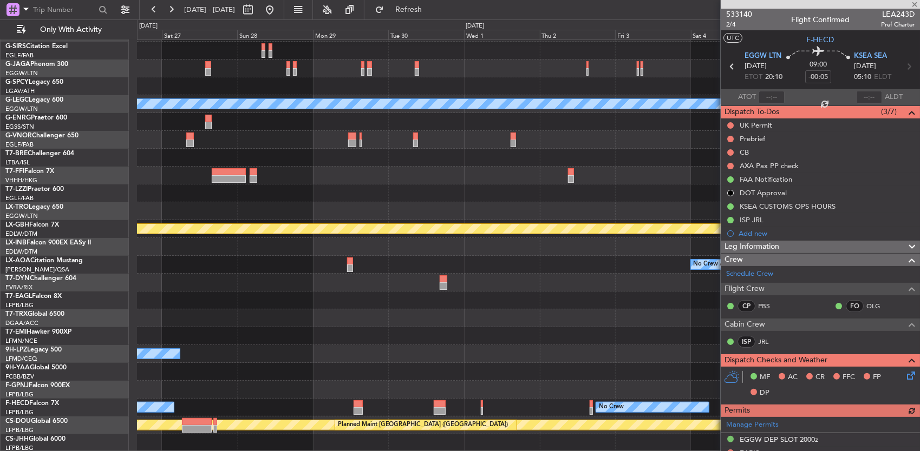
click at [383, 364] on div "A/C Unavailable [GEOGRAPHIC_DATA] ([GEOGRAPHIC_DATA]) Planned Maint Nurnberg No…" at bounding box center [528, 202] width 783 height 500
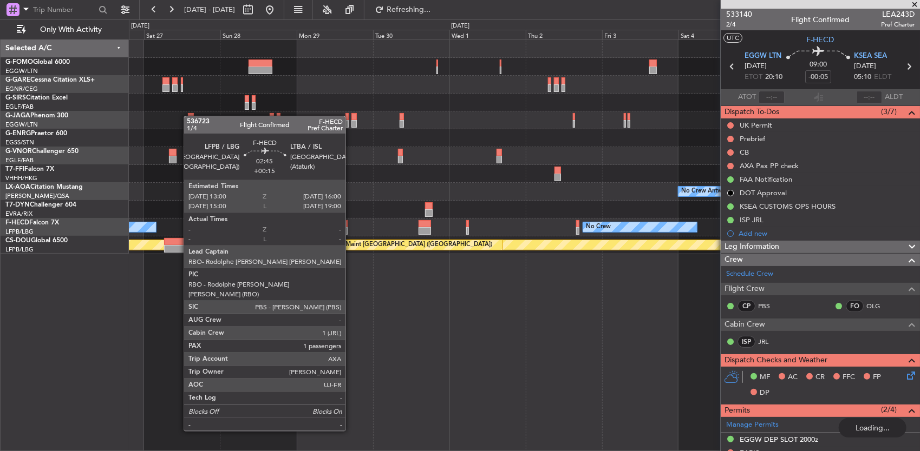
scroll to position [0, 0]
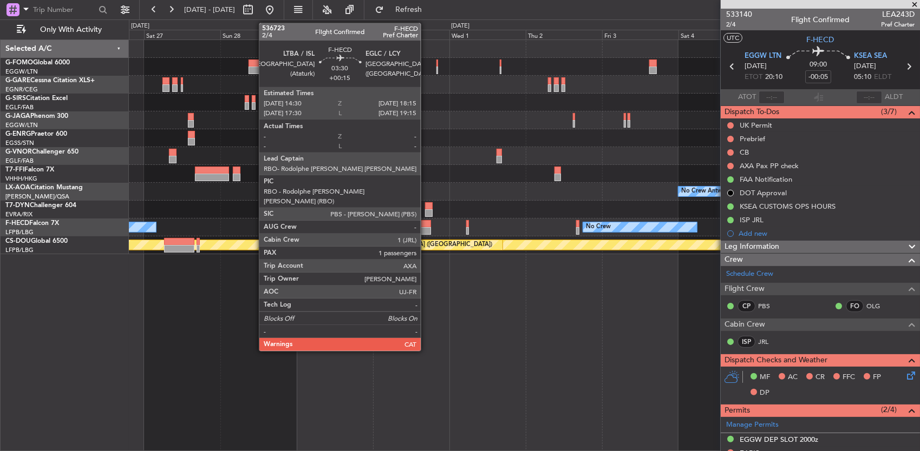
click at [426, 224] on div at bounding box center [424, 224] width 12 height 8
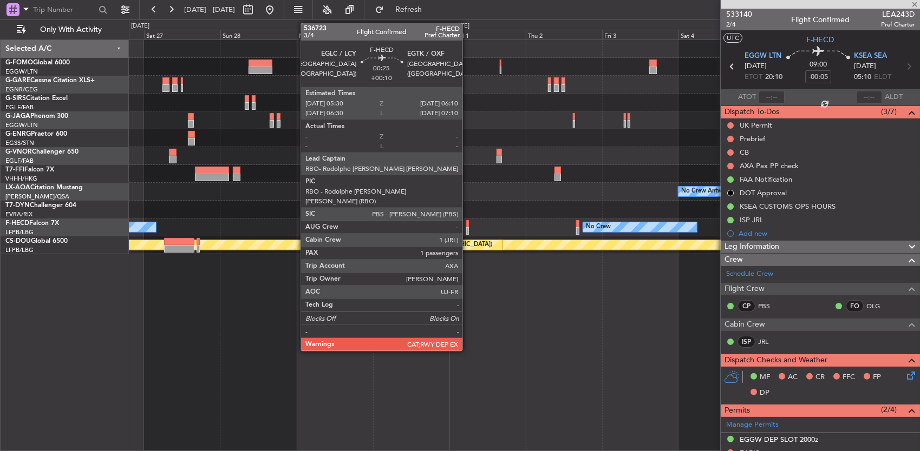
type input "+00:15"
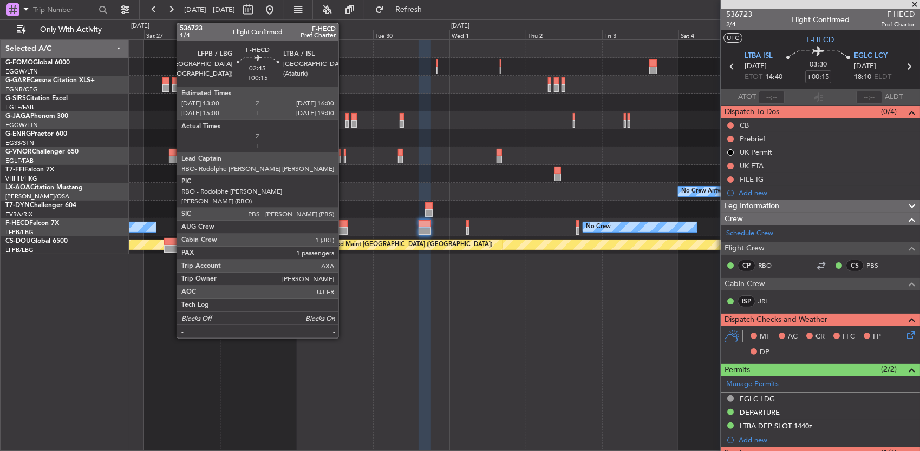
click at [344, 225] on div at bounding box center [342, 224] width 10 height 8
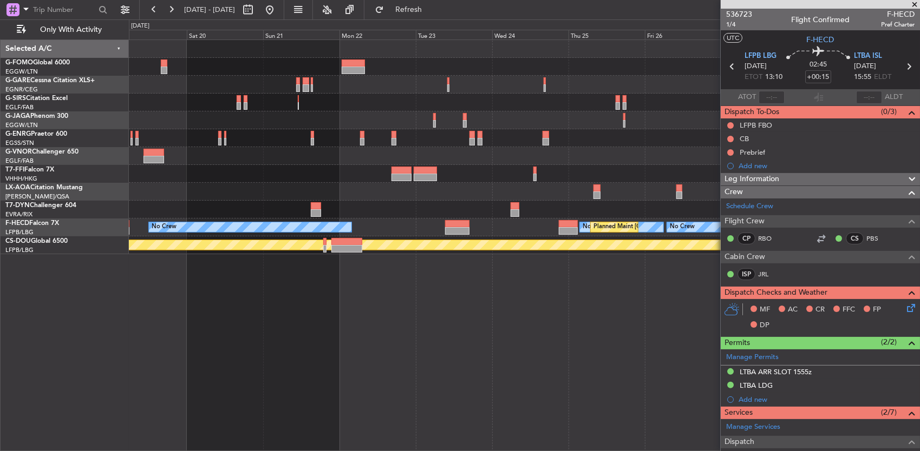
click at [901, 217] on fb-app "[DATE] - [DATE] Refresh Quick Links Only With Activity No Crew No Crew Planned …" at bounding box center [460, 229] width 920 height 443
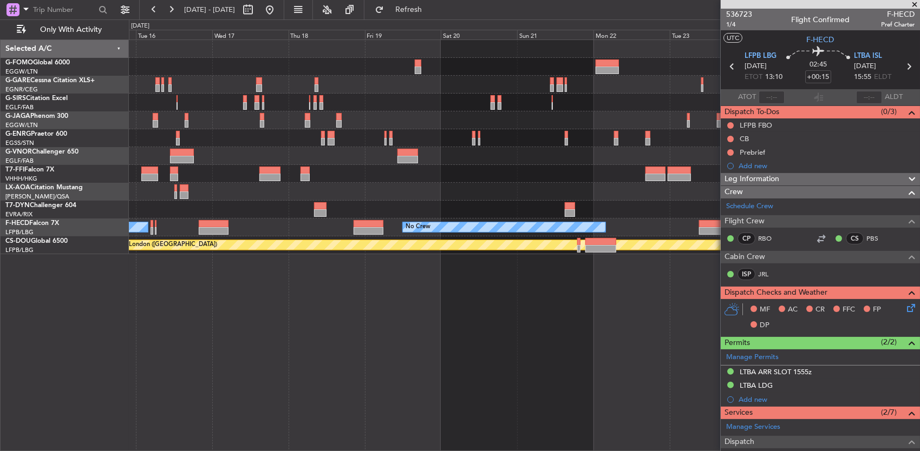
click at [656, 204] on div "No Crew London ([GEOGRAPHIC_DATA]) Planned Maint Tianjin ([GEOGRAPHIC_DATA]) No…" at bounding box center [524, 147] width 791 height 214
click at [537, 207] on div at bounding box center [524, 210] width 791 height 18
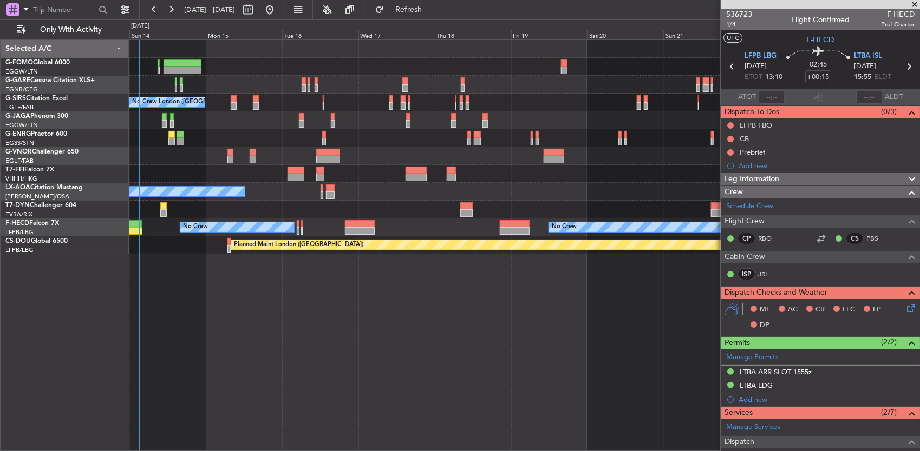
click at [520, 212] on div at bounding box center [524, 210] width 791 height 18
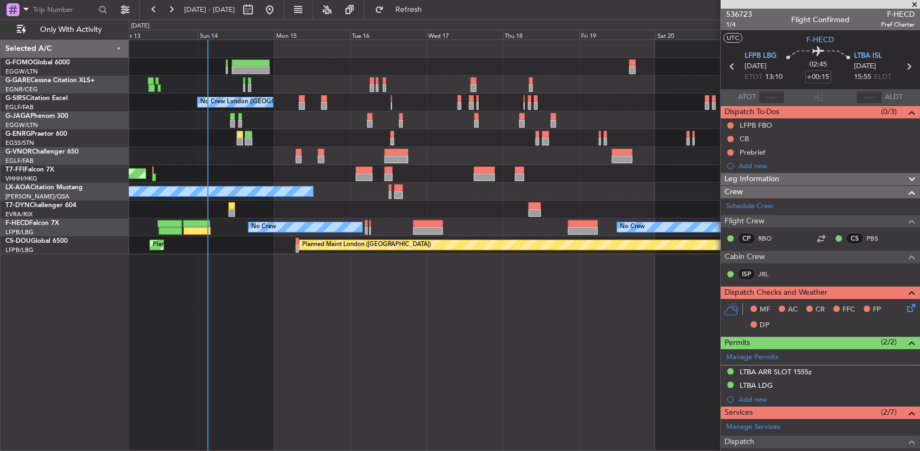
click at [358, 213] on div at bounding box center [524, 210] width 791 height 18
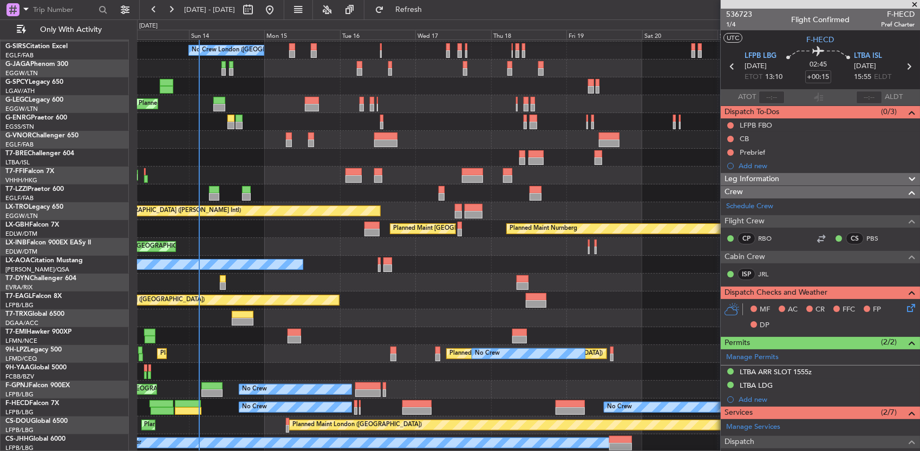
scroll to position [88, 0]
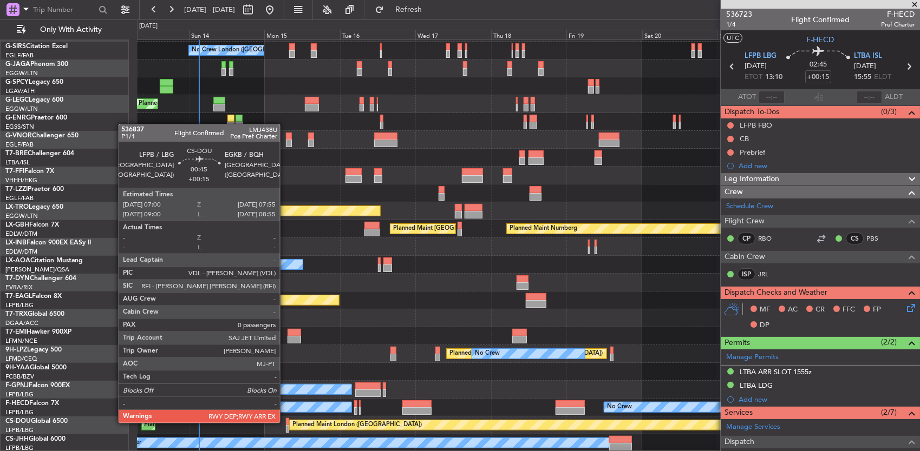
click at [286, 422] on div at bounding box center [287, 422] width 3 height 8
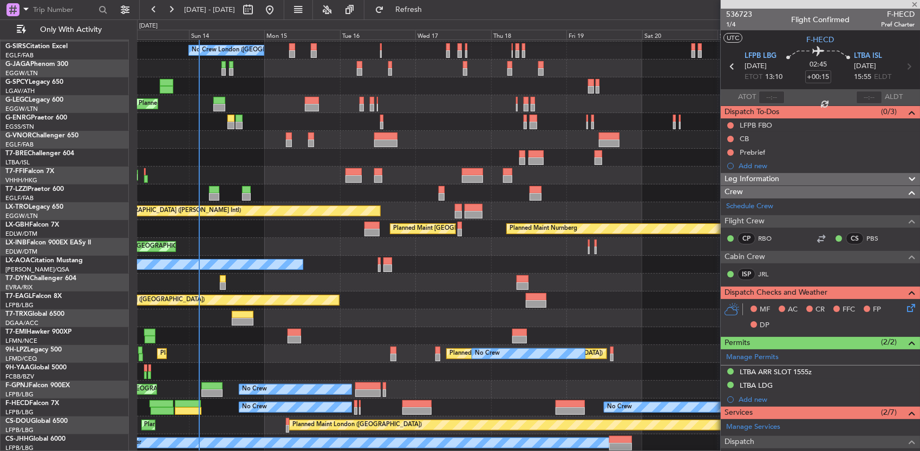
type input "0"
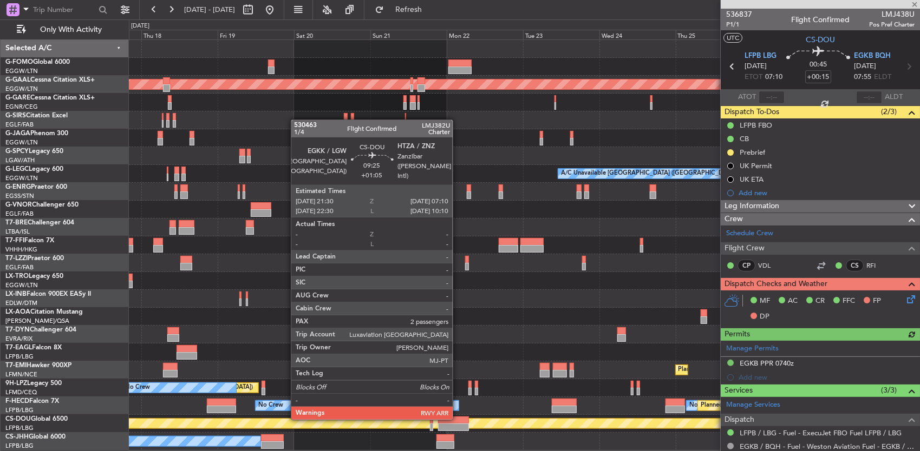
scroll to position [0, 0]
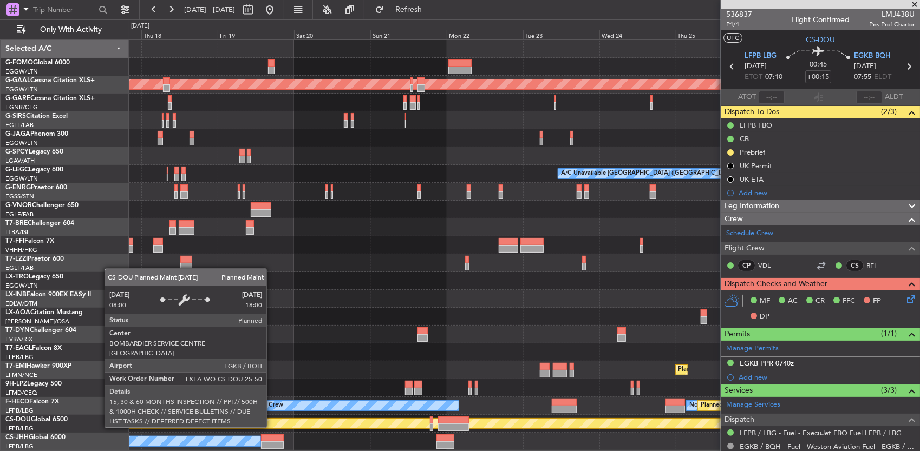
click at [537, 405] on div "Planned Maint Dusseldorf A/C Unavailable [GEOGRAPHIC_DATA] ([GEOGRAPHIC_DATA]) …" at bounding box center [524, 245] width 791 height 411
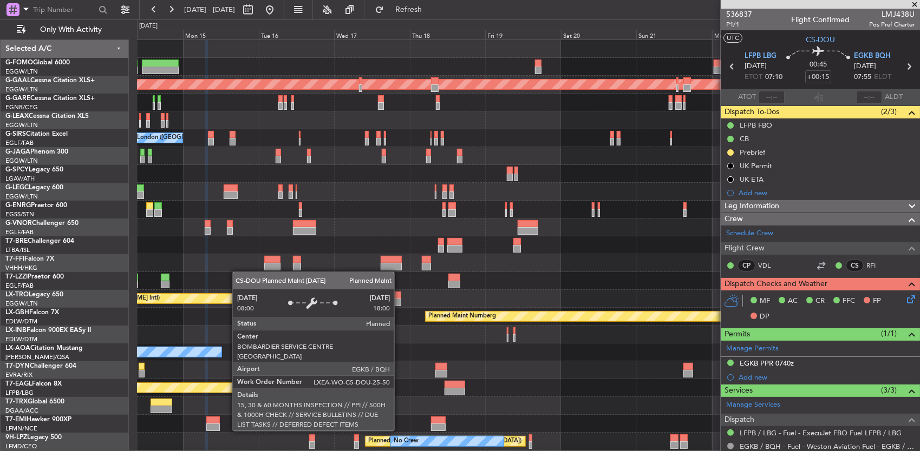
scroll to position [70, 0]
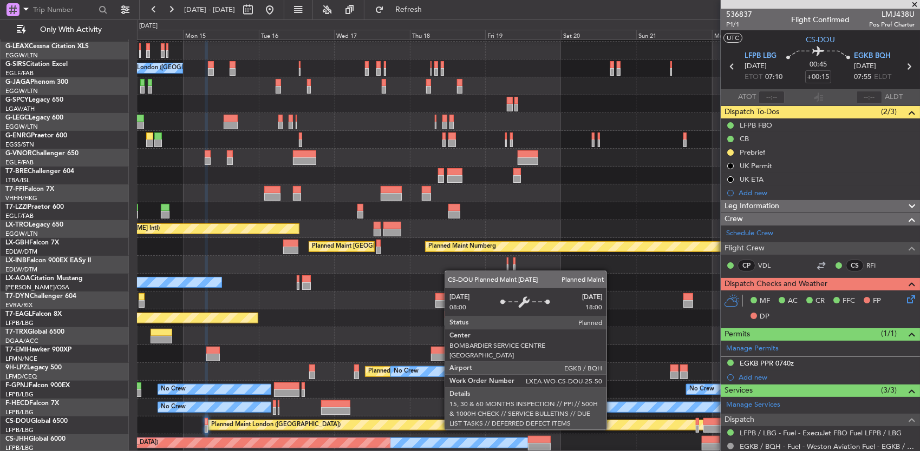
click at [474, 412] on div "No Crew London ([GEOGRAPHIC_DATA]) Planned Maint [GEOGRAPHIC_DATA] ([GEOGRAPHIC…" at bounding box center [528, 211] width 783 height 482
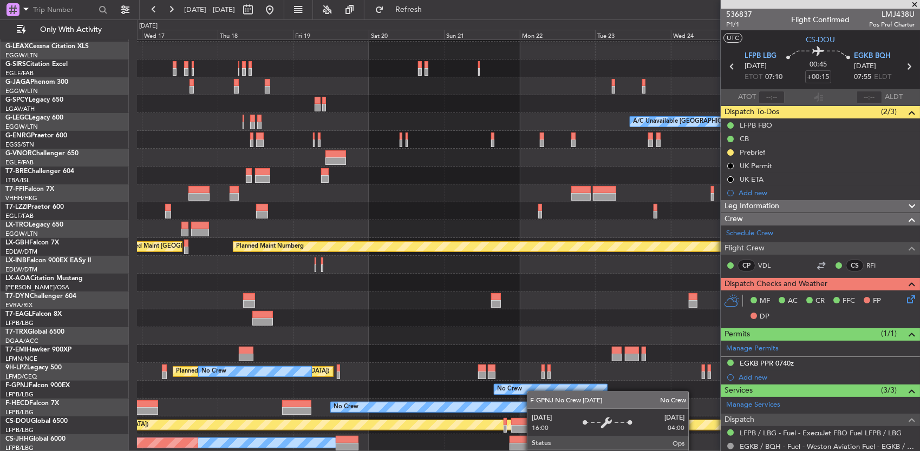
click at [519, 386] on div "No Crew London ([GEOGRAPHIC_DATA]) A/C Unavailable [GEOGRAPHIC_DATA] ([GEOGRAPH…" at bounding box center [528, 211] width 783 height 482
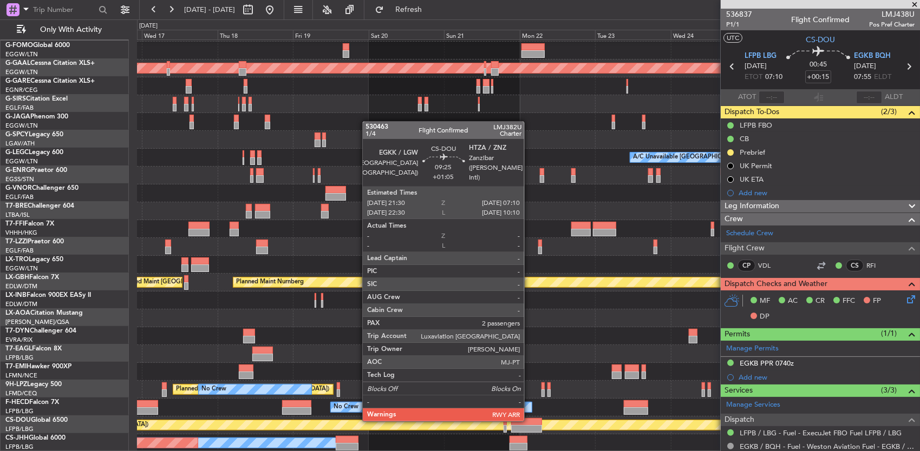
scroll to position [16, 0]
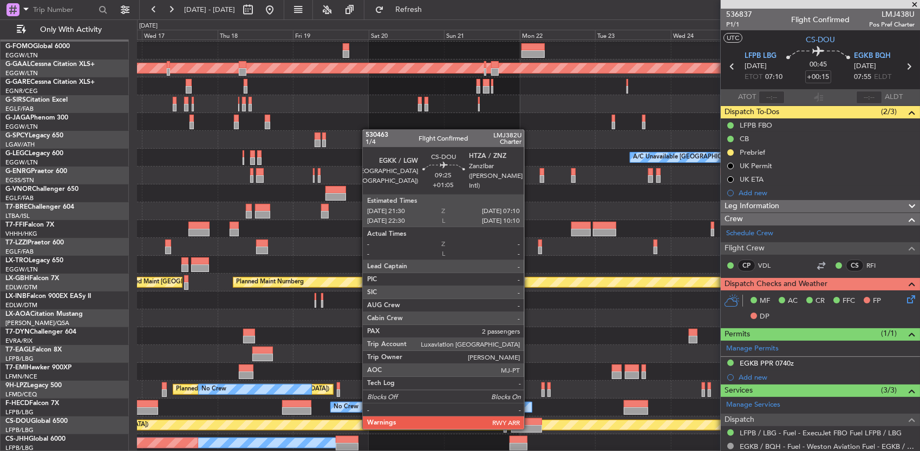
click at [529, 429] on div at bounding box center [526, 429] width 31 height 8
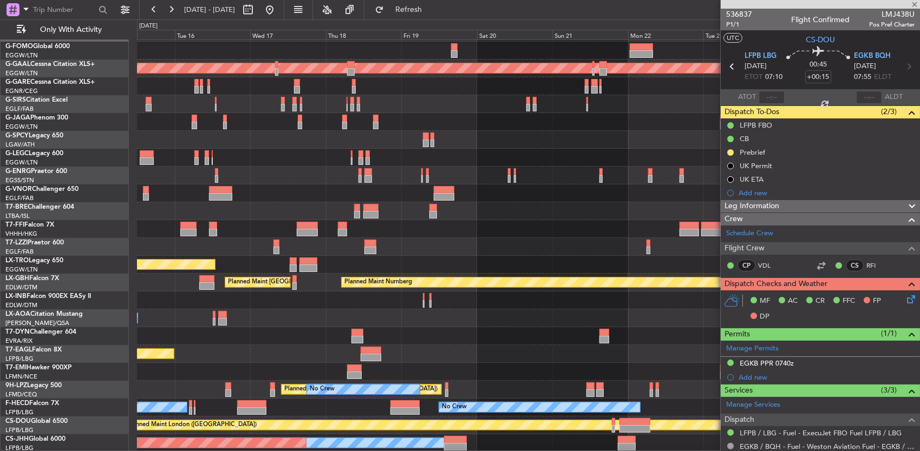
type input "+01:05"
type input "2"
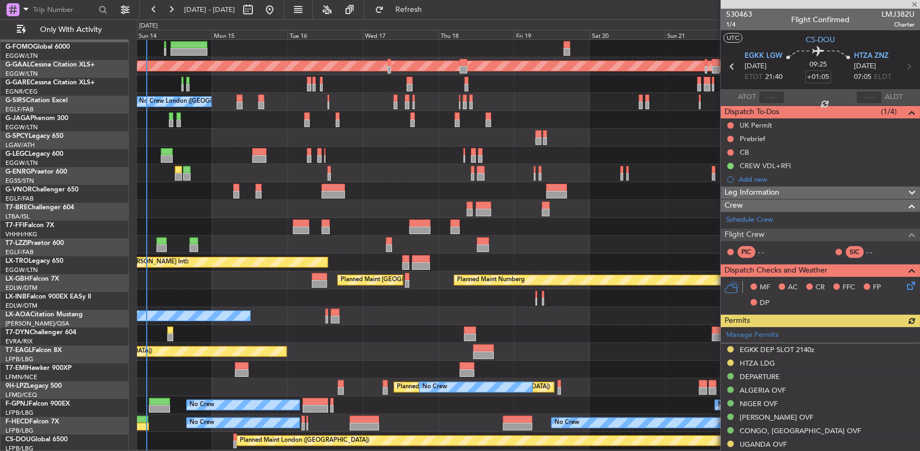
scroll to position [34, 0]
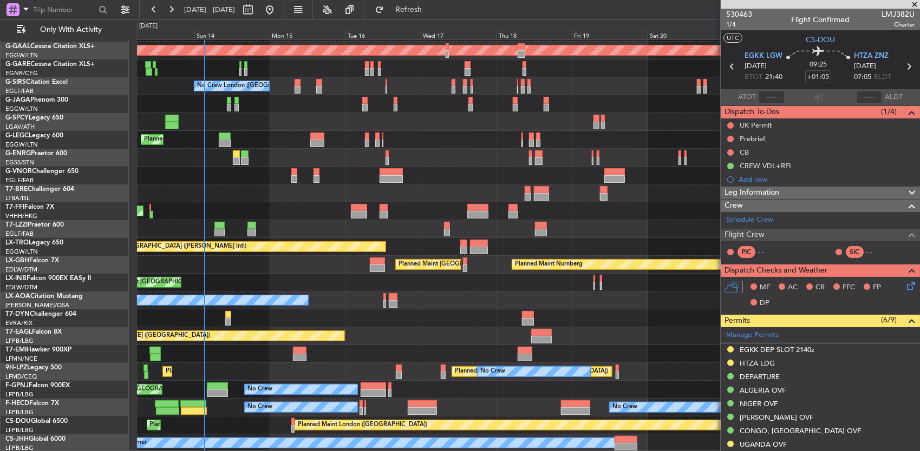
click at [615, 301] on div "Planned Maint [GEOGRAPHIC_DATA] ([GEOGRAPHIC_DATA]) Planned [GEOGRAPHIC_DATA] N…" at bounding box center [528, 229] width 783 height 447
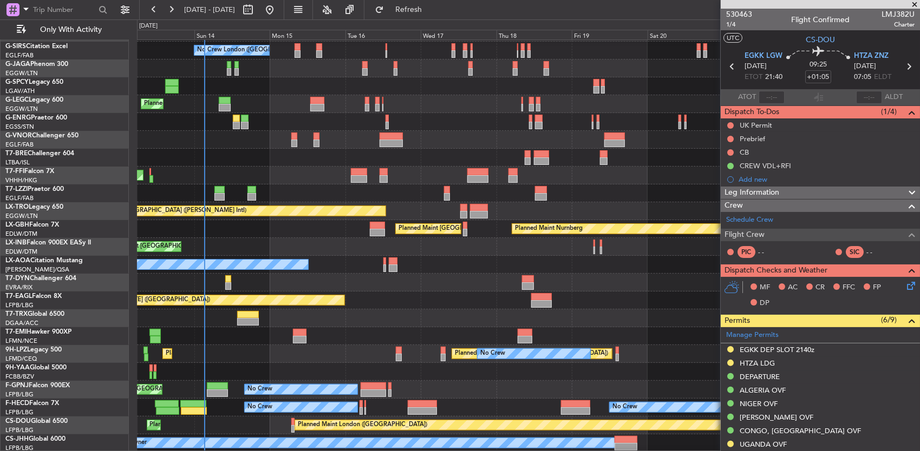
scroll to position [88, 0]
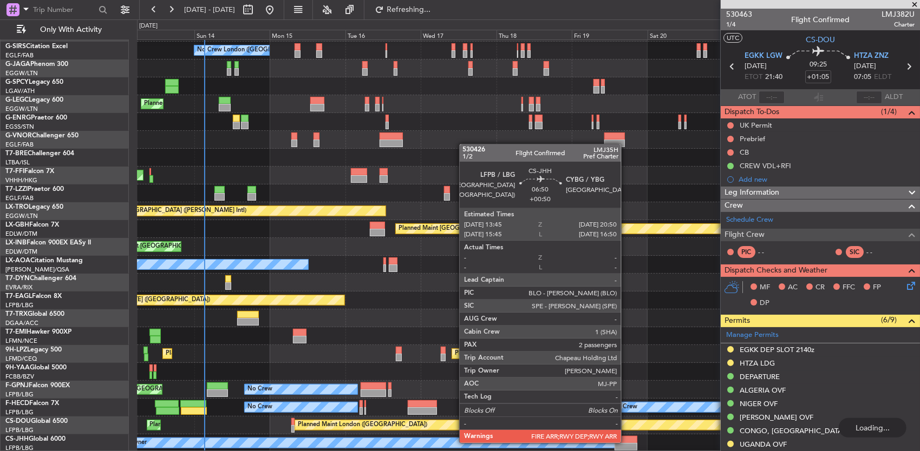
click at [626, 442] on div at bounding box center [625, 440] width 23 height 8
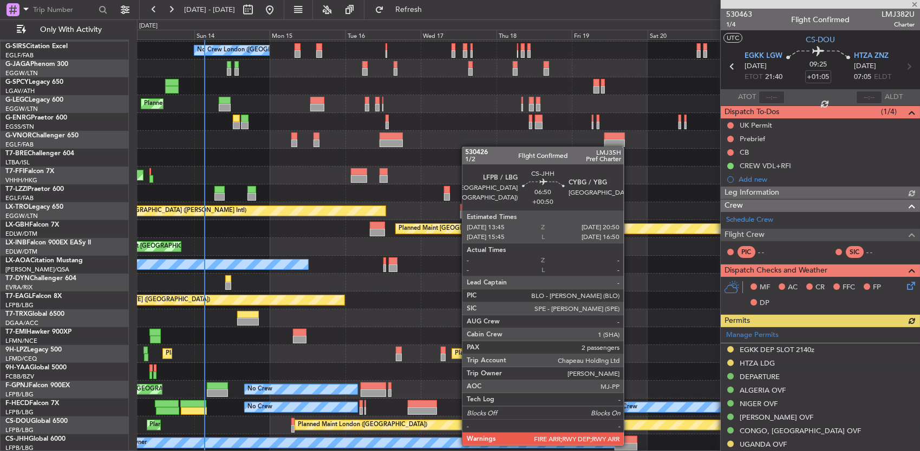
type input "+00:50"
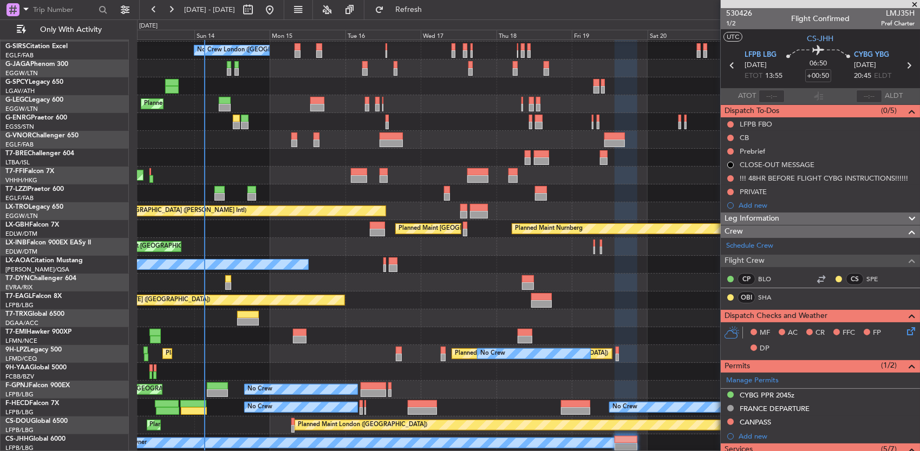
scroll to position [0, 0]
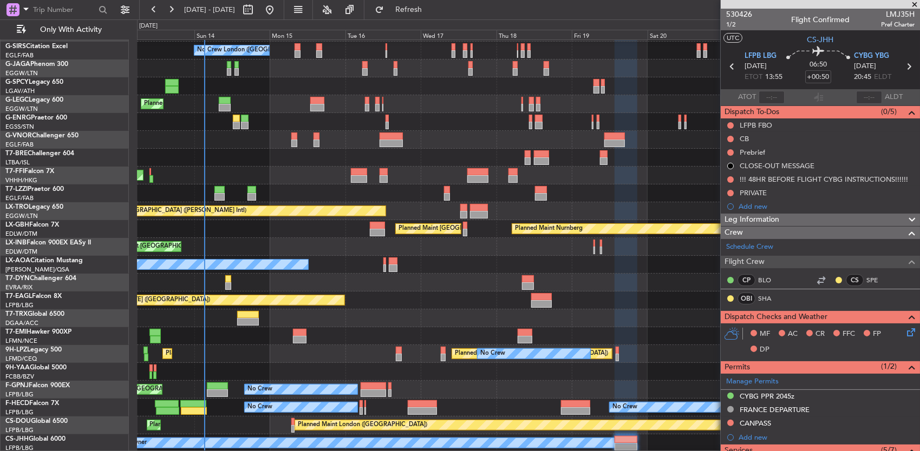
click at [424, 304] on div "Planned Maint [US_STATE] ([GEOGRAPHIC_DATA])" at bounding box center [528, 301] width 783 height 18
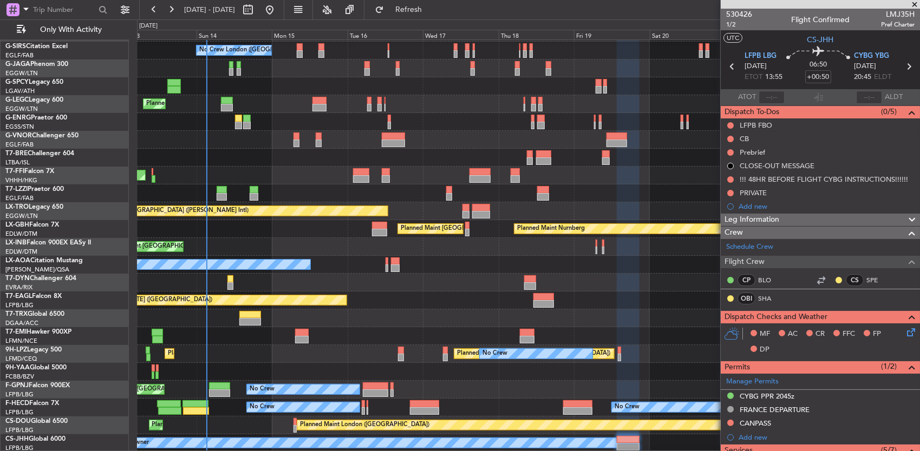
scroll to position [88, 0]
click at [243, 111] on div "Planned Maint [GEOGRAPHIC_DATA] ([GEOGRAPHIC_DATA]) No Crew [GEOGRAPHIC_DATA] (…" at bounding box center [528, 202] width 783 height 500
